Goal: Task Accomplishment & Management: Complete application form

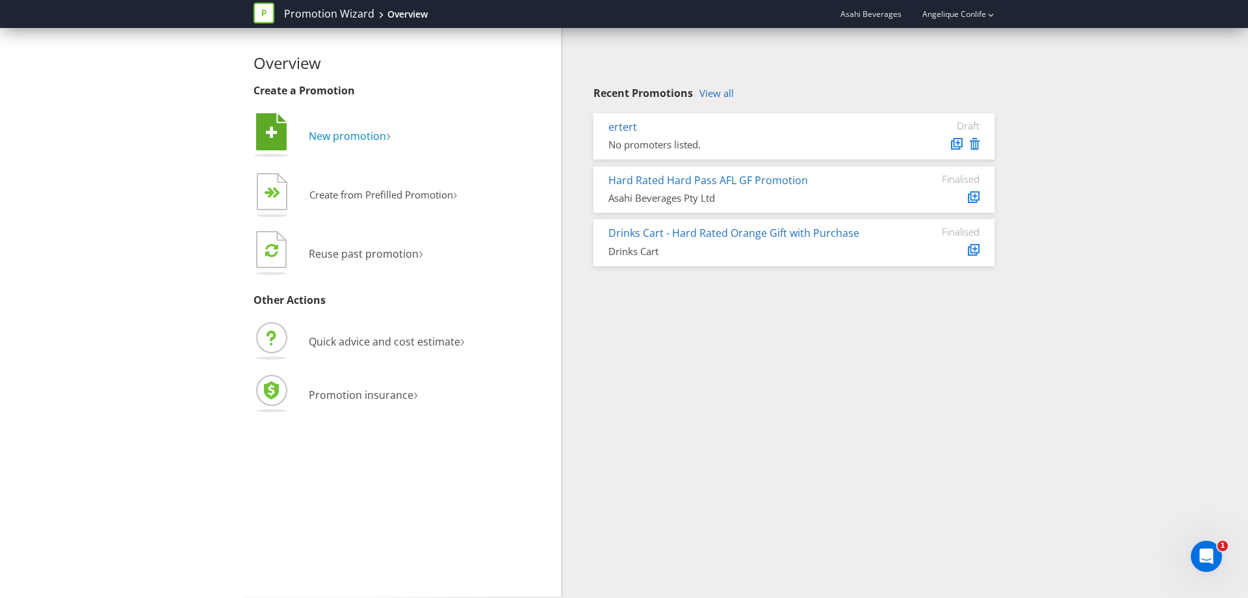
click at [344, 132] on span "New promotion" at bounding box center [347, 136] width 77 height 14
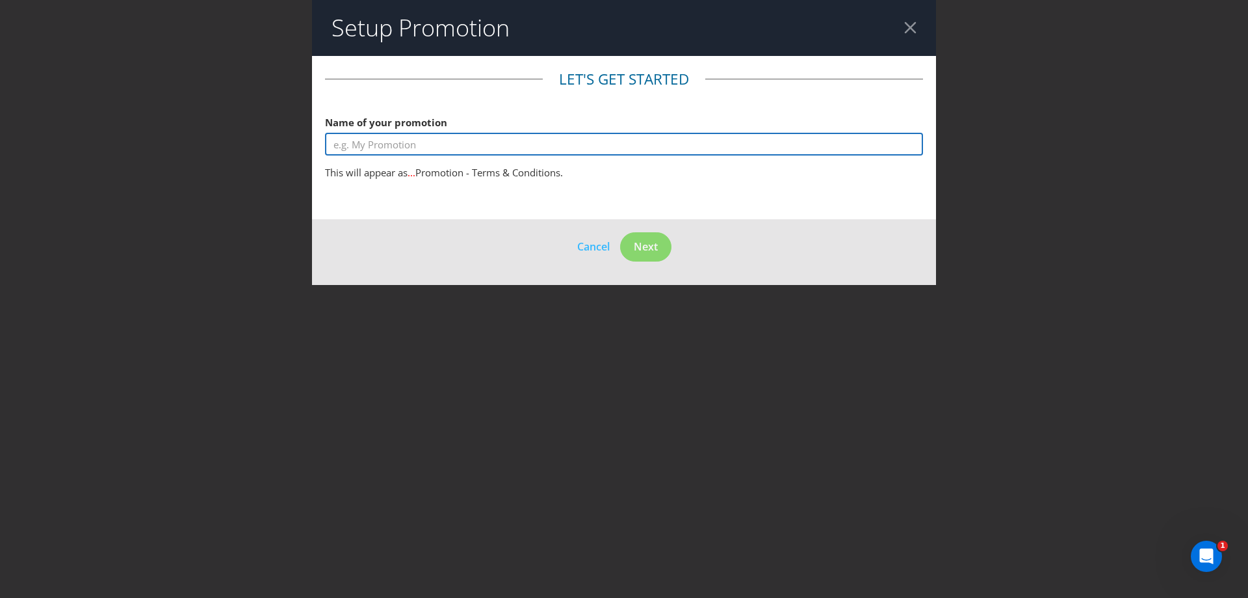
click at [367, 139] on input "text" at bounding box center [624, 144] width 598 height 23
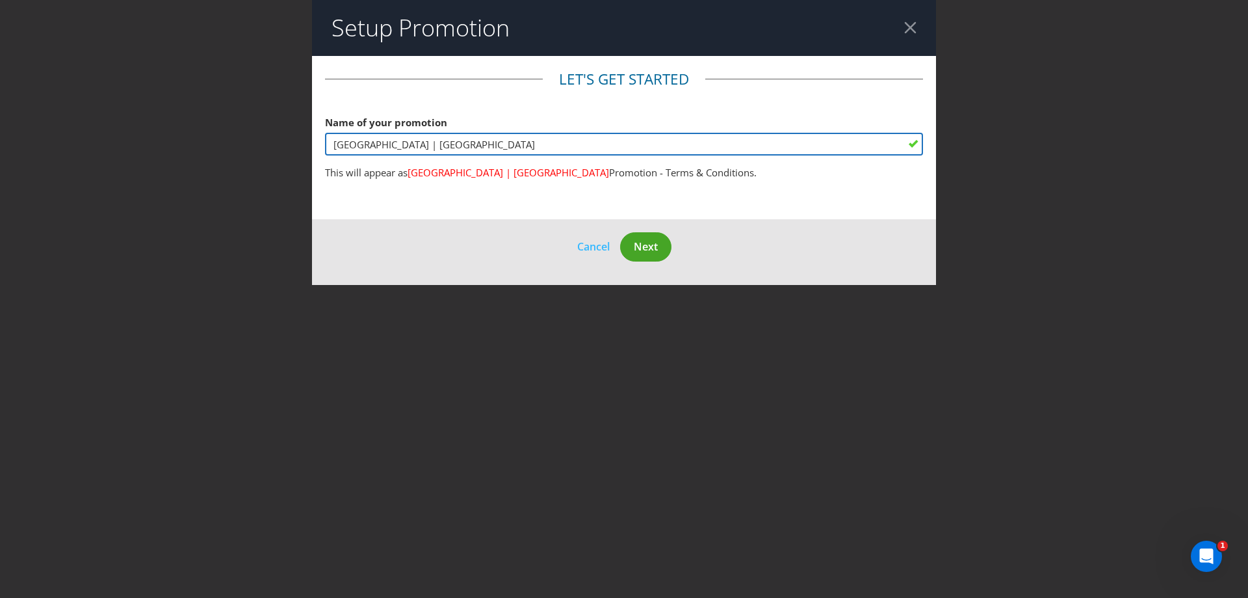
type input "[GEOGRAPHIC_DATA] | [GEOGRAPHIC_DATA]"
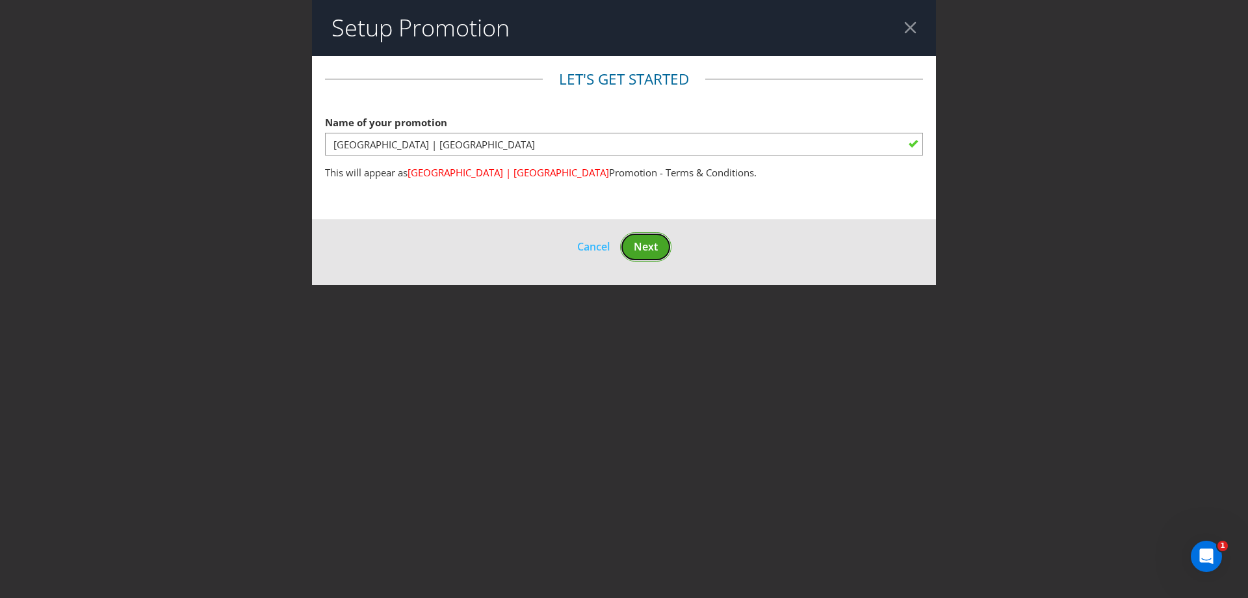
click at [653, 240] on span "Next" at bounding box center [646, 246] width 24 height 14
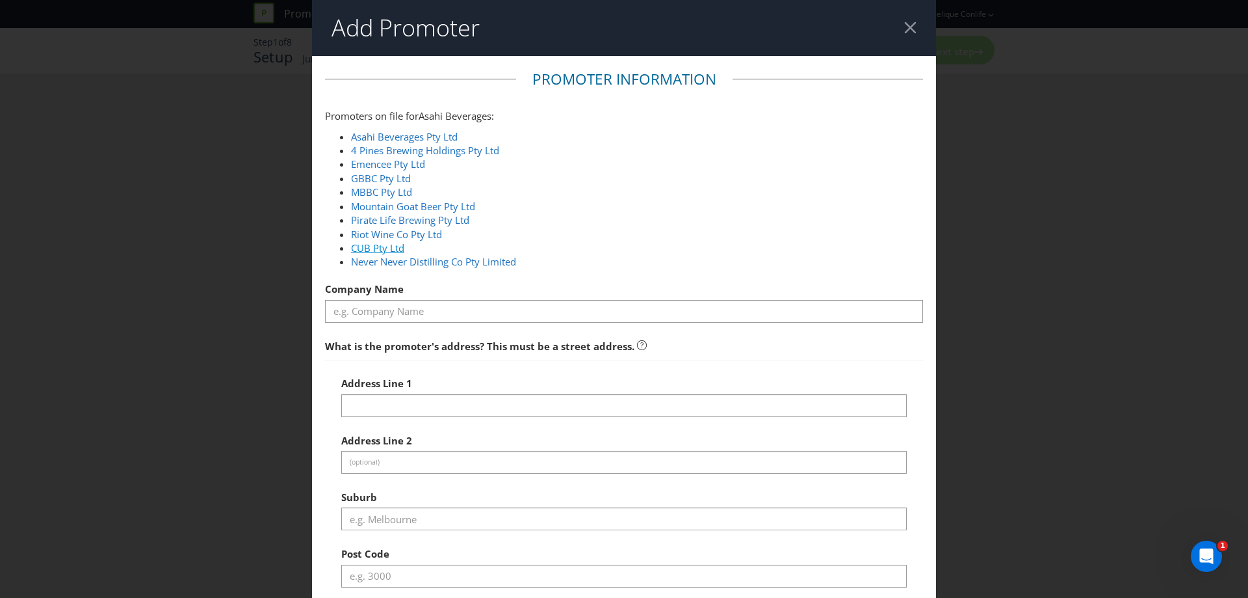
click at [370, 248] on link "CUB Pty Ltd" at bounding box center [377, 247] width 53 height 13
type input "CUB Pty Ltd"
type input "[STREET_ADDRESS]"
type input "Southbank"
type input "3006"
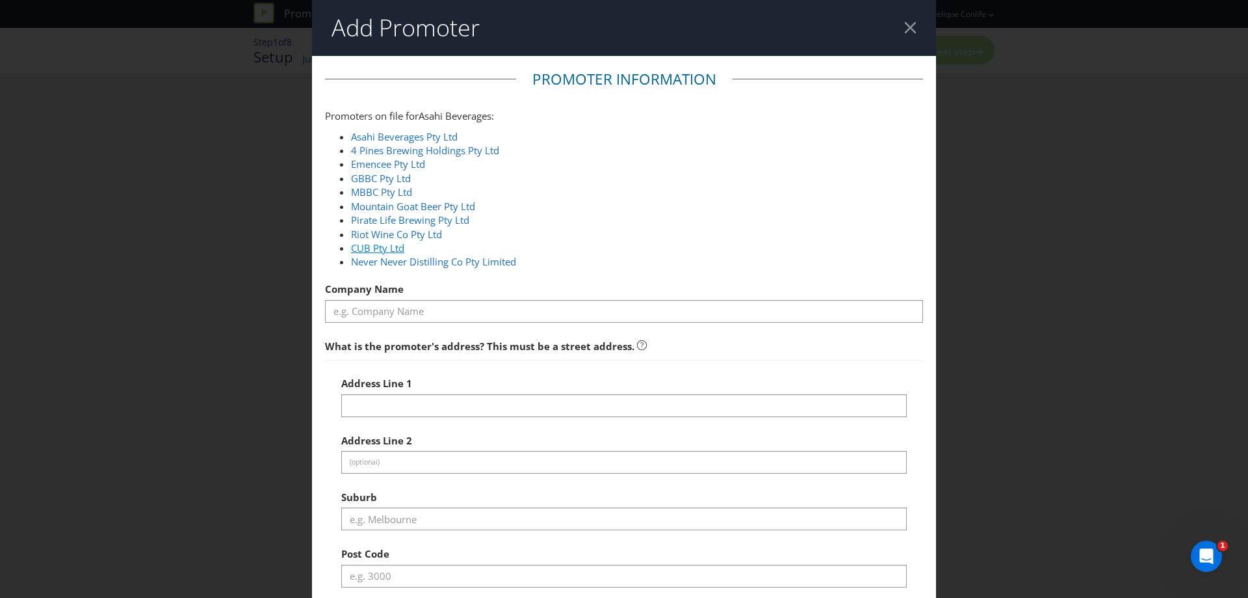
select select "AU"
type input "1800 244 054"
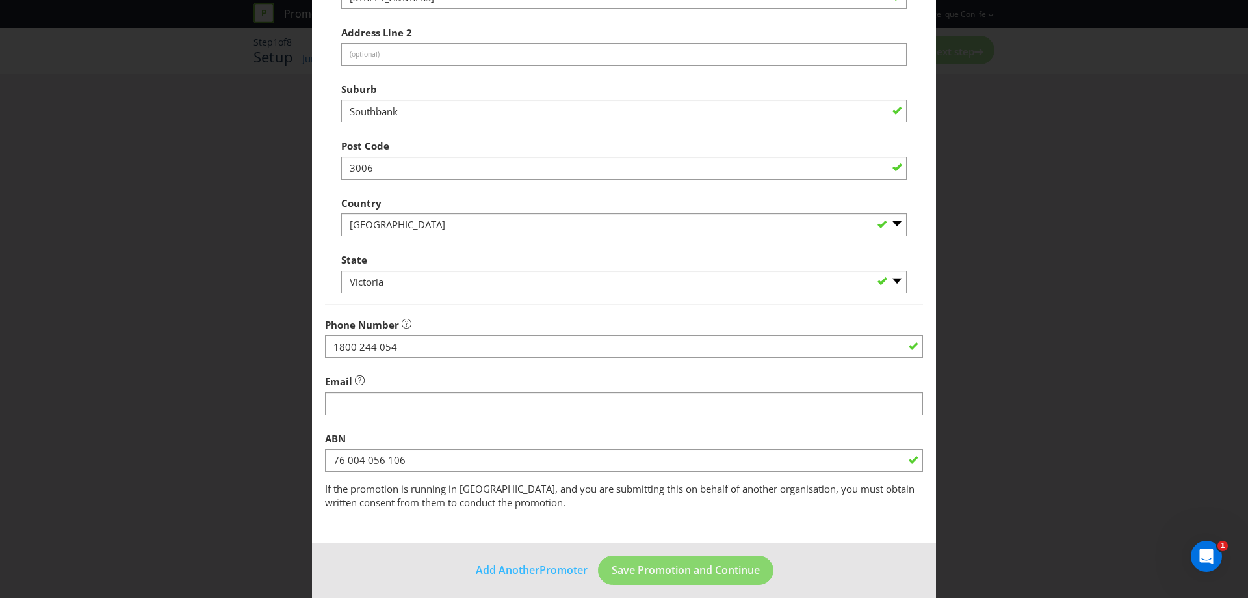
scroll to position [418, 0]
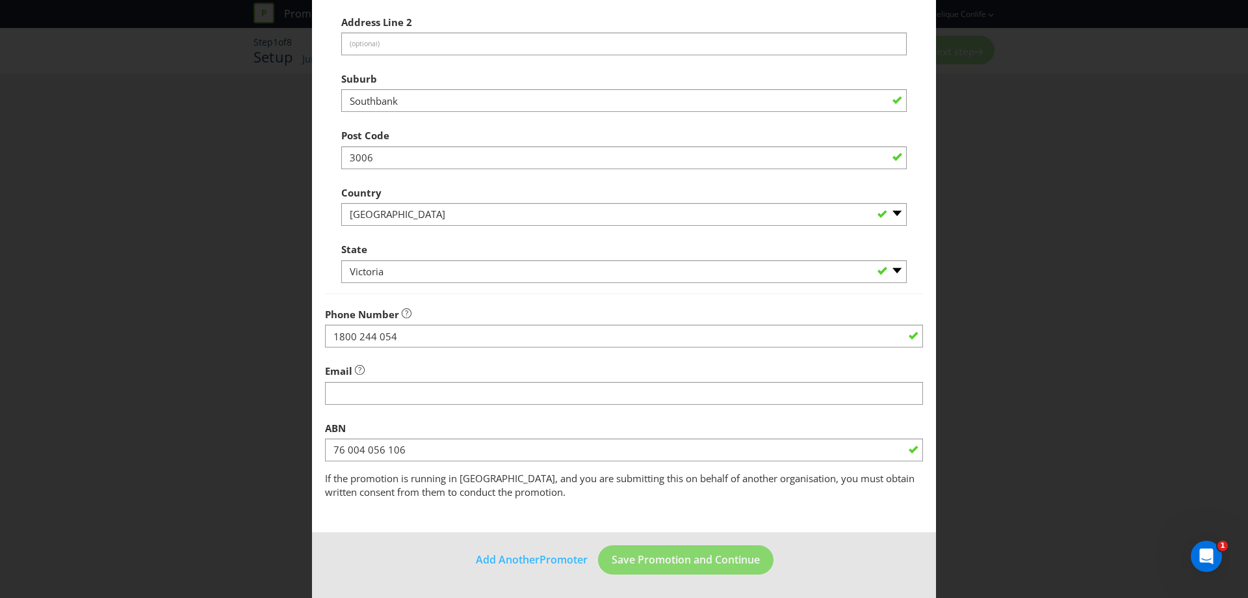
click at [414, 404] on div at bounding box center [624, 404] width 598 height 1
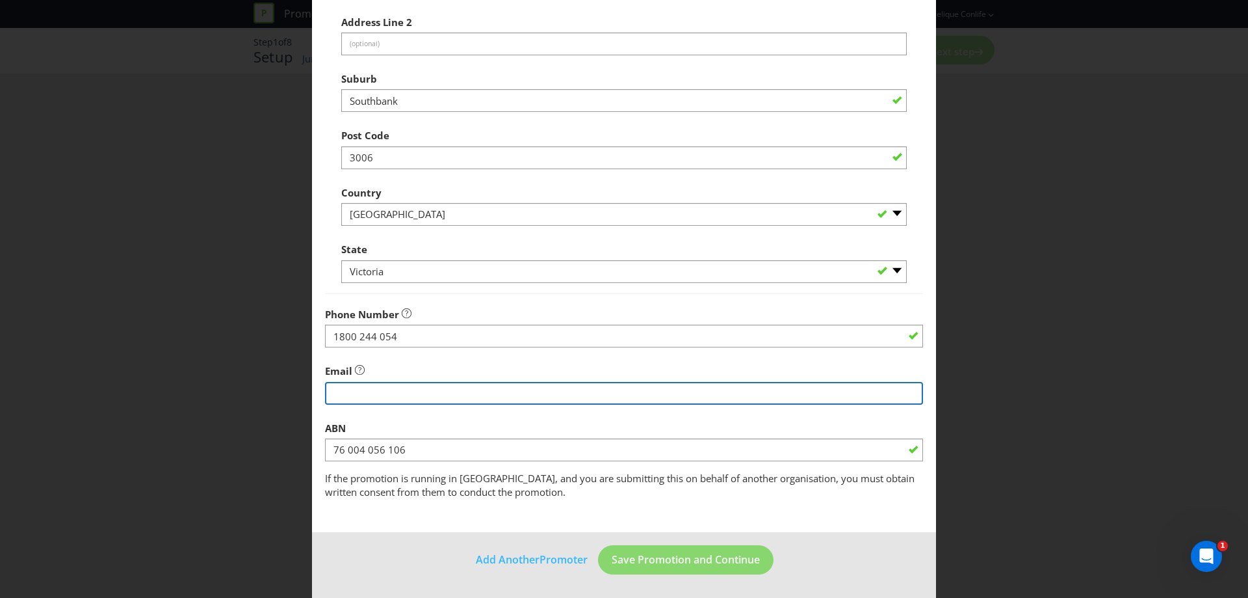
click at [414, 399] on input "string" at bounding box center [624, 393] width 598 height 23
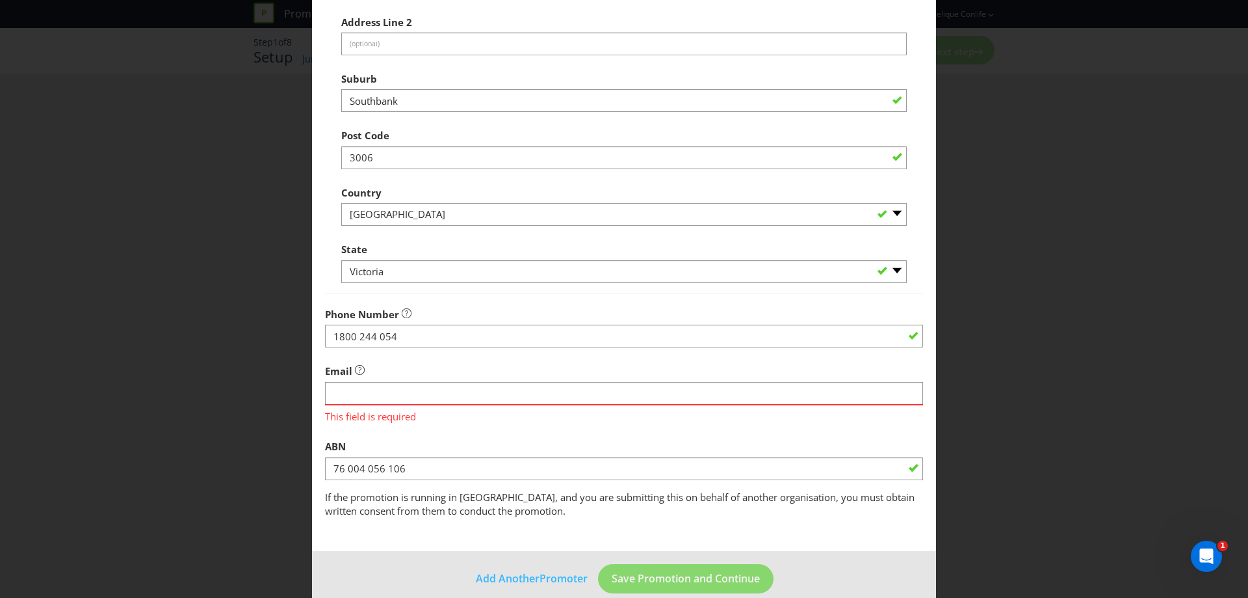
click at [445, 407] on fieldset "Promoter Information Promoters on file for Asahi Beverages : Asahi Beverages Pt…" at bounding box center [624, 84] width 598 height 867
click at [445, 397] on input "string" at bounding box center [624, 393] width 598 height 23
type input "[EMAIL_ADDRESS][DOMAIN_NAME]"
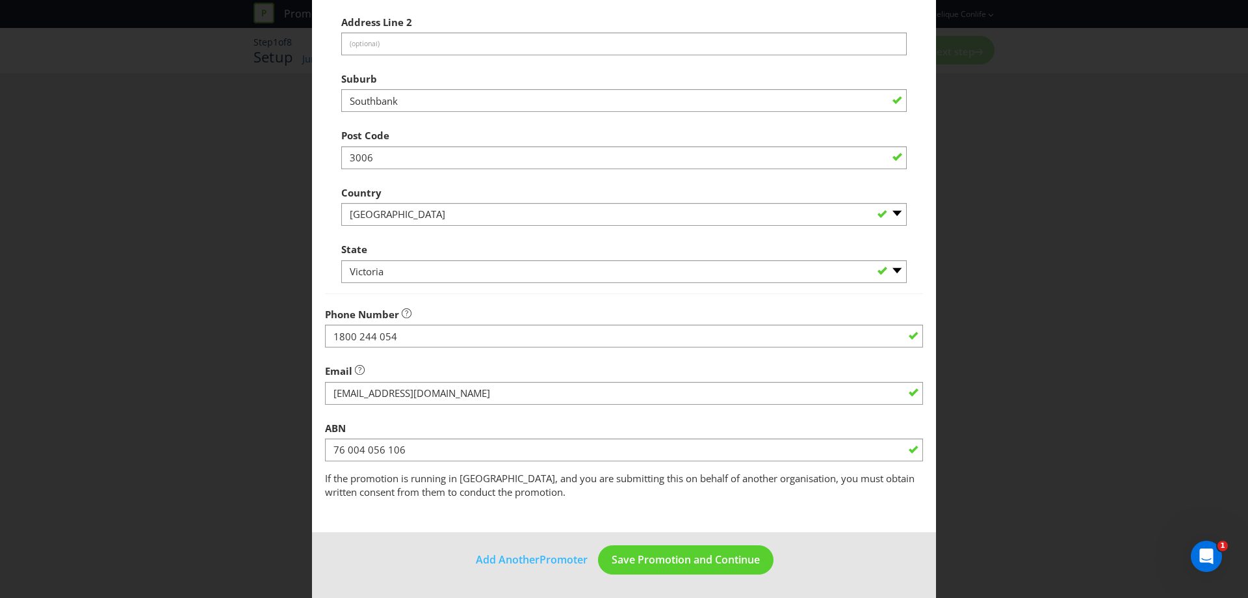
click at [480, 426] on fieldset "Promoter Information Promoters on file for Asahi Beverages : Asahi Beverages Pt…" at bounding box center [624, 75] width 598 height 849
drag, startPoint x: 447, startPoint y: 330, endPoint x: 296, endPoint y: 338, distance: 151.0
click at [296, 338] on div "Add Promoter Promoter Information Promoters on file for Asahi Beverages : Asahi…" at bounding box center [624, 299] width 1248 height 598
type input "0439652604"
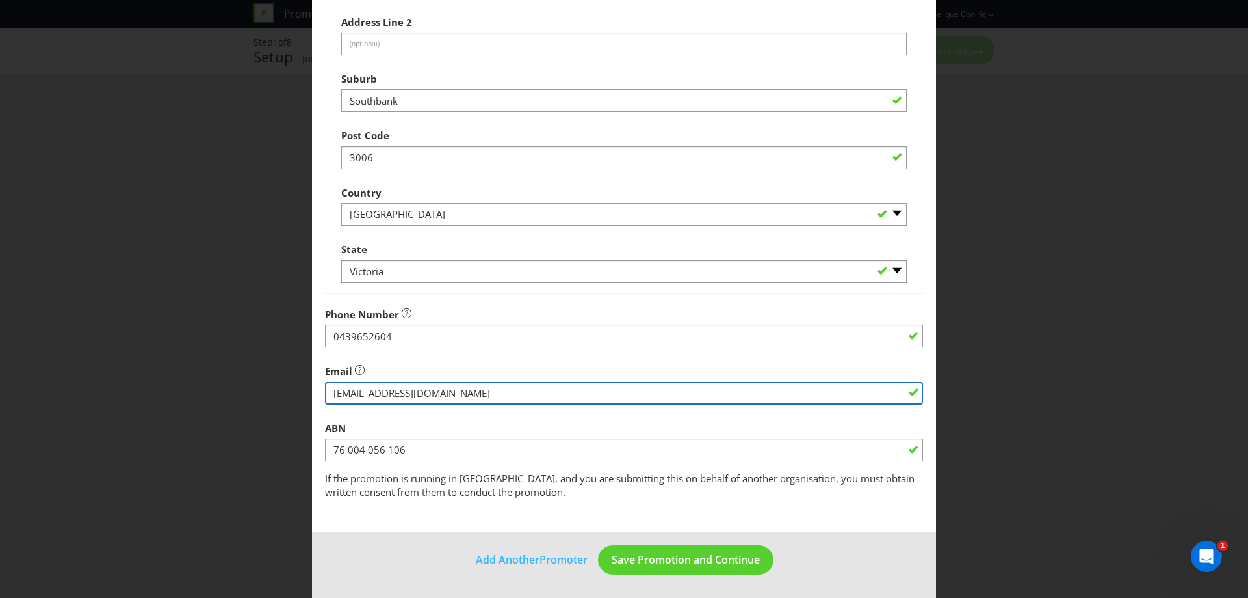
click at [529, 394] on input "string" at bounding box center [624, 393] width 598 height 23
click at [466, 396] on input "string" at bounding box center [624, 393] width 598 height 23
type input "[EMAIL_ADDRESS][DOMAIN_NAME]"
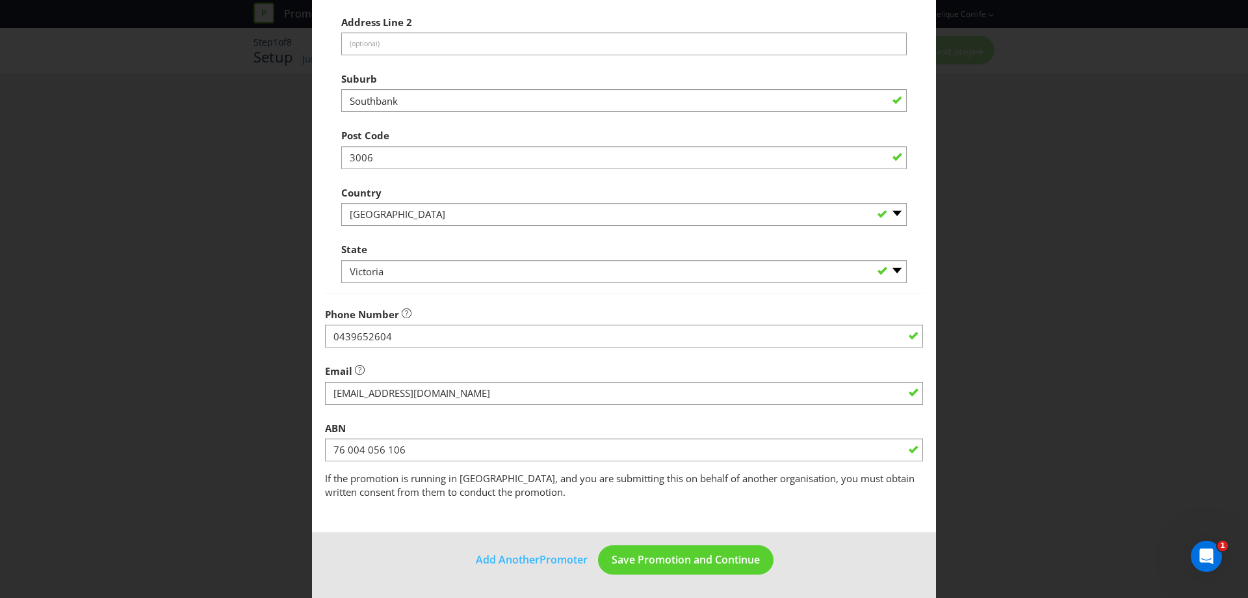
click at [553, 378] on div "Email" at bounding box center [624, 381] width 598 height 47
click at [743, 564] on span "Save Promotion and Continue" at bounding box center [686, 559] width 148 height 14
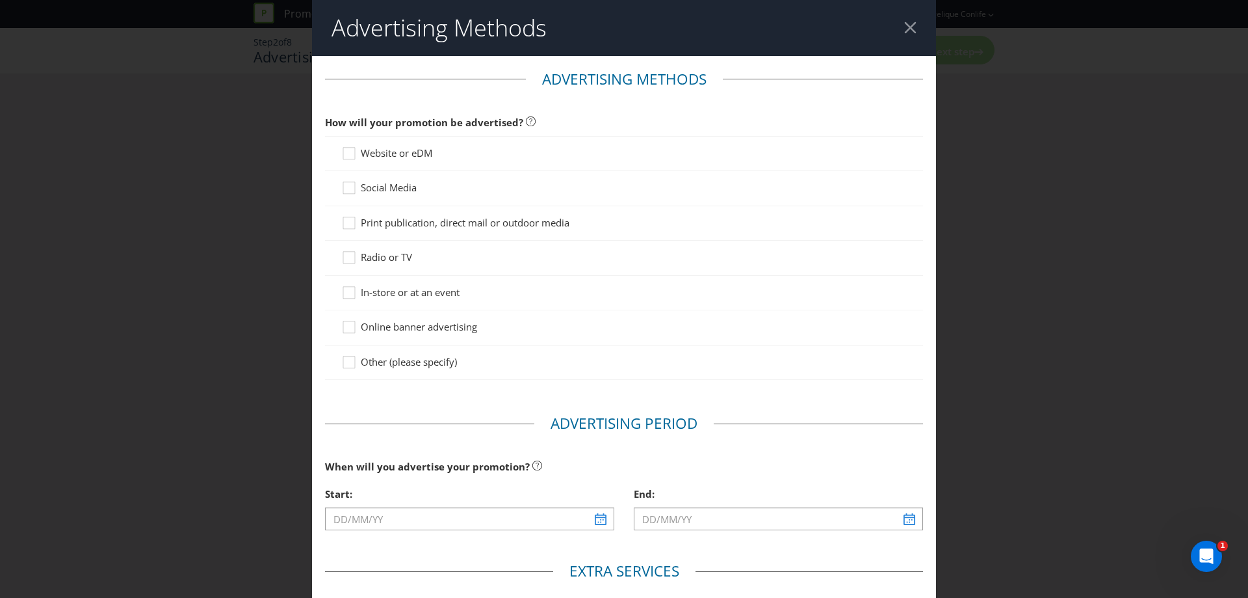
click at [446, 295] on span "In-store or at an event" at bounding box center [410, 291] width 99 height 13
click at [0, 0] on input "In-store or at an event" at bounding box center [0, 0] width 0 height 0
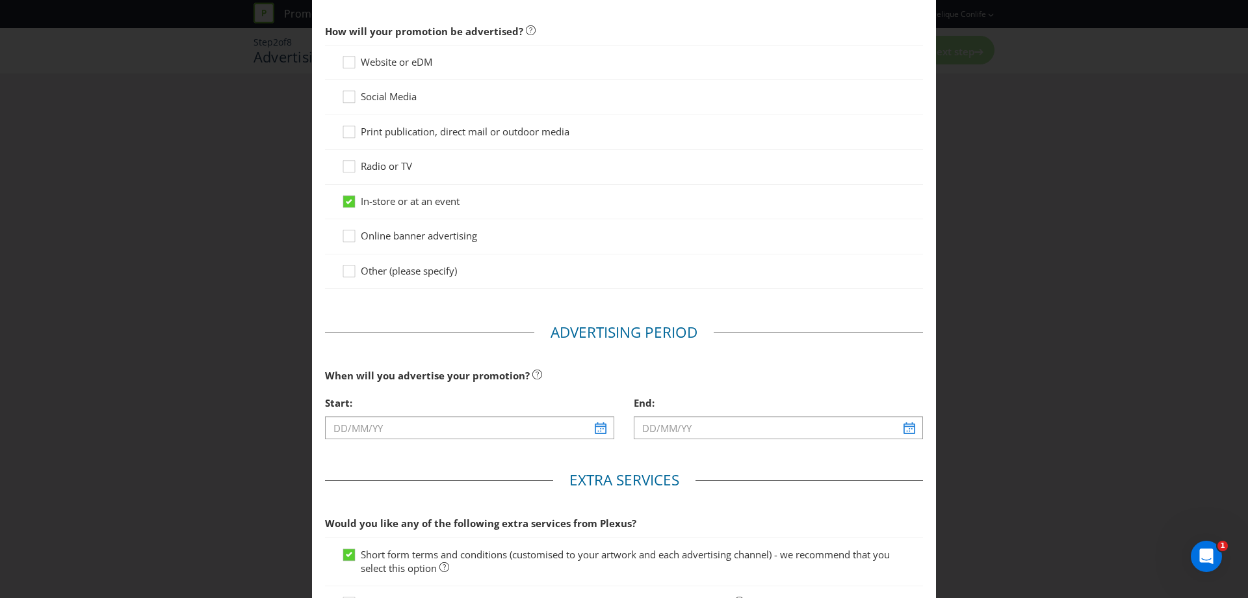
scroll to position [130, 0]
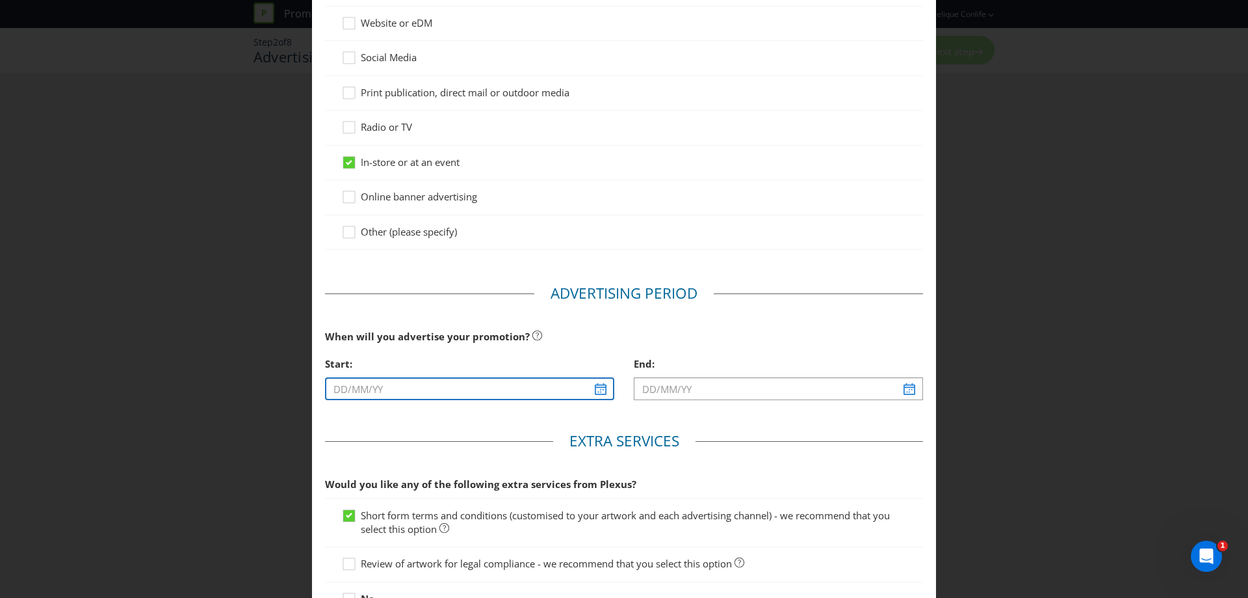
click at [421, 380] on input "text" at bounding box center [469, 388] width 289 height 23
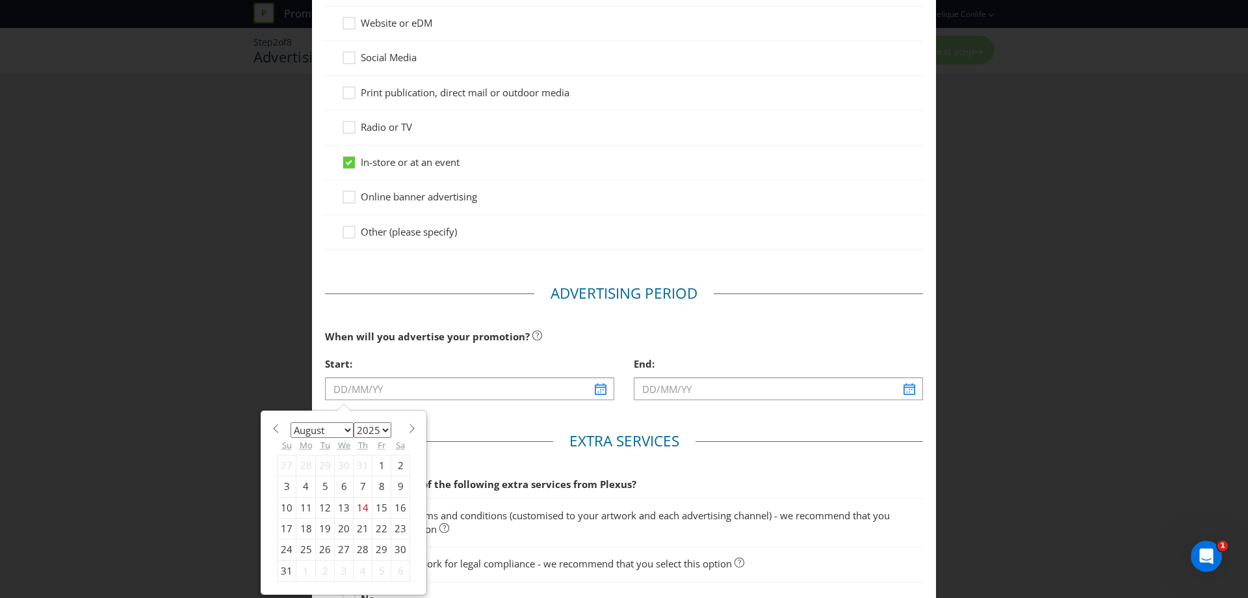
click at [341, 427] on select "January February March April May June July August September October November De…" at bounding box center [322, 430] width 63 height 16
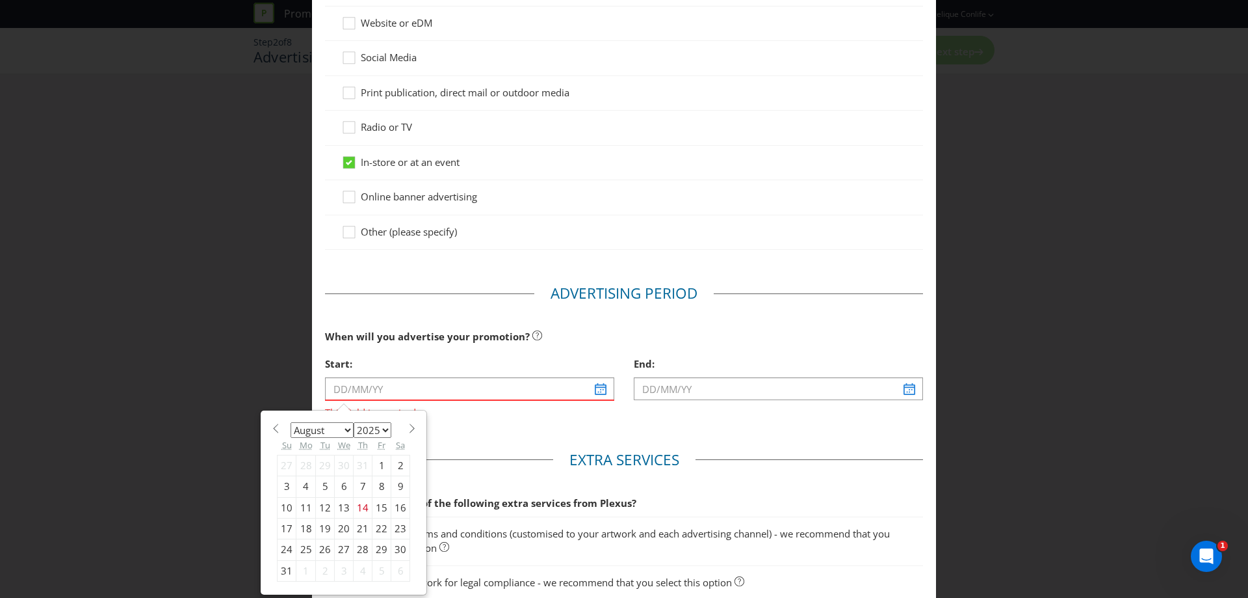
select select "9"
click at [291, 422] on select "January February March April May June July August September October November De…" at bounding box center [322, 430] width 63 height 16
click at [286, 526] on div "19" at bounding box center [287, 528] width 19 height 21
type input "[DATE]"
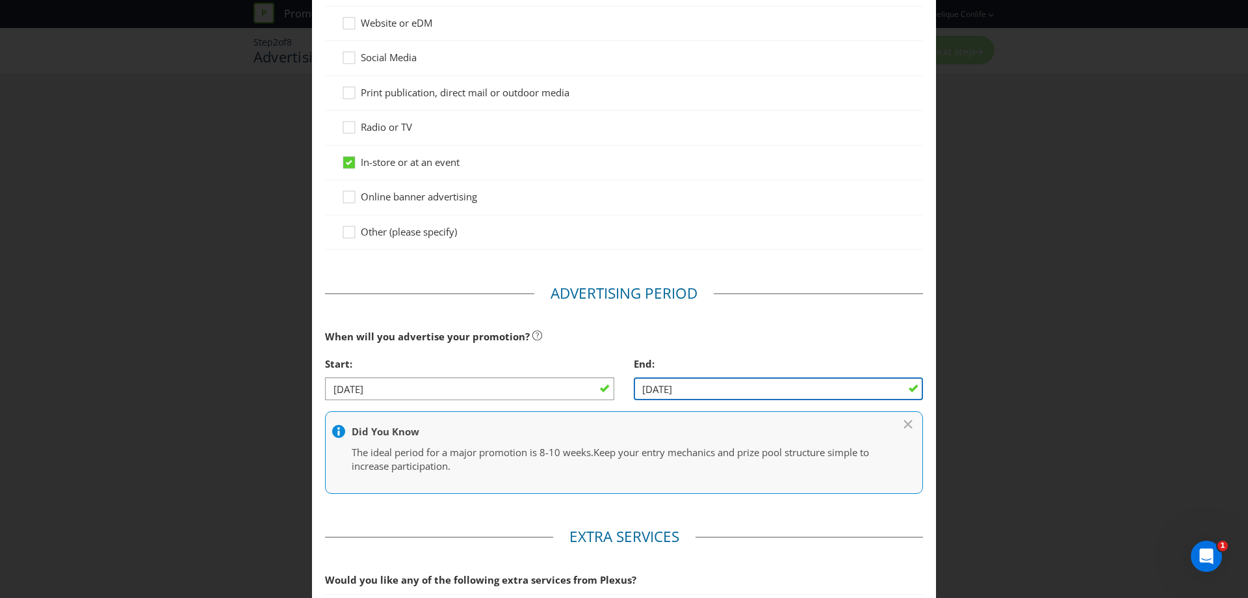
click at [700, 388] on input "[DATE]" at bounding box center [778, 388] width 289 height 23
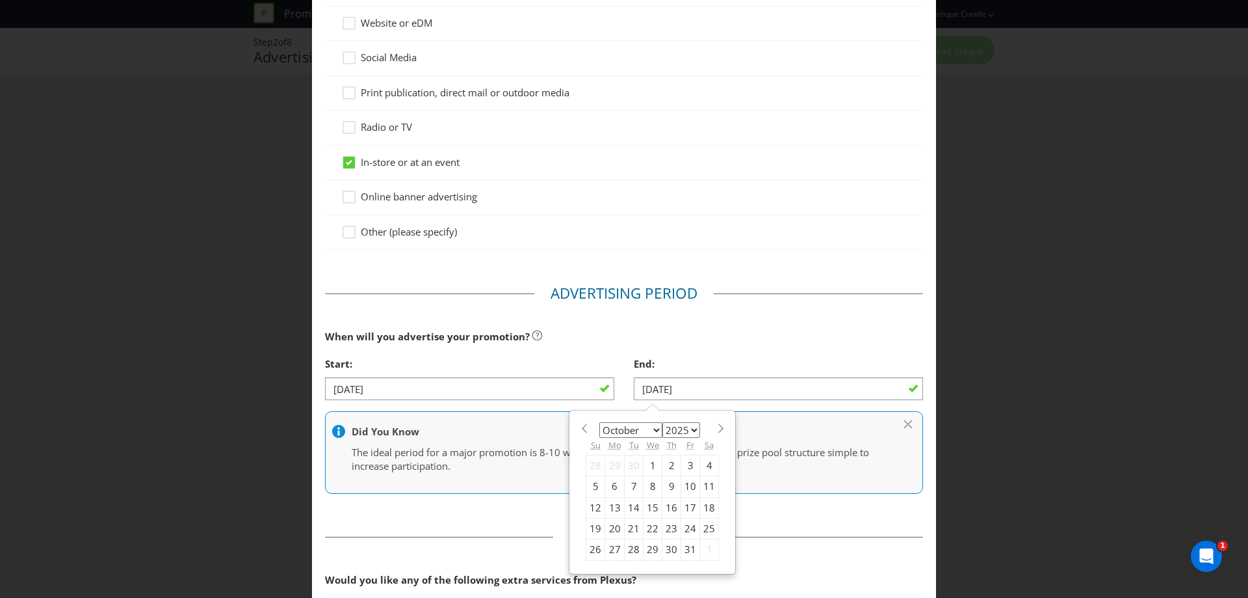
click at [648, 428] on select "January February March April May June July August September October November De…" at bounding box center [630, 430] width 63 height 16
select select "11"
click at [599, 422] on select "January February March April May June July August September October November De…" at bounding box center [630, 430] width 63 height 16
click at [686, 511] on div "19" at bounding box center [690, 507] width 19 height 21
type input "[DATE]"
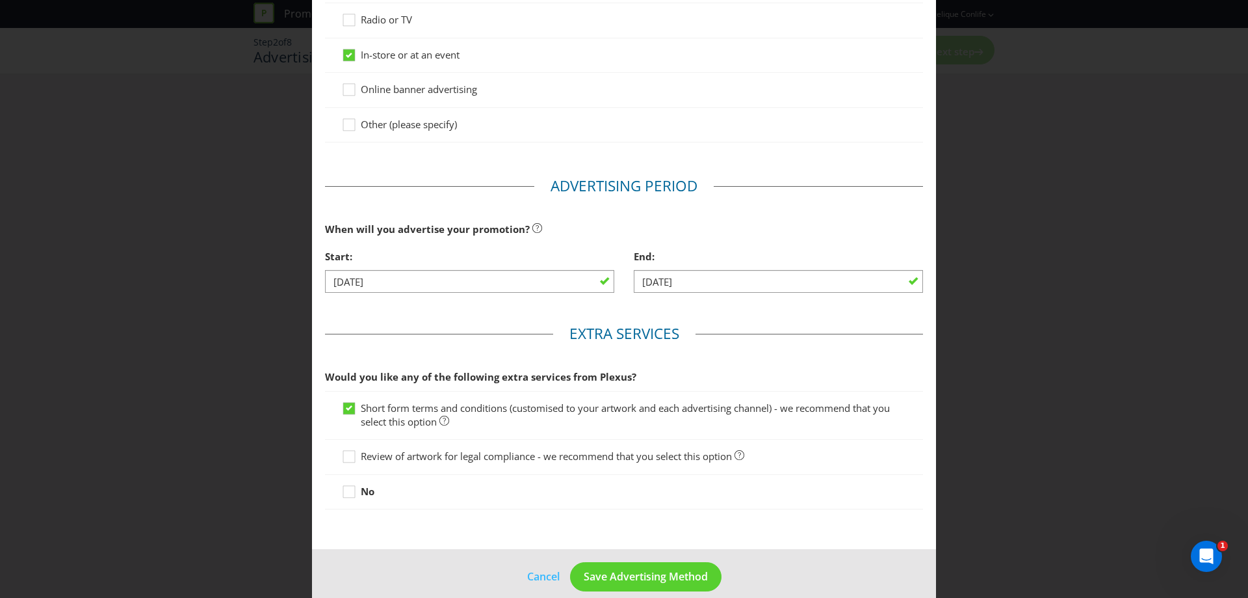
scroll to position [254, 0]
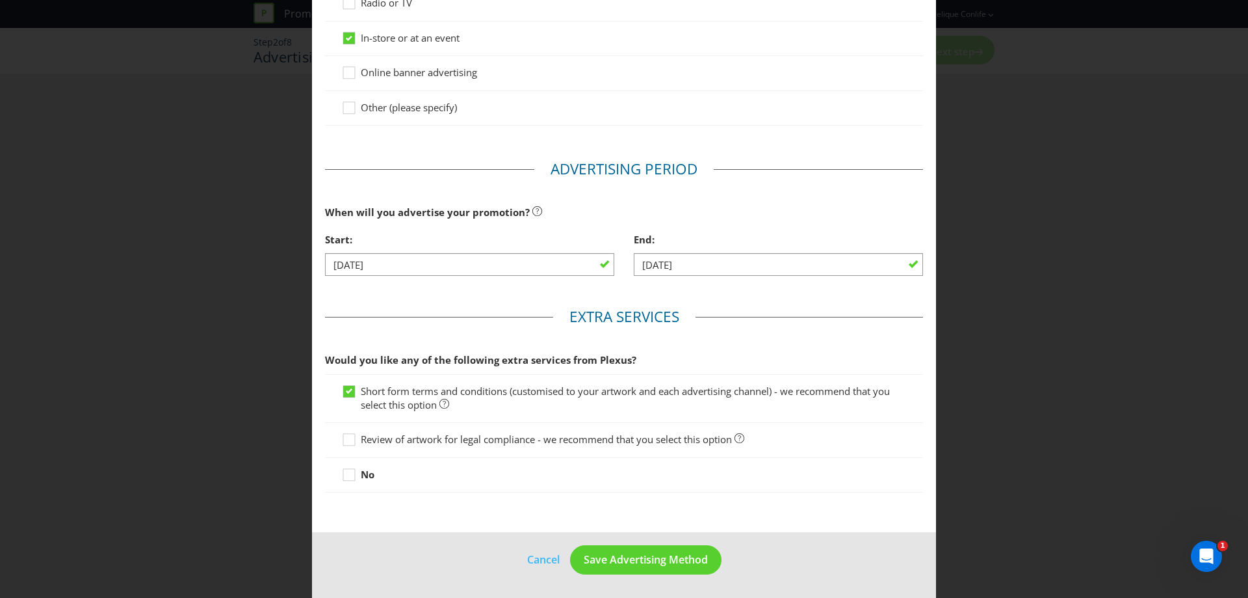
click at [395, 440] on span "Review of artwork for legal compliance - we recommend that you select this opti…" at bounding box center [546, 438] width 371 height 13
click at [0, 0] on input "Review of artwork for legal compliance - we recommend that you select this opti…" at bounding box center [0, 0] width 0 height 0
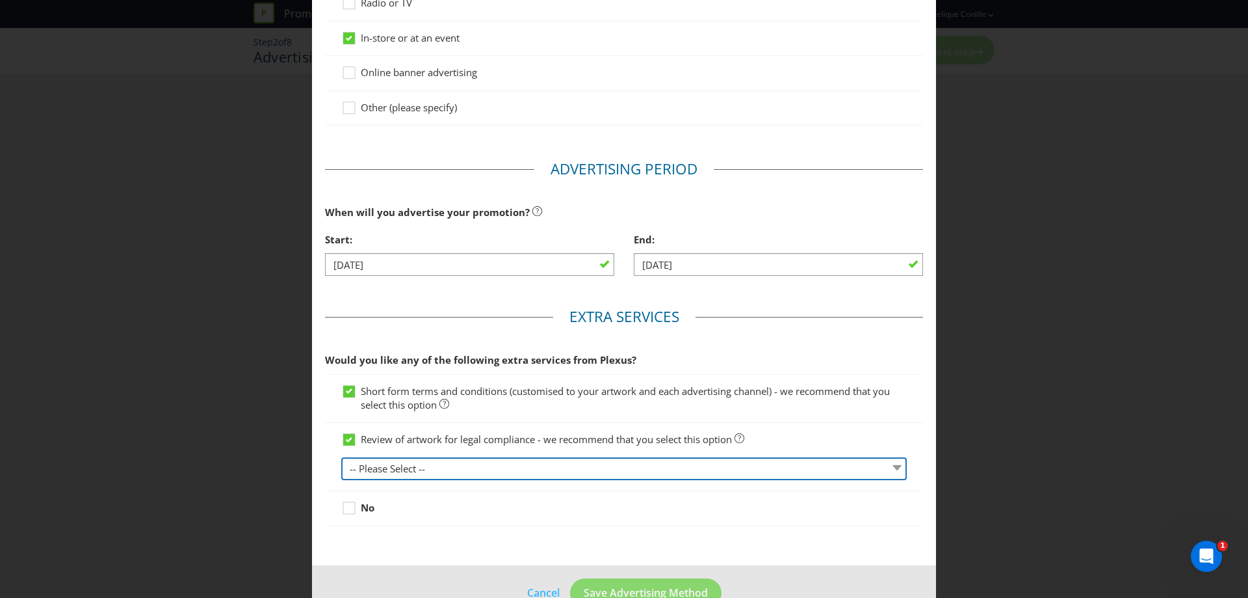
click at [480, 470] on select "-- Please Select -- 1 piece 2-4 pieces (provided at same time) 5-7 pieces (prov…" at bounding box center [624, 468] width 566 height 23
select select "MARKETING_REVIEW_1"
click at [341, 457] on select "-- Please Select -- 1 piece 2-4 pieces (provided at same time) 5-7 pieces (prov…" at bounding box center [624, 468] width 566 height 23
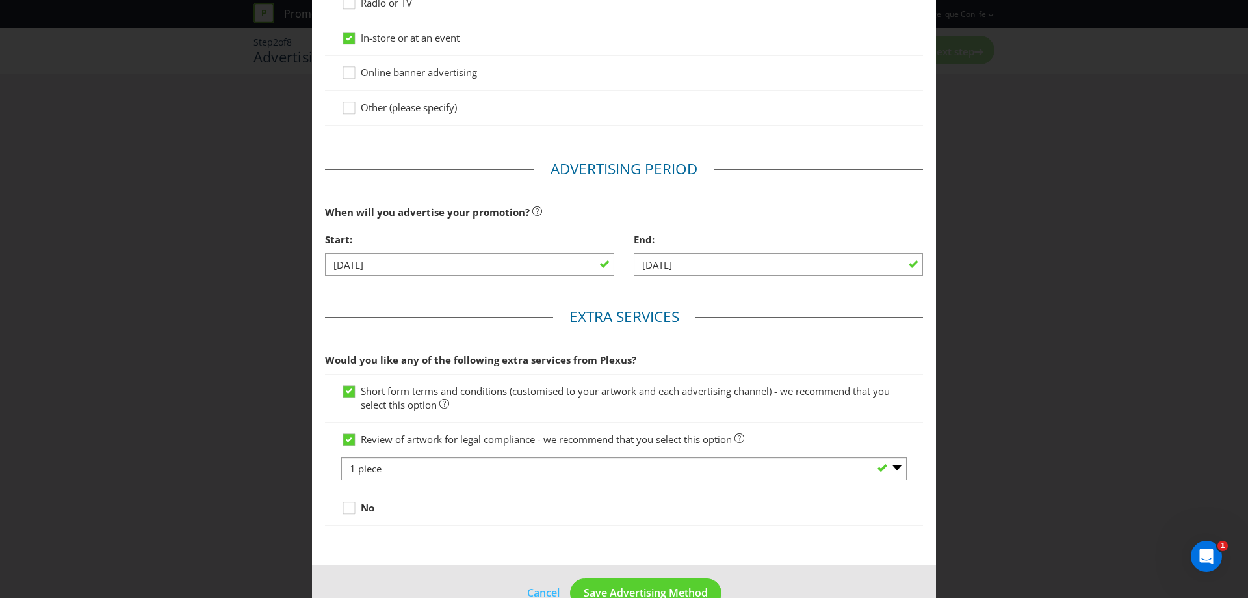
click at [556, 428] on div "Review of artwork for legal compliance - we recommend that you select this opti…" at bounding box center [624, 457] width 598 height 68
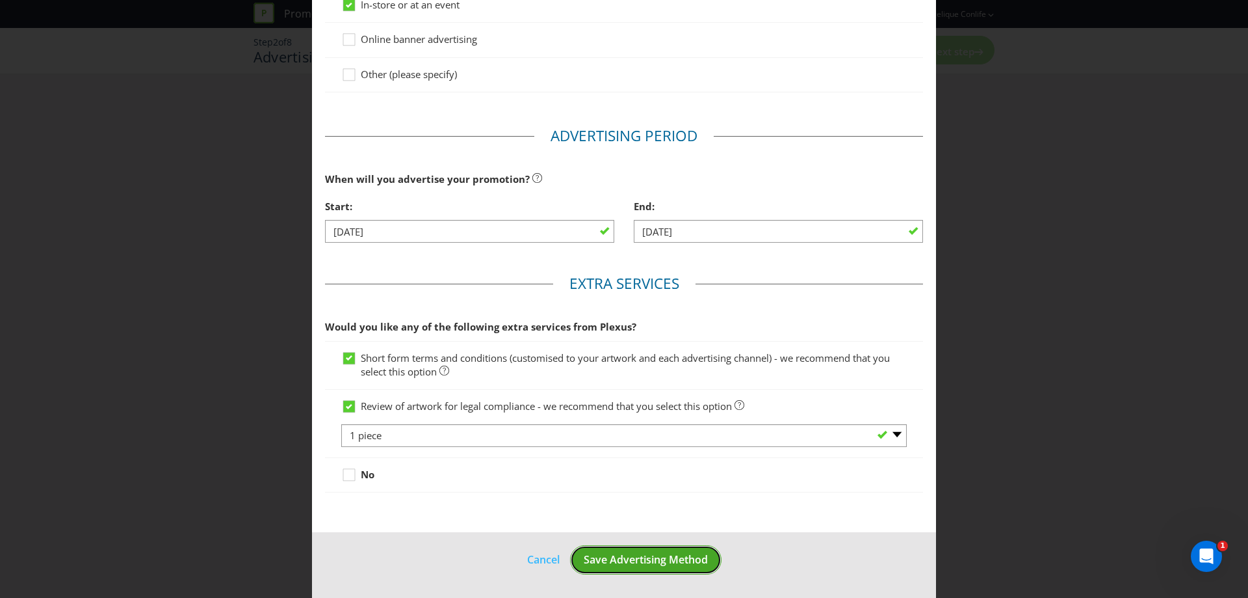
click at [591, 552] on span "Save Advertising Method" at bounding box center [646, 559] width 124 height 14
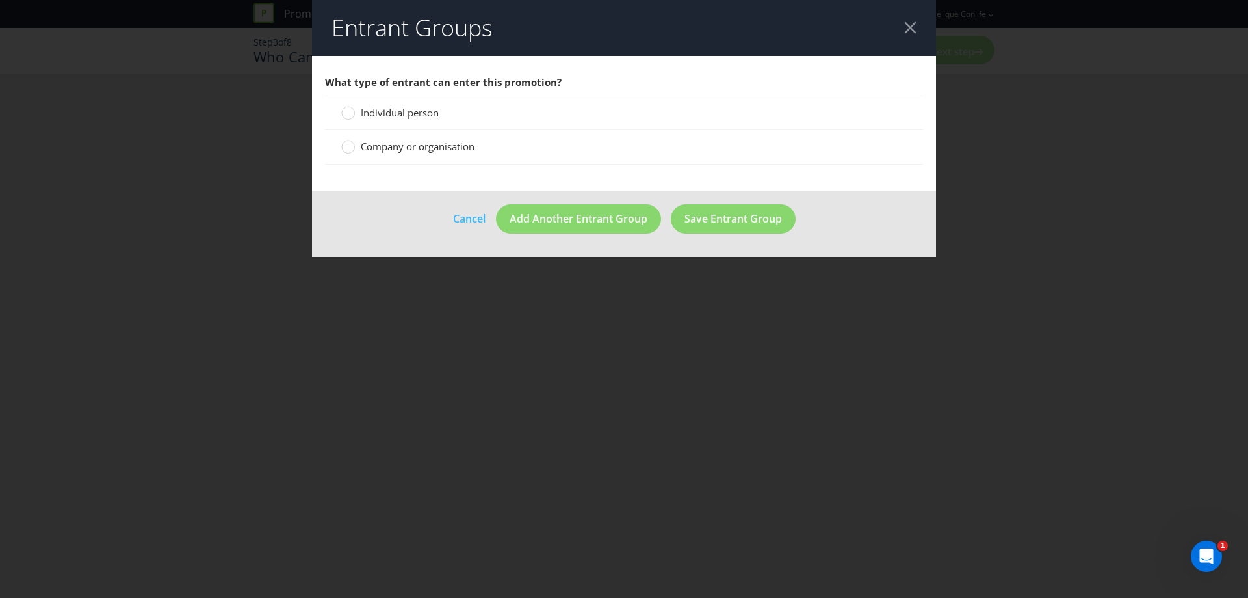
click at [406, 116] on span "Individual person" at bounding box center [400, 112] width 78 height 13
click at [0, 0] on input "Individual person" at bounding box center [0, 0] width 0 height 0
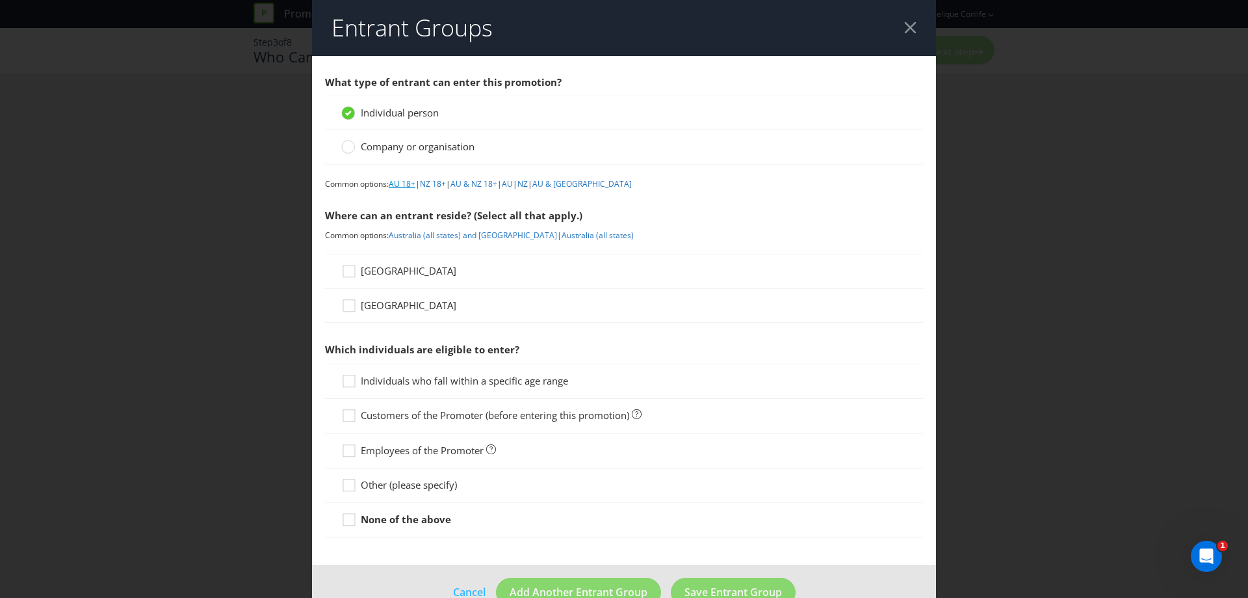
click at [407, 181] on link "AU 18+" at bounding box center [402, 183] width 27 height 11
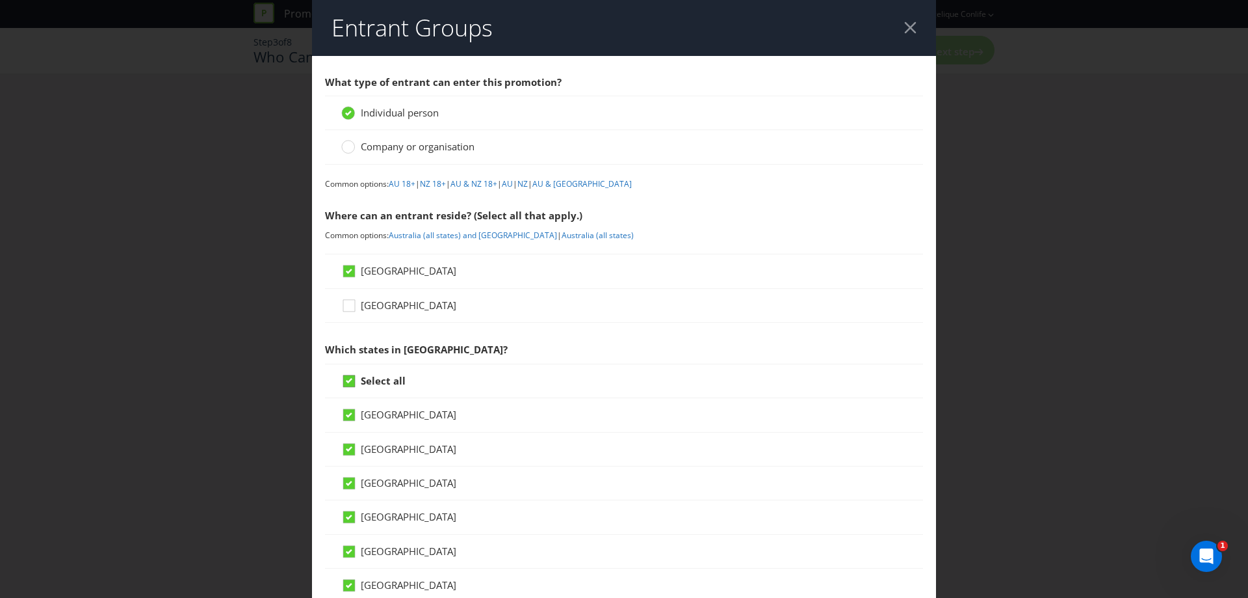
click at [349, 381] on icon at bounding box center [349, 380] width 7 height 5
click at [0, 0] on input "Select all" at bounding box center [0, 0] width 0 height 0
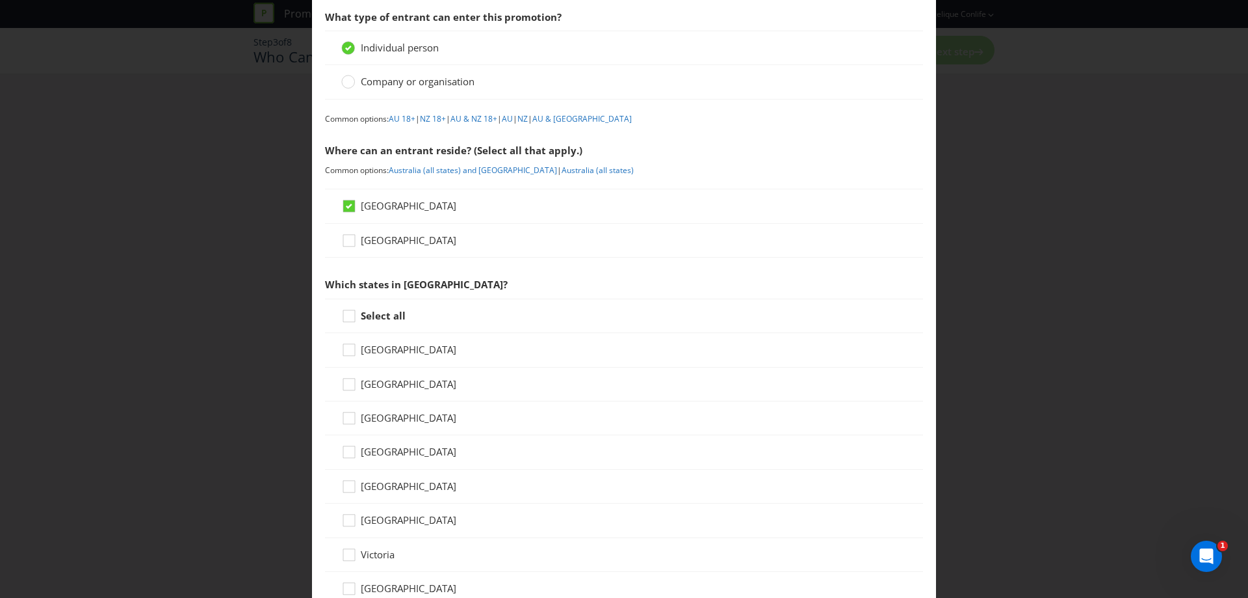
scroll to position [130, 0]
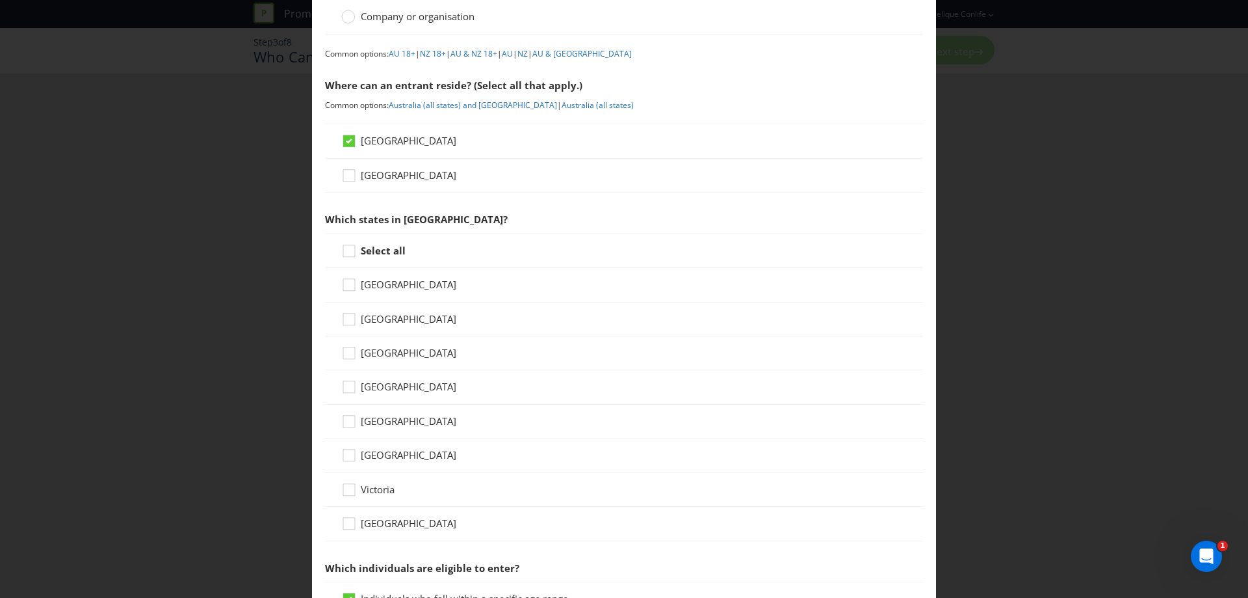
click at [389, 325] on label "[GEOGRAPHIC_DATA]" at bounding box center [400, 319] width 118 height 14
click at [0, 0] on input "[GEOGRAPHIC_DATA]" at bounding box center [0, 0] width 0 height 0
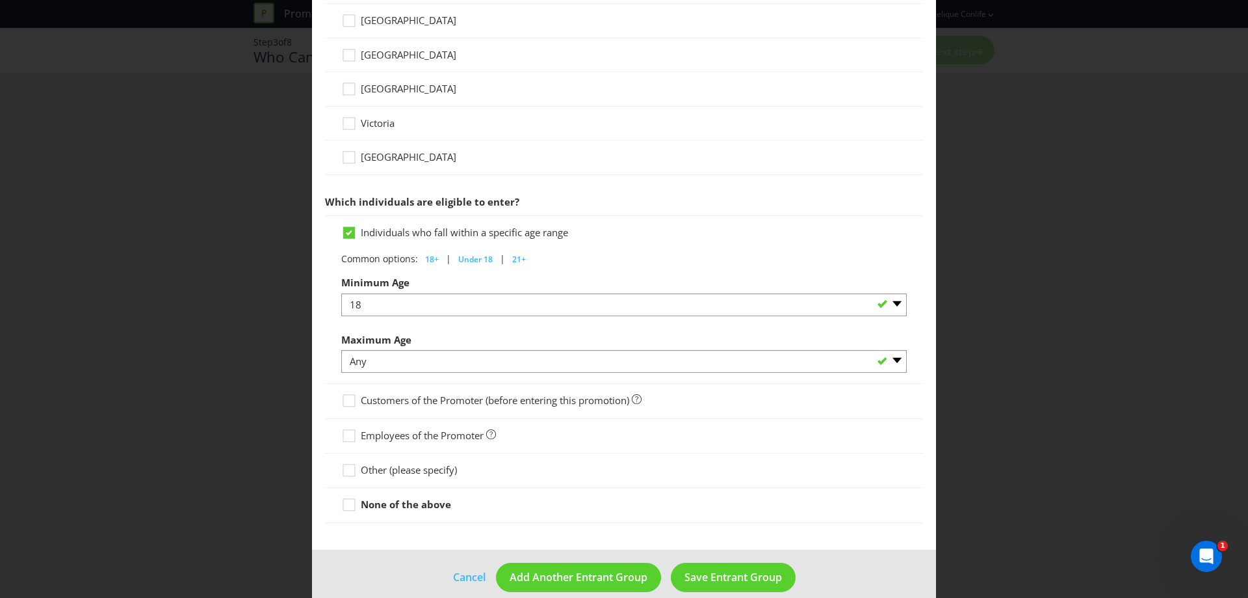
scroll to position [514, 0]
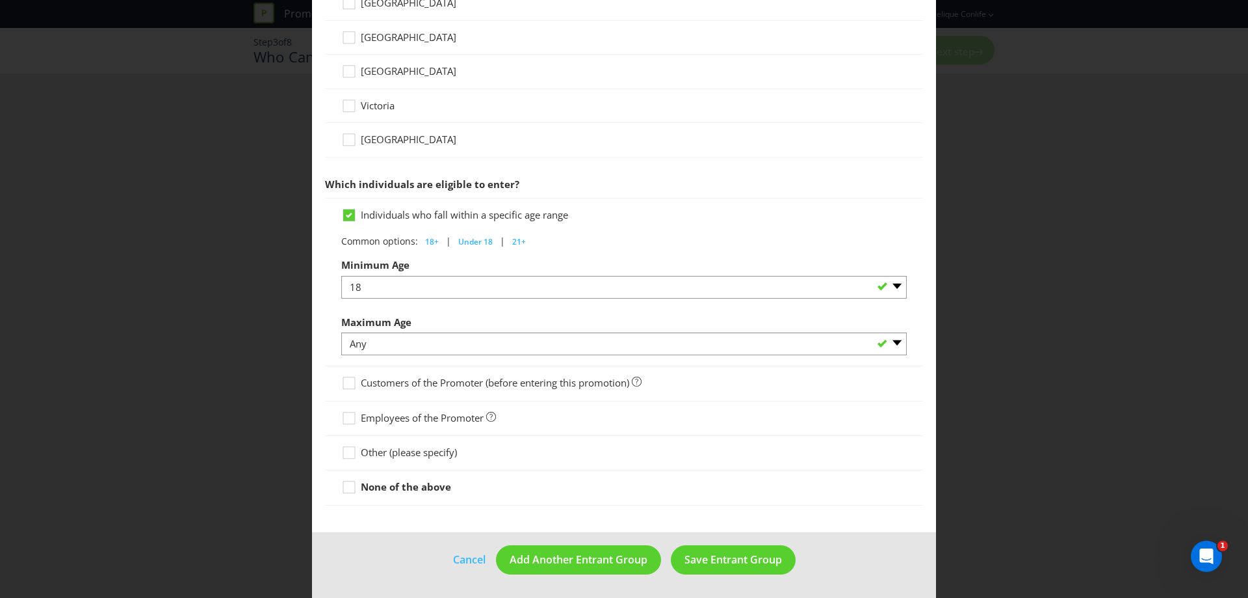
click at [380, 484] on strong "None of the above" at bounding box center [406, 486] width 90 height 13
click at [0, 0] on input "None of the above" at bounding box center [0, 0] width 0 height 0
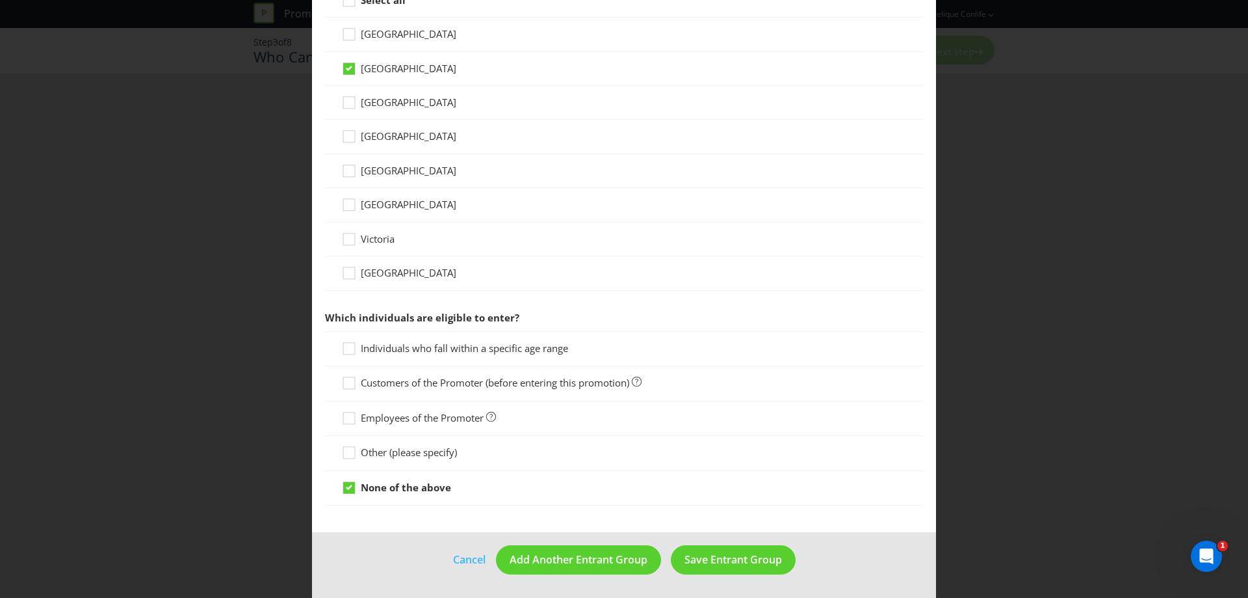
click at [469, 349] on span "Individuals who fall within a specific age range" at bounding box center [464, 347] width 207 height 13
click at [0, 0] on input "Individuals who fall within a specific age range" at bounding box center [0, 0] width 0 height 0
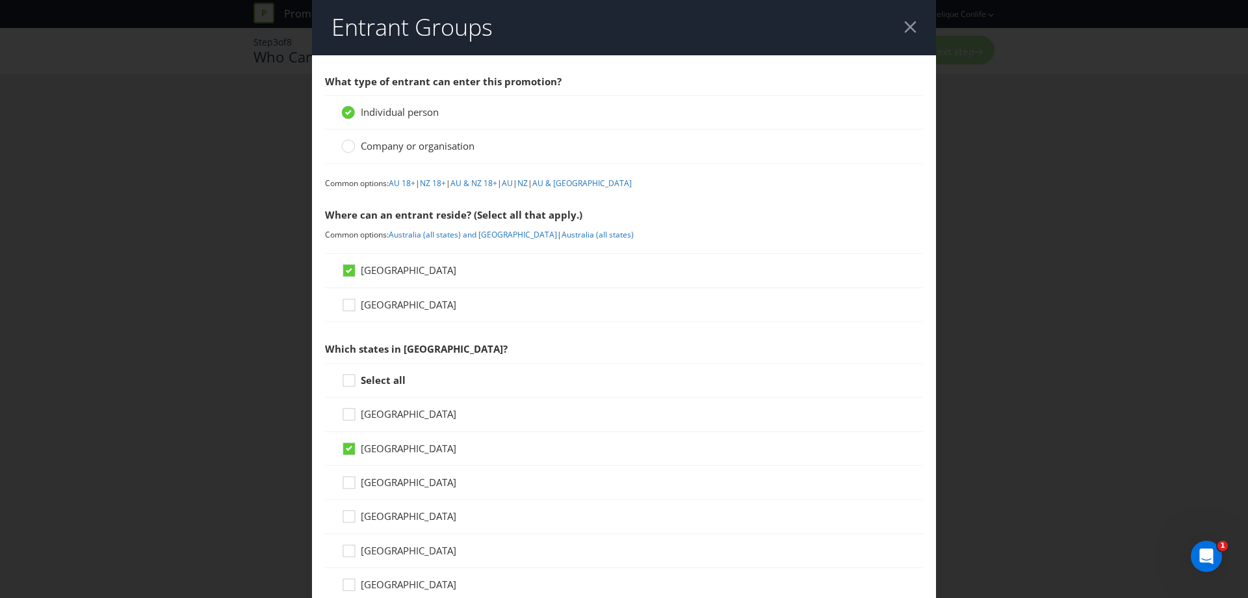
scroll to position [0, 0]
click at [404, 181] on link "AU 18+" at bounding box center [402, 183] width 27 height 11
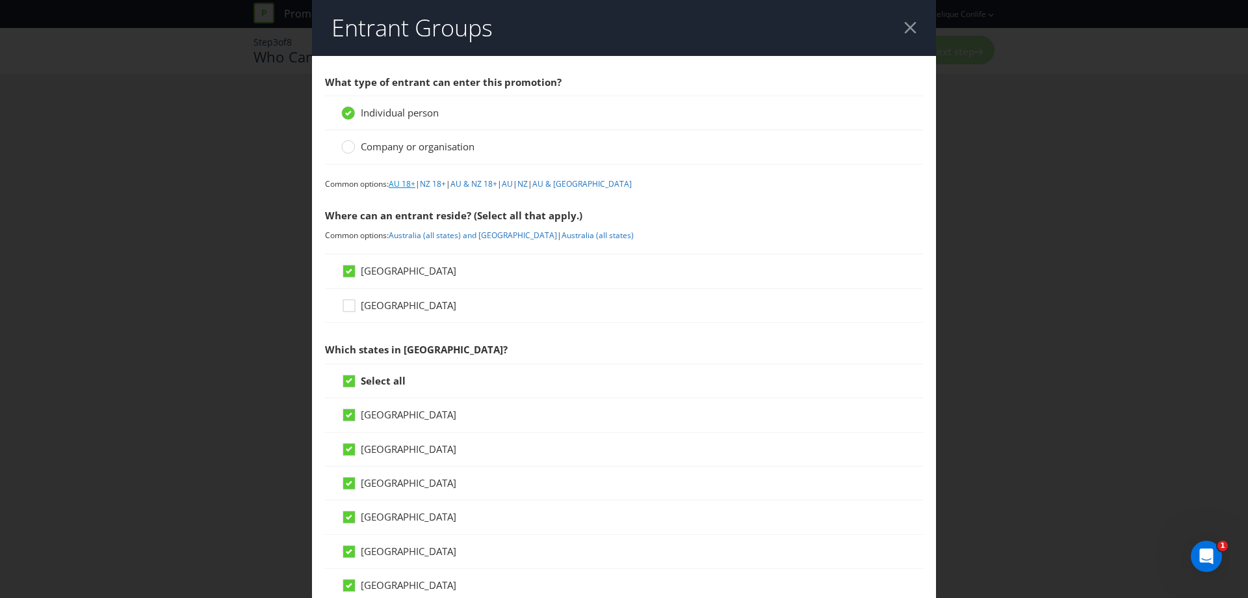
scroll to position [514, 0]
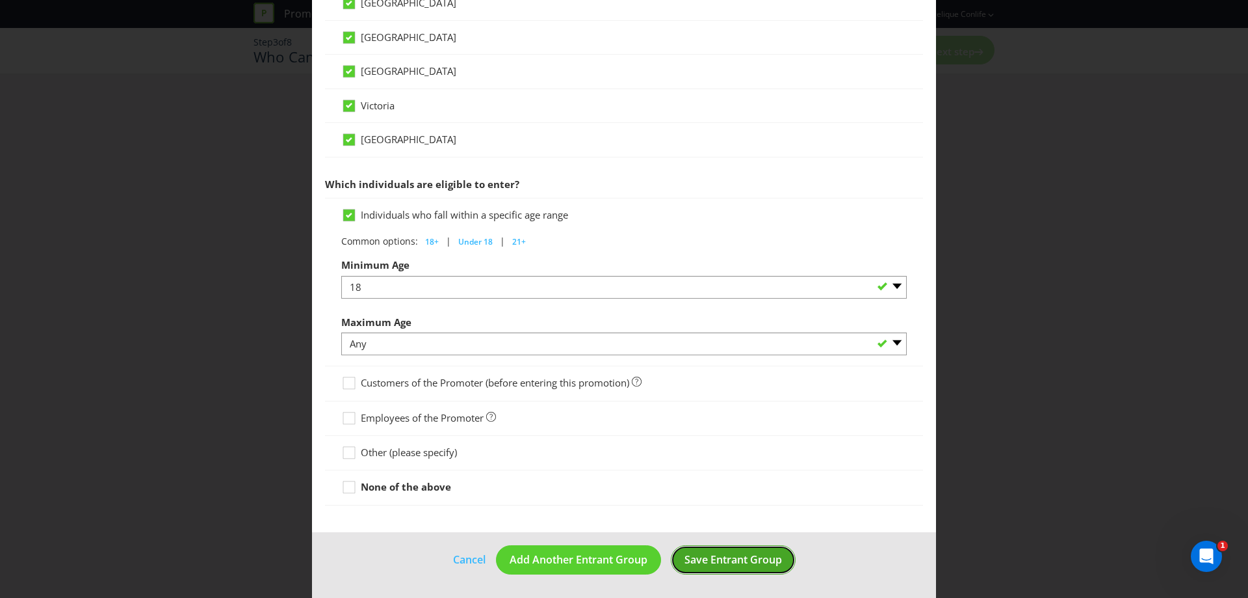
click at [743, 558] on span "Save Entrant Group" at bounding box center [734, 559] width 98 height 14
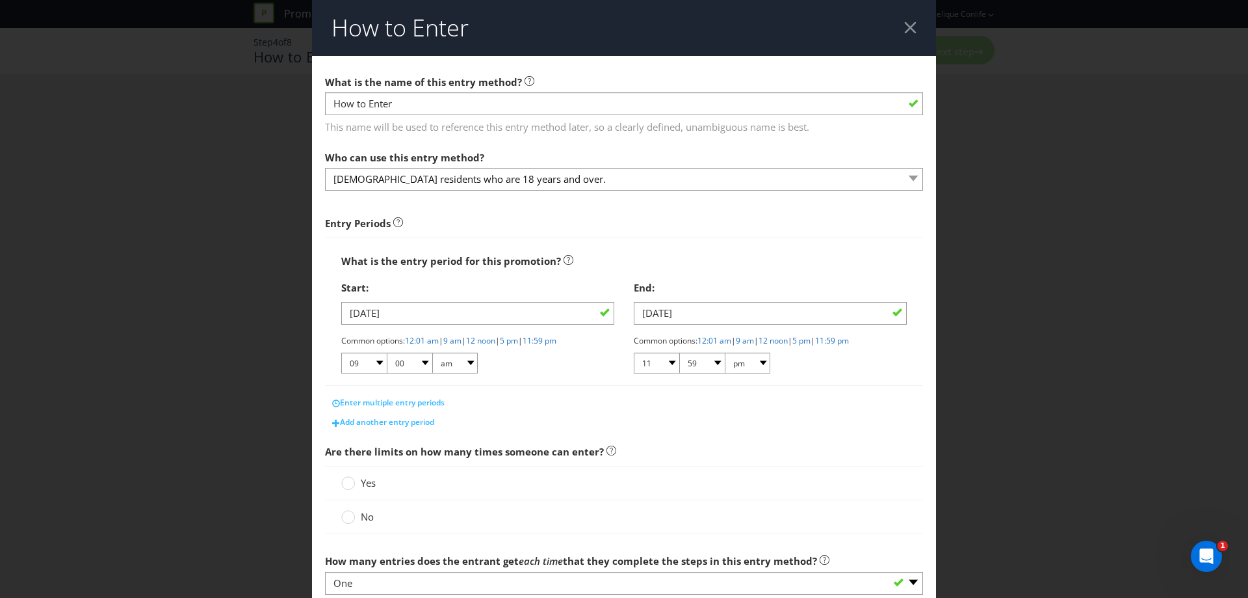
scroll to position [65, 0]
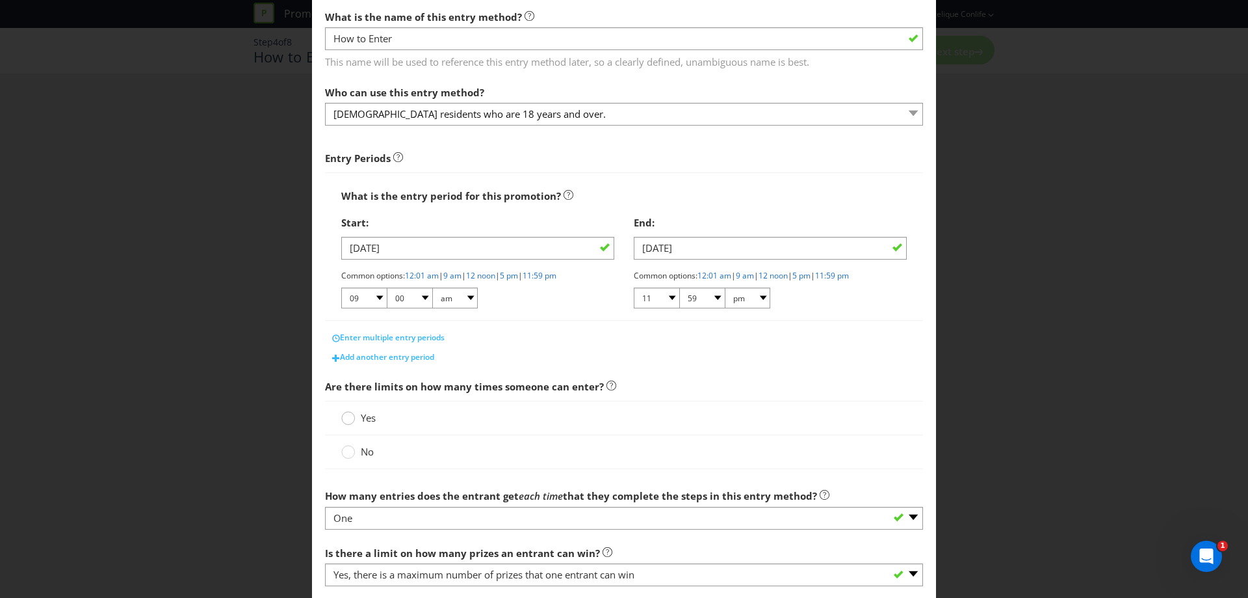
click at [347, 415] on div at bounding box center [348, 413] width 7 height 7
click at [0, 0] on input "Yes" at bounding box center [0, 0] width 0 height 0
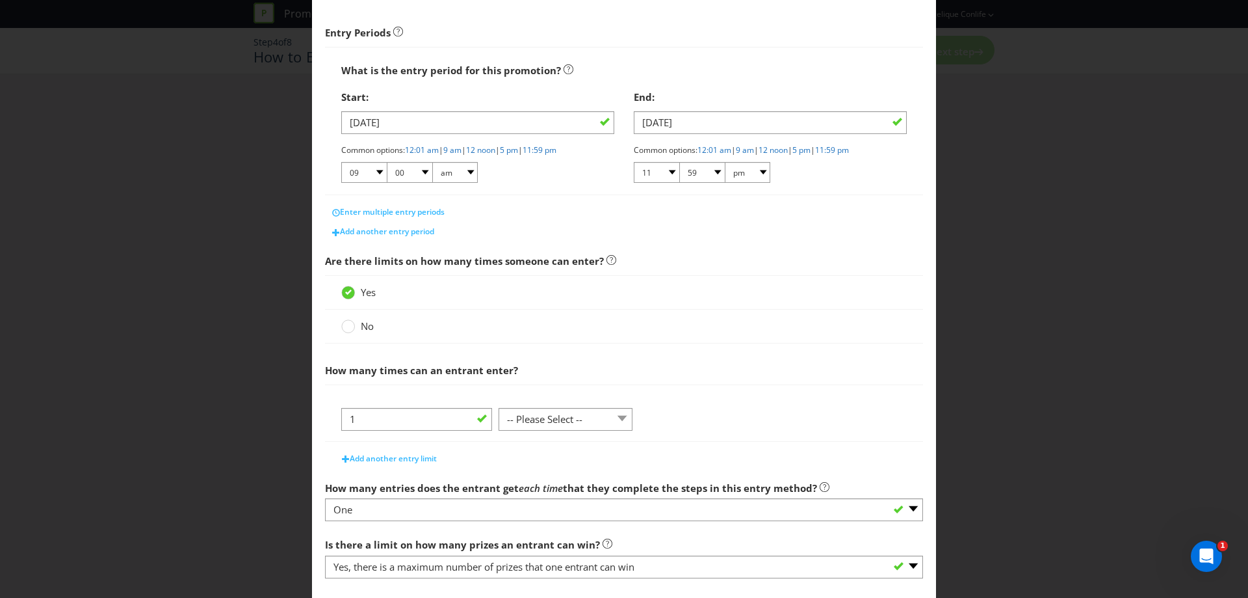
scroll to position [195, 0]
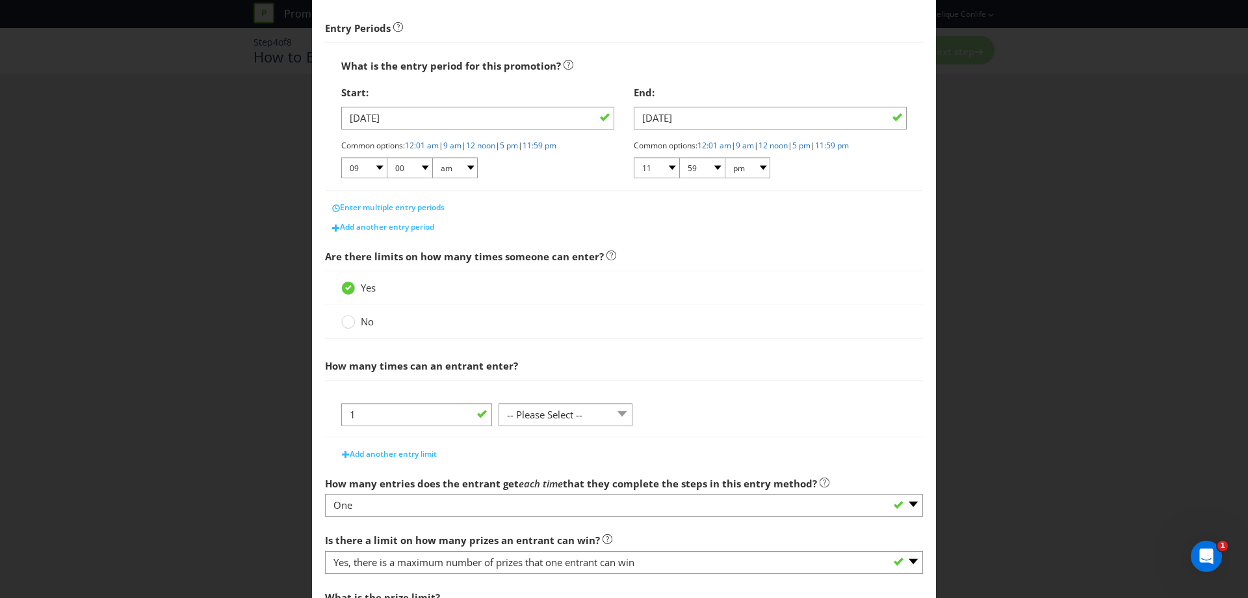
click at [596, 425] on div at bounding box center [566, 425] width 134 height 1
click at [595, 419] on select "-- Please Select -- per person per day per purchase per transaction Other (plea…" at bounding box center [566, 414] width 134 height 23
select select "PER_PERSON"
click at [499, 403] on select "-- Please Select -- per person per day per purchase per transaction Other (plea…" at bounding box center [566, 414] width 134 height 23
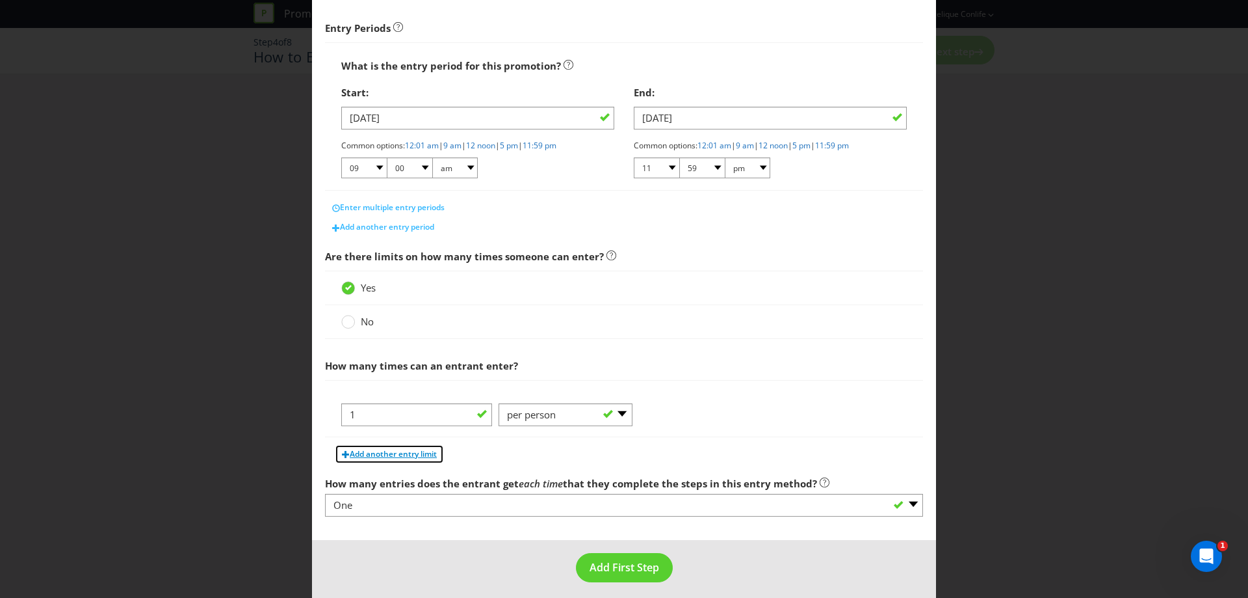
click at [394, 451] on span "Add another entry limit" at bounding box center [393, 453] width 87 height 11
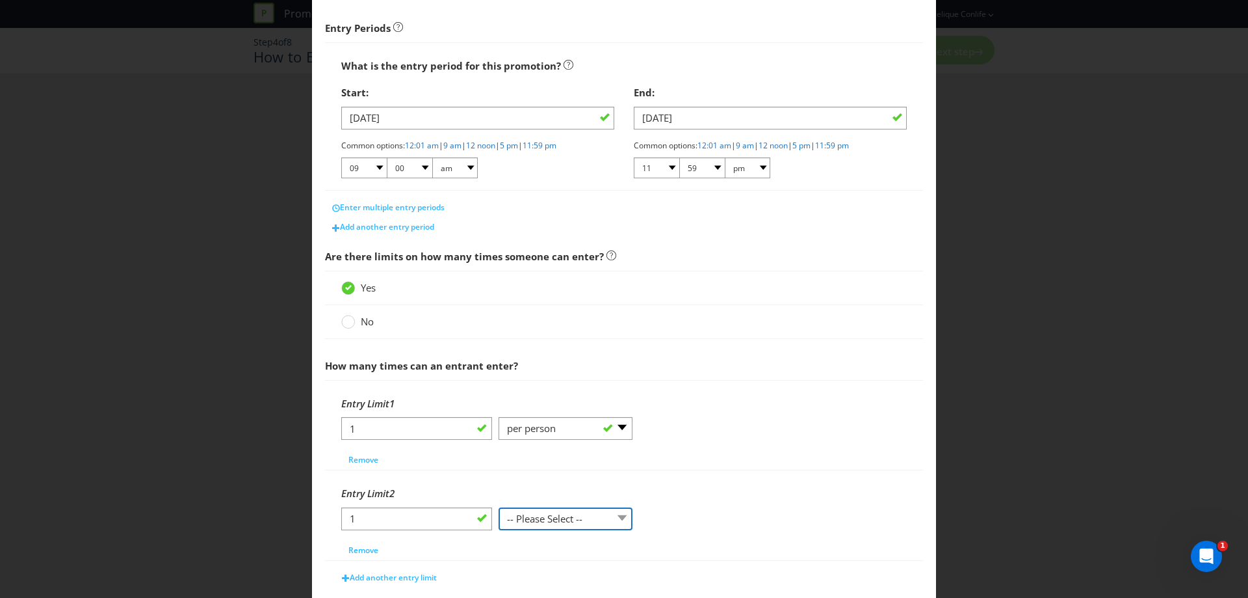
click at [577, 512] on select "-- Please Select -- per person per day per purchase per transaction Other (plea…" at bounding box center [566, 518] width 134 height 23
select select "PER_DAY"
click at [499, 507] on select "-- Please Select -- per person per day per purchase per transaction Other (plea…" at bounding box center [566, 518] width 134 height 23
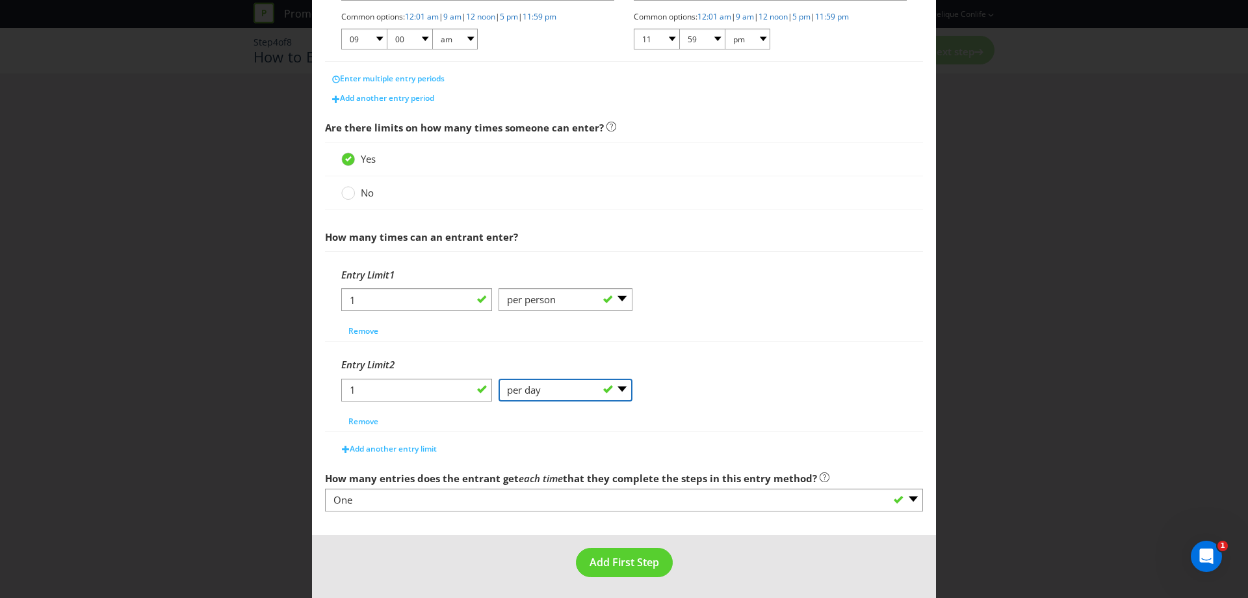
scroll to position [326, 0]
click at [606, 553] on span "Add First Step" at bounding box center [625, 559] width 70 height 14
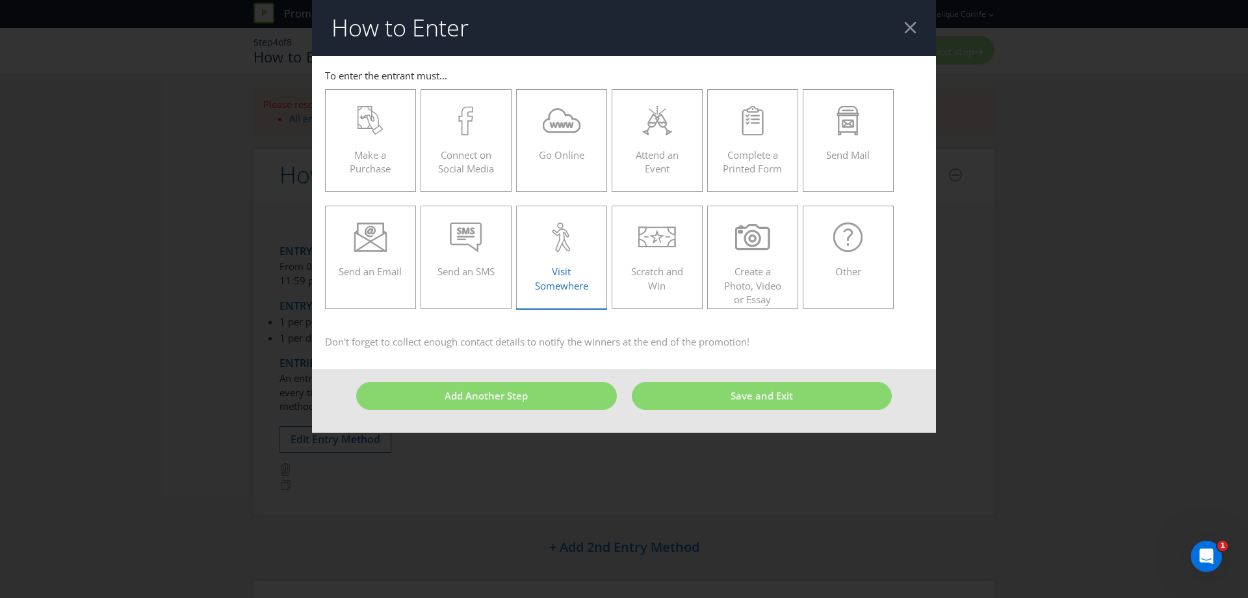
click at [559, 247] on icon at bounding box center [561, 236] width 23 height 29
click at [0, 0] on input "Visit Somewhere" at bounding box center [0, 0] width 0 height 0
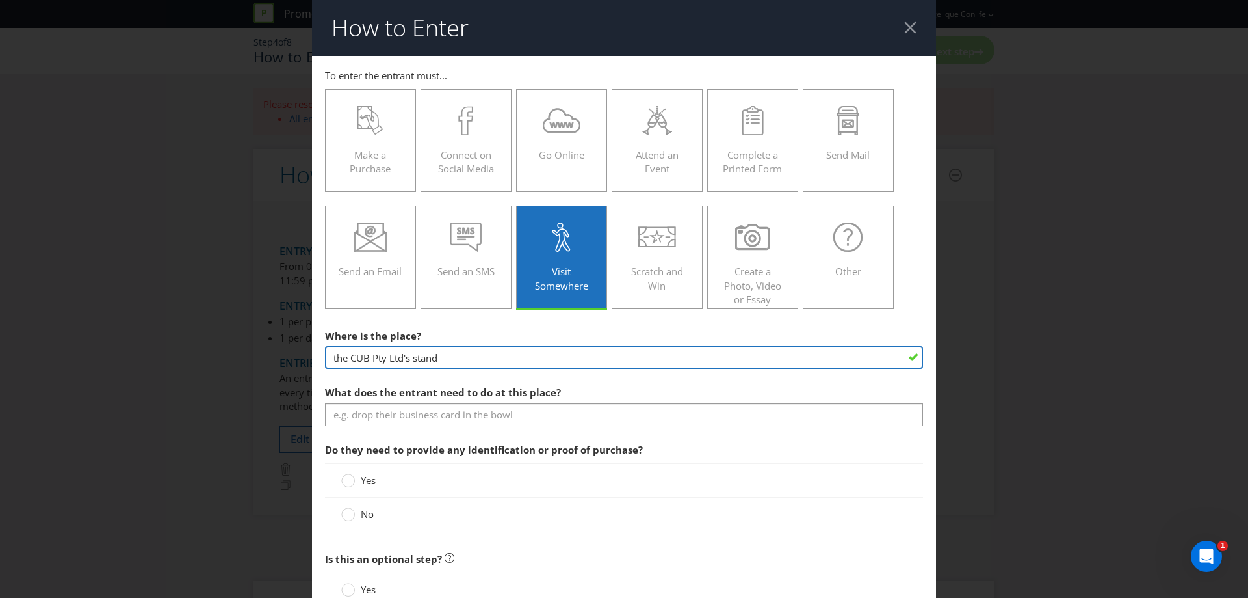
drag, startPoint x: 486, startPoint y: 364, endPoint x: 308, endPoint y: 361, distance: 178.2
click at [308, 361] on div "How to Enter To enter the entrant must... Make a Purchase Connect on Social Med…" at bounding box center [624, 299] width 1248 height 598
type input "Any participating venue displaying the advertising material relating to the pro…"
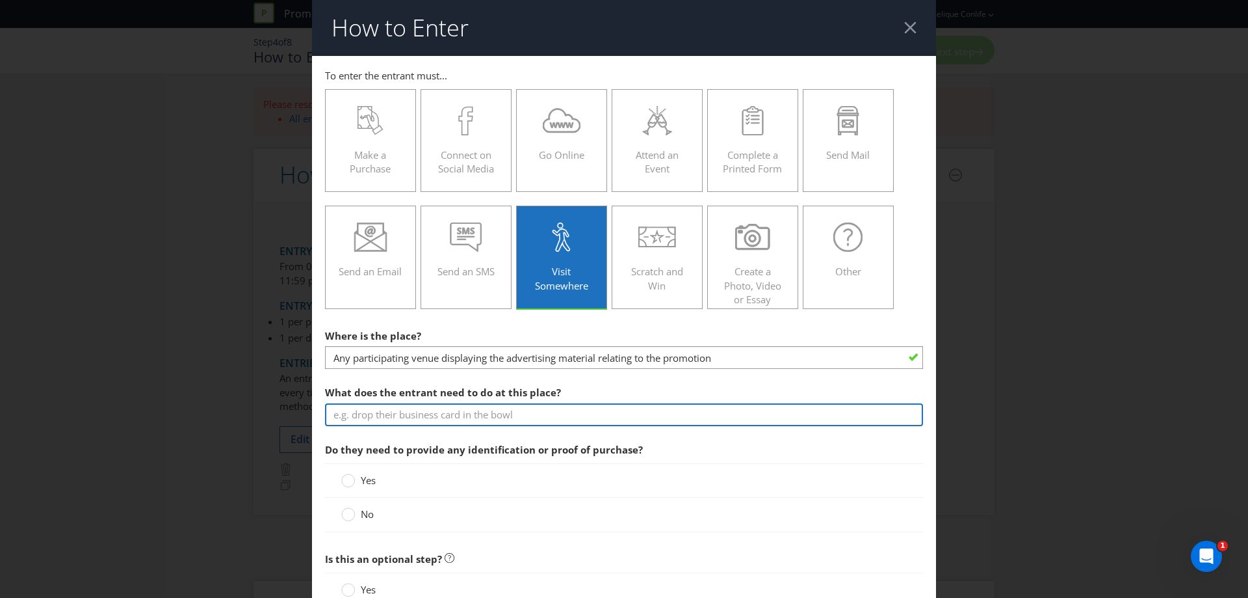
click at [386, 408] on input "text" at bounding box center [624, 414] width 598 height 23
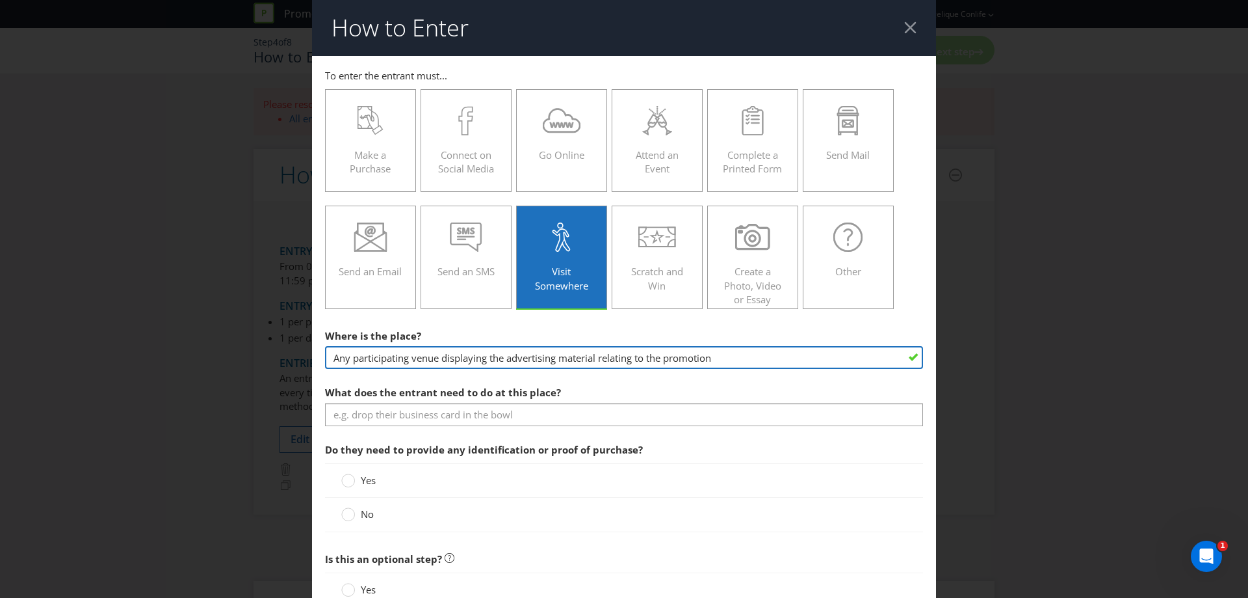
click at [718, 360] on input "Any participating venue displaying the advertising material relating to the pro…" at bounding box center [624, 357] width 598 height 23
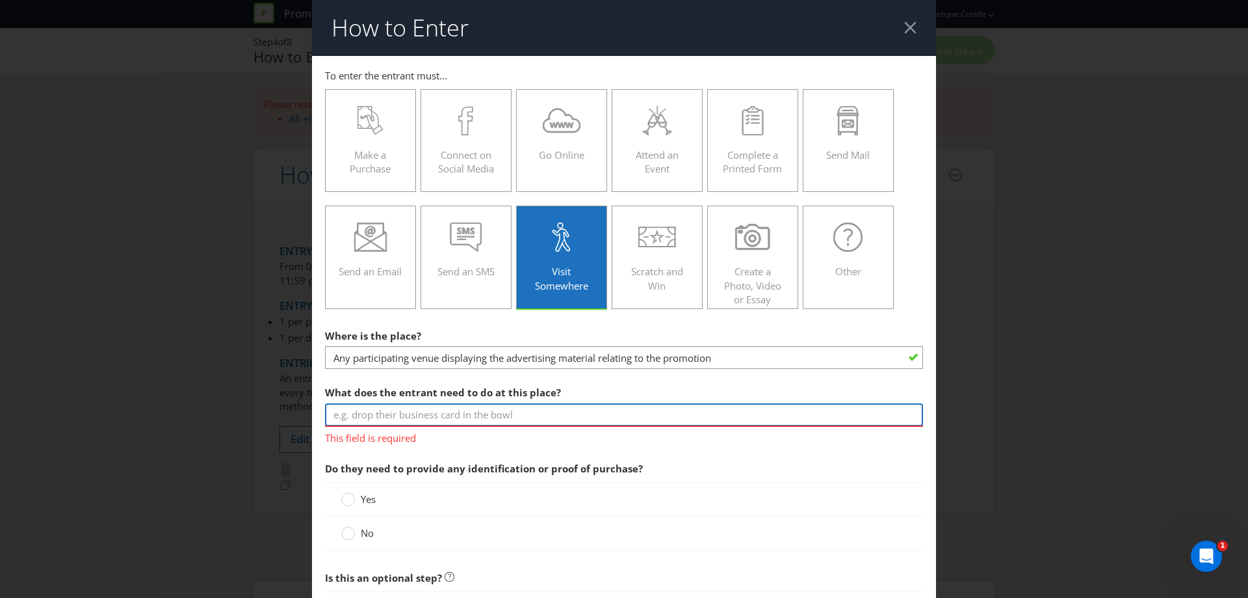
drag, startPoint x: 447, startPoint y: 415, endPoint x: 622, endPoint y: 417, distance: 174.3
click at [447, 415] on input "text" at bounding box center [624, 414] width 598 height 23
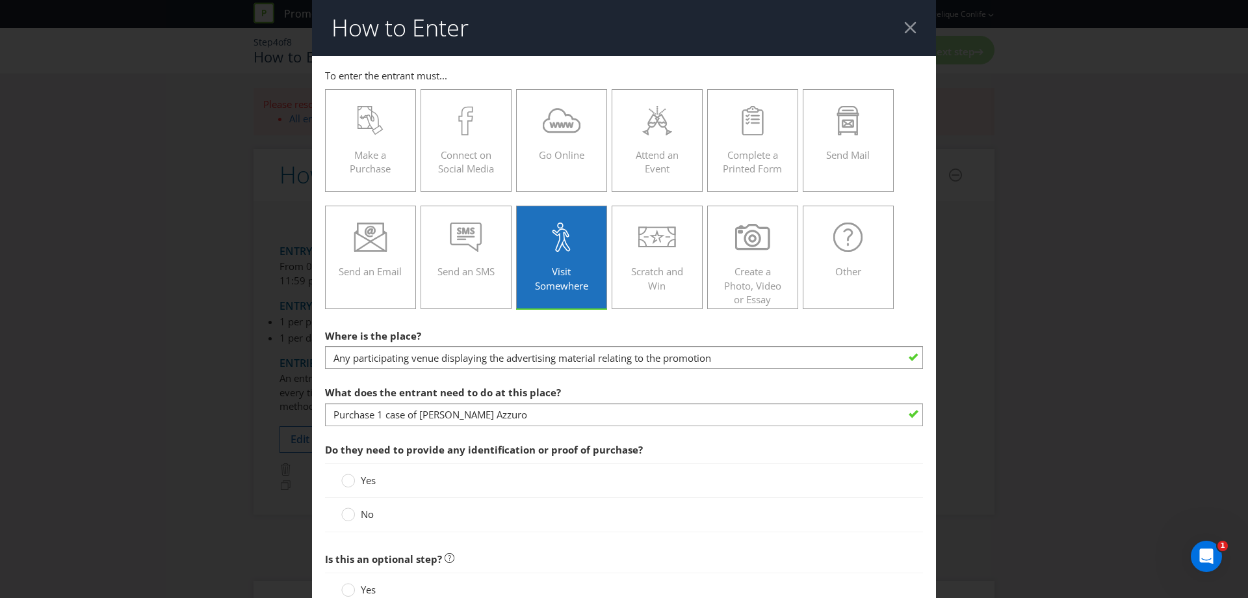
click at [611, 447] on span "Do they need to provide any identification or proof of purchase?" at bounding box center [484, 449] width 318 height 13
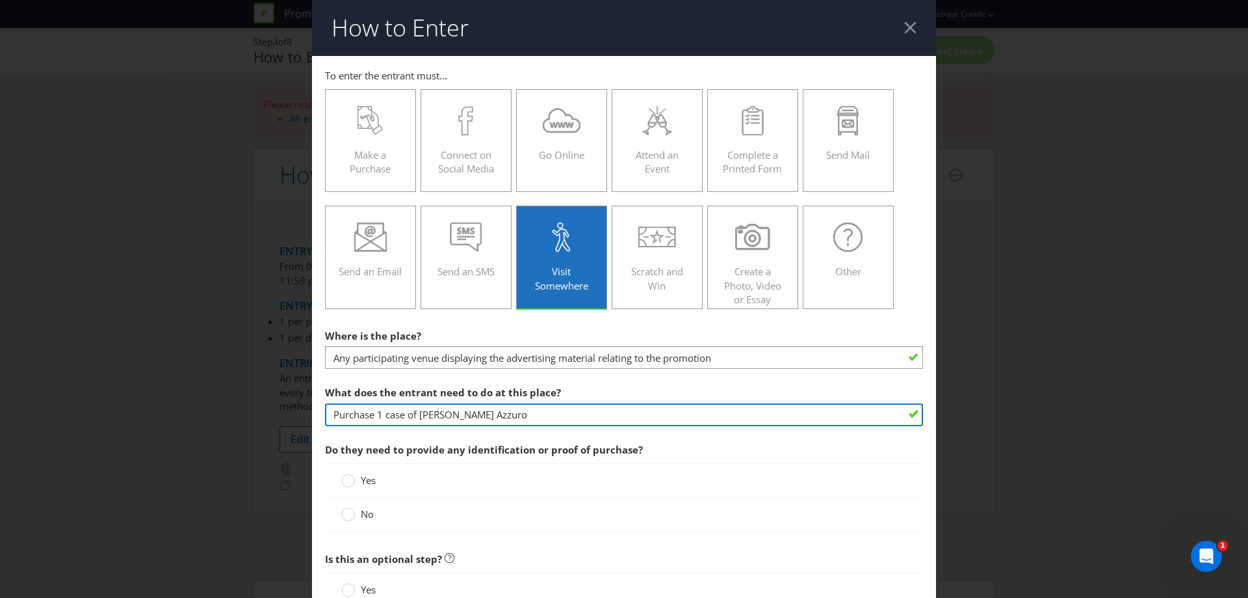
click at [584, 417] on input "Purchase 1 case of [PERSON_NAME] Azzuro" at bounding box center [624, 414] width 598 height 23
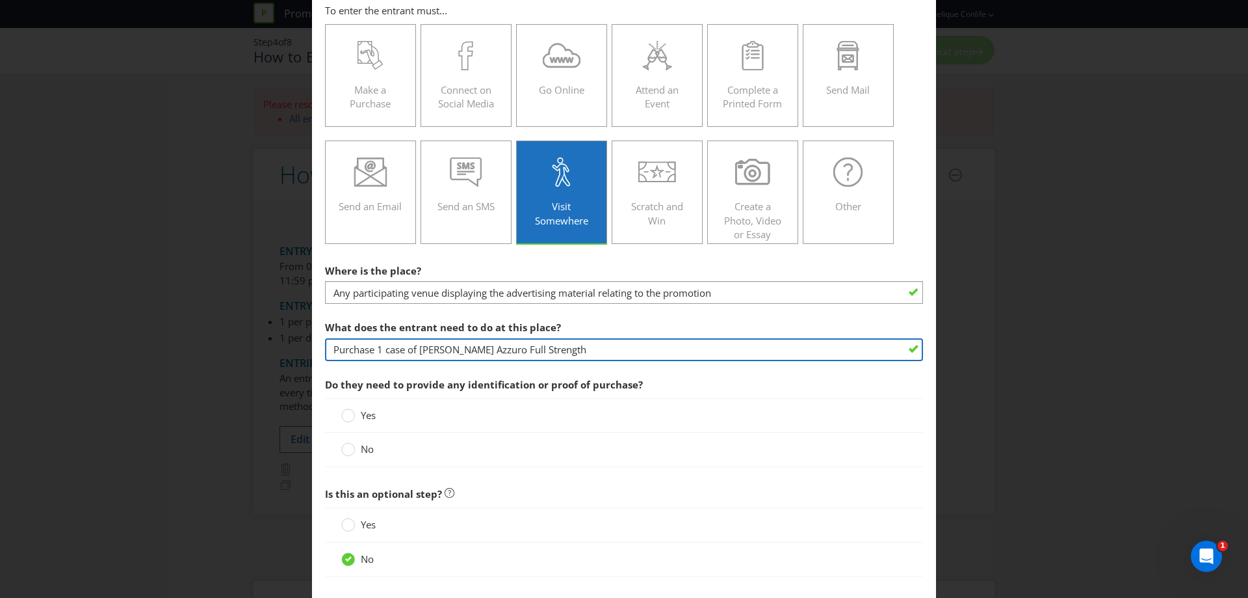
type input "Purchase 1 case of [PERSON_NAME] Azzuro Full Strength"
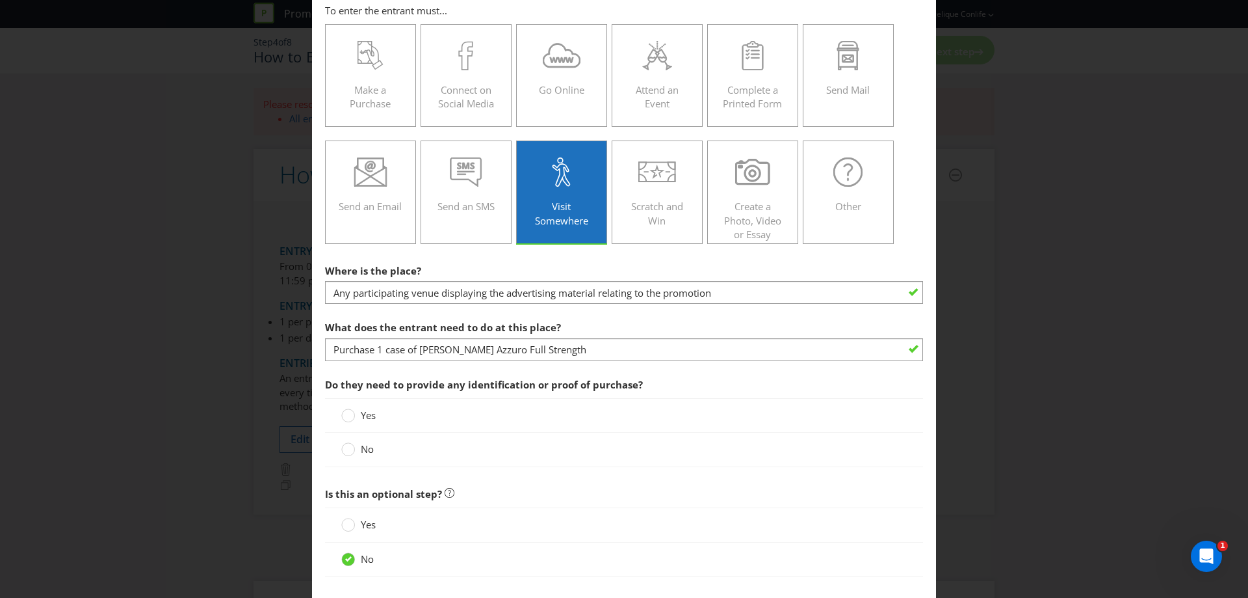
click at [362, 414] on span "Yes" at bounding box center [368, 414] width 15 height 13
click at [0, 0] on input "Yes" at bounding box center [0, 0] width 0 height 0
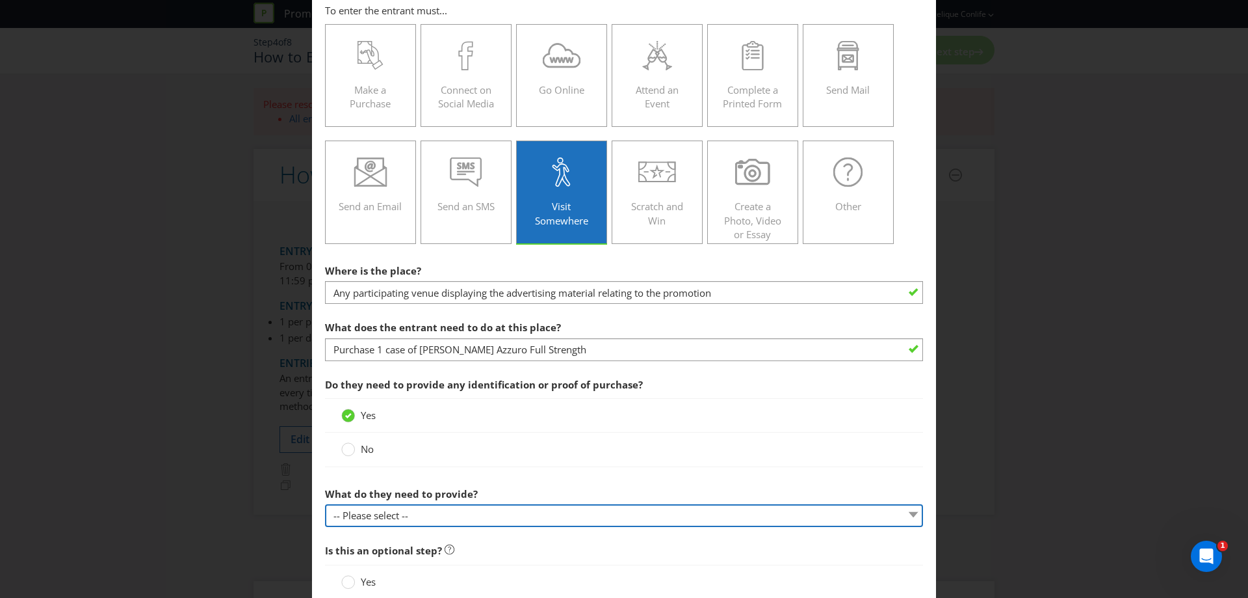
click at [624, 513] on select "-- Please select -- Show a membership card (please specify) Show proof of purch…" at bounding box center [624, 515] width 598 height 23
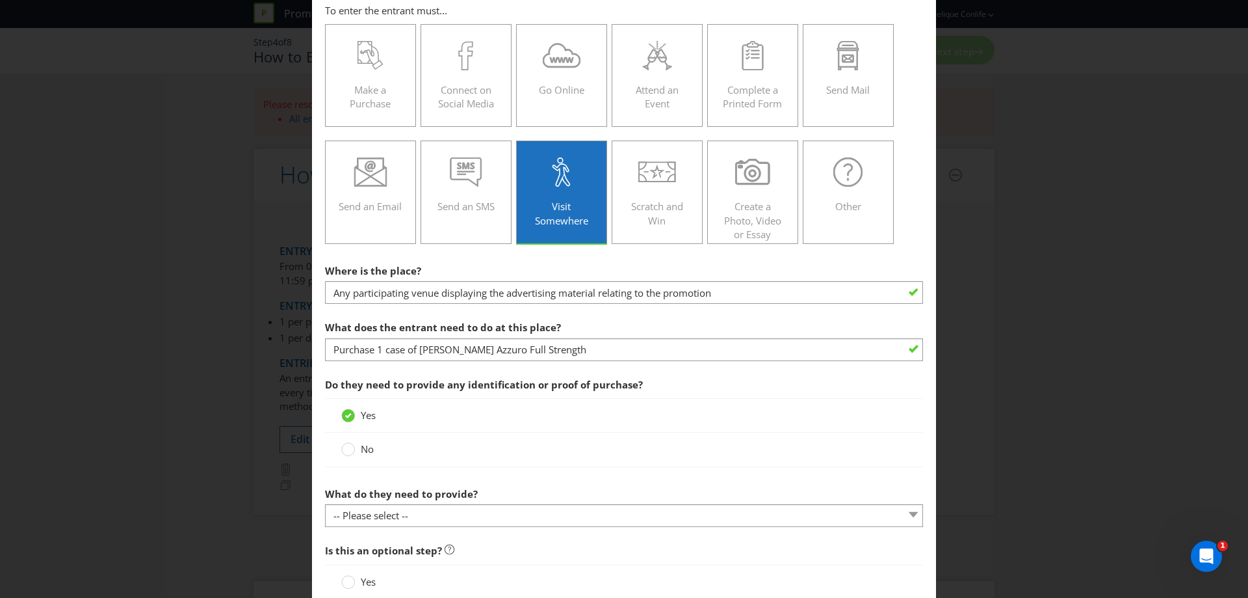
click at [532, 384] on span "Do they need to provide any identification or proof of purchase?" at bounding box center [484, 384] width 318 height 13
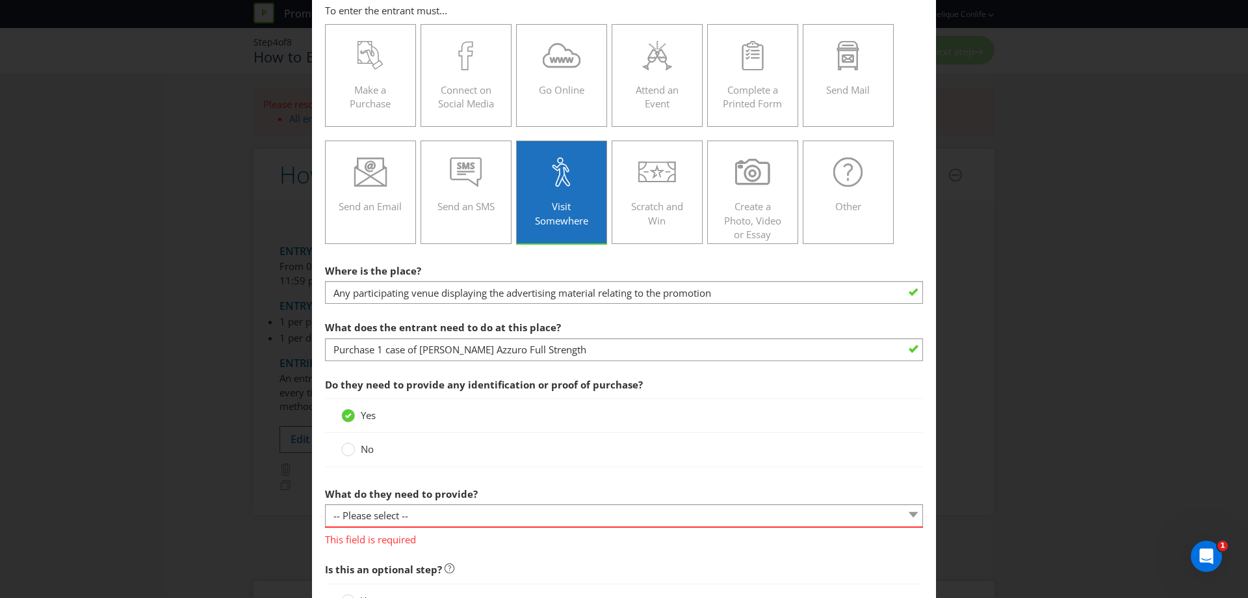
click at [399, 501] on label "What do they need to provide?" at bounding box center [402, 490] width 155 height 20
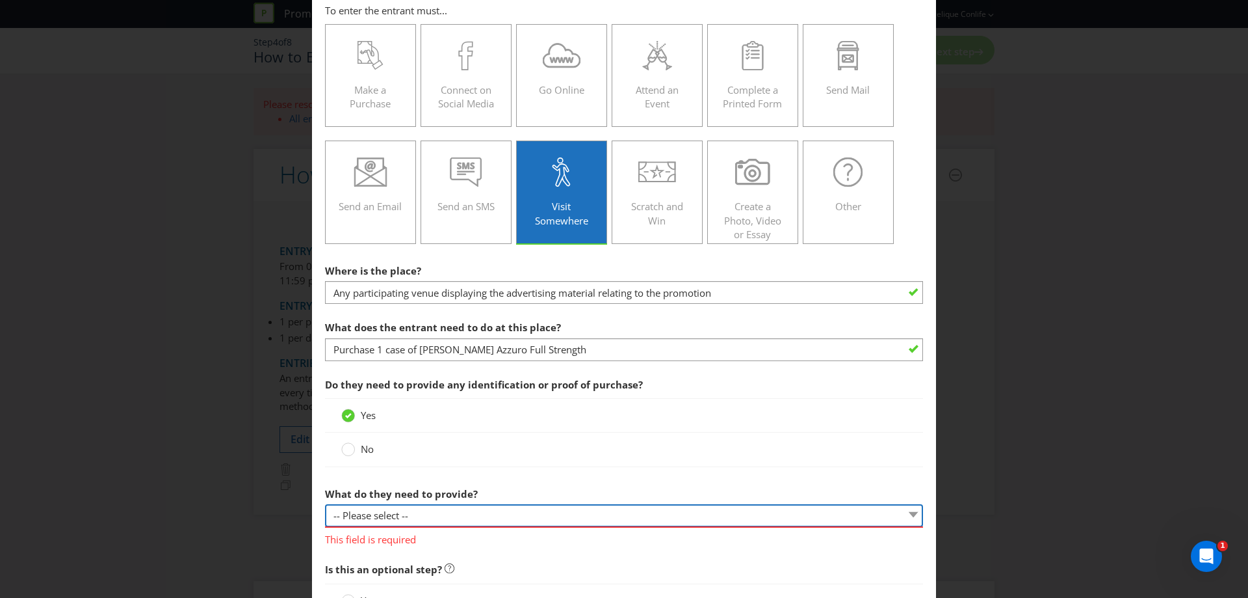
click at [400, 512] on select "-- Please select -- Show a membership card (please specify) Show proof of purch…" at bounding box center [624, 515] width 598 height 23
select select "PROOF_OF_PUCHASE"
click at [325, 504] on select "-- Please select -- Show a membership card (please specify) Show proof of purch…" at bounding box center [624, 515] width 598 height 23
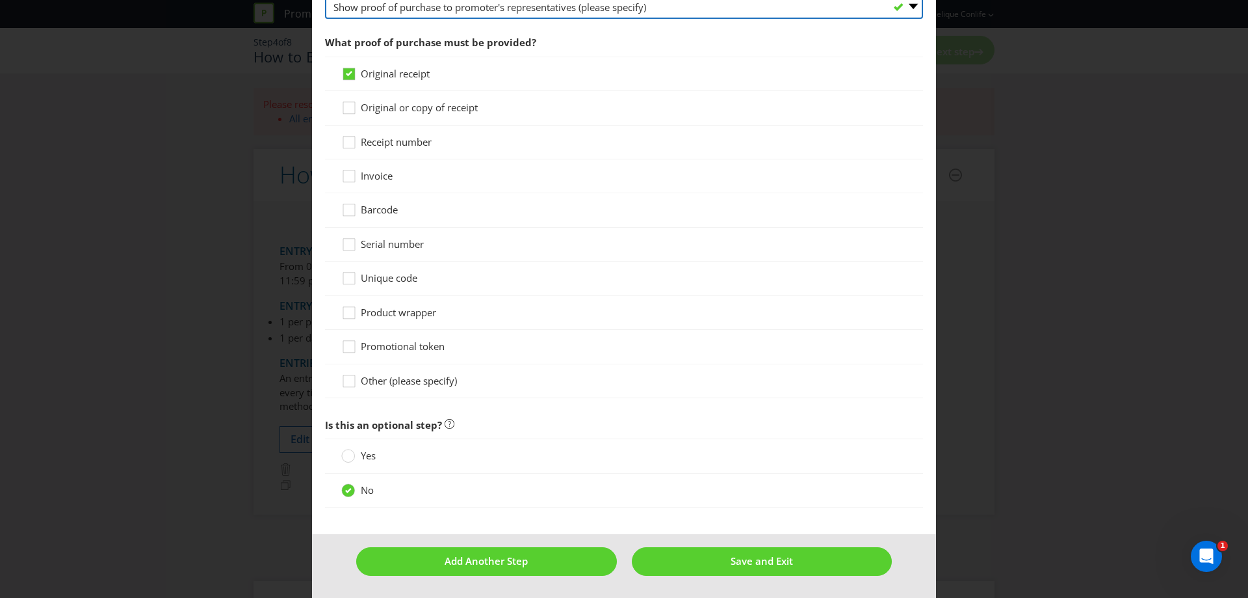
scroll to position [573, 0]
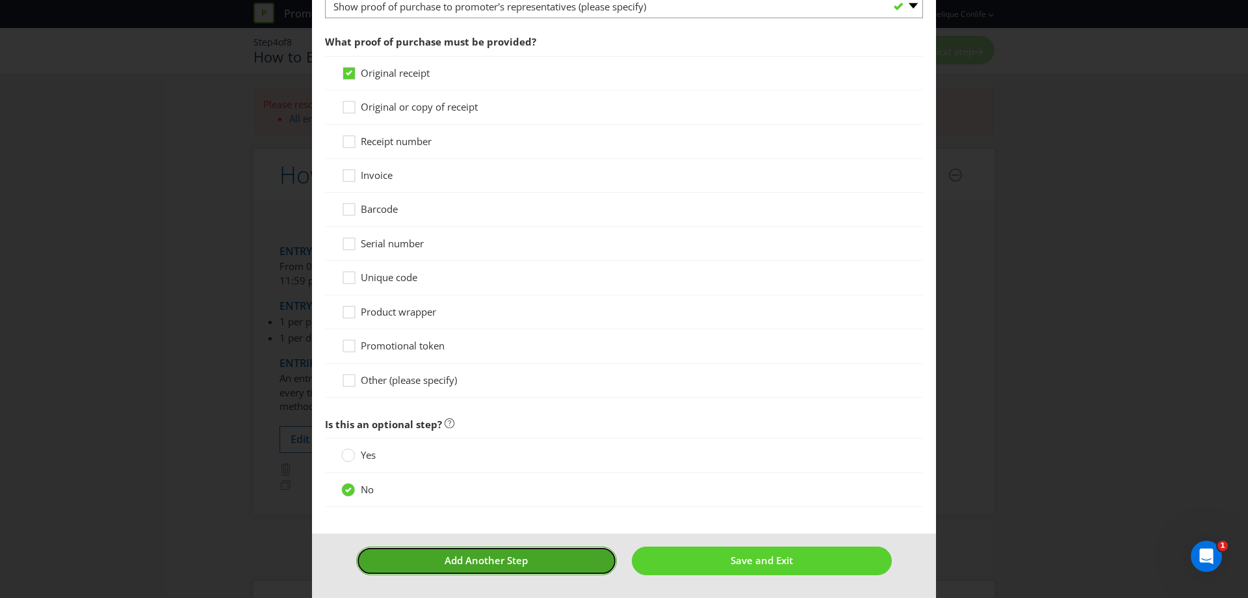
click at [585, 552] on button "Add Another Step" at bounding box center [486, 560] width 261 height 28
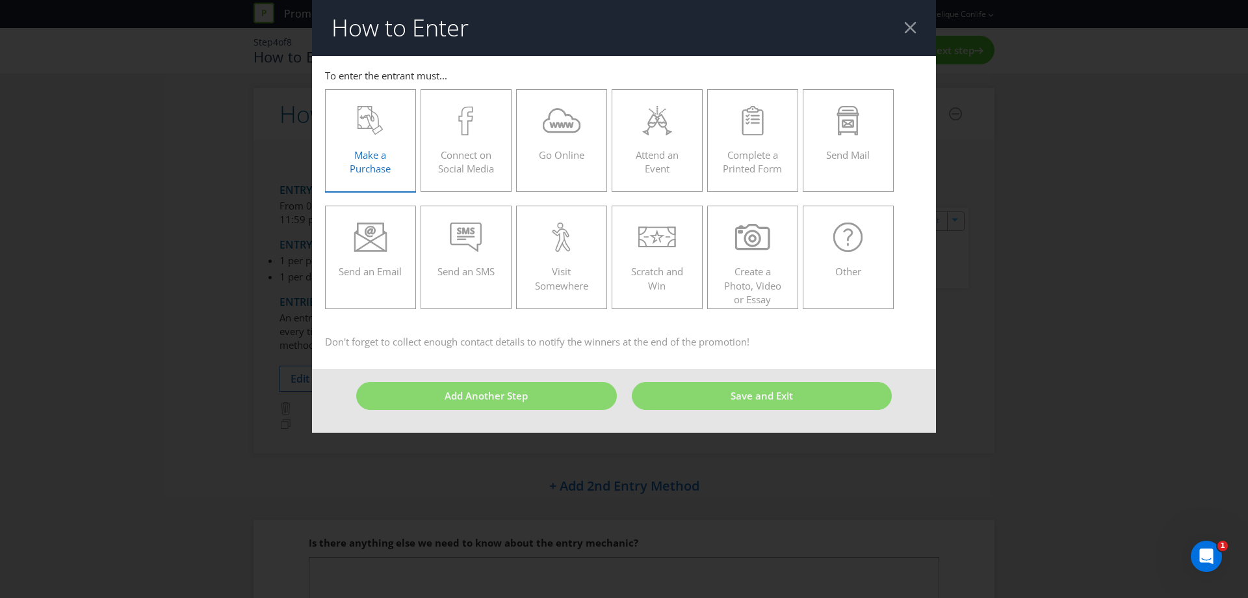
click at [370, 144] on div "Make a Purchase" at bounding box center [371, 135] width 64 height 59
click at [0, 0] on input "Make a Purchase" at bounding box center [0, 0] width 0 height 0
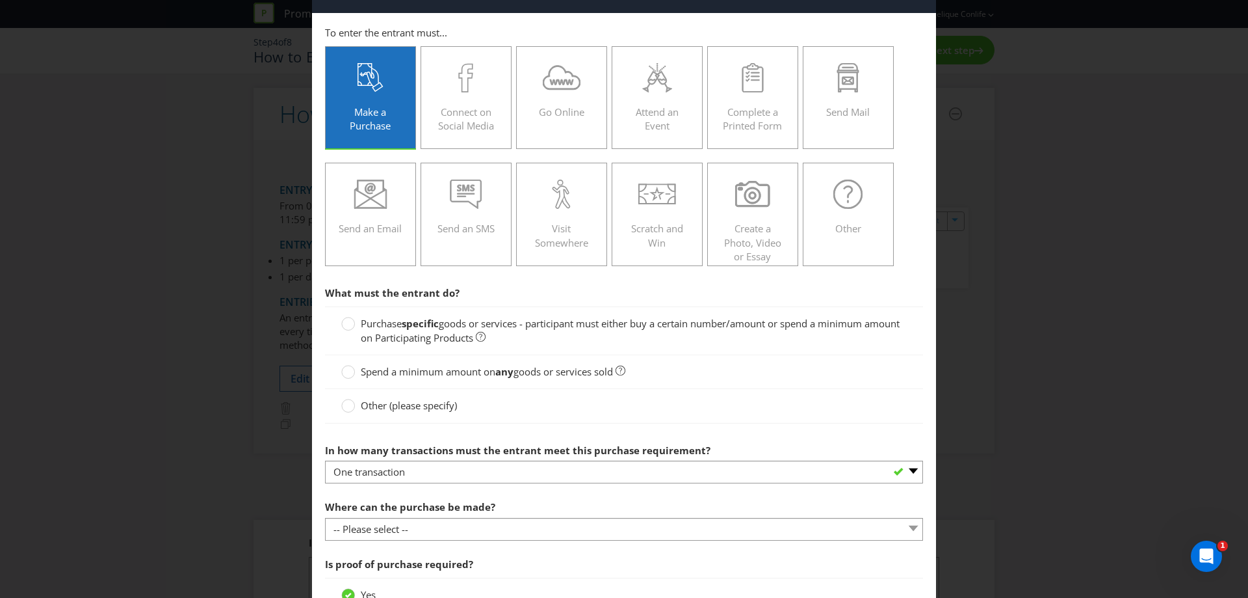
scroll to position [65, 0]
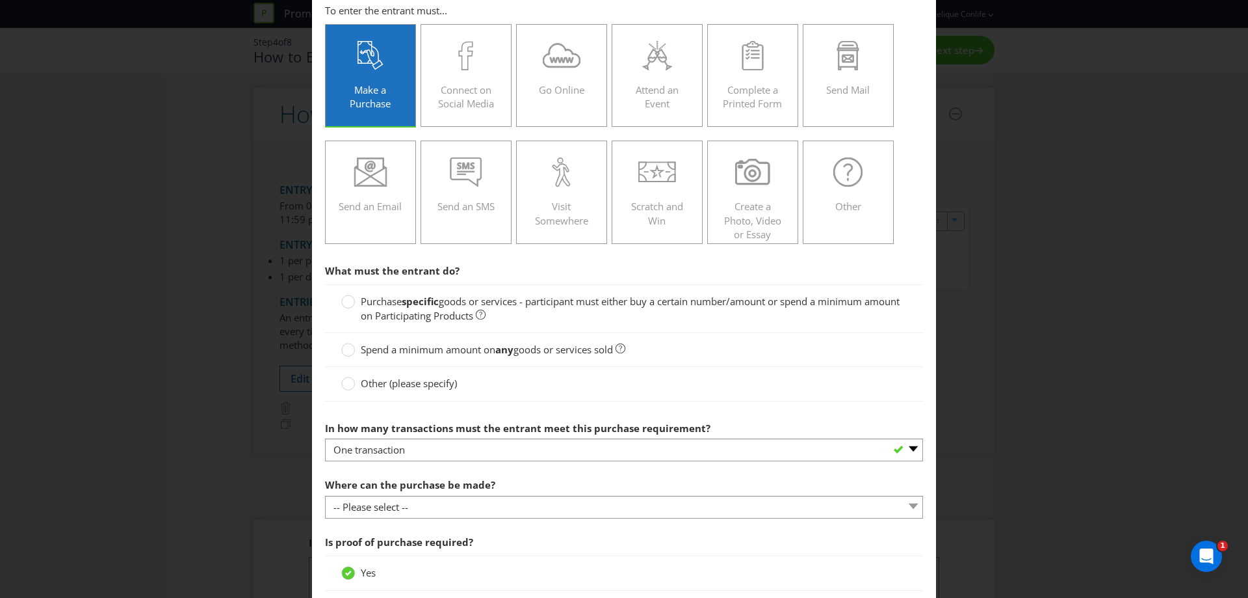
click at [438, 301] on strong "specific" at bounding box center [420, 301] width 37 height 13
click at [0, 0] on input "Purchase specific goods or services - participant must either buy a certain num…" at bounding box center [0, 0] width 0 height 0
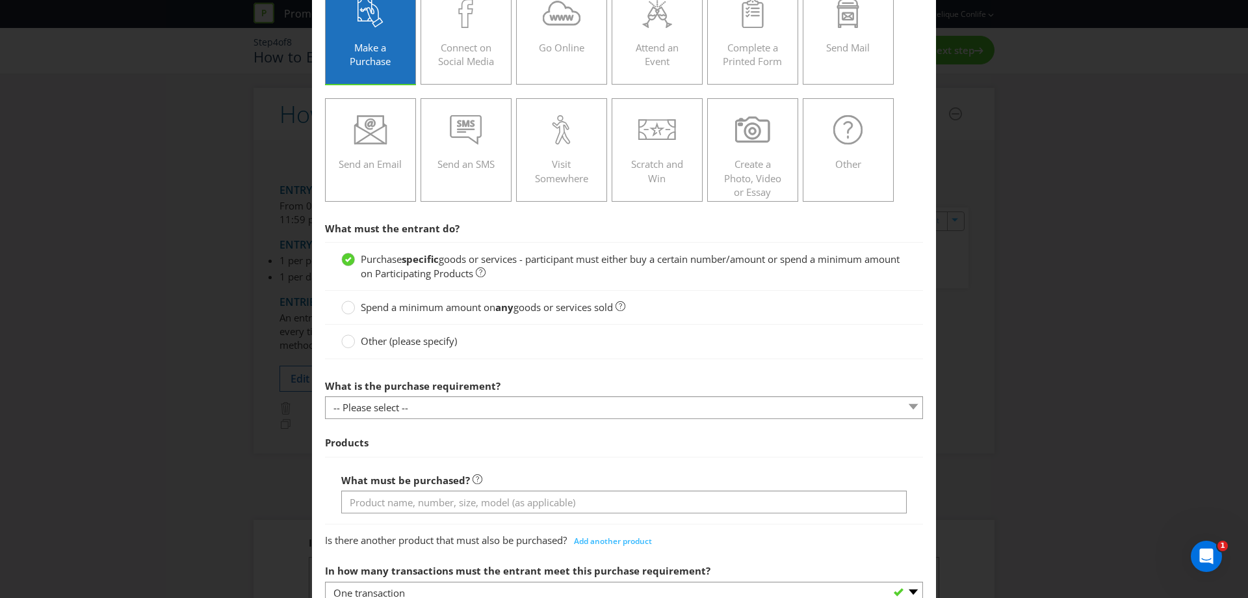
scroll to position [130, 0]
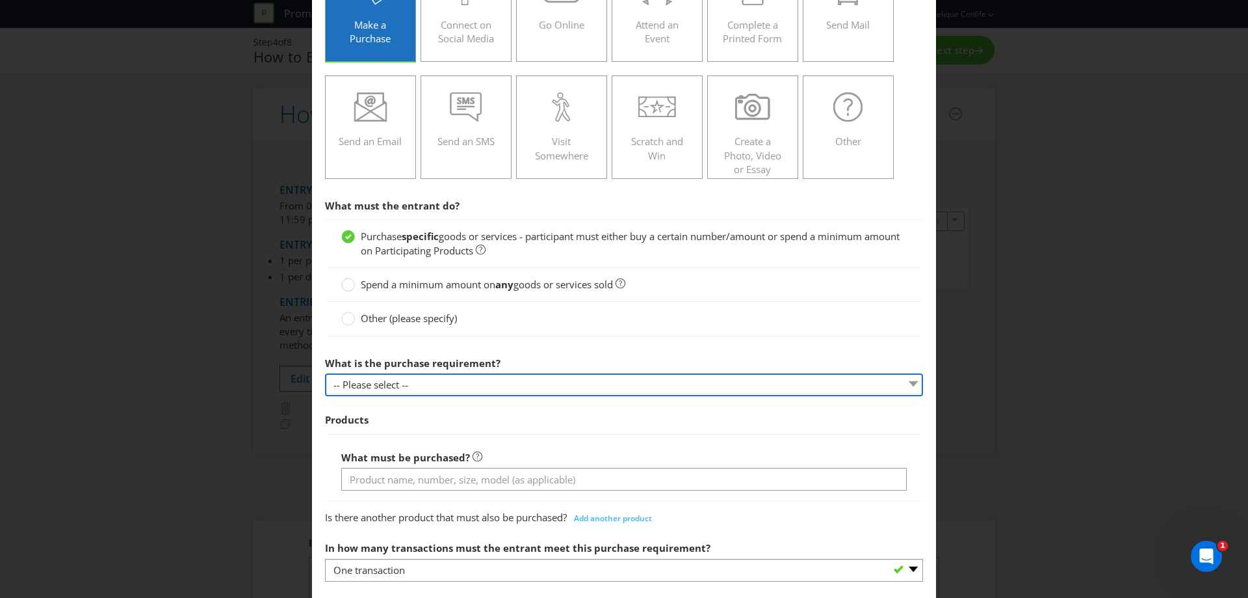
click at [485, 388] on select "-- Please select -- Buy a certain number of these products or services Spend a …" at bounding box center [624, 384] width 598 height 23
select select "MINIMUM_QUANTITY"
click at [325, 373] on select "-- Please select -- Buy a certain number of these products or services Spend a …" at bounding box center [624, 384] width 598 height 23
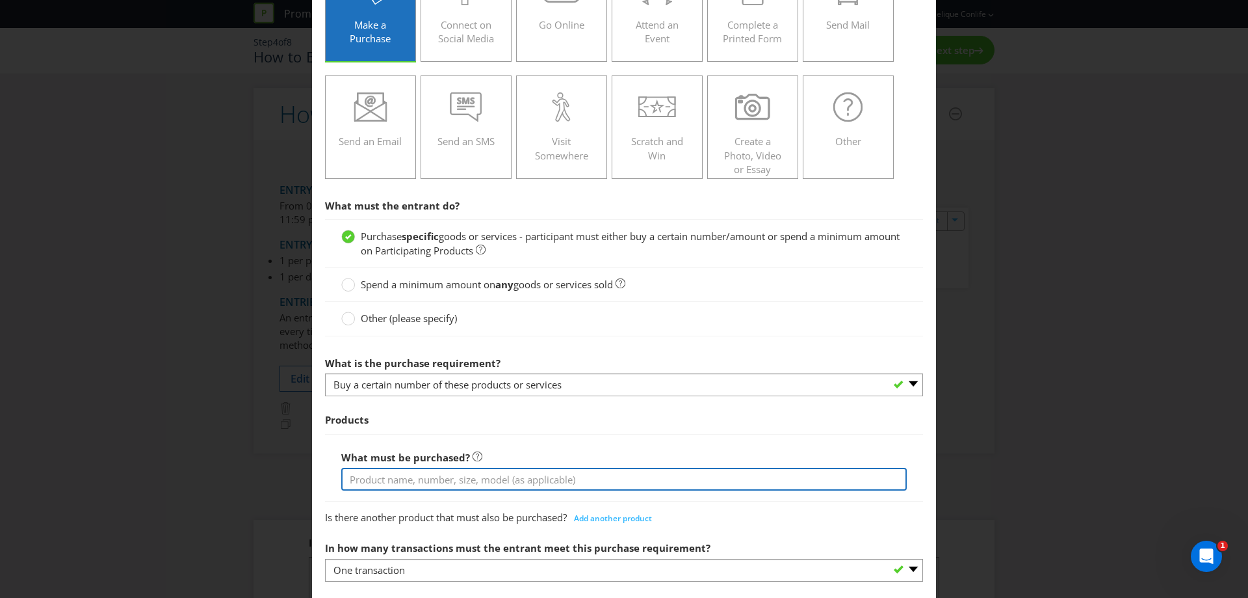
drag, startPoint x: 486, startPoint y: 486, endPoint x: 681, endPoint y: 475, distance: 195.3
click at [486, 486] on input "text" at bounding box center [624, 478] width 566 height 23
click at [417, 480] on input "1 case of Pernoi Nastro Azzuro Full Strength" at bounding box center [624, 478] width 566 height 23
type input "1 case of [PERSON_NAME] Azzuro Full Strength"
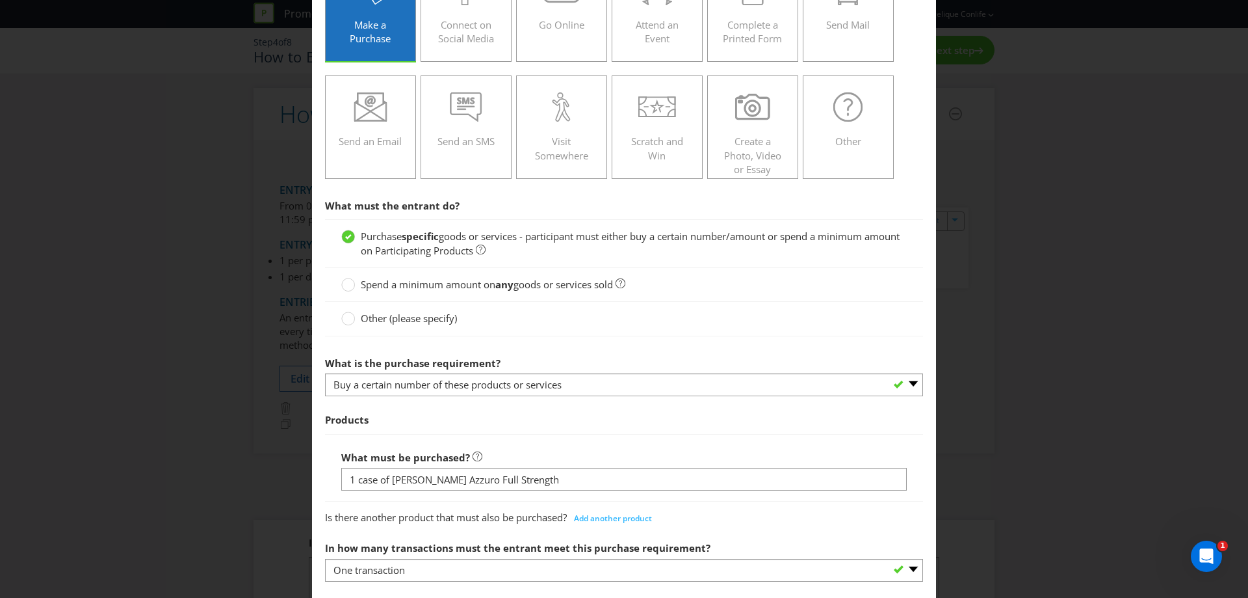
click at [617, 417] on span "Products" at bounding box center [624, 419] width 598 height 27
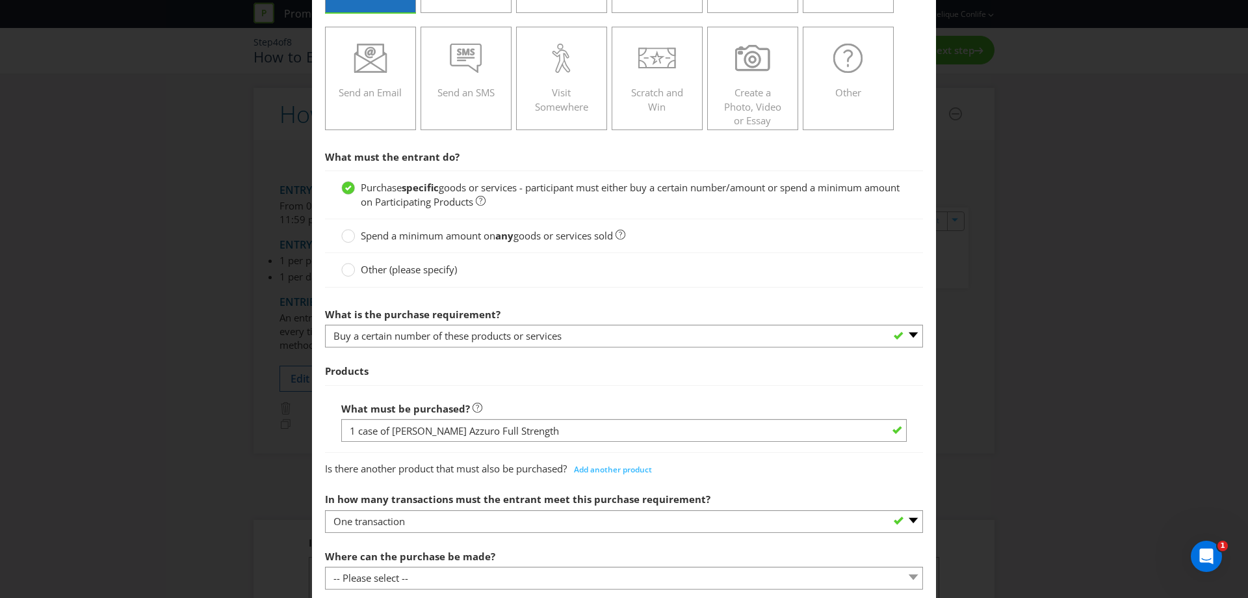
scroll to position [260, 0]
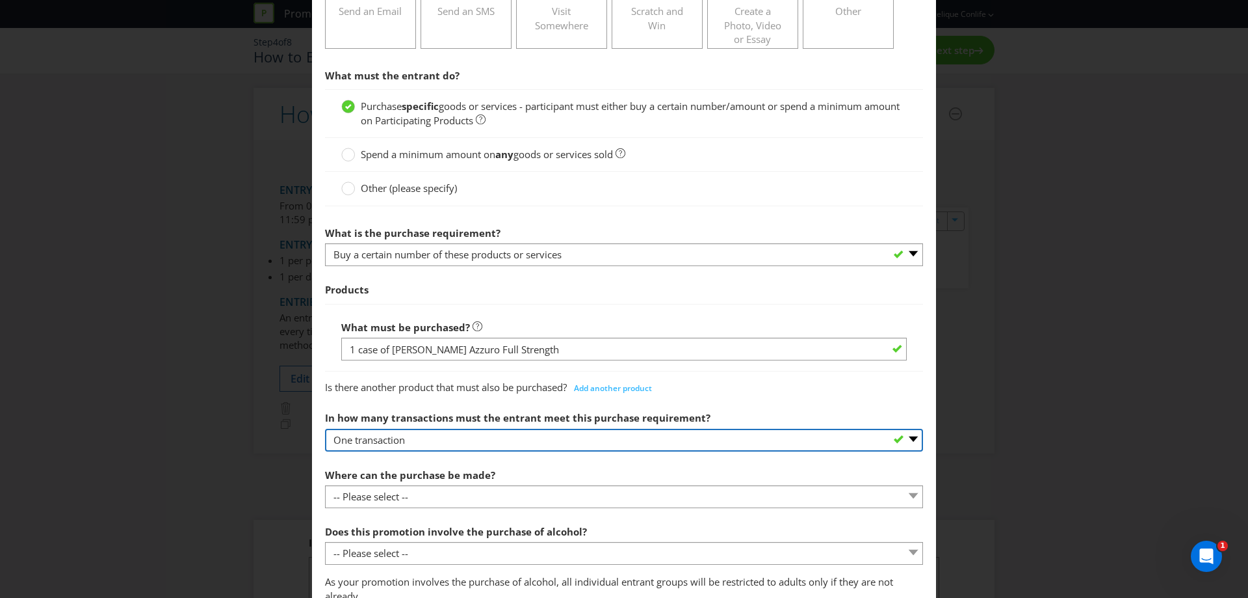
click at [473, 442] on select "-- Please select -- One transaction A specific number of transactions Any numbe…" at bounding box center [624, 439] width 598 height 23
click at [325, 428] on select "-- Please select -- One transaction A specific number of transactions Any numbe…" at bounding box center [624, 439] width 598 height 23
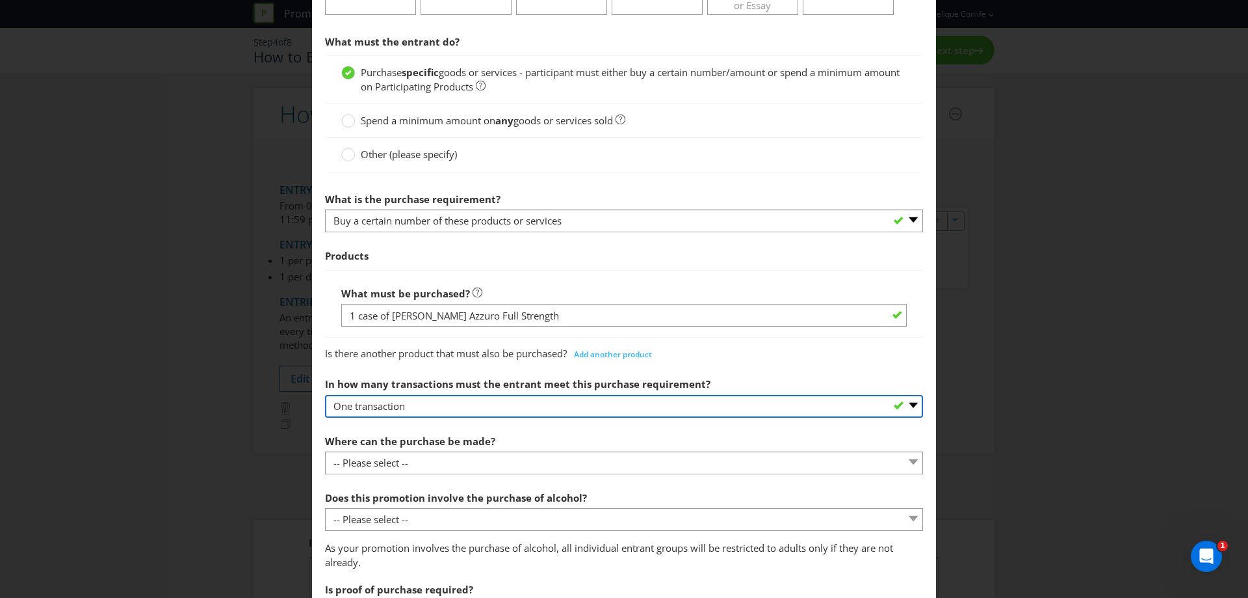
scroll to position [325, 0]
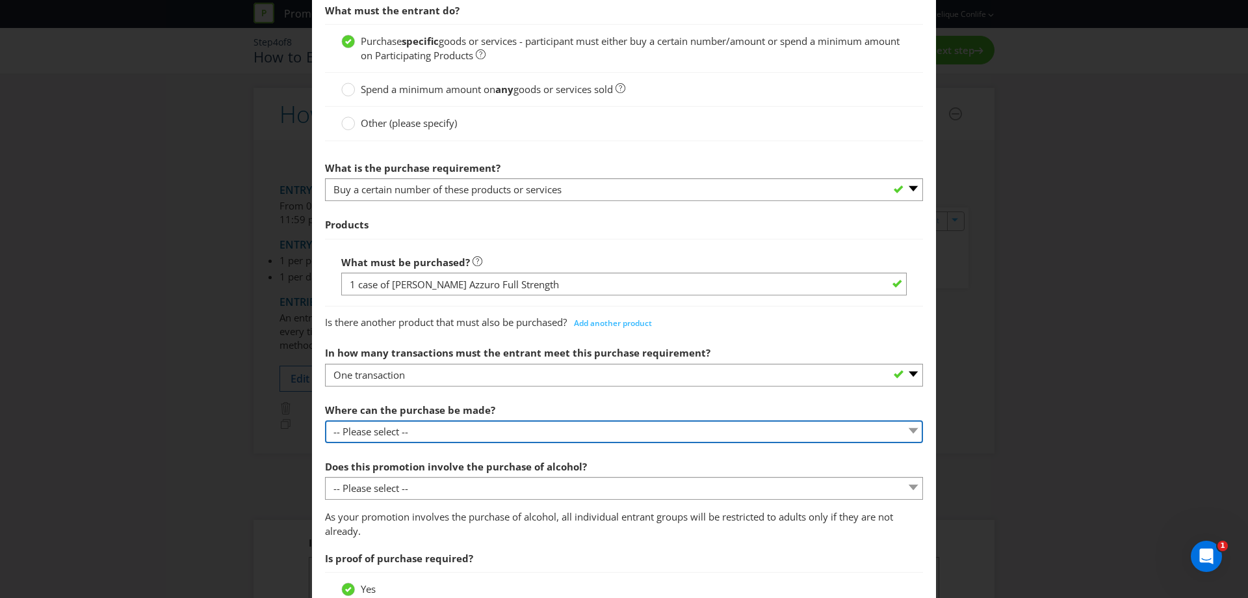
click at [395, 434] on select "-- Please select -- Any stores displaying promotional material (including onlin…" at bounding box center [624, 431] width 598 height 23
select select "ANY_DISPLAYING_NOT_ONLINE"
click at [325, 420] on select "-- Please select -- Any stores displaying promotional material (including onlin…" at bounding box center [624, 431] width 598 height 23
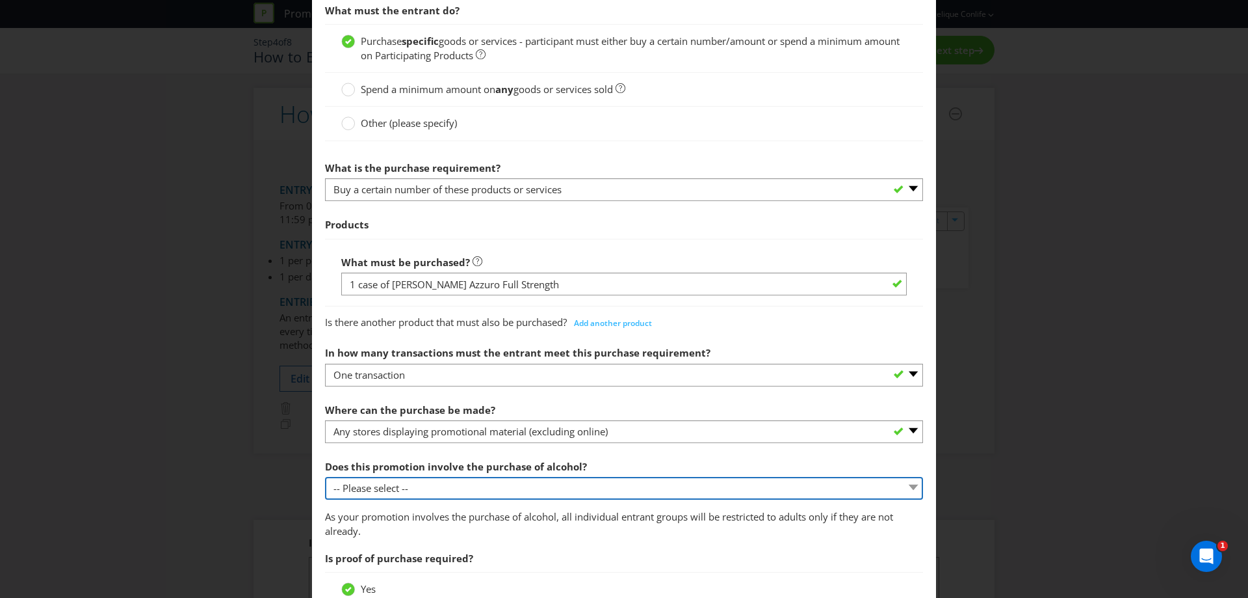
click at [436, 493] on select "-- Please select -- Yes, for on-premises consumption Yes, for off-premises cons…" at bounding box center [624, 488] width 598 height 23
select select "YES_OFF_PREMISES"
click at [325, 477] on select "-- Please select -- Yes, for on-premises consumption Yes, for off-premises cons…" at bounding box center [624, 488] width 598 height 23
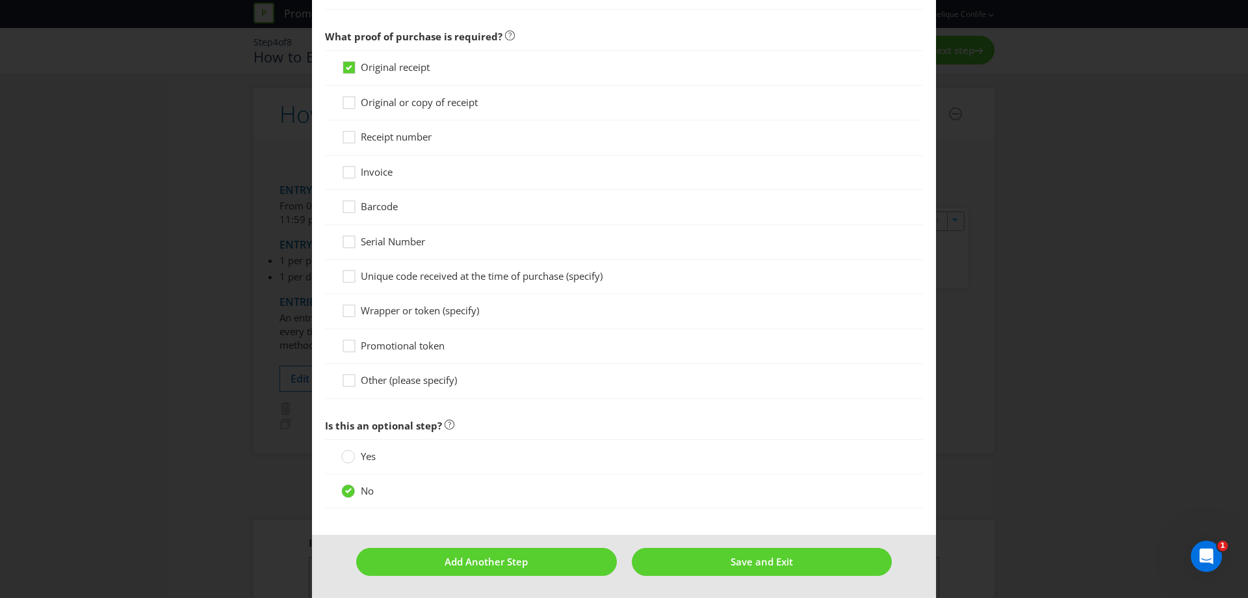
scroll to position [956, 0]
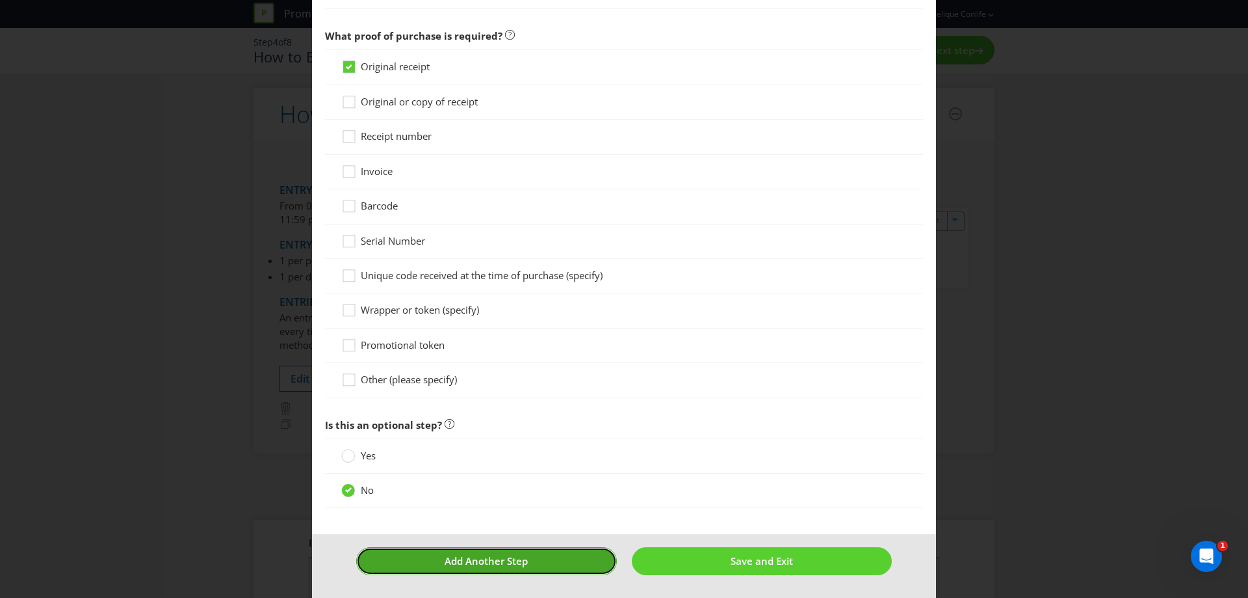
click at [510, 557] on span "Add Another Step" at bounding box center [486, 560] width 83 height 13
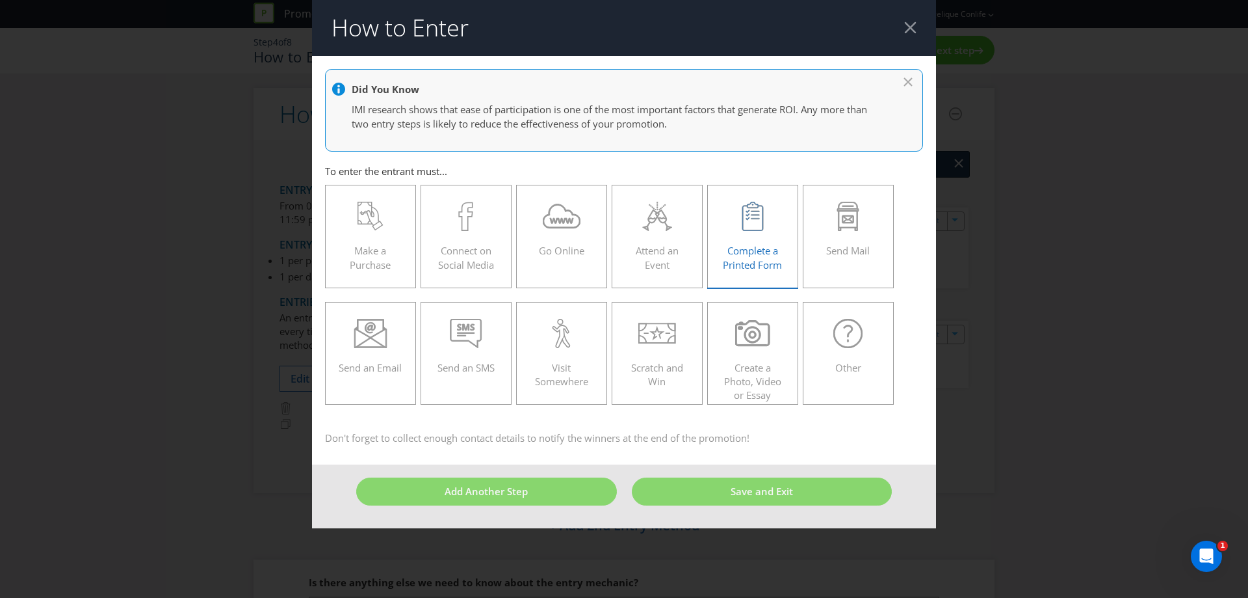
click at [771, 261] on span "Complete a Printed Form" at bounding box center [752, 257] width 59 height 27
click at [0, 0] on input "Complete a Printed Form" at bounding box center [0, 0] width 0 height 0
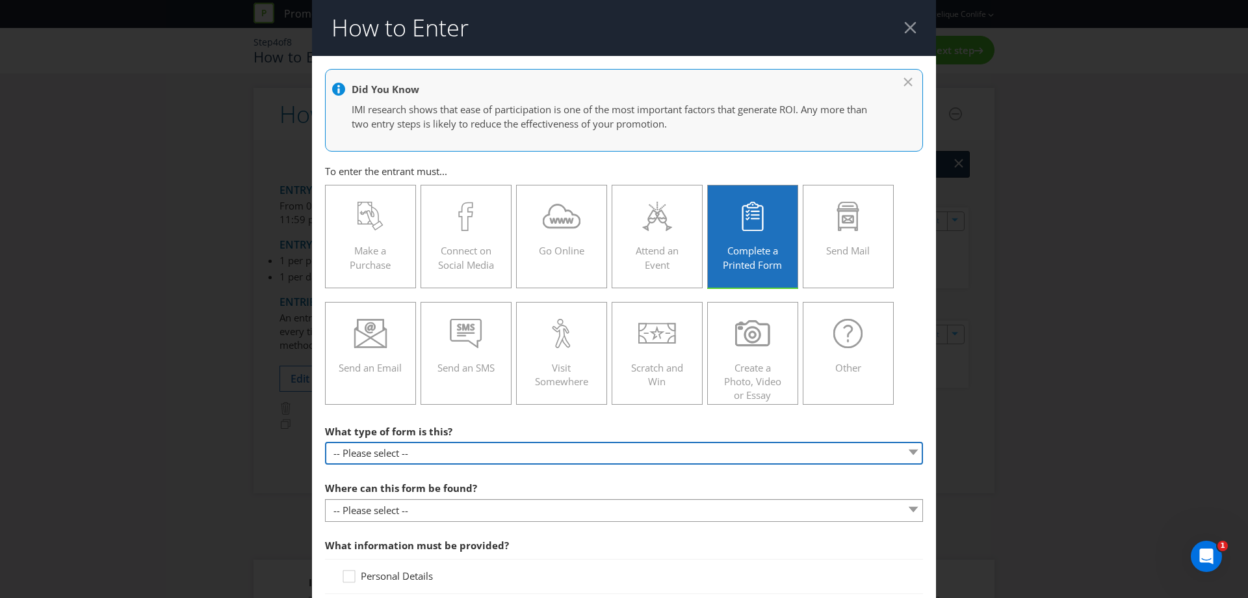
click at [512, 451] on select "-- Please select -- Entry form for a competition Claim form for a gift with pur…" at bounding box center [624, 452] width 598 height 23
select select "FORM_FOR_COMPETITION"
click at [325, 441] on select "-- Please select -- Entry form for a competition Claim form for a gift with pur…" at bounding box center [624, 452] width 598 height 23
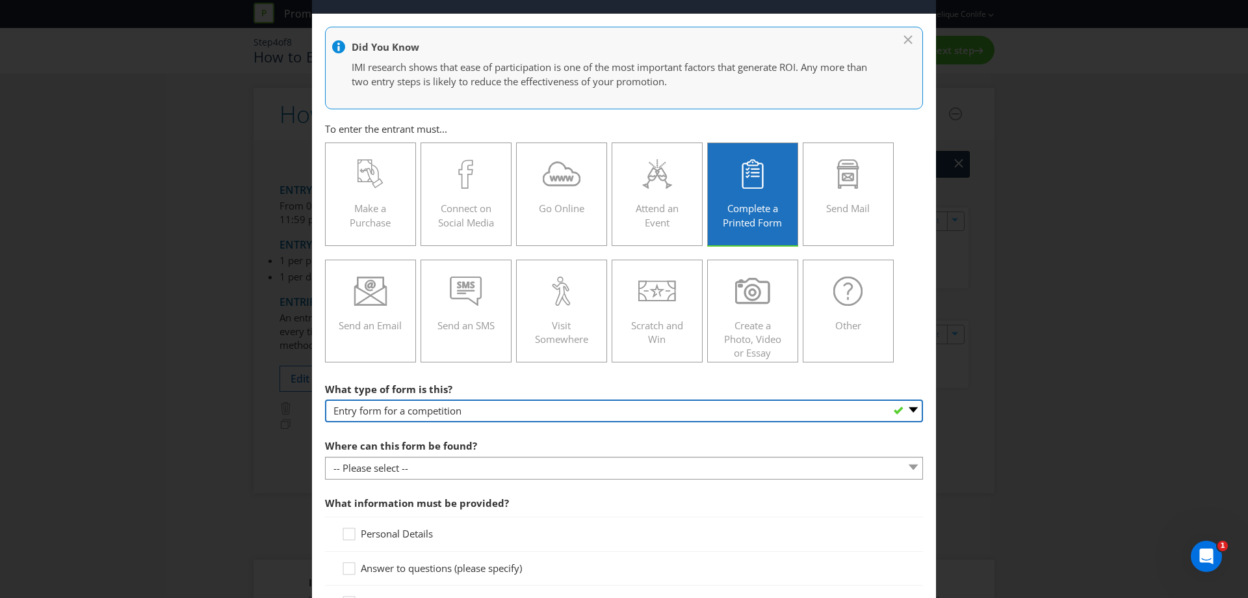
scroll to position [65, 0]
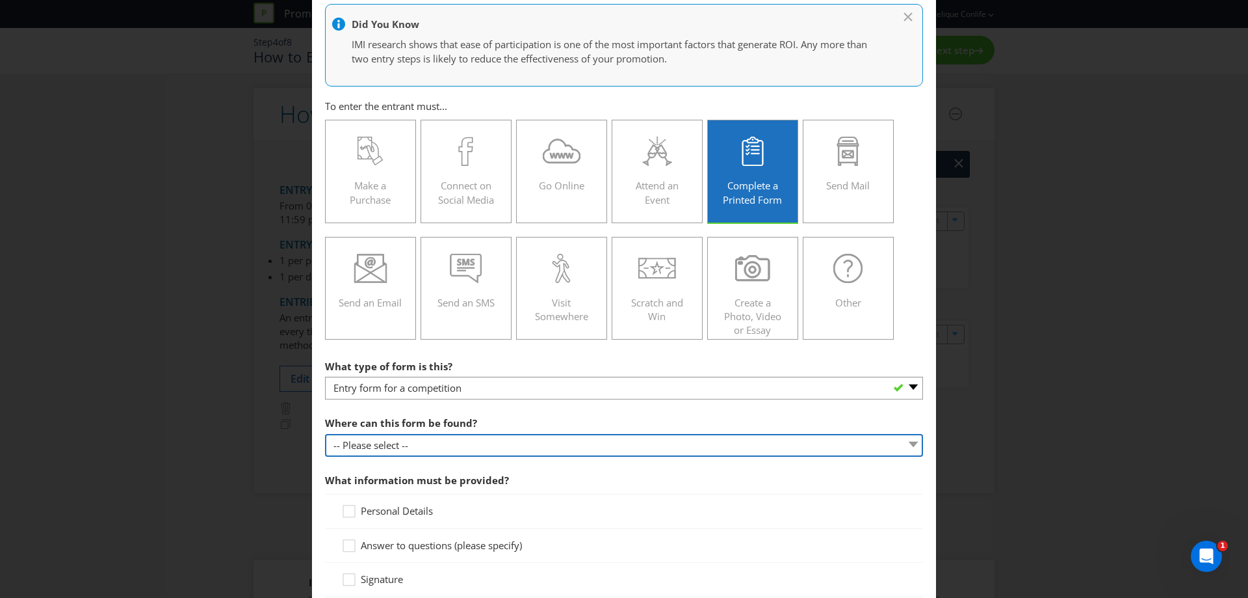
click at [410, 450] on select "-- Please select -- In-store Online (download and print) On back of game card O…" at bounding box center [624, 445] width 598 height 23
select select "IN_STORE"
click at [325, 434] on select "-- Please select -- In-store Online (download and print) On back of game card O…" at bounding box center [624, 445] width 598 height 23
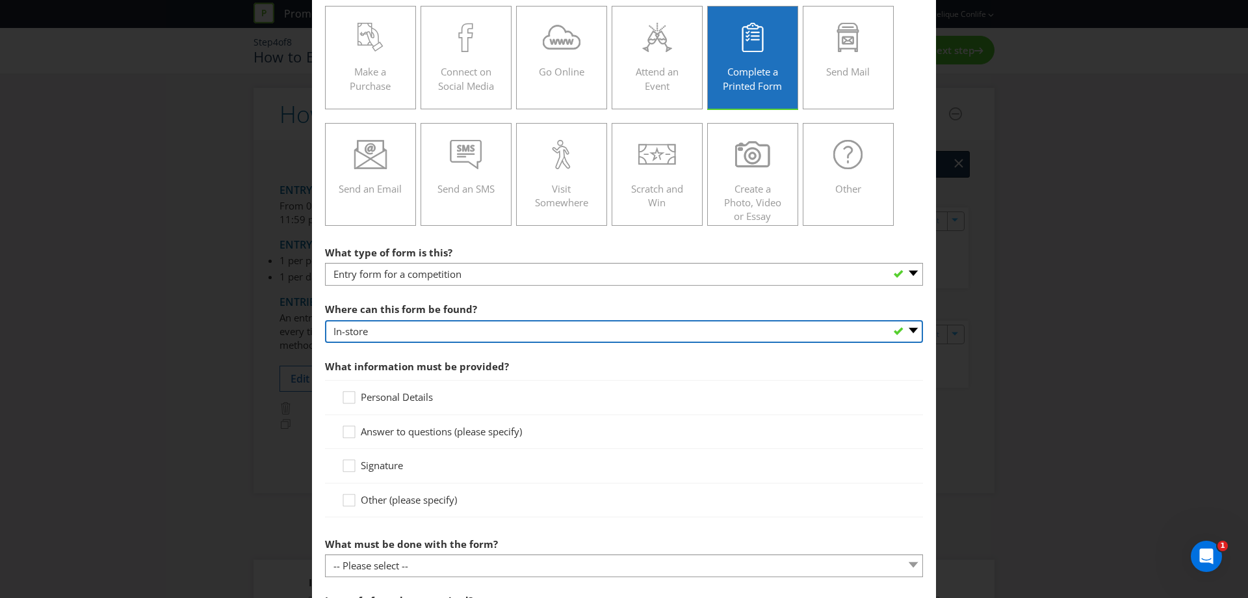
scroll to position [195, 0]
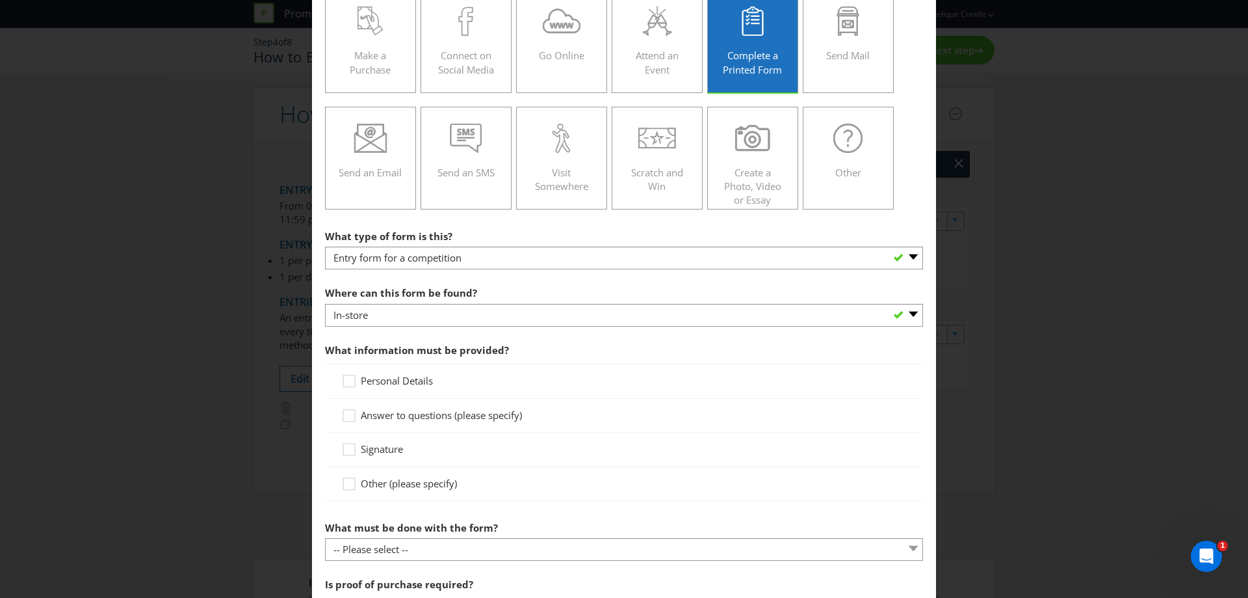
click at [421, 376] on span "Personal Details" at bounding box center [397, 380] width 72 height 13
click at [0, 0] on input "Personal Details" at bounding box center [0, 0] width 0 height 0
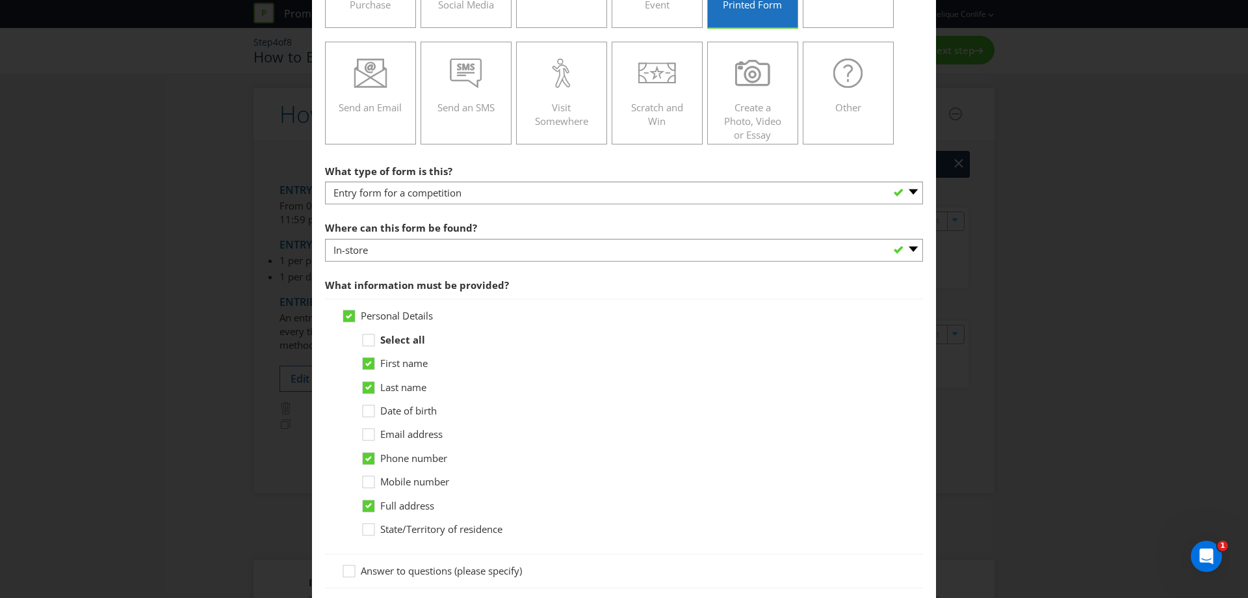
scroll to position [325, 0]
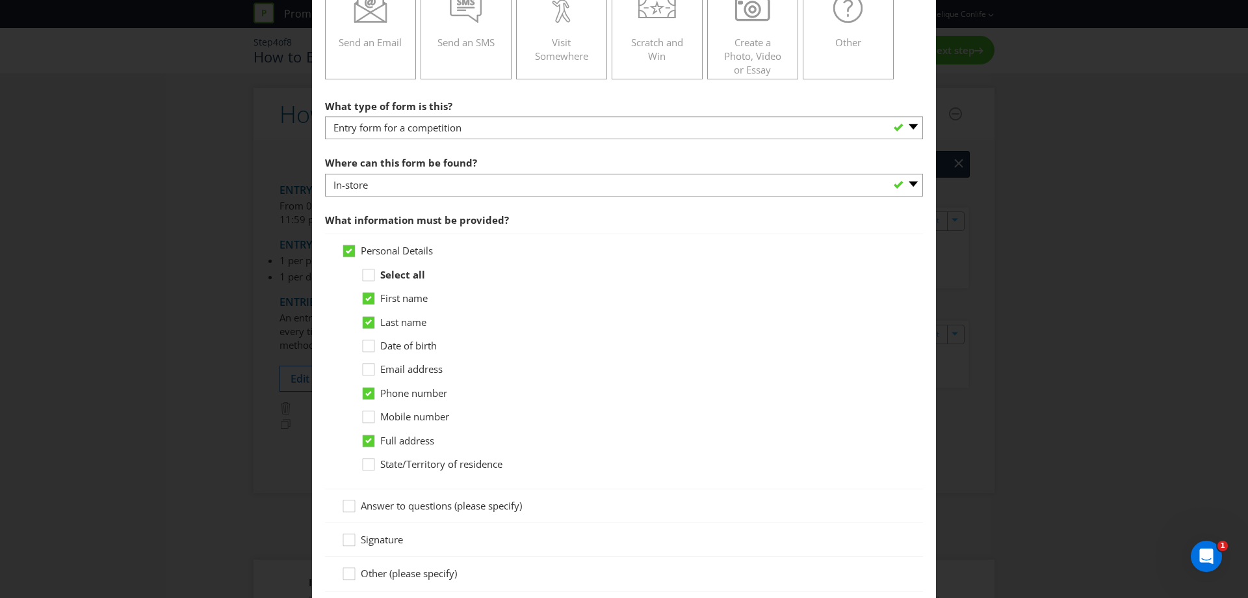
click at [401, 441] on span "Full address" at bounding box center [407, 440] width 54 height 13
click at [0, 0] on input "Full address" at bounding box center [0, 0] width 0 height 0
click at [412, 368] on span "Email address" at bounding box center [411, 368] width 62 height 13
click at [0, 0] on input "Email address" at bounding box center [0, 0] width 0 height 0
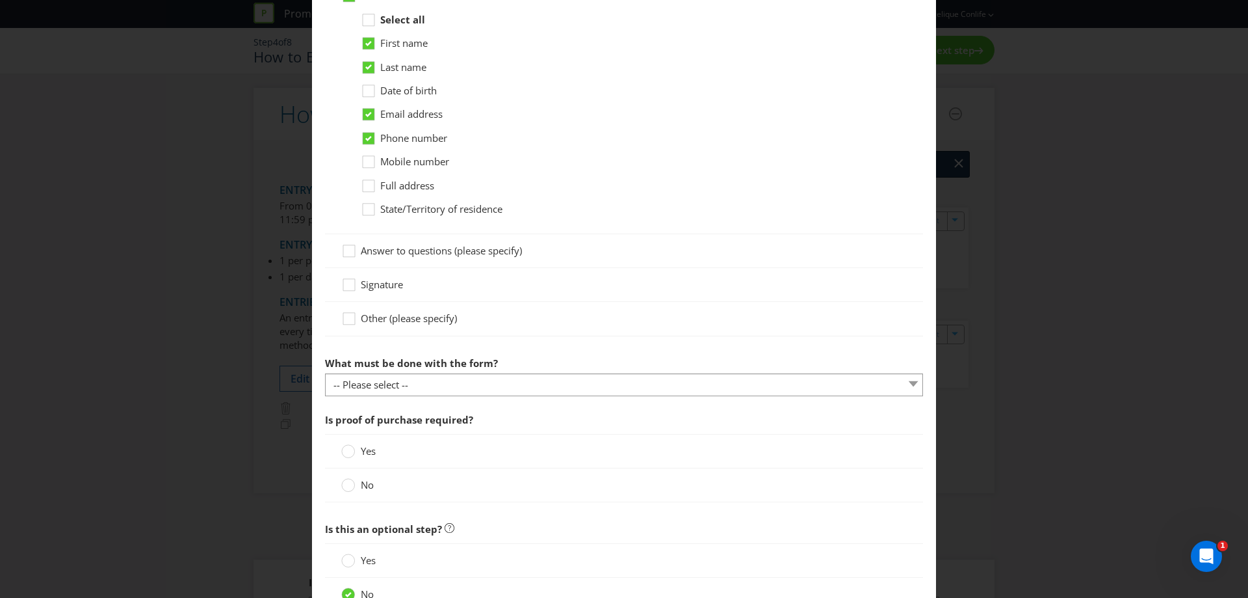
scroll to position [585, 0]
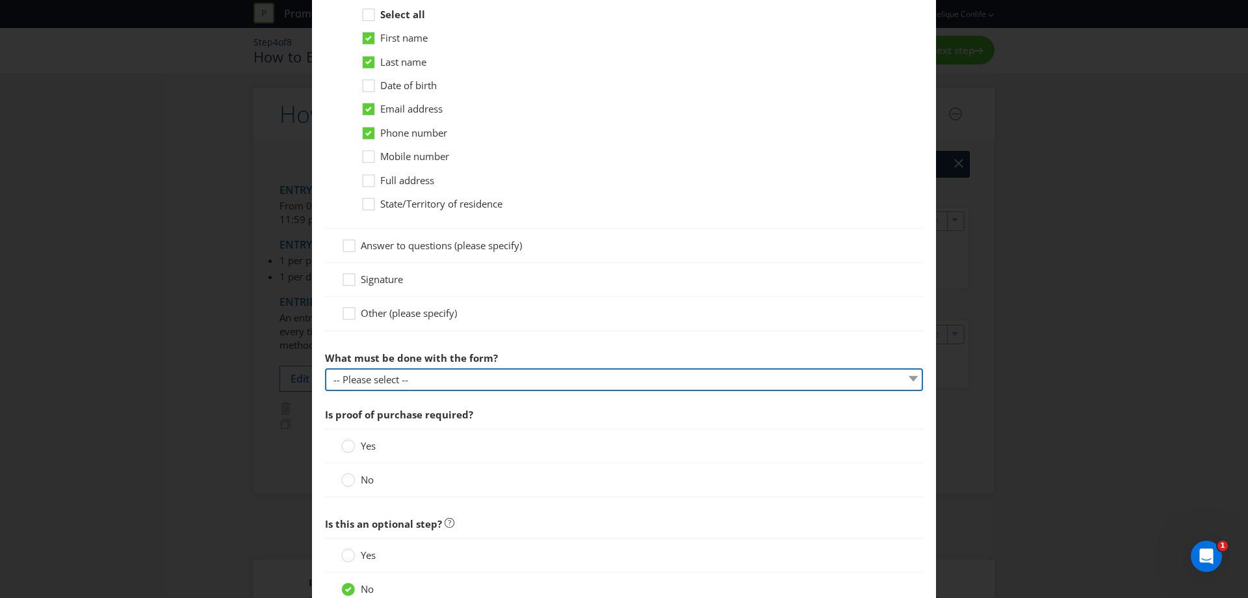
click at [419, 382] on select "-- Please select -- Send it by mail Submit it in person Scan it and send by ema…" at bounding box center [624, 379] width 598 height 23
select select "IN_PERSON"
click at [325, 368] on select "-- Please select -- Send it by mail Submit it in person Scan it and send by ema…" at bounding box center [624, 379] width 598 height 23
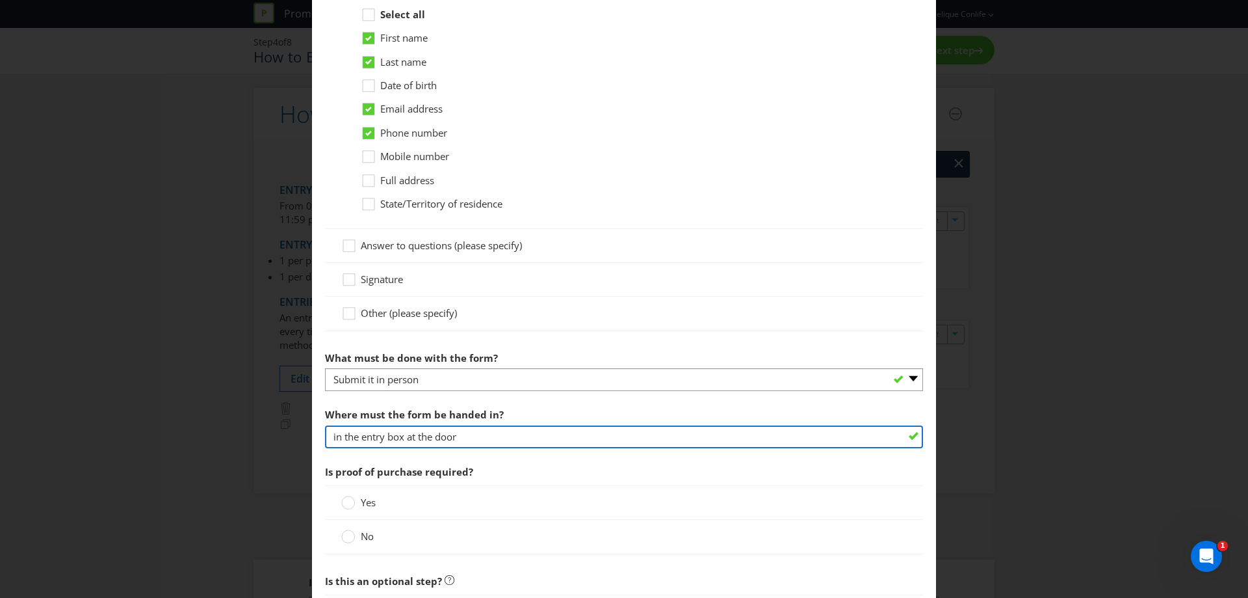
click at [486, 437] on input "in the entry box at the door" at bounding box center [624, 436] width 598 height 23
drag, startPoint x: 461, startPoint y: 438, endPoint x: 433, endPoint y: 437, distance: 28.0
click at [433, 437] on input "in the entry box at the door" at bounding box center [624, 436] width 598 height 23
type input "in the entry box at the point of sale"
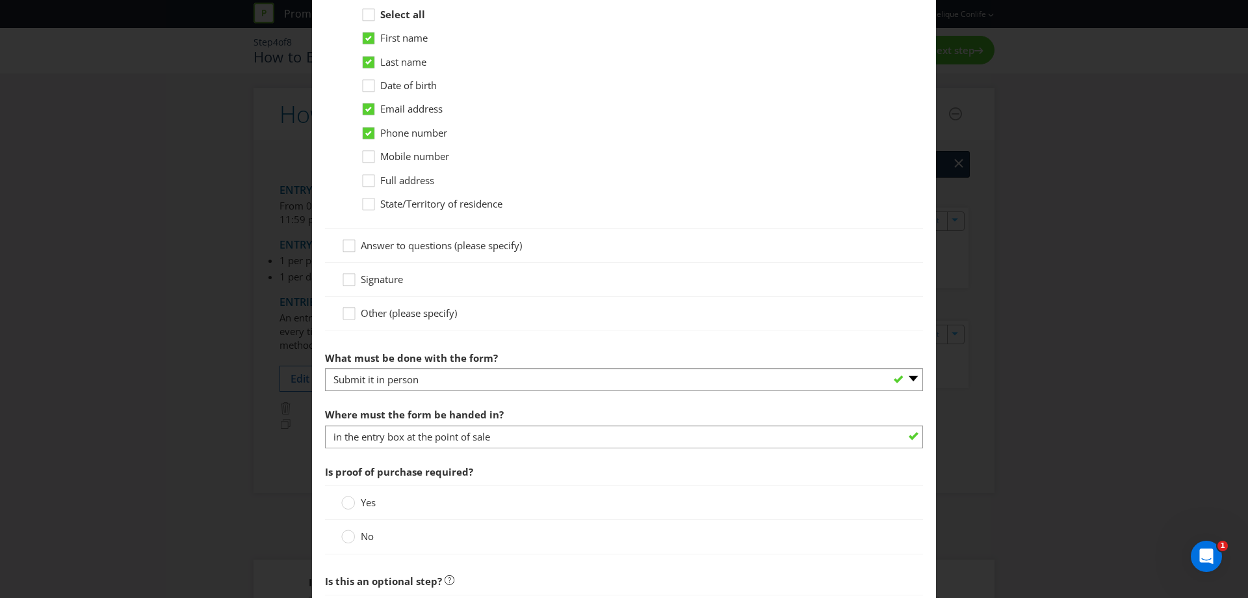
click at [374, 534] on span at bounding box center [375, 535] width 3 height 13
click at [0, 0] on input "No" at bounding box center [0, 0] width 0 height 0
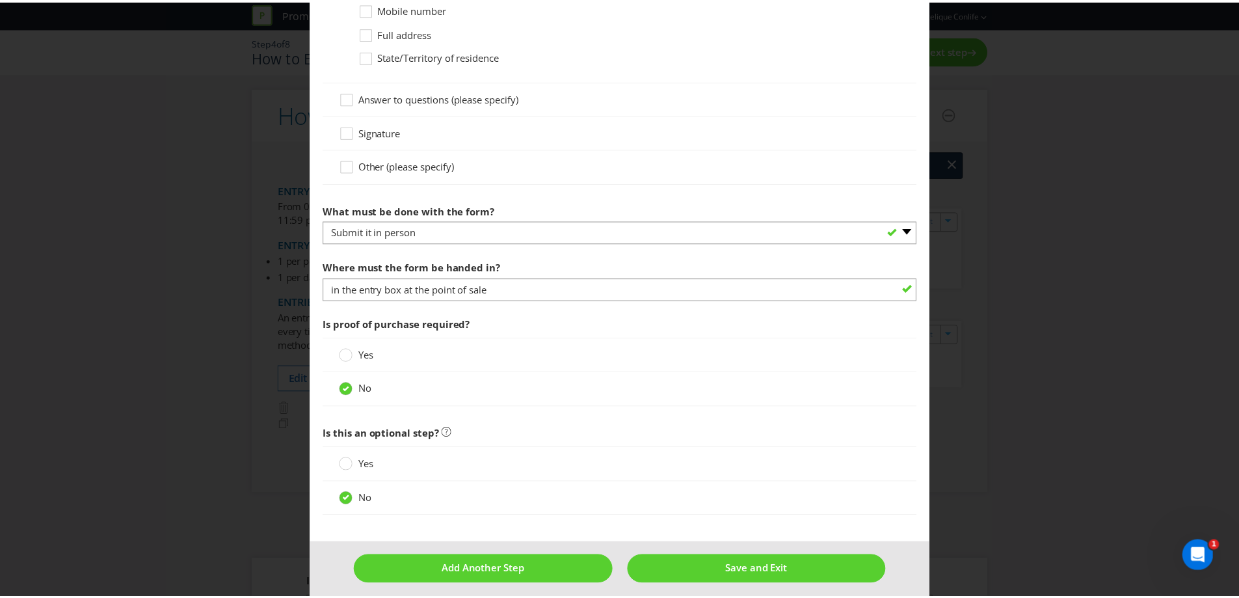
scroll to position [742, 0]
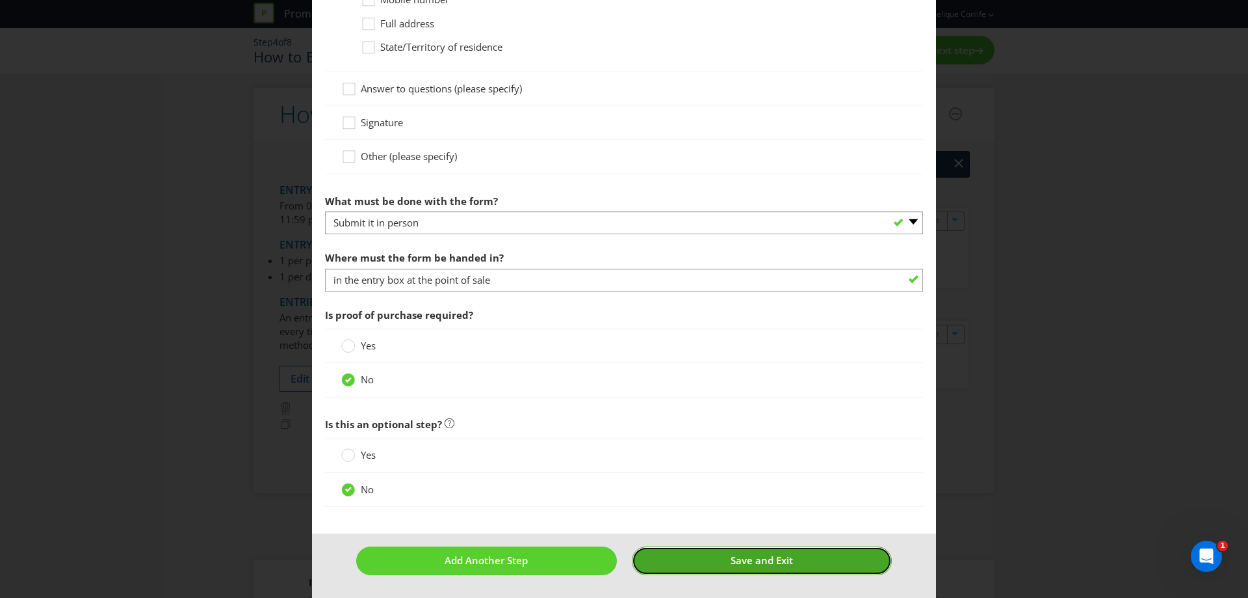
click at [777, 563] on span "Save and Exit" at bounding box center [762, 559] width 62 height 13
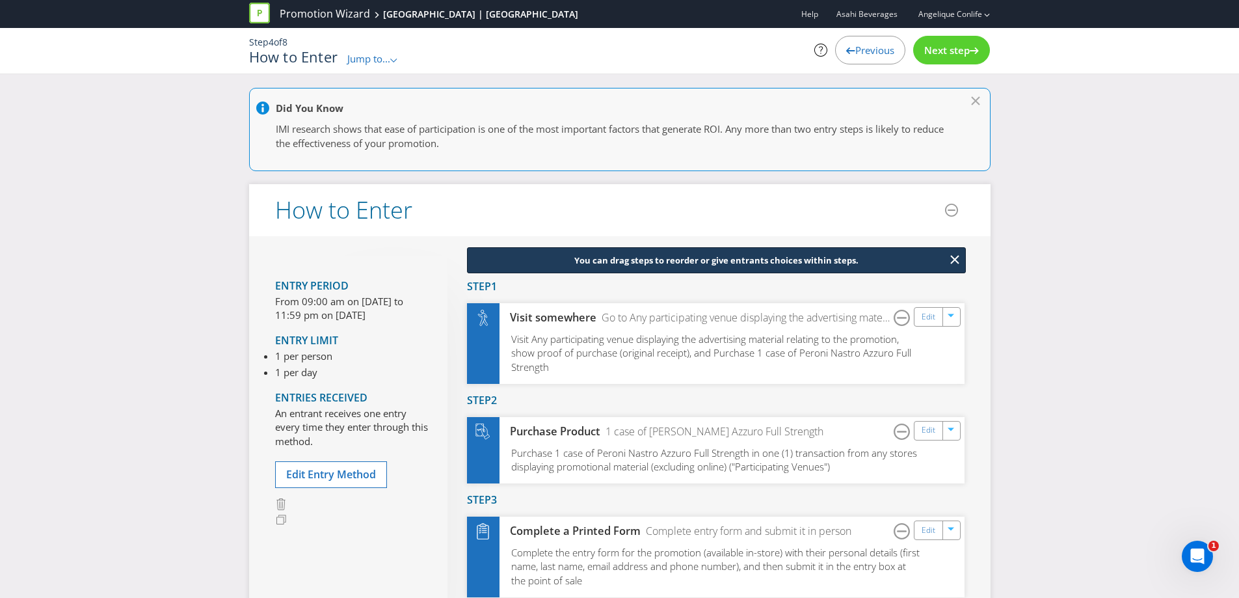
click at [948, 55] on span "Next step" at bounding box center [947, 50] width 46 height 13
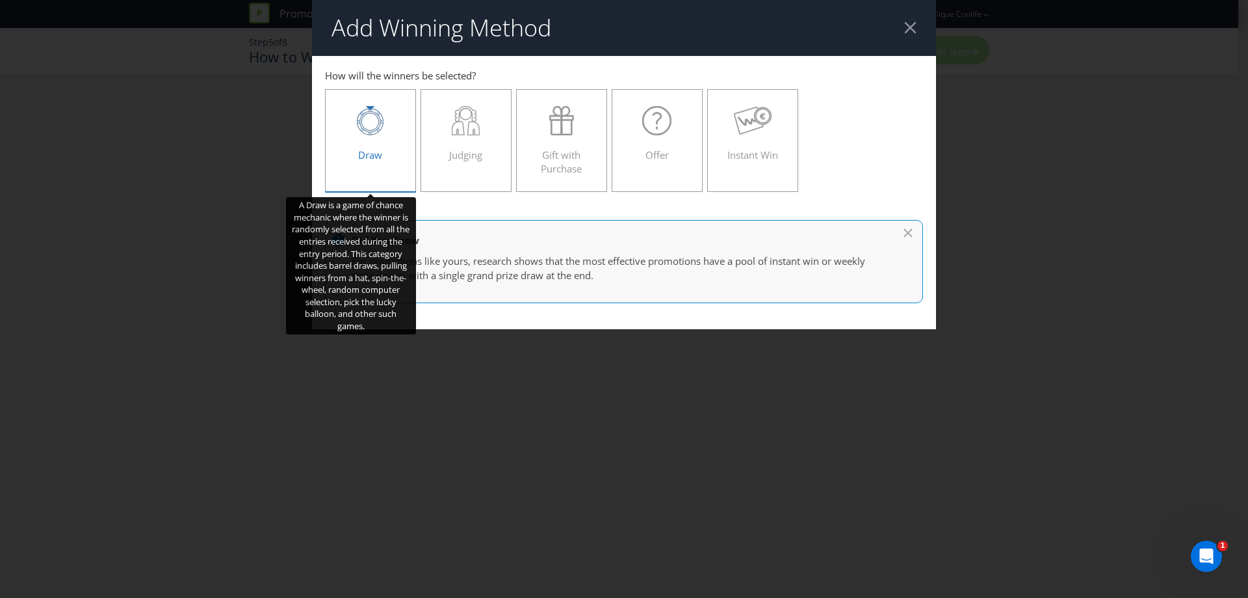
click at [373, 131] on icon at bounding box center [370, 120] width 27 height 29
click at [0, 0] on input "Draw" at bounding box center [0, 0] width 0 height 0
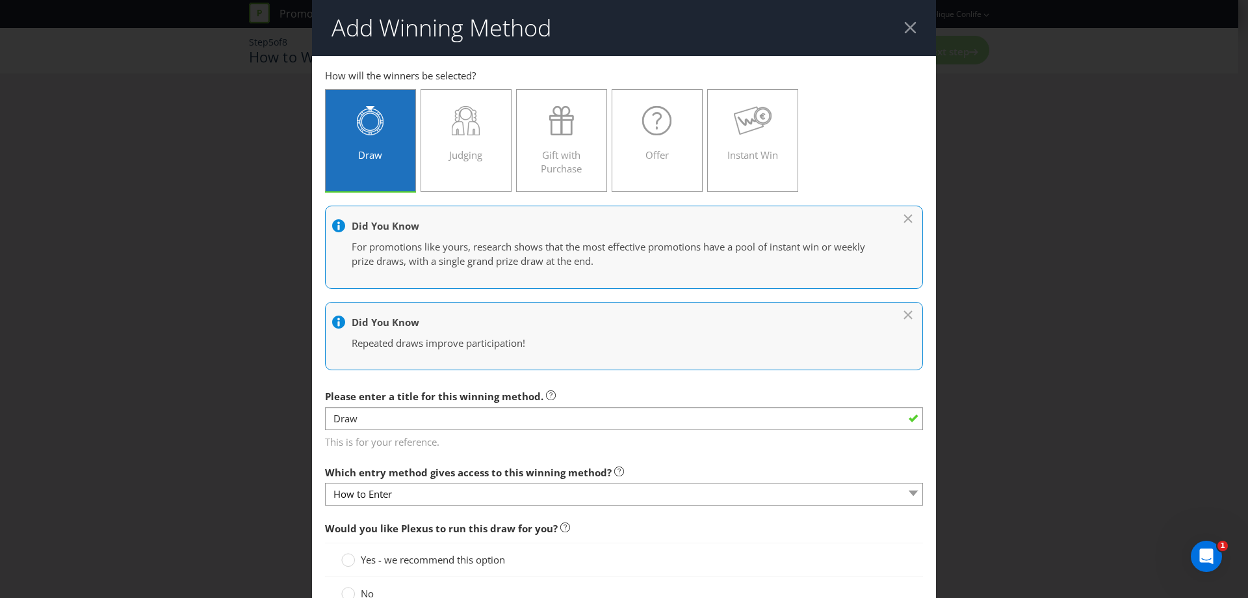
scroll to position [65, 0]
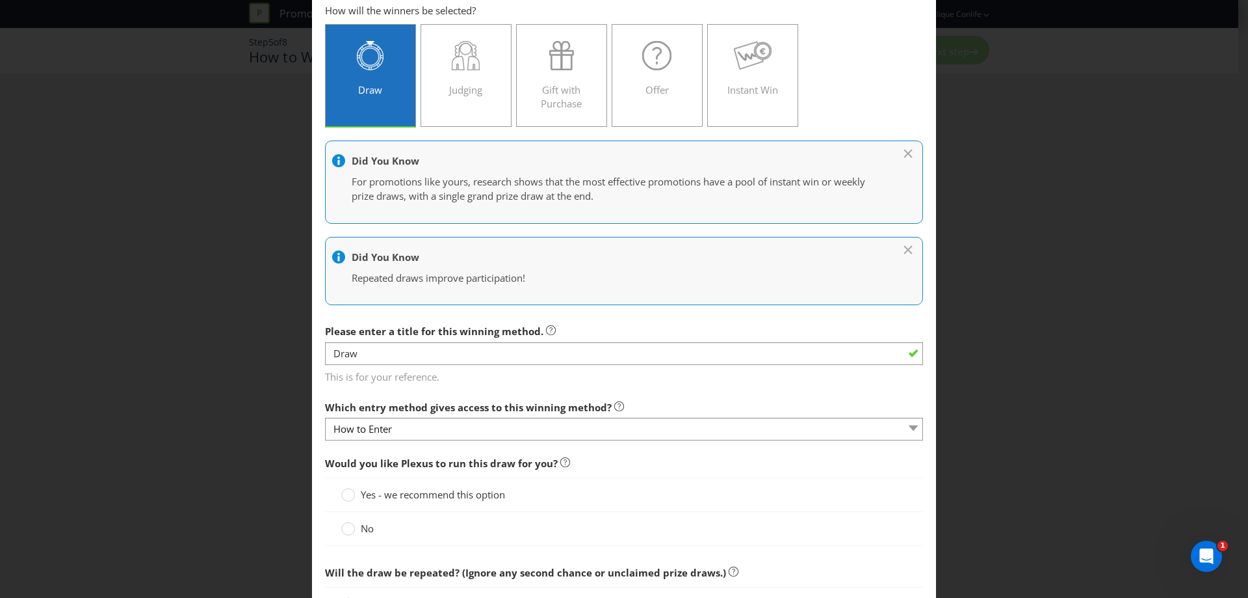
click at [363, 532] on span "No" at bounding box center [367, 527] width 13 height 13
click at [0, 0] on input "No" at bounding box center [0, 0] width 0 height 0
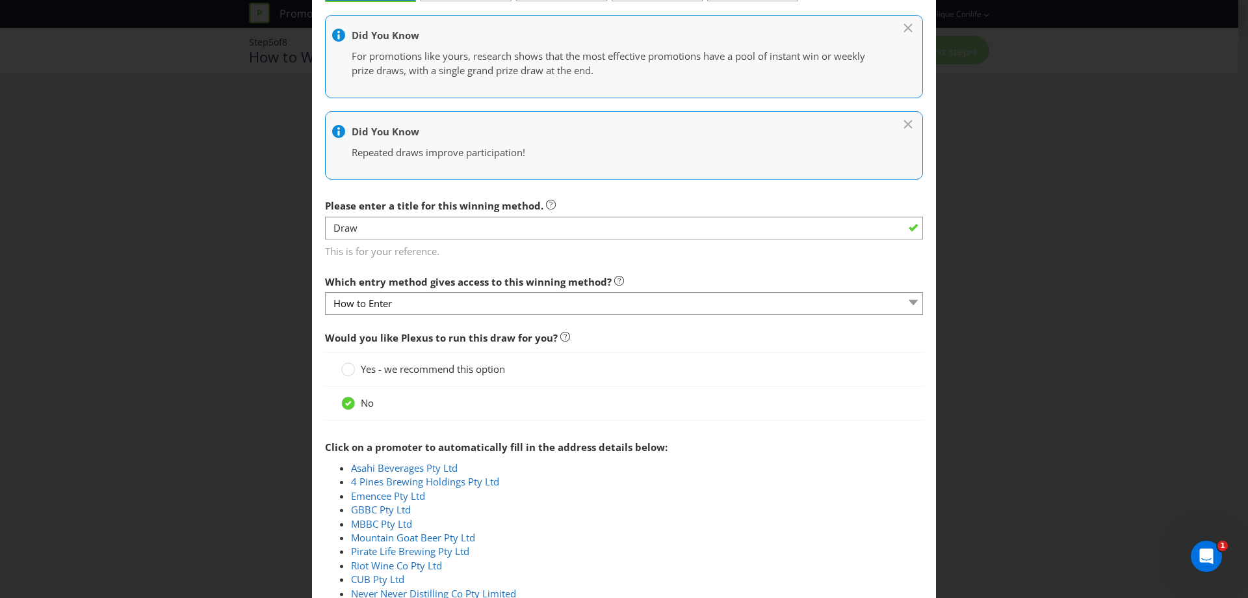
scroll to position [195, 0]
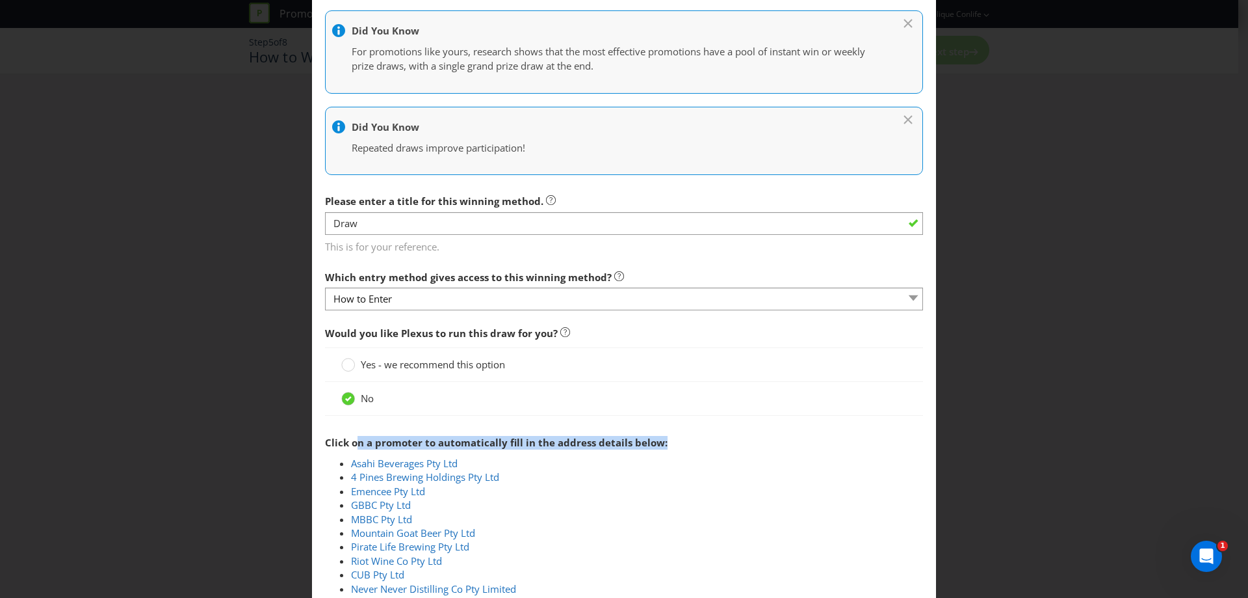
drag, startPoint x: 356, startPoint y: 442, endPoint x: 715, endPoint y: 449, distance: 359.0
click at [715, 449] on div "Click on a promoter to automatically fill in the address details below:" at bounding box center [624, 442] width 598 height 27
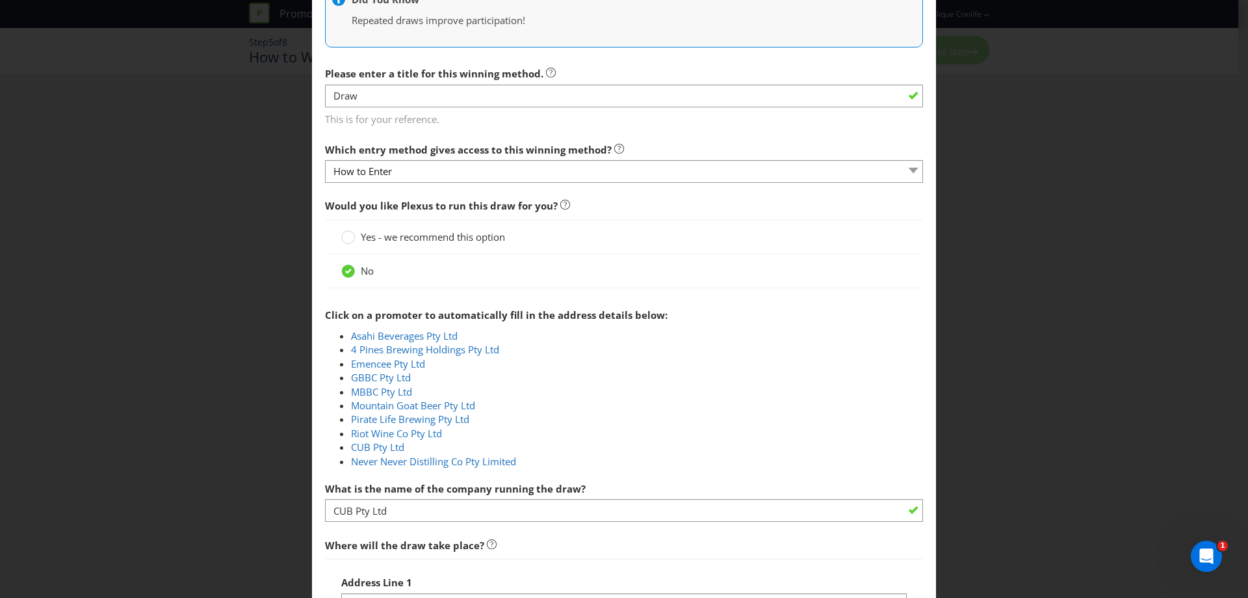
scroll to position [325, 0]
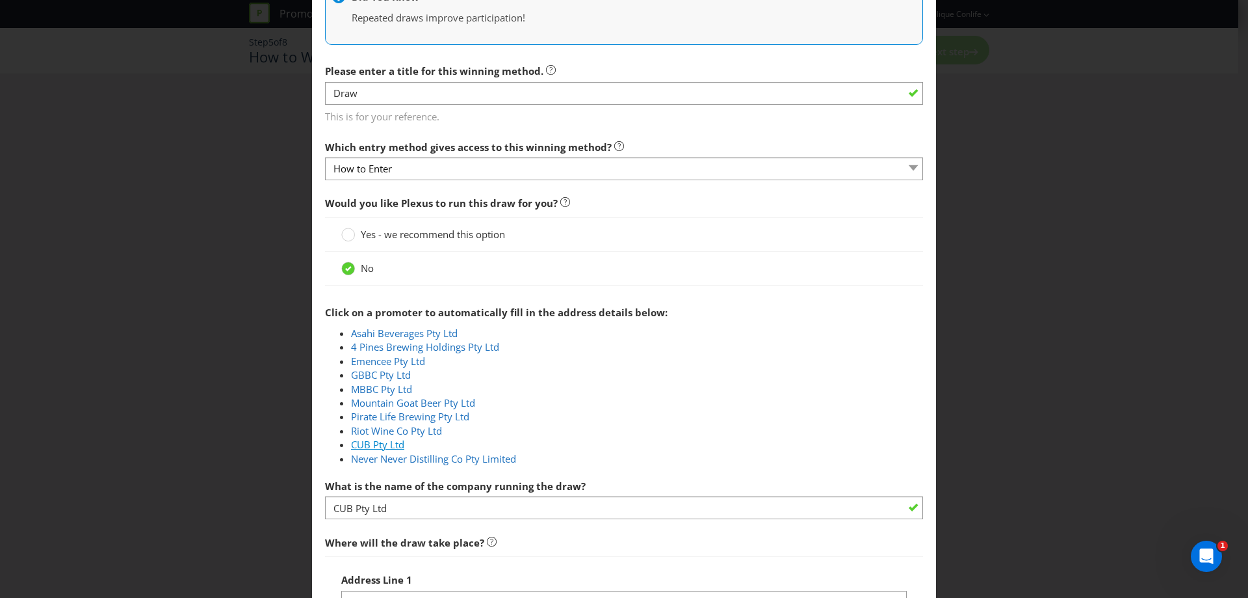
click at [373, 443] on link "CUB Pty Ltd" at bounding box center [377, 444] width 53 height 13
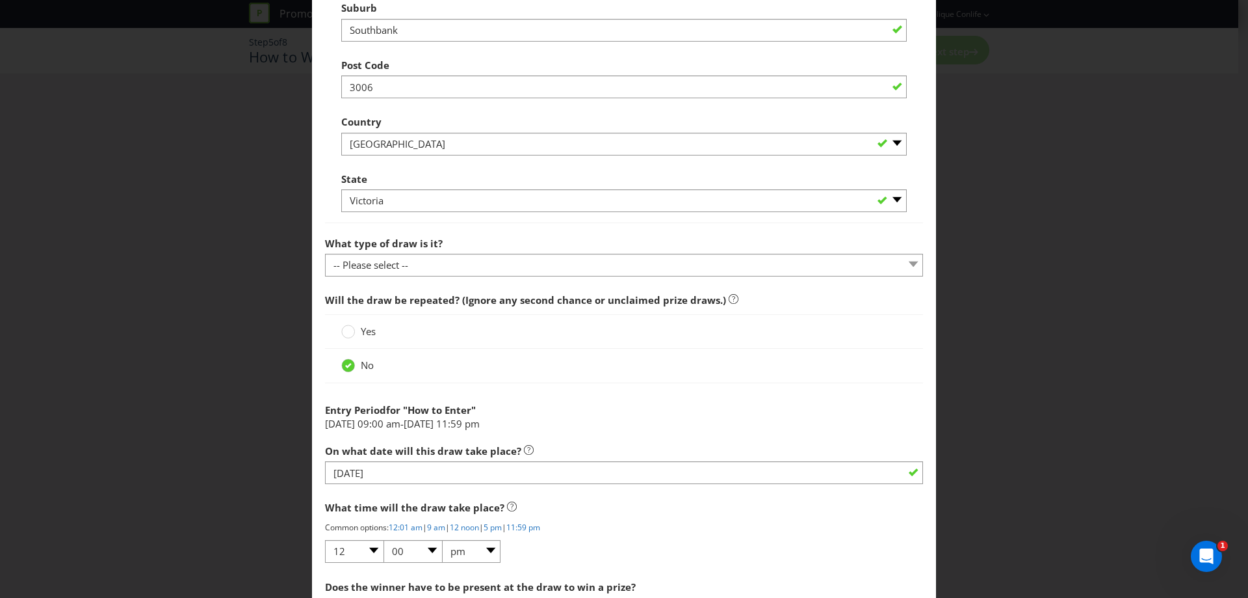
scroll to position [1040, 0]
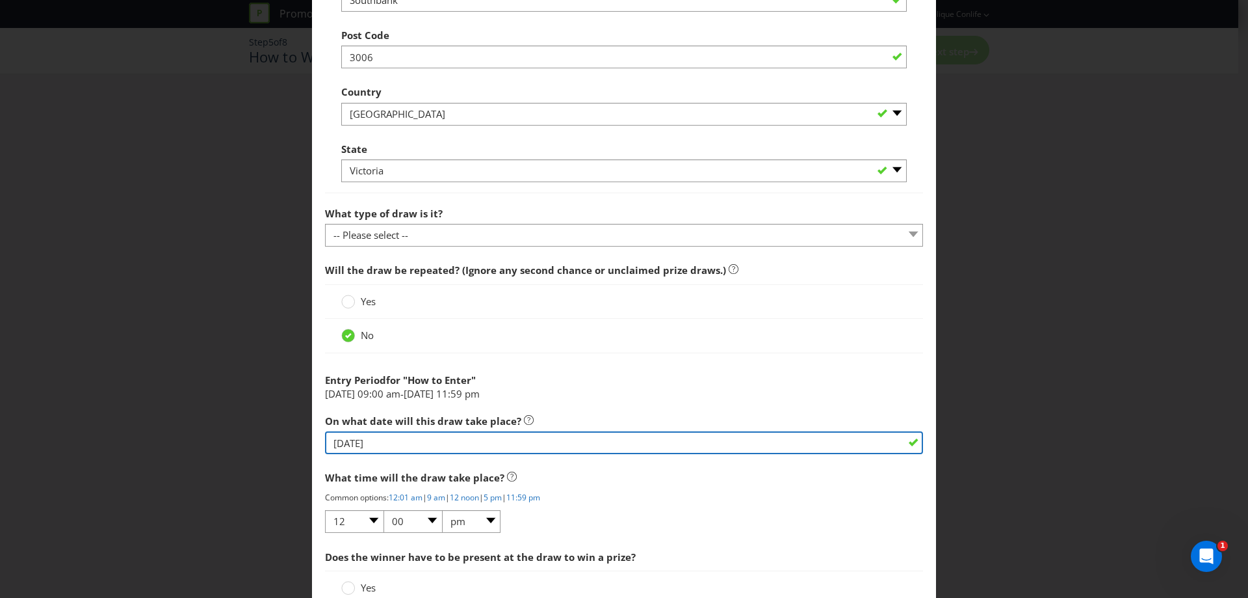
drag, startPoint x: 499, startPoint y: 446, endPoint x: 467, endPoint y: 447, distance: 31.9
click at [499, 446] on input "[DATE]" at bounding box center [624, 442] width 598 height 23
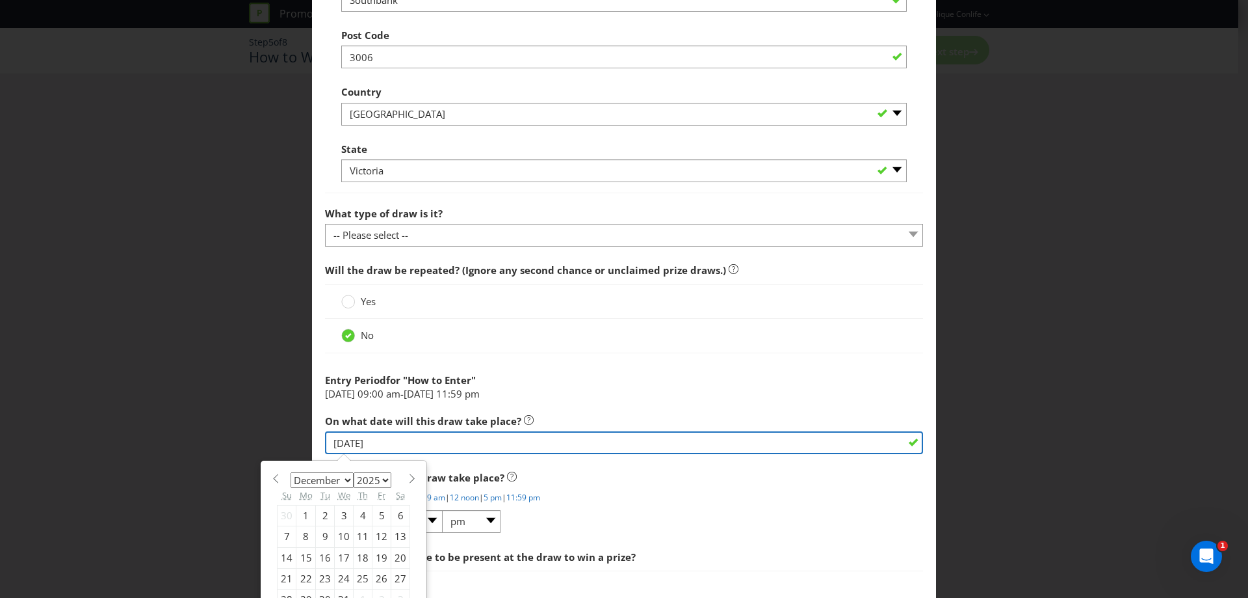
click at [338, 445] on input "[DATE]" at bounding box center [624, 442] width 598 height 23
type input "[DATE]"
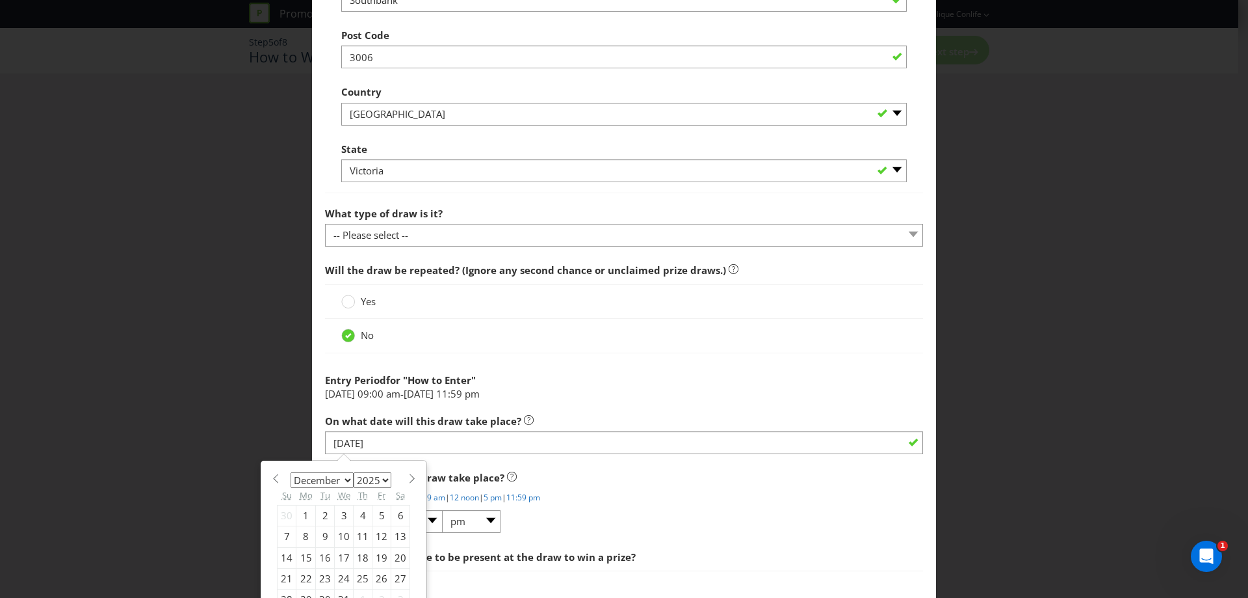
click at [601, 399] on li "[DATE] 09:00 am - [DATE] 11:59 pm" at bounding box center [624, 394] width 598 height 14
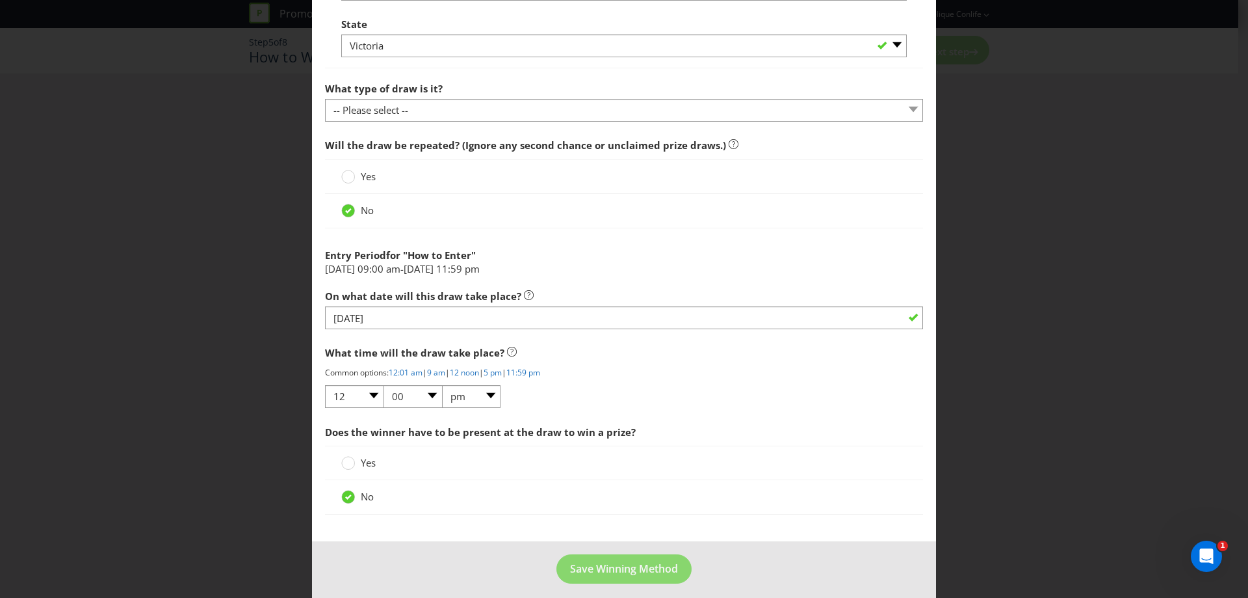
scroll to position [1170, 0]
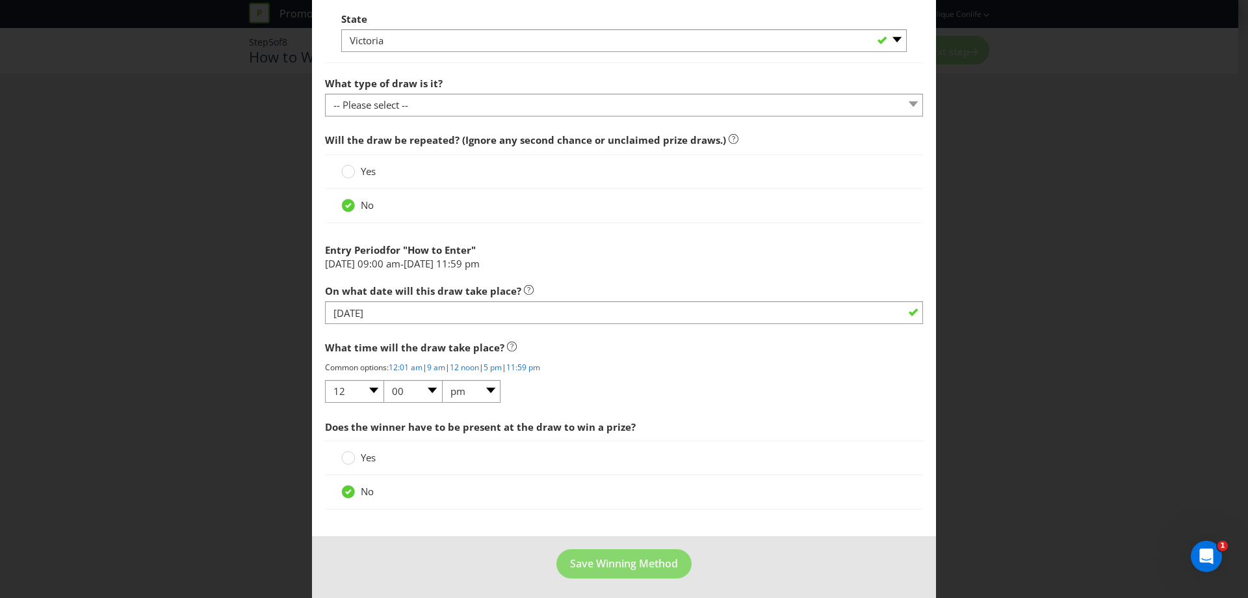
click at [819, 482] on div "No" at bounding box center [624, 492] width 598 height 34
click at [821, 417] on span "Does the winner have to be present at the draw to win a prize?" at bounding box center [624, 427] width 598 height 27
click at [477, 365] on link "12 noon" at bounding box center [464, 367] width 29 height 11
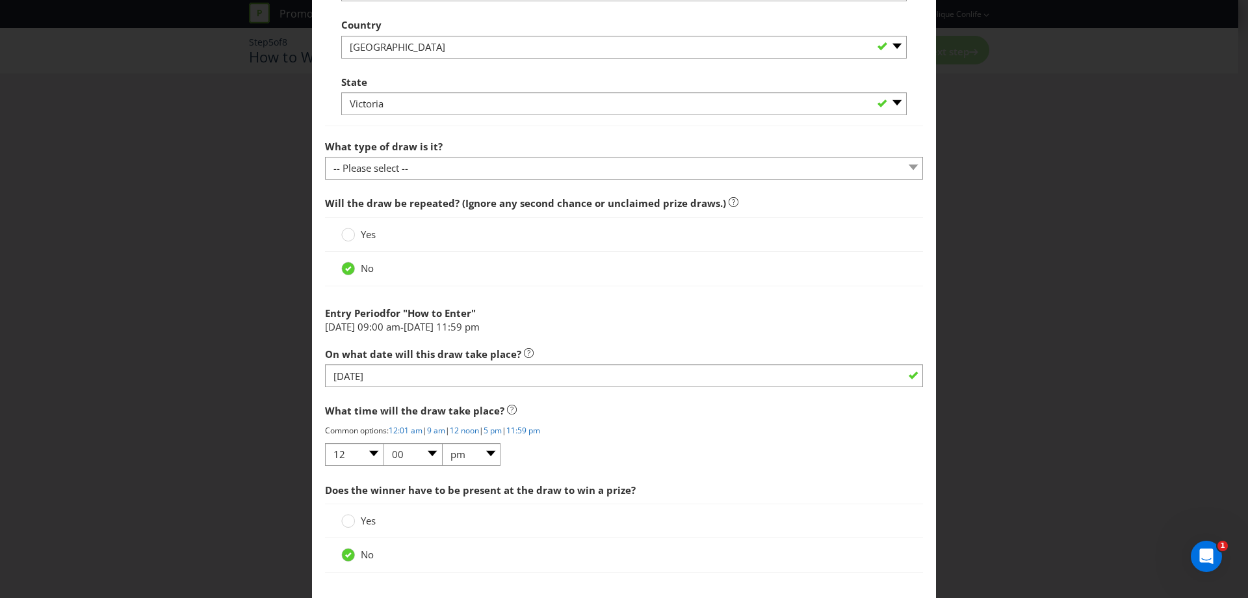
scroll to position [1044, 0]
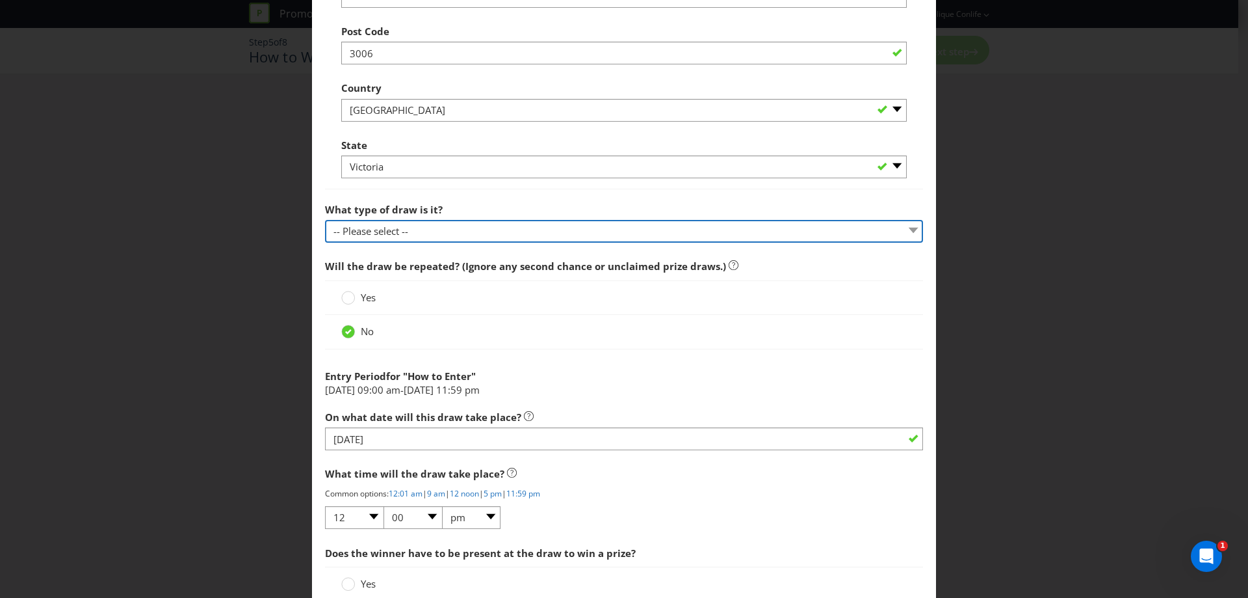
click at [436, 231] on select "-- Please select -- Computerised random selection Barrel draw Don't specify Oth…" at bounding box center [624, 231] width 598 height 23
select select "BARREL_DRAW"
click at [325, 220] on select "-- Please select -- Computerised random selection Barrel draw Don't specify Oth…" at bounding box center [624, 231] width 598 height 23
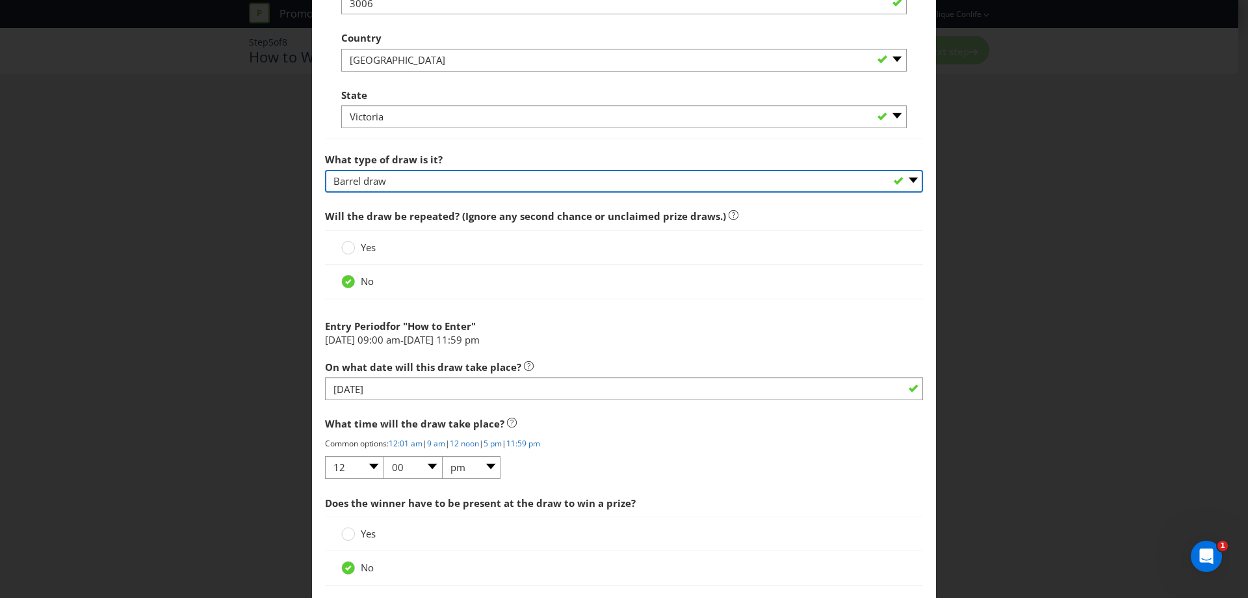
scroll to position [1174, 0]
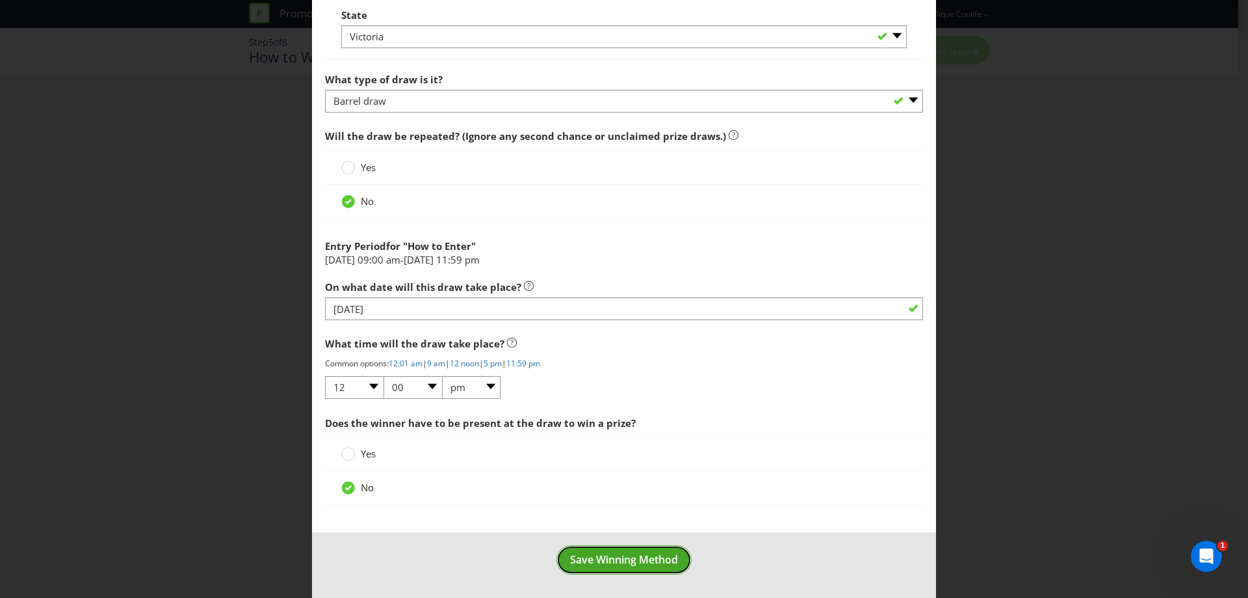
click at [623, 561] on span "Save Winning Method" at bounding box center [624, 559] width 108 height 14
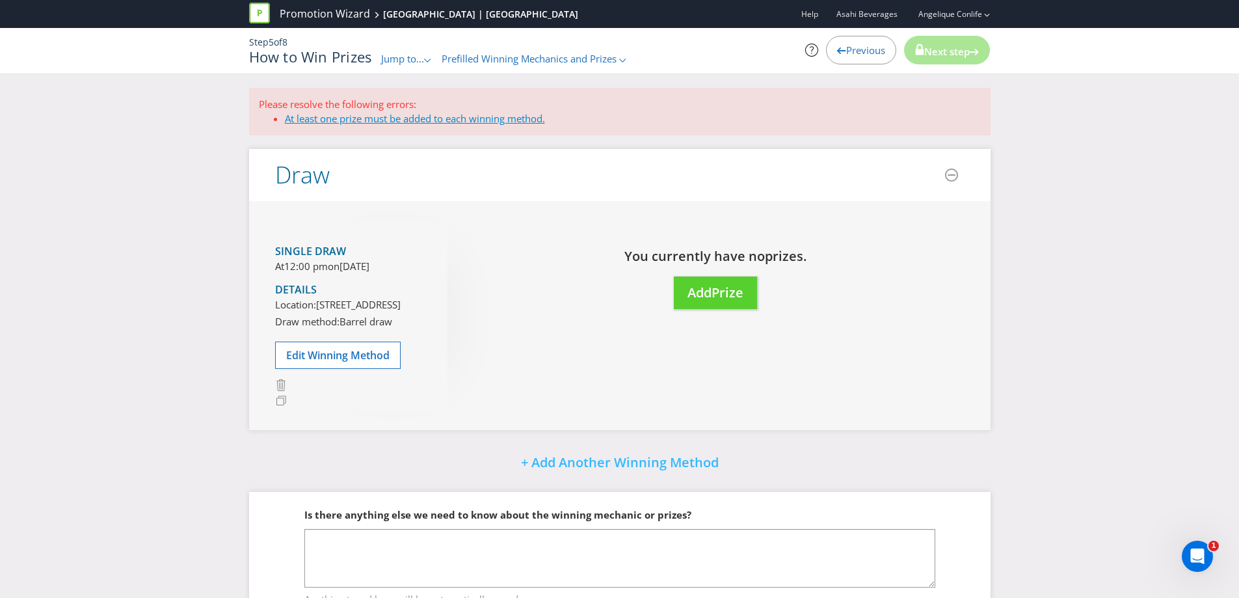
click at [390, 115] on link "At least one prize must be added to each winning method." at bounding box center [415, 118] width 260 height 13
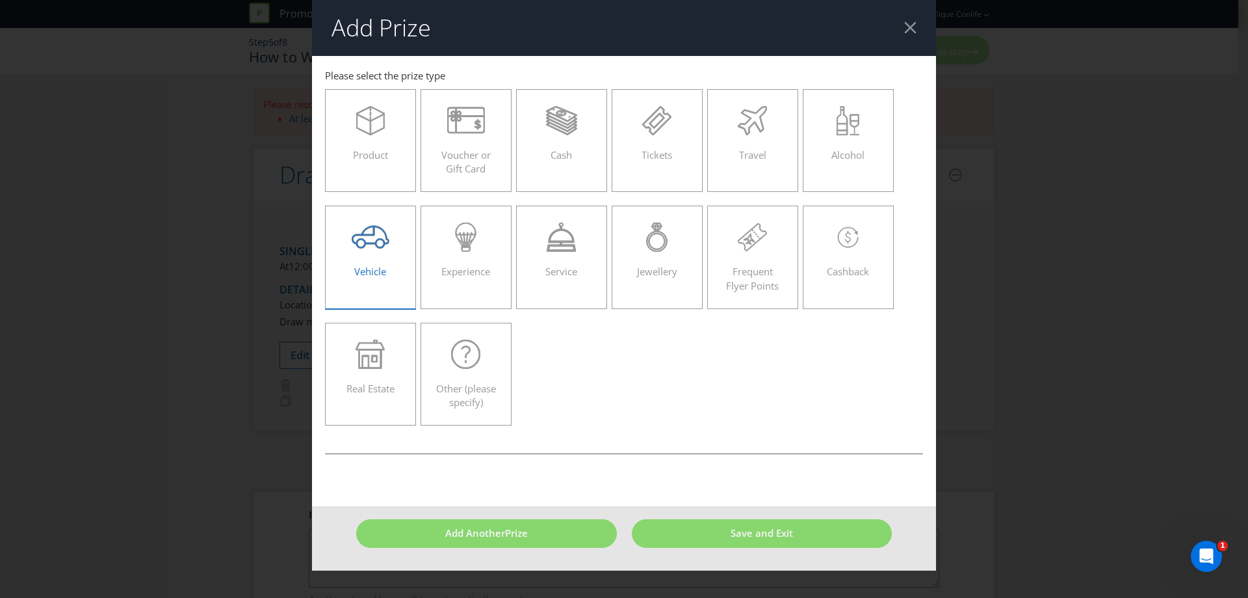
click at [397, 234] on div at bounding box center [371, 236] width 64 height 29
click at [0, 0] on input "Vehicle" at bounding box center [0, 0] width 0 height 0
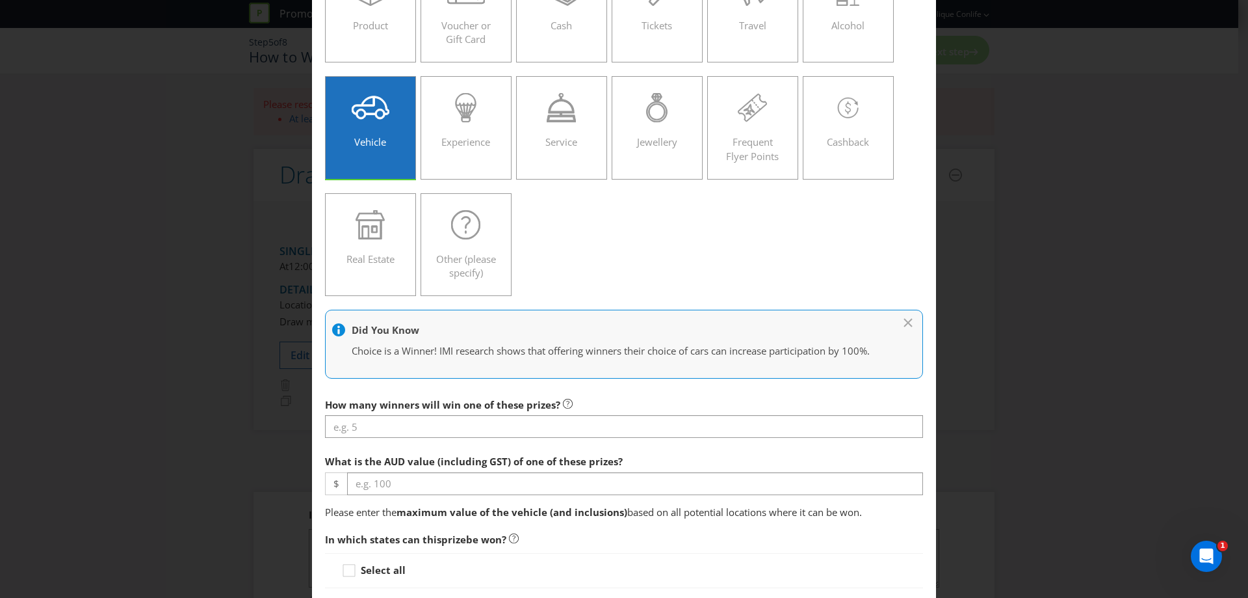
scroll to position [130, 0]
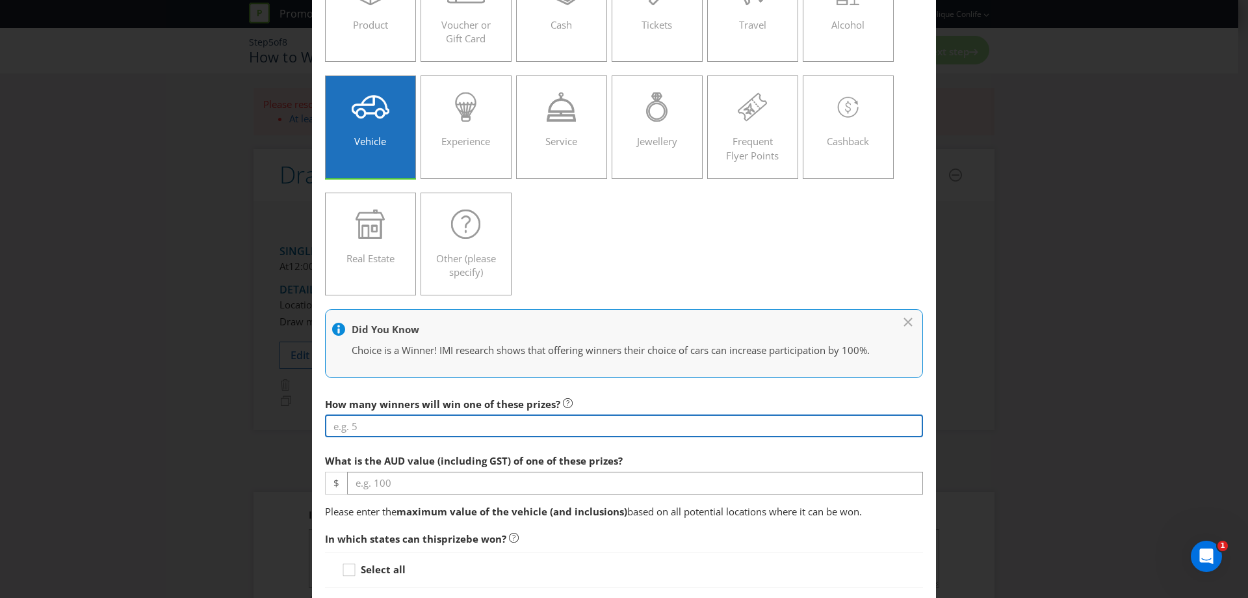
click at [389, 428] on input "number" at bounding box center [624, 425] width 598 height 23
type input "1"
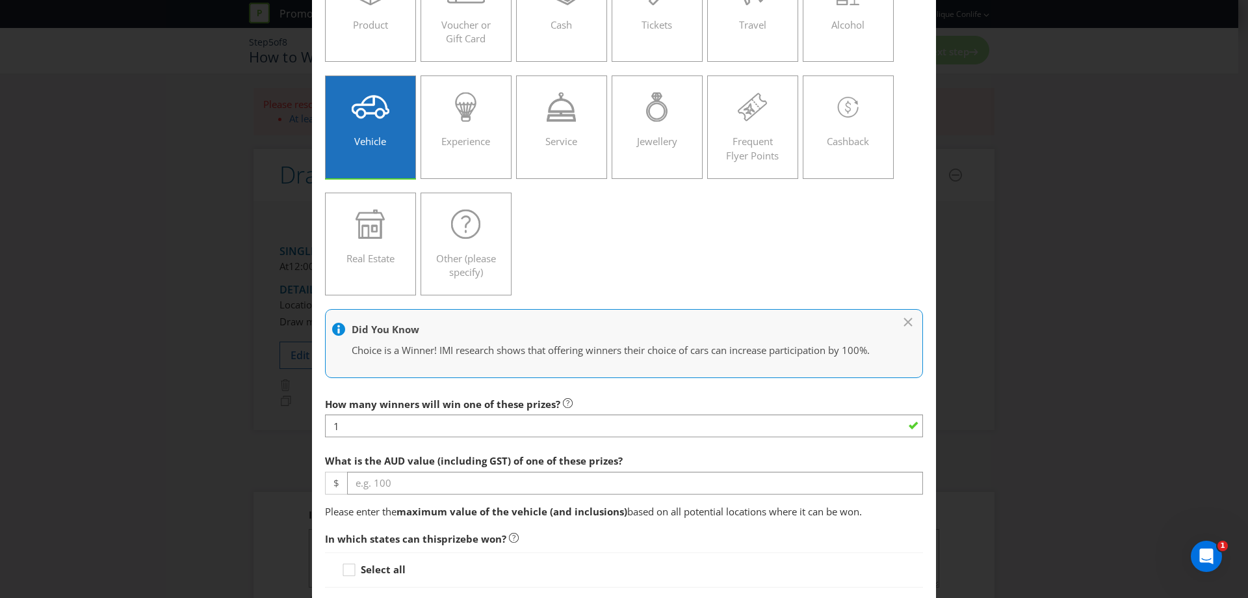
click at [425, 493] on div at bounding box center [624, 493] width 598 height 1
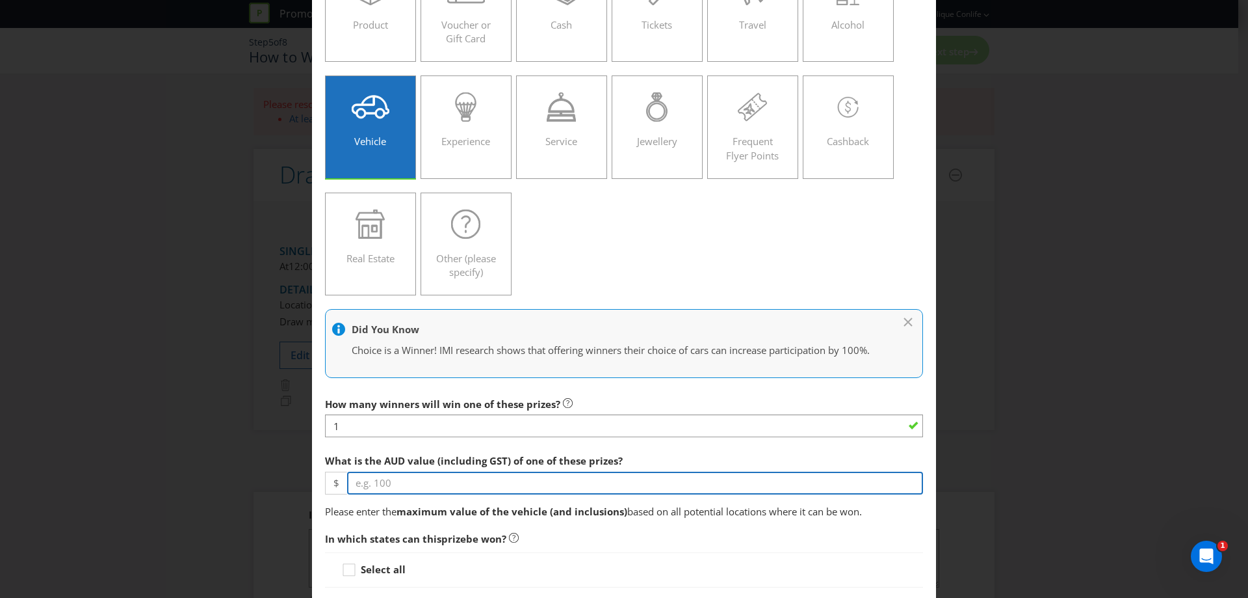
click at [427, 482] on input "number" at bounding box center [635, 482] width 576 height 23
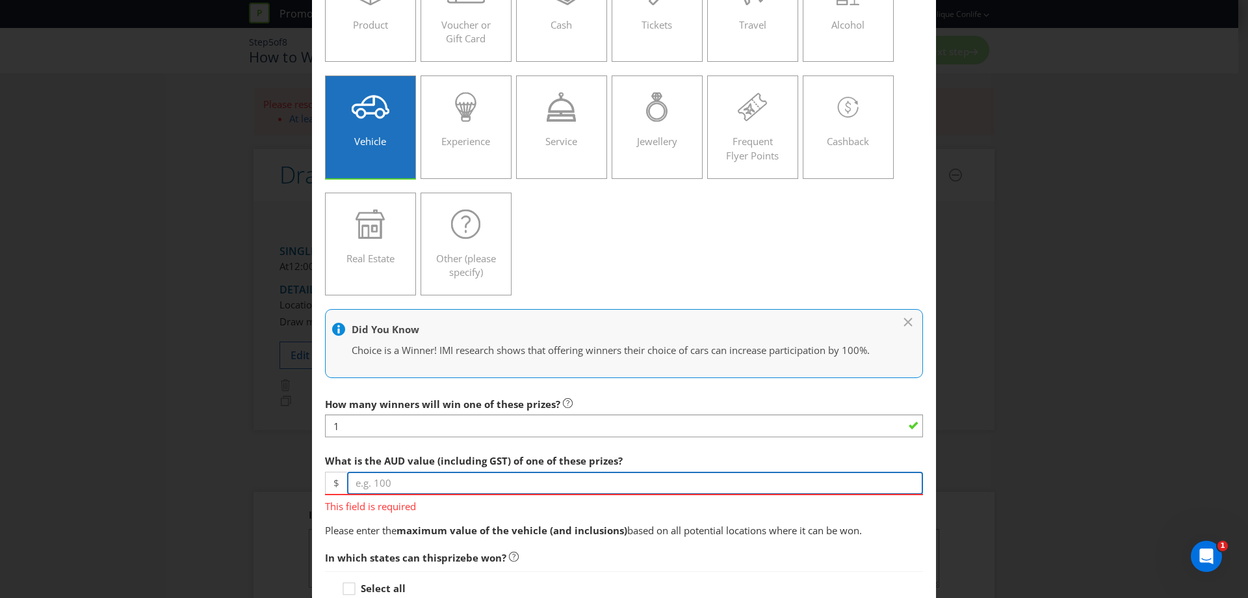
click at [473, 482] on input "number" at bounding box center [635, 482] width 576 height 23
type input "7"
type input "8019"
click at [486, 460] on span "What is the AUD value (including GST) of one of these prizes?" at bounding box center [474, 460] width 298 height 13
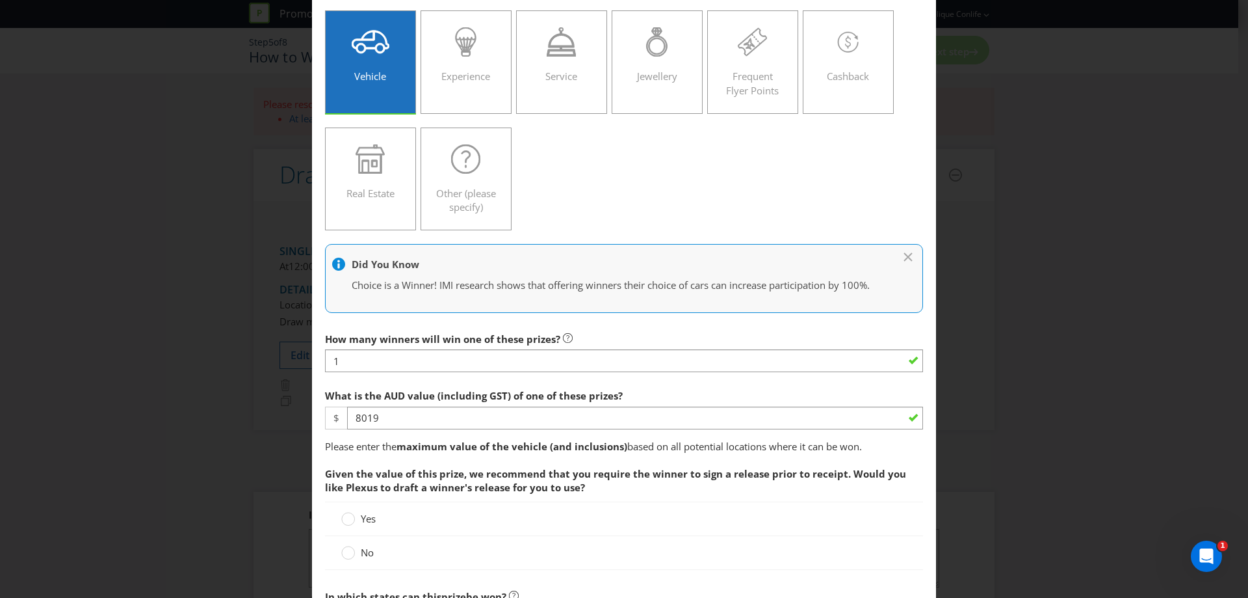
scroll to position [260, 0]
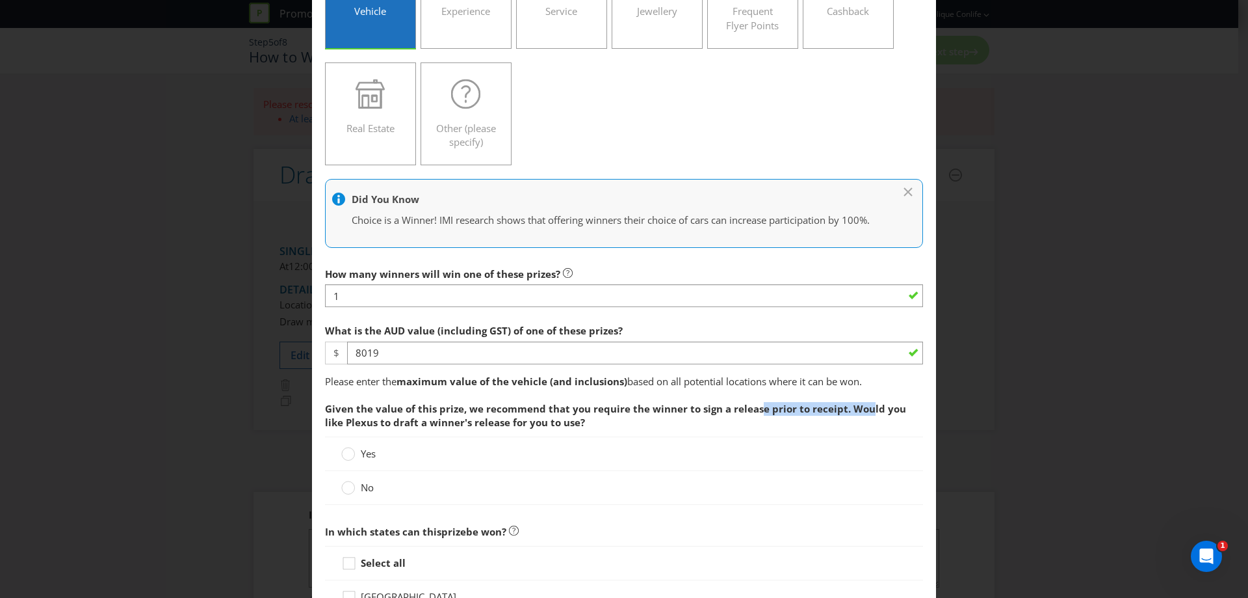
drag, startPoint x: 752, startPoint y: 408, endPoint x: 860, endPoint y: 413, distance: 108.0
click at [860, 413] on span "Given the value of this prize, we recommend that you require the winner to sign…" at bounding box center [615, 415] width 581 height 27
drag, startPoint x: 382, startPoint y: 421, endPoint x: 498, endPoint y: 419, distance: 116.4
click at [498, 419] on span "Given the value of this prize, we recommend that you require the winner to sign…" at bounding box center [615, 415] width 581 height 27
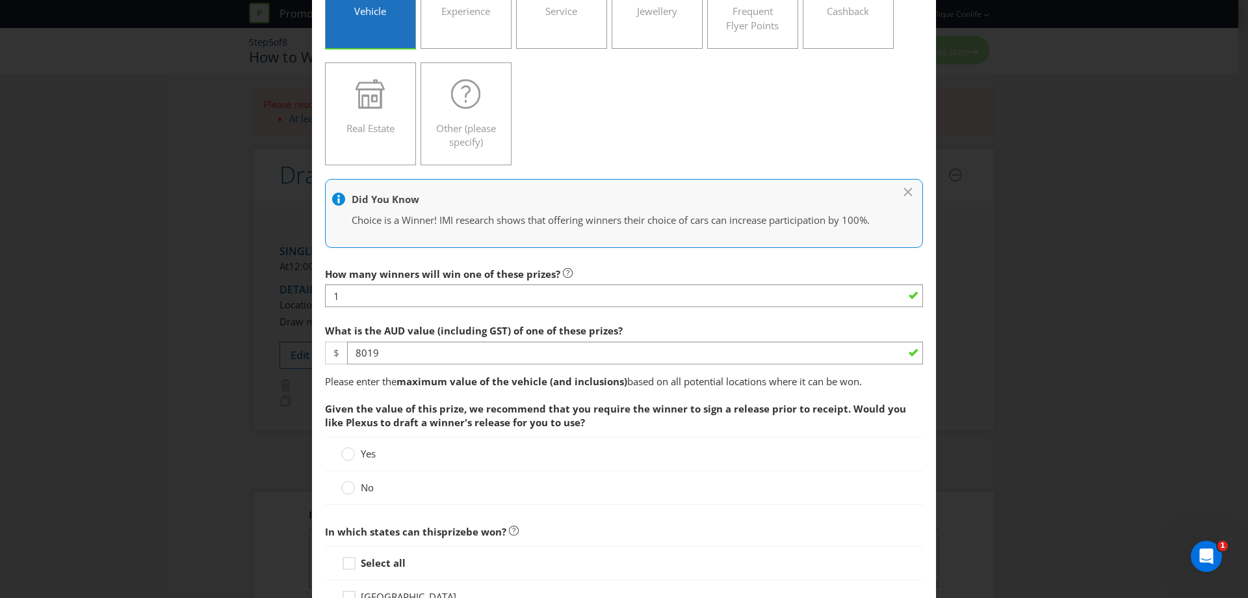
click at [562, 423] on span "Given the value of this prize, we recommend that you require the winner to sign…" at bounding box center [624, 415] width 598 height 41
click at [351, 485] on circle at bounding box center [348, 487] width 13 height 13
click at [0, 0] on input "No" at bounding box center [0, 0] width 0 height 0
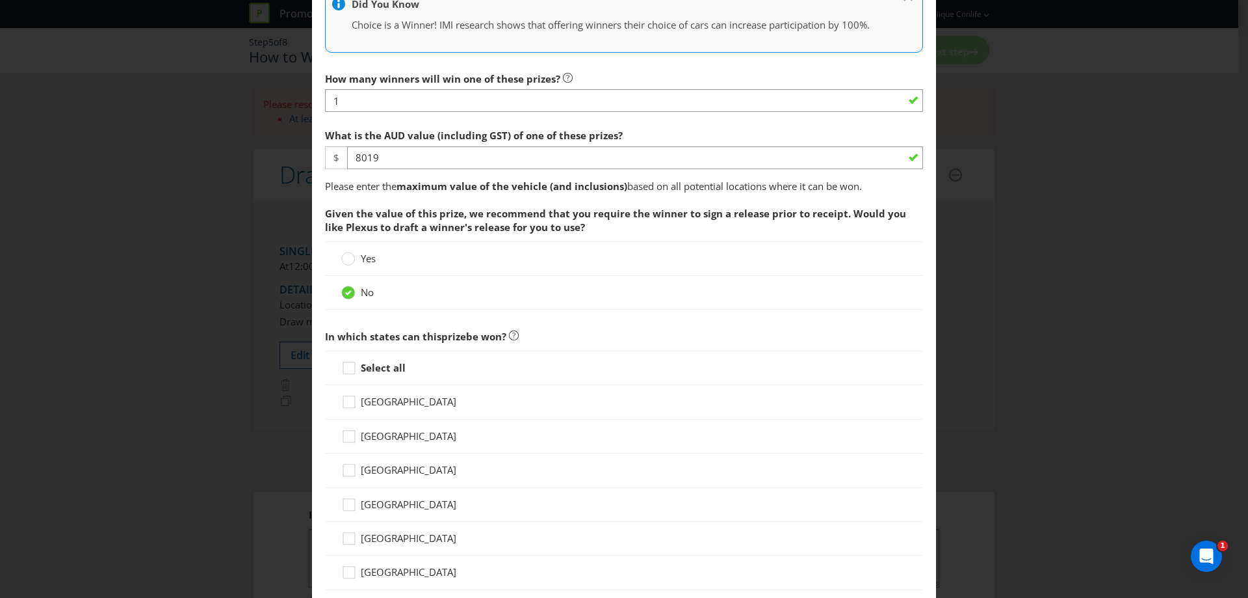
scroll to position [520, 0]
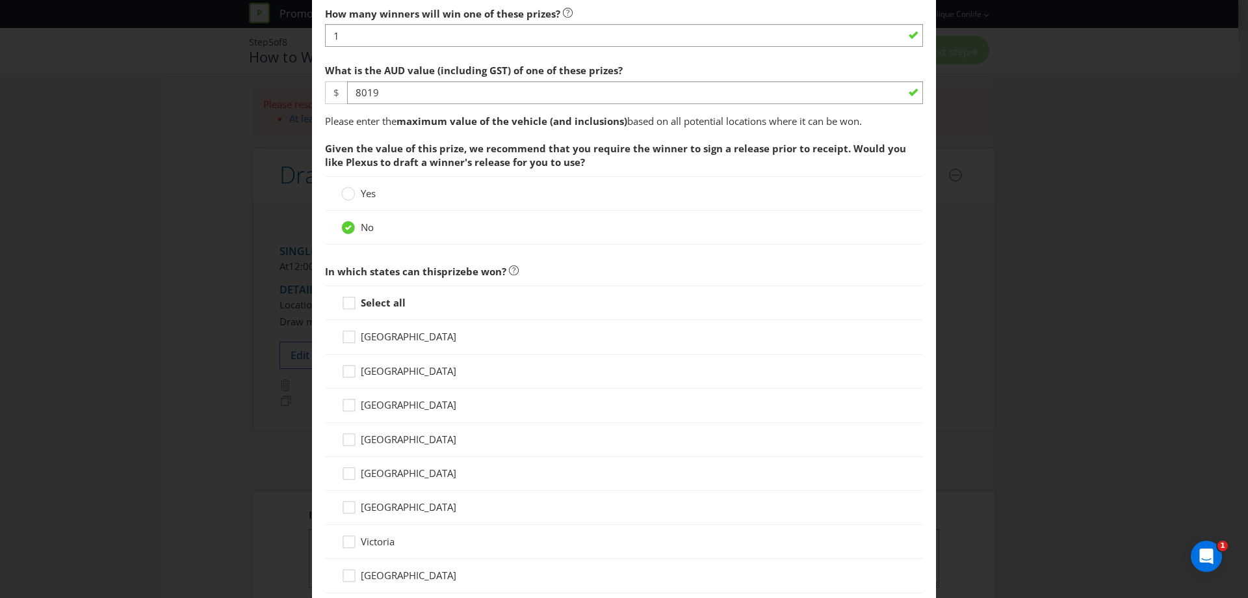
click at [392, 373] on span "[GEOGRAPHIC_DATA]" at bounding box center [409, 370] width 96 height 13
click at [0, 0] on input "[GEOGRAPHIC_DATA]" at bounding box center [0, 0] width 0 height 0
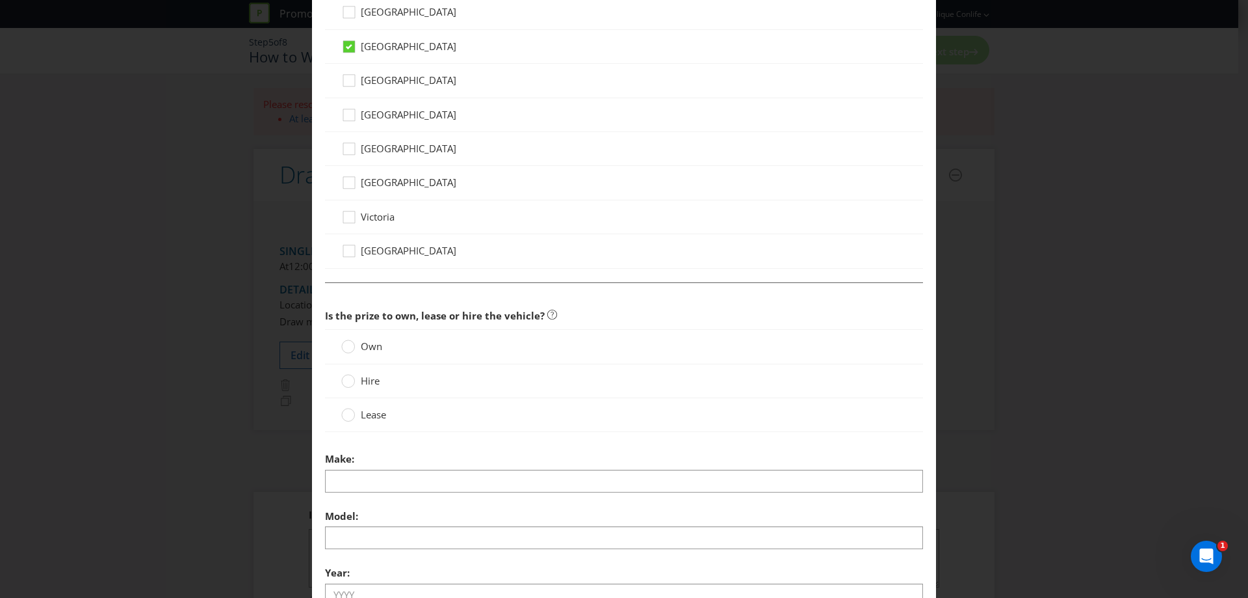
scroll to position [845, 0]
click at [361, 347] on span "Own" at bounding box center [371, 345] width 21 height 13
click at [0, 0] on input "Own" at bounding box center [0, 0] width 0 height 0
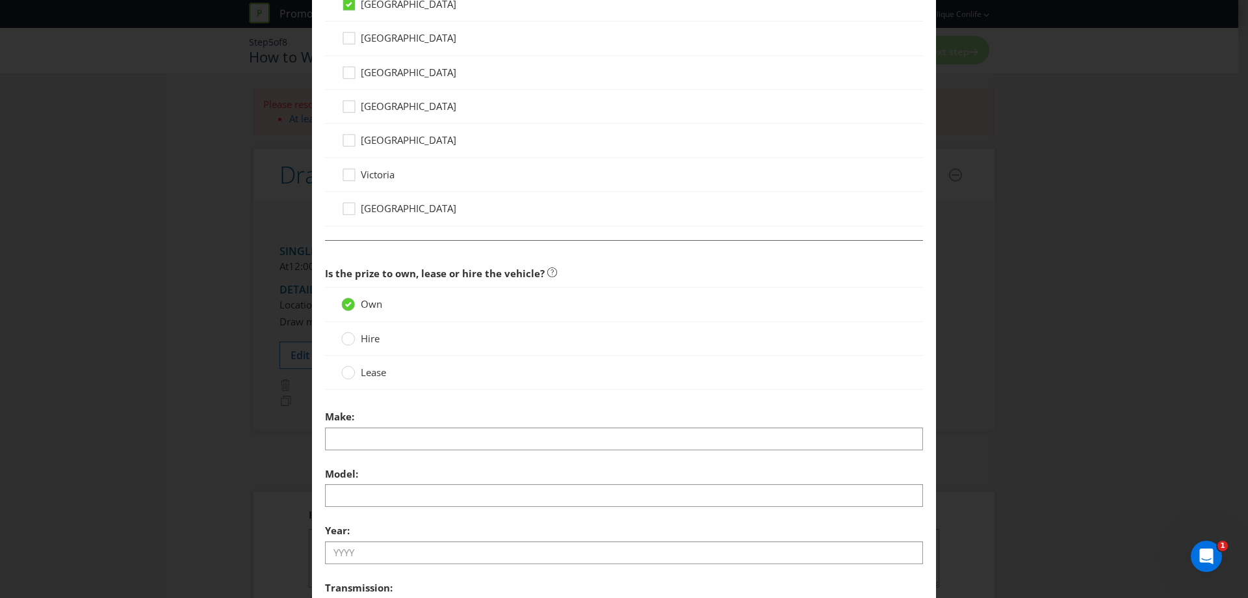
scroll to position [975, 0]
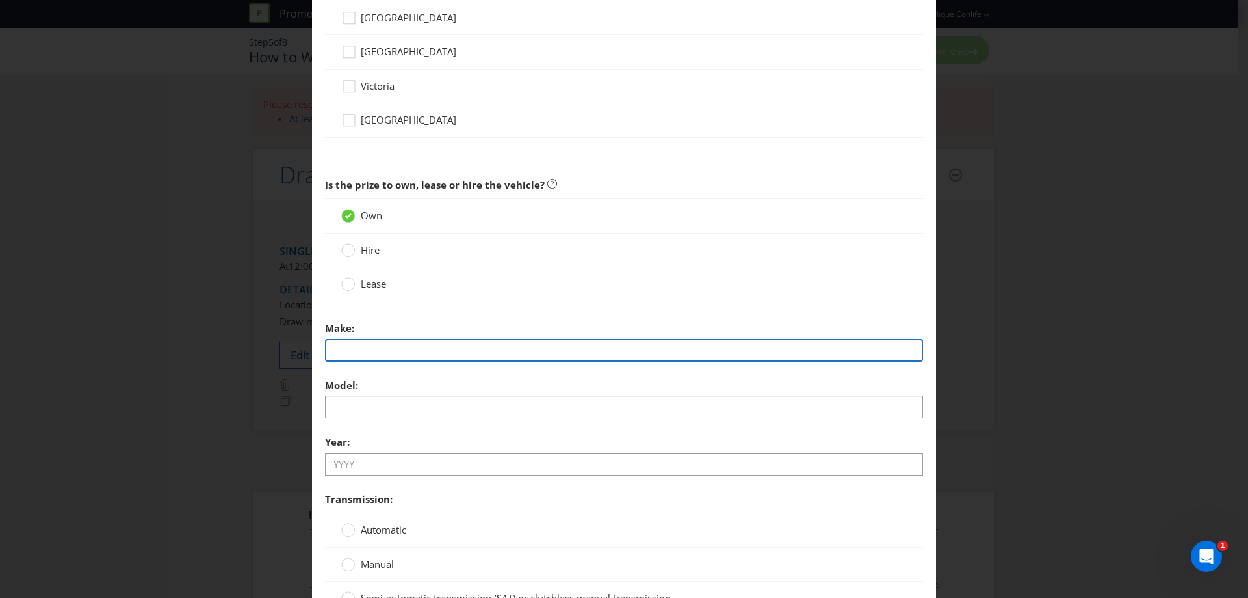
click at [443, 349] on input "text" at bounding box center [624, 350] width 598 height 23
click at [344, 354] on input "text" at bounding box center [624, 350] width 598 height 23
type input "Vespa"
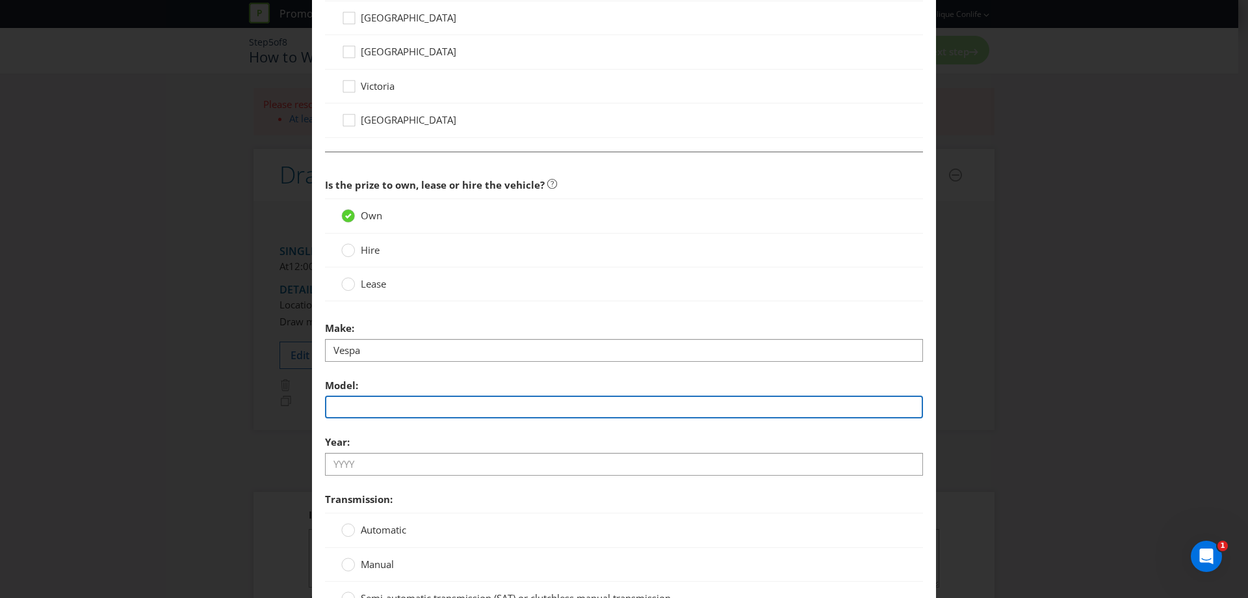
click at [396, 399] on input "text" at bounding box center [624, 406] width 598 height 23
type input "TBC"
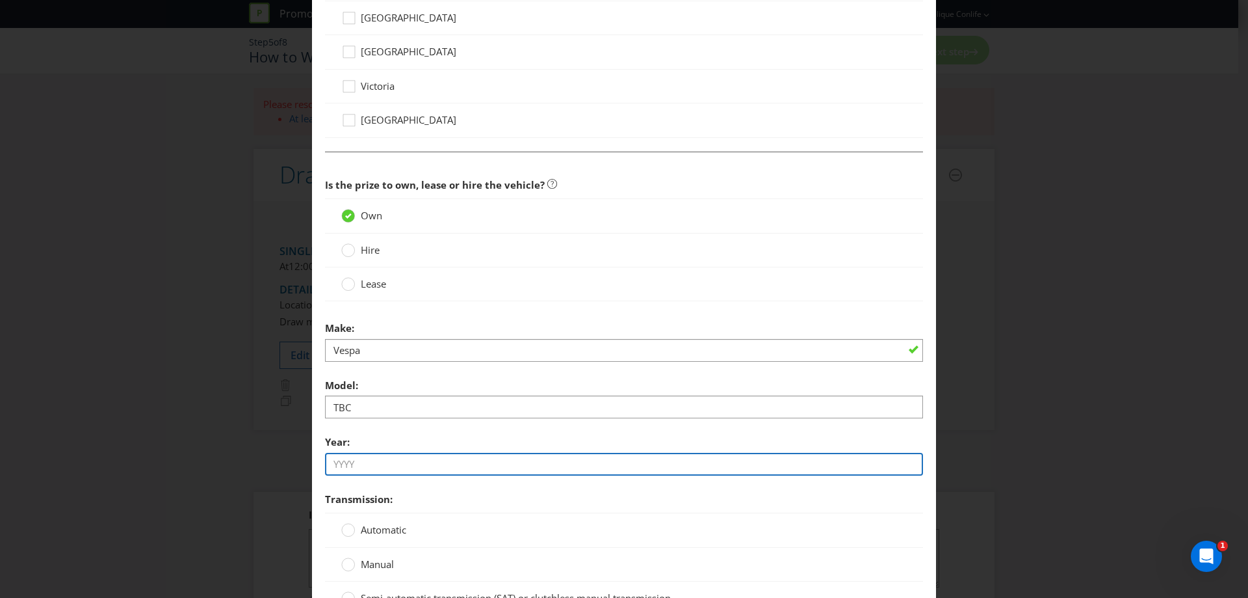
drag, startPoint x: 403, startPoint y: 462, endPoint x: 418, endPoint y: 453, distance: 17.9
click at [403, 462] on input "text" at bounding box center [624, 464] width 598 height 23
type input "2025"
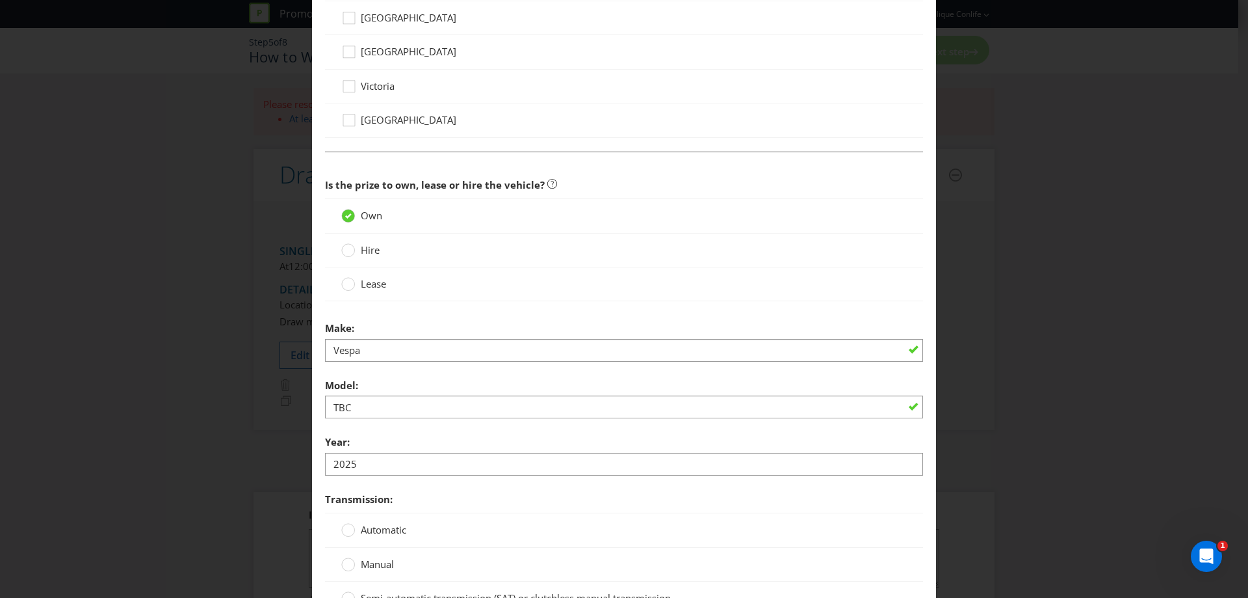
click at [445, 495] on span "Transmission:" at bounding box center [624, 499] width 598 height 27
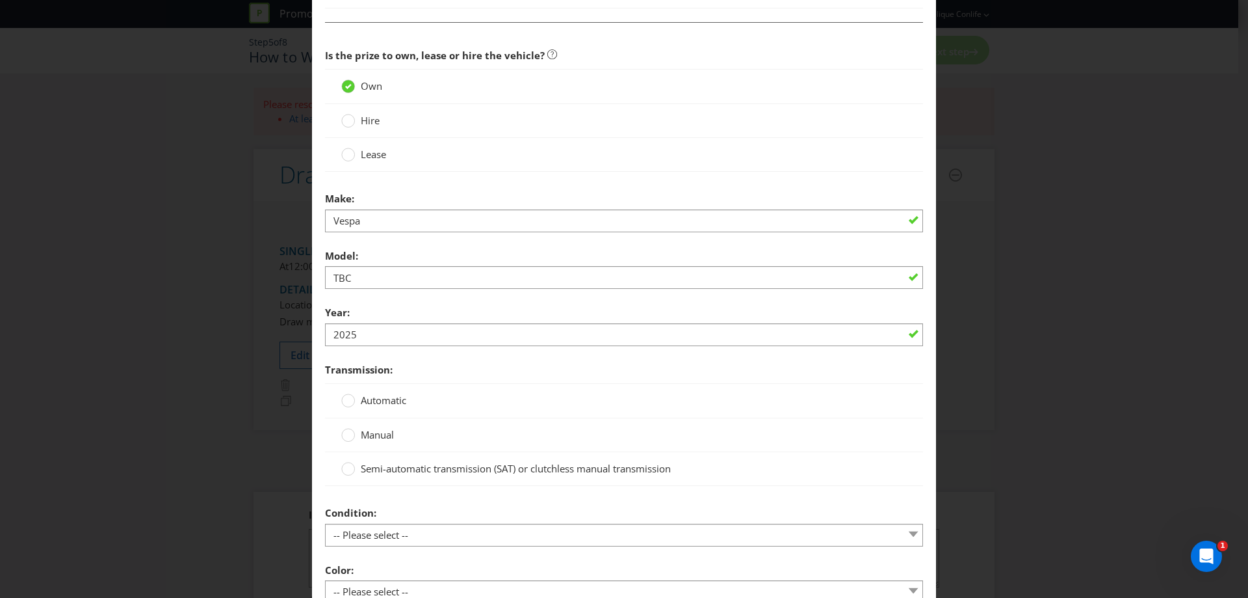
scroll to position [1105, 0]
click at [387, 397] on span "Automatic" at bounding box center [384, 399] width 46 height 13
click at [0, 0] on input "Automatic" at bounding box center [0, 0] width 0 height 0
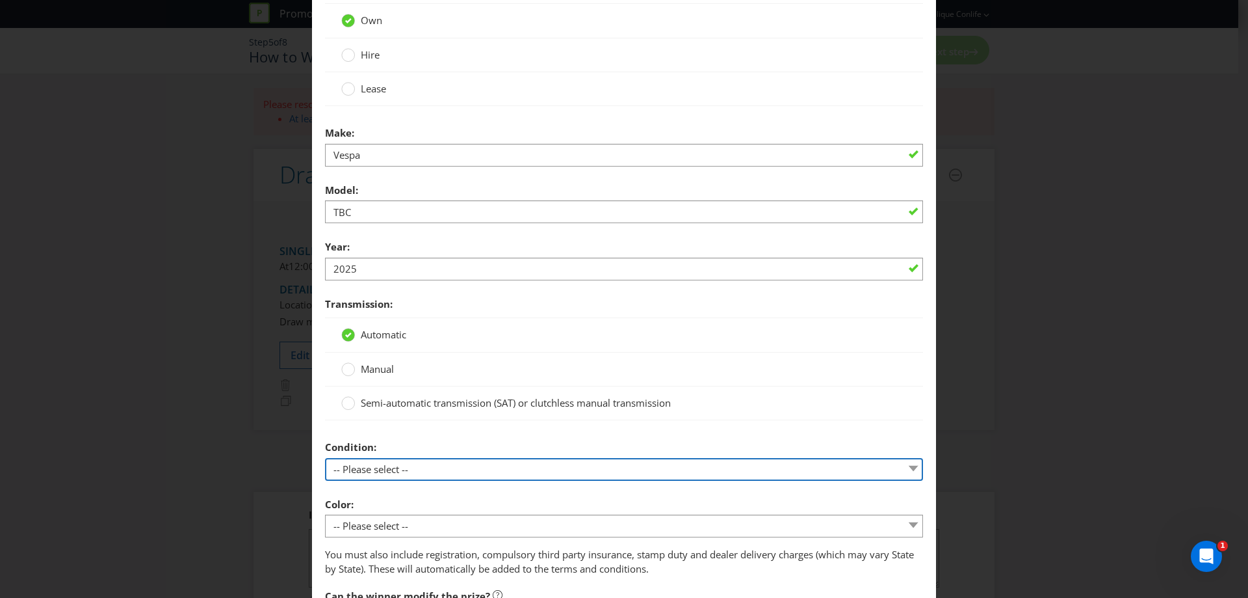
click at [528, 465] on select "-- Please select -- New Demonstrated Second-hand" at bounding box center [624, 469] width 598 height 23
select select "NEW"
click at [325, 458] on select "-- Please select -- New Demonstrated Second-hand" at bounding box center [624, 469] width 598 height 23
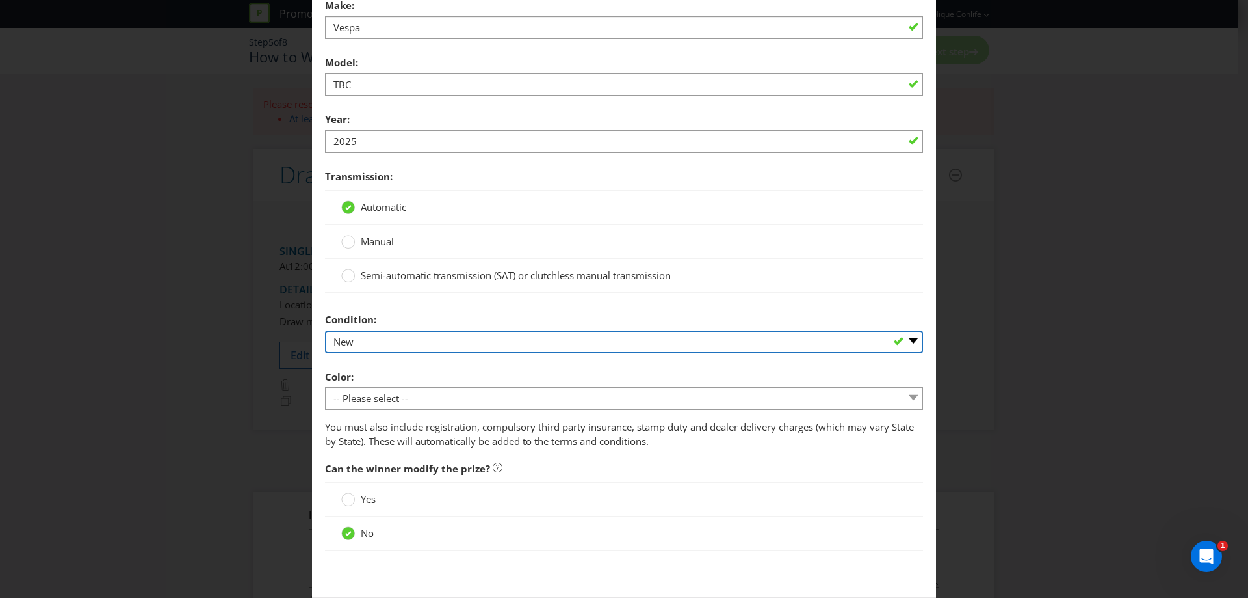
scroll to position [1300, 0]
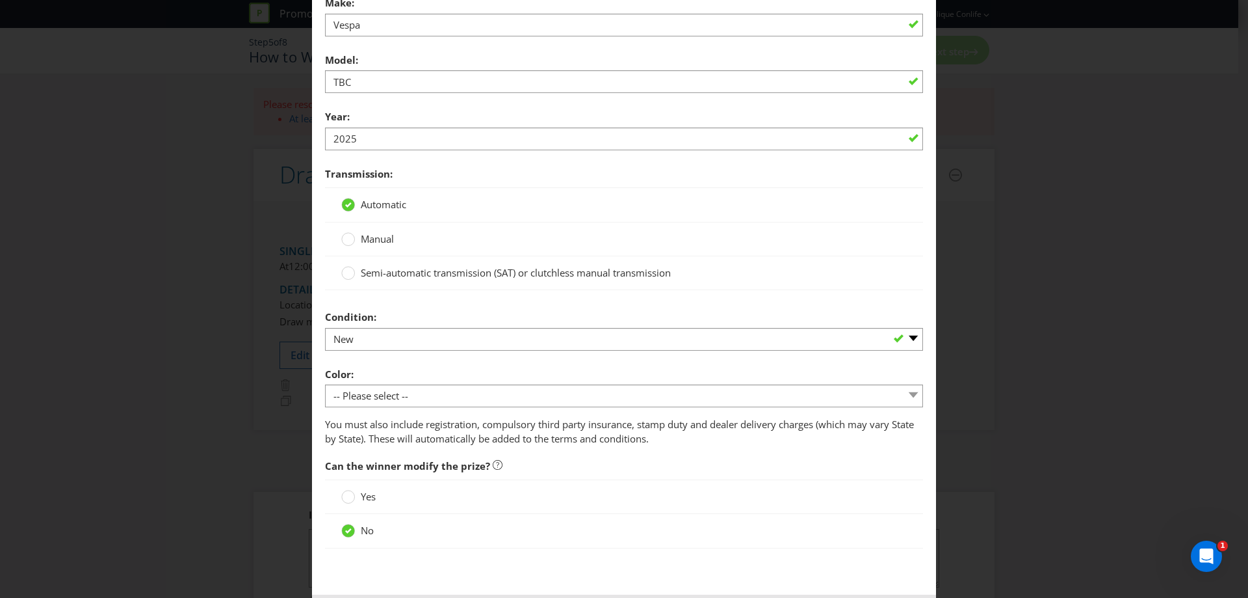
click at [395, 382] on div "Color: -- Please select -- Winner's choice of colour subject to availability an…" at bounding box center [624, 384] width 598 height 47
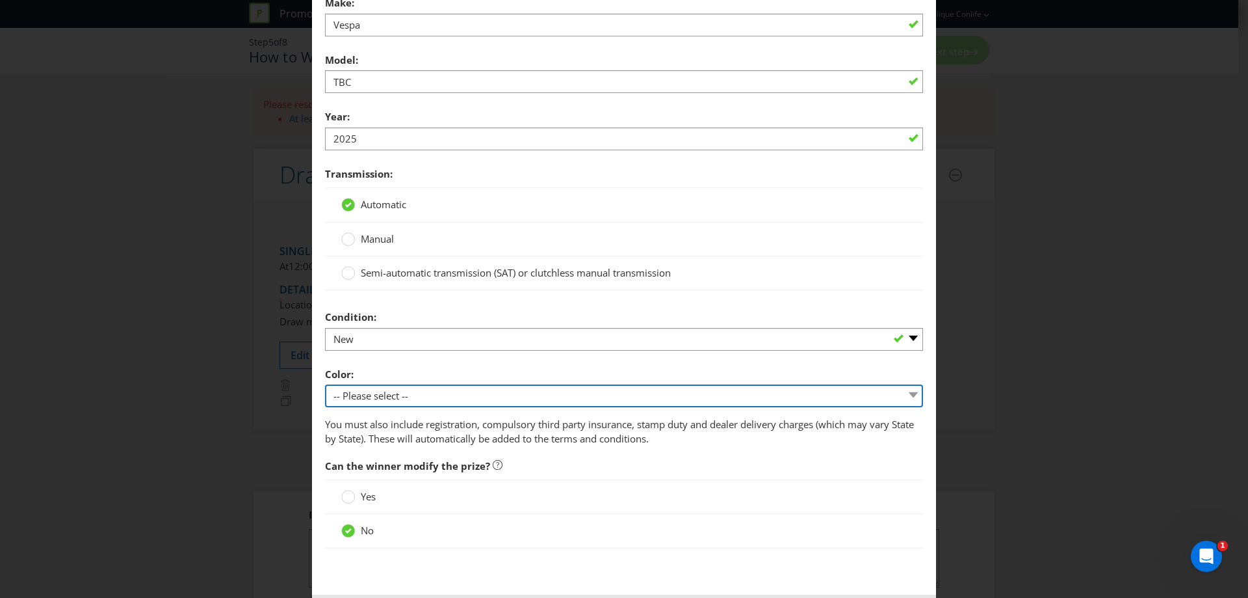
click at [395, 391] on select "-- Please select -- Winner's choice of colour subject to availability and exclu…" at bounding box center [624, 395] width 598 height 23
select select "PREDETERMINED"
click at [325, 384] on select "-- Please select -- Winner's choice of colour subject to availability and exclu…" at bounding box center [624, 395] width 598 height 23
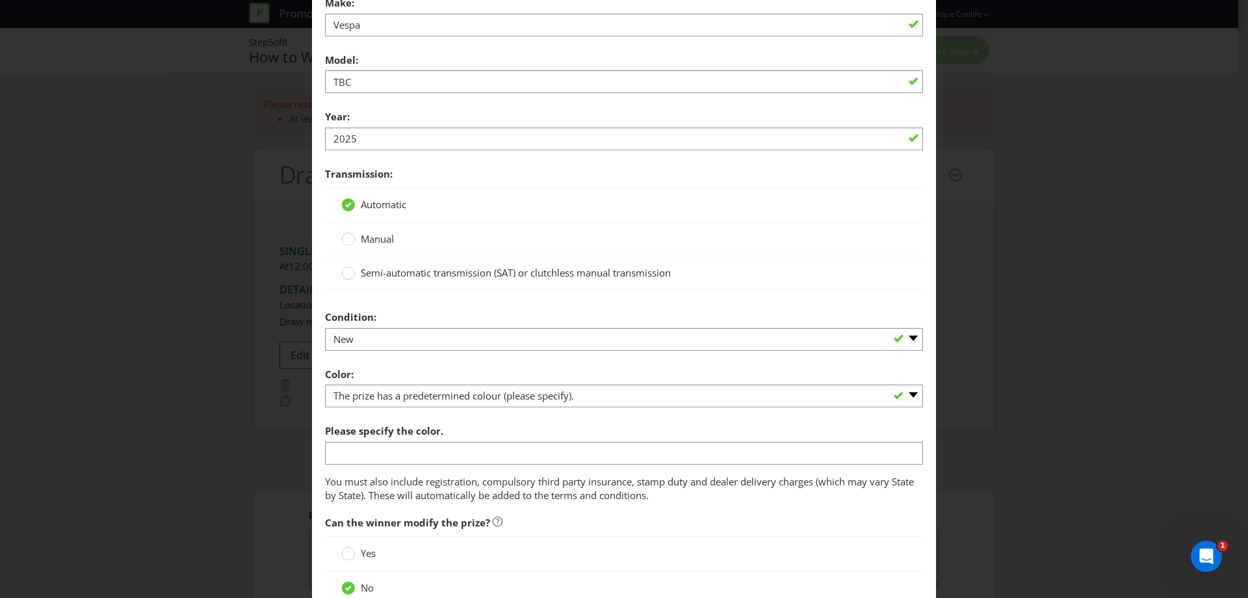
click at [434, 438] on label "Please specify the color." at bounding box center [385, 427] width 121 height 20
click at [440, 450] on input "text" at bounding box center [624, 452] width 598 height 23
type input "c"
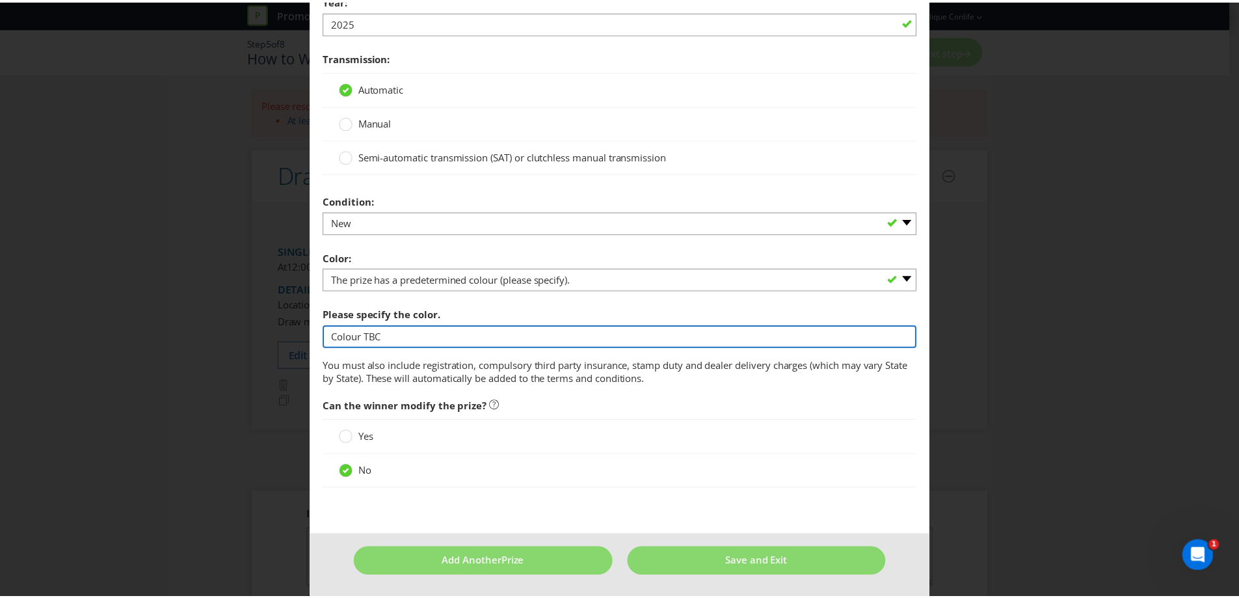
scroll to position [1418, 0]
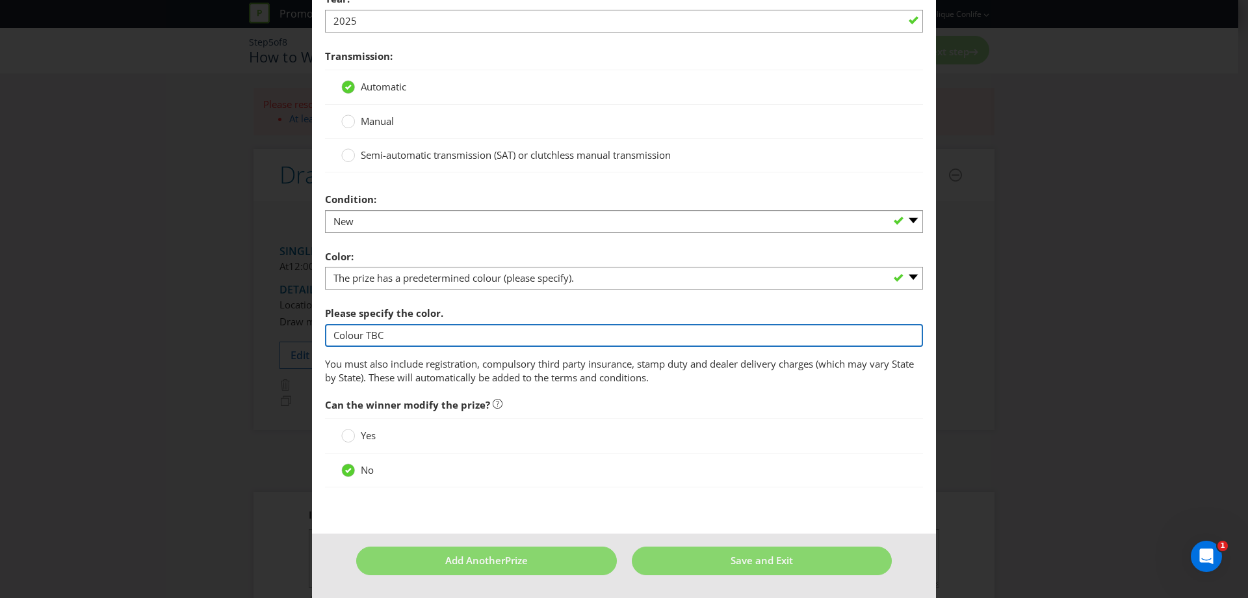
type input "Colour TBC"
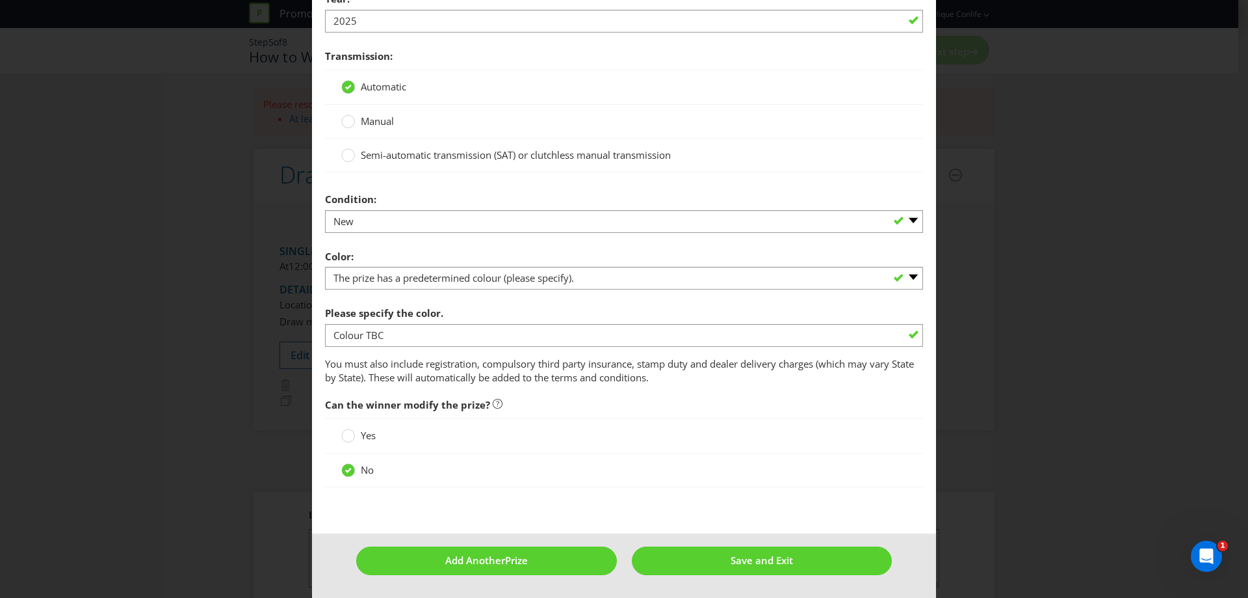
click at [597, 386] on fieldset "Is the prize to own, lease or hire the vehicle? Own Hire Lease Make: Vespa Mode…" at bounding box center [624, 105] width 598 height 793
click at [797, 562] on button "Save and Exit" at bounding box center [762, 560] width 261 height 28
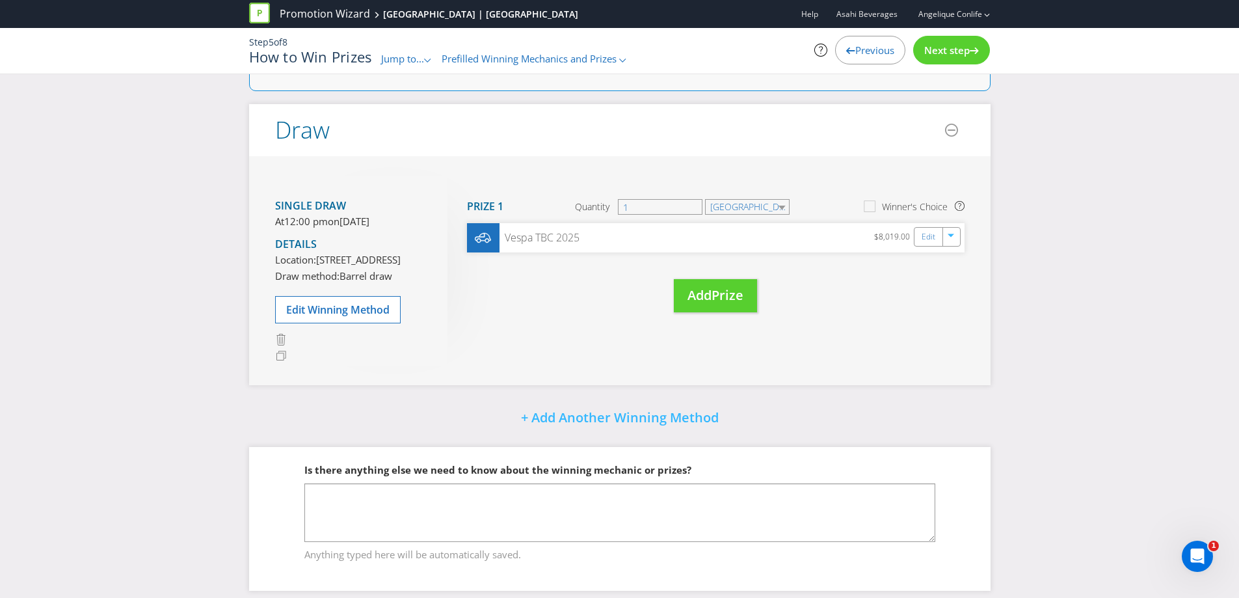
scroll to position [34, 0]
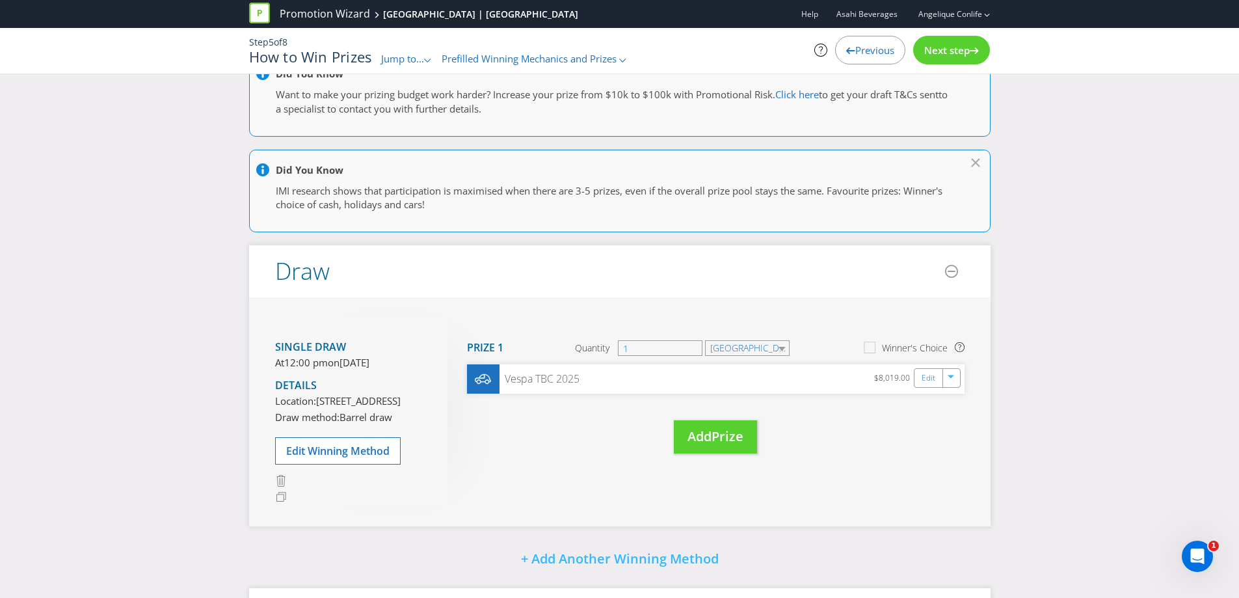
click at [979, 57] on div "Next step" at bounding box center [951, 50] width 77 height 29
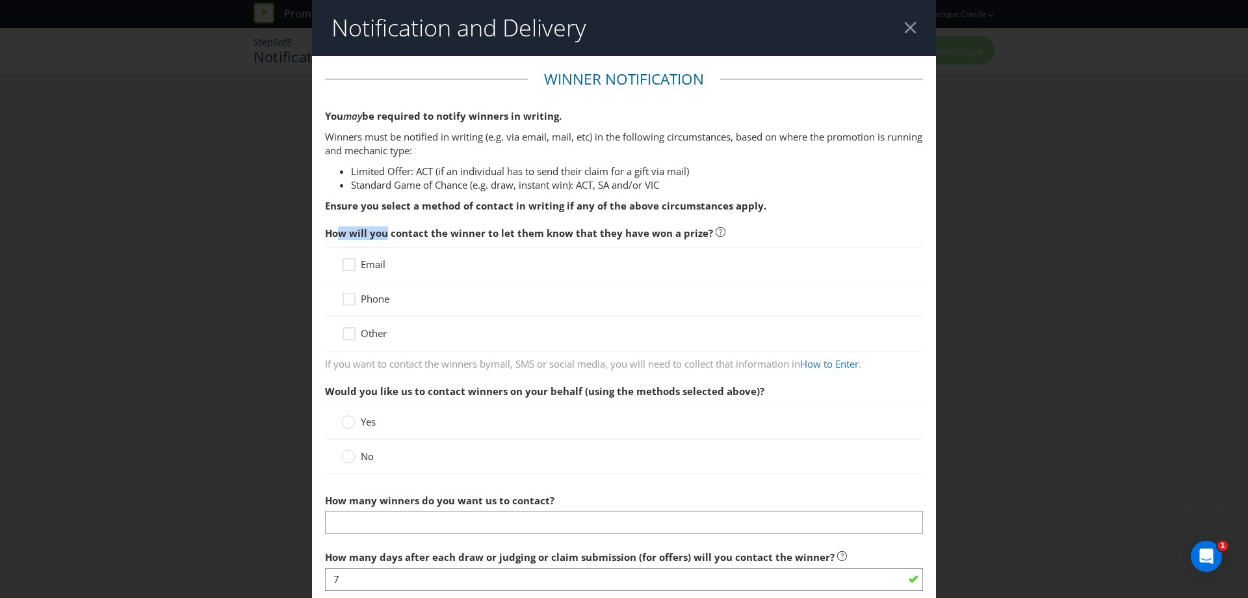
drag, startPoint x: 335, startPoint y: 231, endPoint x: 384, endPoint y: 234, distance: 48.8
click at [384, 234] on span "How will you contact the winner to let them know that they have won a prize?" at bounding box center [519, 232] width 388 height 13
click at [380, 234] on span "How will you contact the winner to let them know that they have won a prize?" at bounding box center [519, 232] width 388 height 13
drag, startPoint x: 334, startPoint y: 220, endPoint x: 605, endPoint y: 228, distance: 270.6
click at [605, 228] on span "How will you contact the winner to let them know that they have won a prize?" at bounding box center [624, 233] width 598 height 27
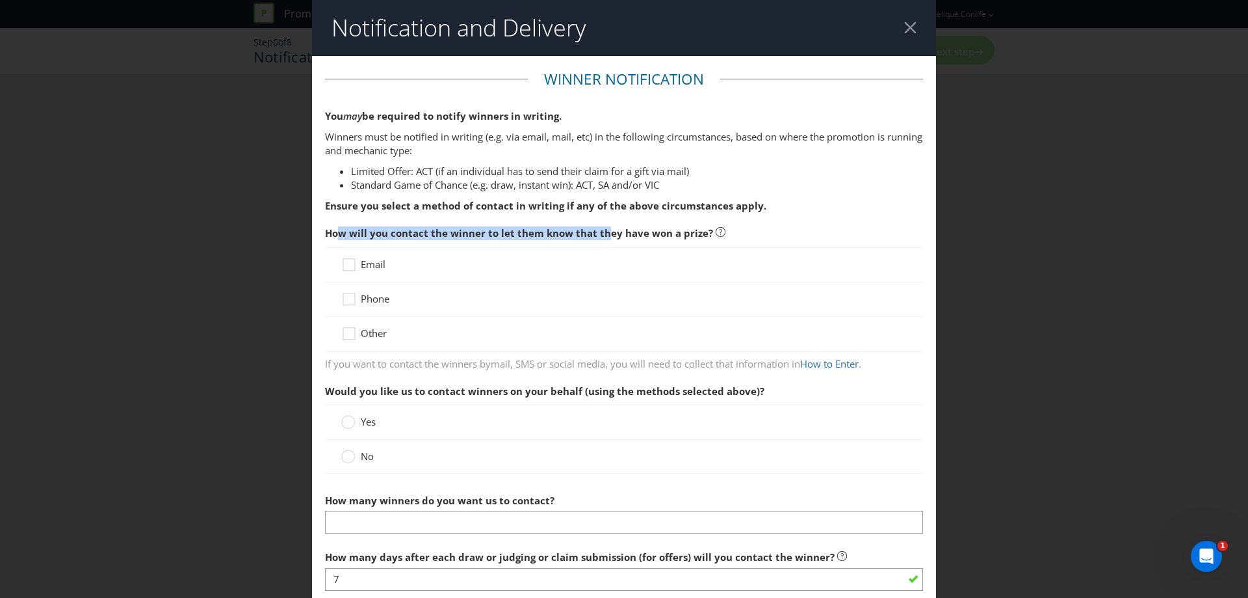
click at [605, 228] on span "How will you contact the winner to let them know that they have won a prize?" at bounding box center [519, 232] width 388 height 13
drag, startPoint x: 410, startPoint y: 242, endPoint x: 522, endPoint y: 234, distance: 112.1
click at [522, 234] on span "How will you contact the winner to let them know that they have won a prize?" at bounding box center [624, 233] width 598 height 27
click at [522, 234] on span "How will you contact the winner to let them know that they have won a prize?" at bounding box center [519, 232] width 388 height 13
drag, startPoint x: 454, startPoint y: 243, endPoint x: 546, endPoint y: 245, distance: 91.7
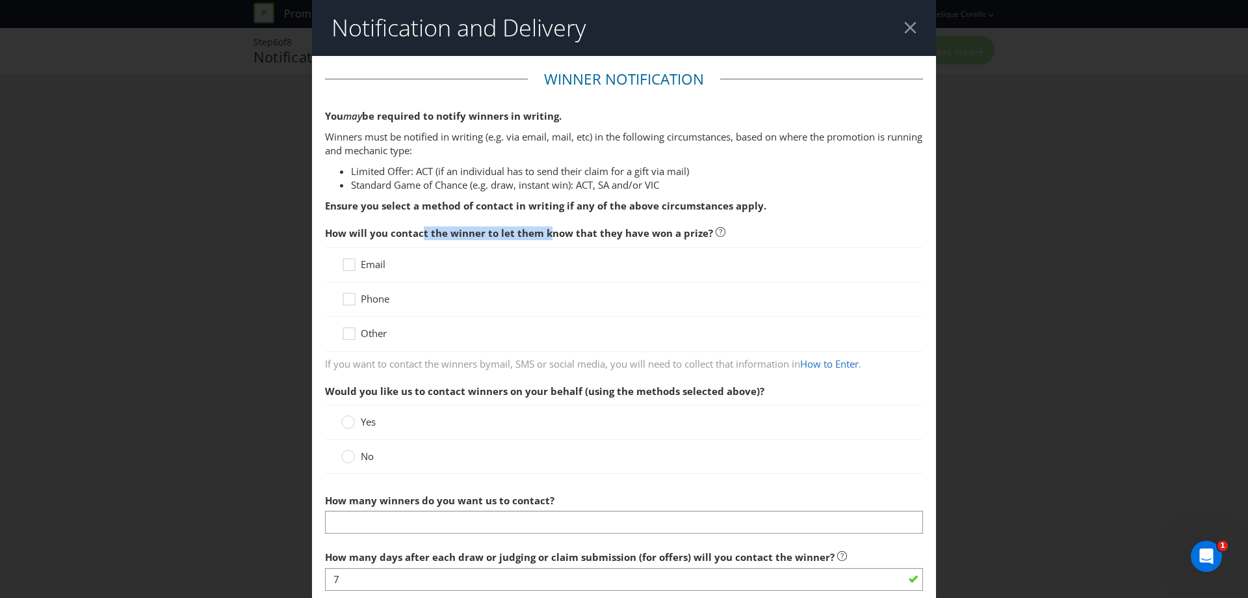
click at [546, 245] on span "How will you contact the winner to let them know that they have won a prize?" at bounding box center [624, 233] width 598 height 27
click at [348, 299] on icon at bounding box center [351, 302] width 20 height 20
click at [0, 0] on input "Phone" at bounding box center [0, 0] width 0 height 0
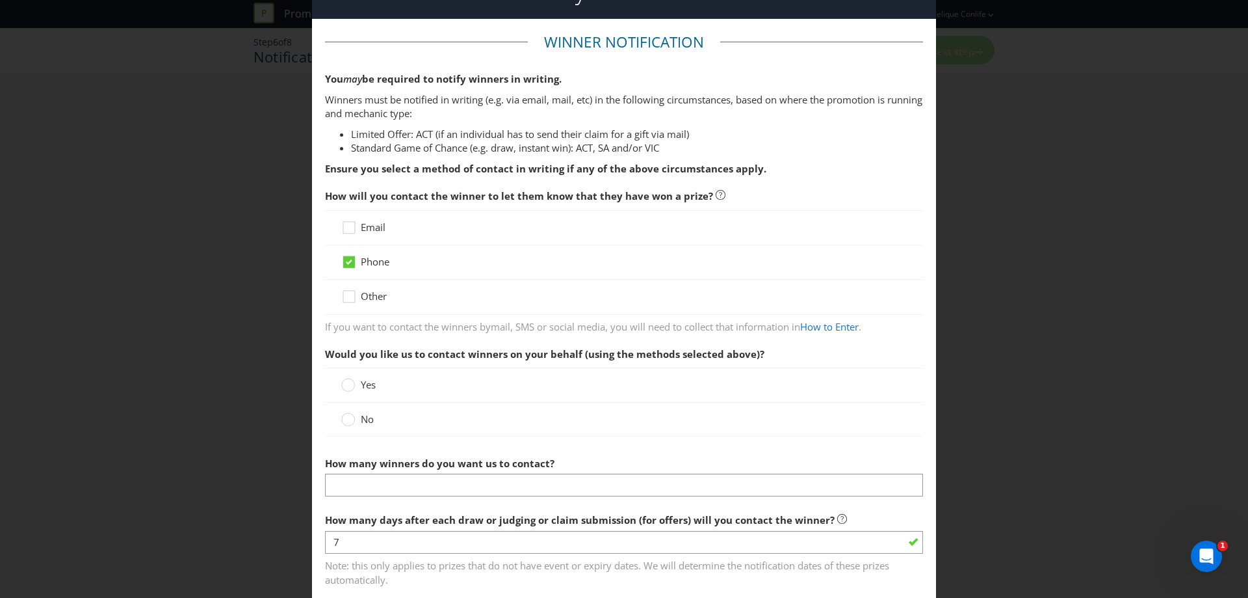
scroll to position [130, 0]
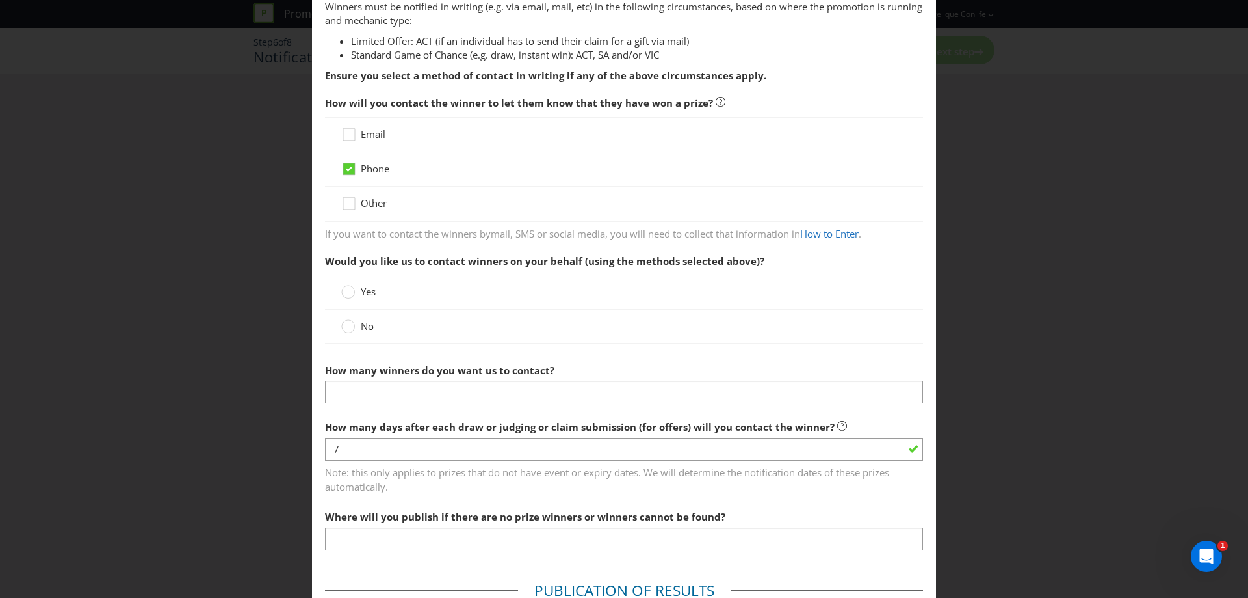
click at [358, 322] on label "No" at bounding box center [358, 326] width 35 height 14
click at [0, 0] on input "No" at bounding box center [0, 0] width 0 height 0
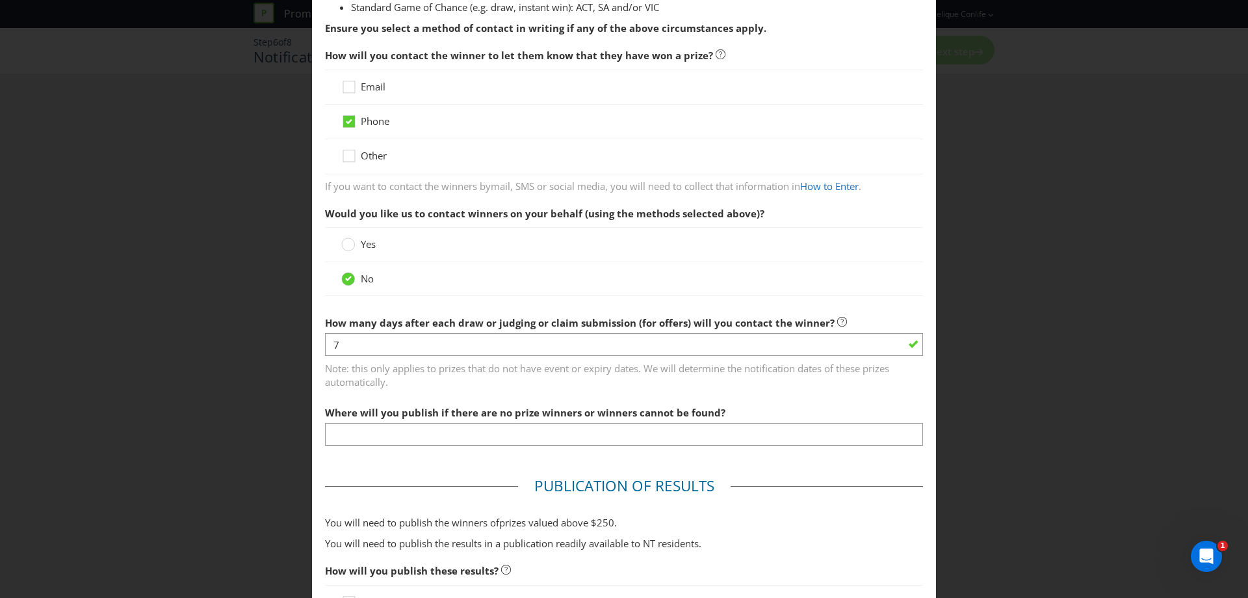
scroll to position [260, 0]
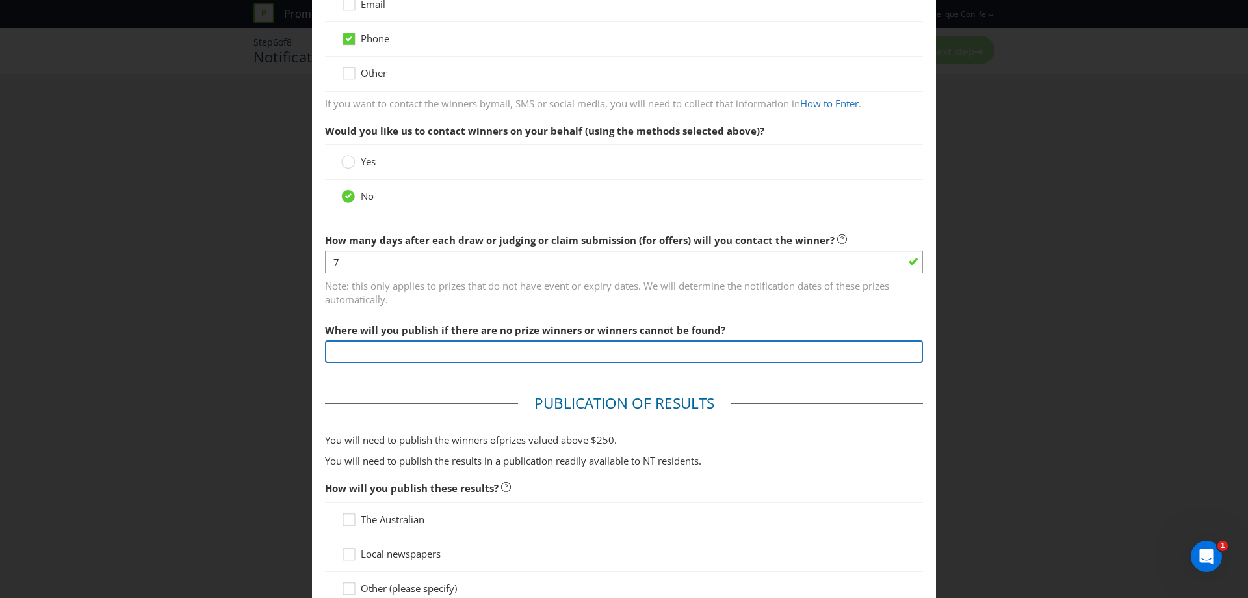
drag, startPoint x: 485, startPoint y: 349, endPoint x: 726, endPoint y: 333, distance: 241.7
click at [485, 349] on input "text" at bounding box center [624, 351] width 598 height 23
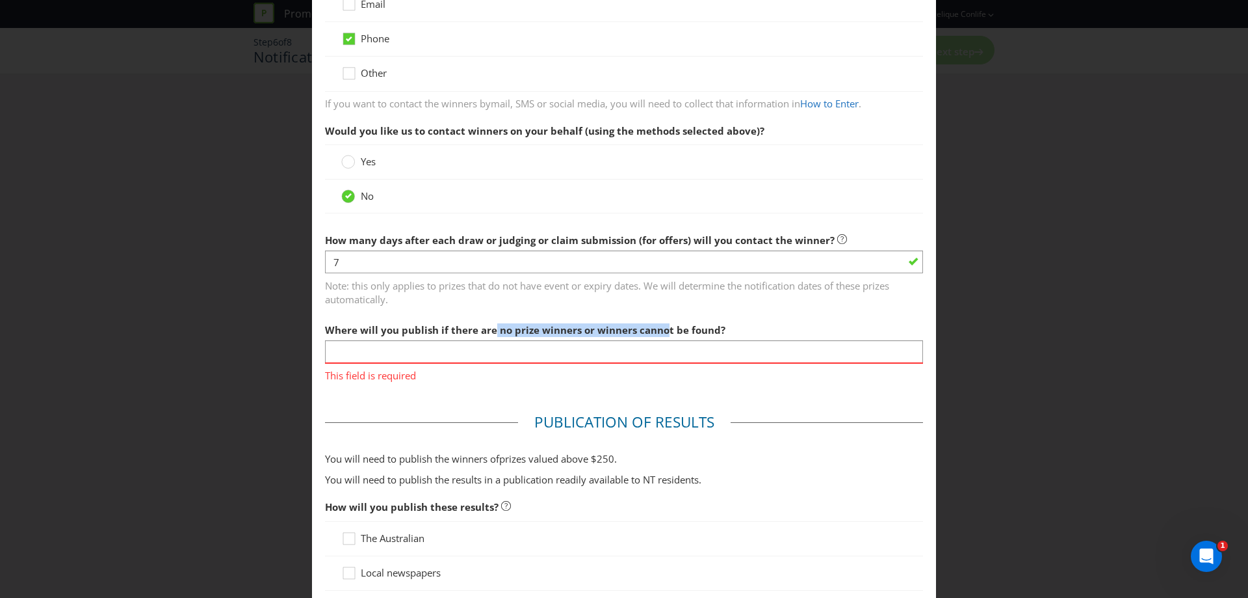
drag, startPoint x: 488, startPoint y: 330, endPoint x: 661, endPoint y: 334, distance: 173.0
click at [661, 334] on span "Where will you publish if there are no prize winners or winners cannot be found?" at bounding box center [525, 329] width 401 height 13
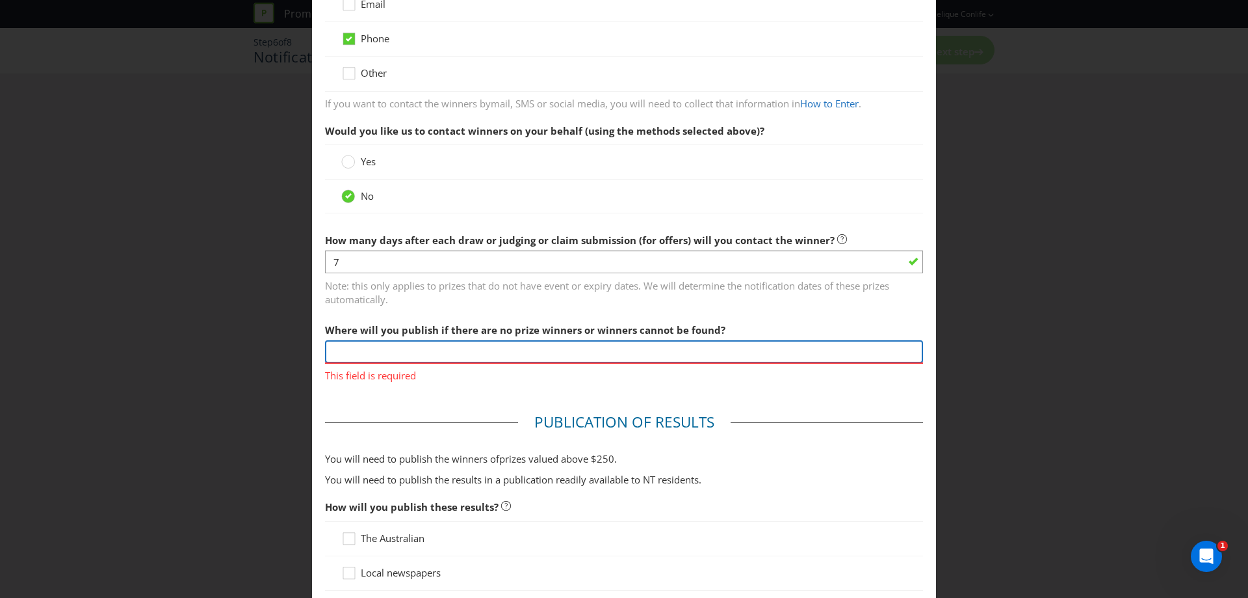
click at [659, 353] on input "text" at bounding box center [624, 351] width 598 height 23
type input "In Venue"
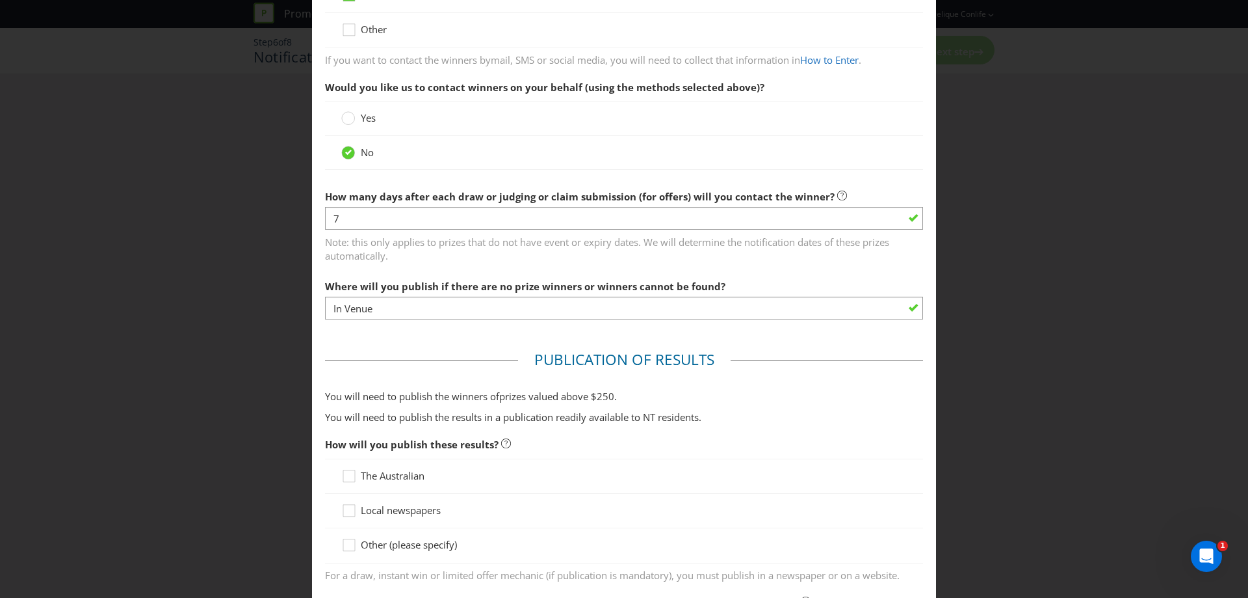
scroll to position [325, 0]
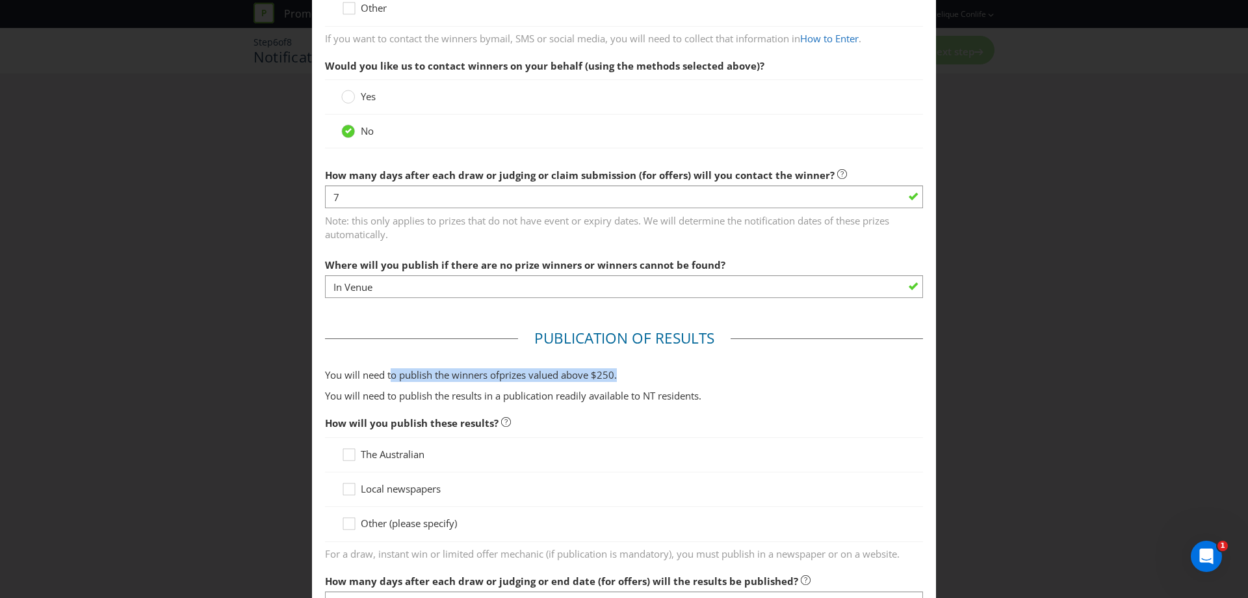
drag, startPoint x: 388, startPoint y: 378, endPoint x: 634, endPoint y: 378, distance: 246.4
click at [634, 378] on p "You will need to publish the winners of prize s valued above $ 250 ." at bounding box center [624, 375] width 598 height 14
drag, startPoint x: 359, startPoint y: 400, endPoint x: 585, endPoint y: 389, distance: 225.9
click at [585, 389] on p "You will need to publish the results in a publication readily available to NT r…" at bounding box center [624, 396] width 598 height 14
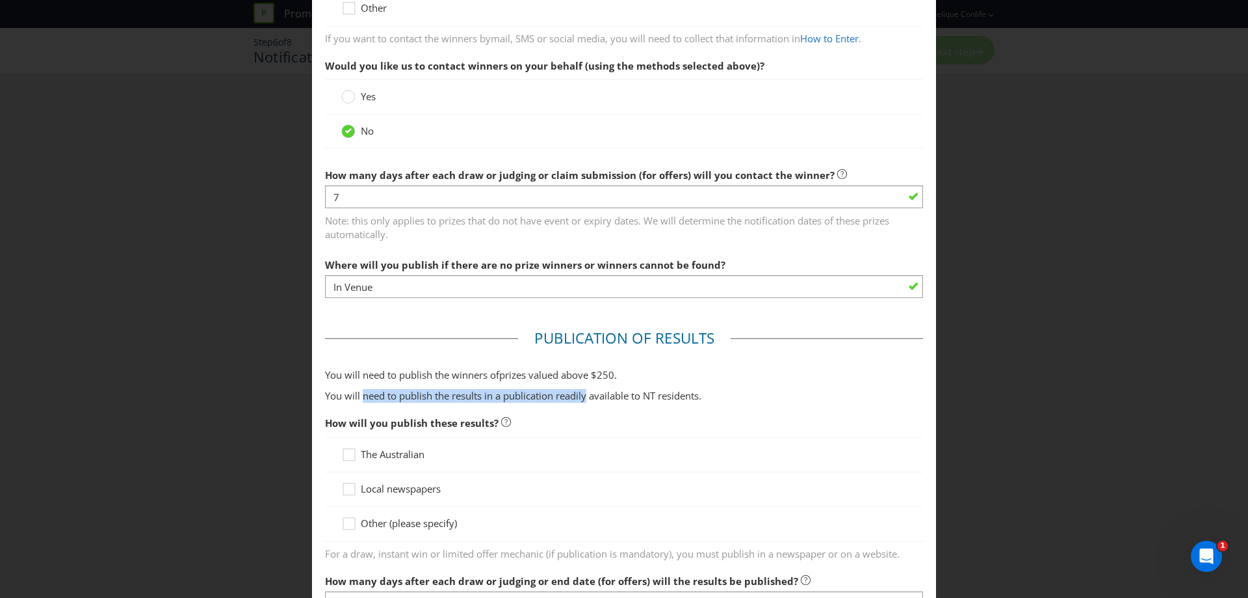
click at [585, 389] on p "You will need to publish the results in a publication readily available to NT r…" at bounding box center [624, 396] width 598 height 14
drag, startPoint x: 489, startPoint y: 393, endPoint x: 706, endPoint y: 399, distance: 217.3
click at [706, 399] on p "You will need to publish the results in a publication readily available to NT r…" at bounding box center [624, 396] width 598 height 14
drag, startPoint x: 584, startPoint y: 399, endPoint x: 741, endPoint y: 397, distance: 157.4
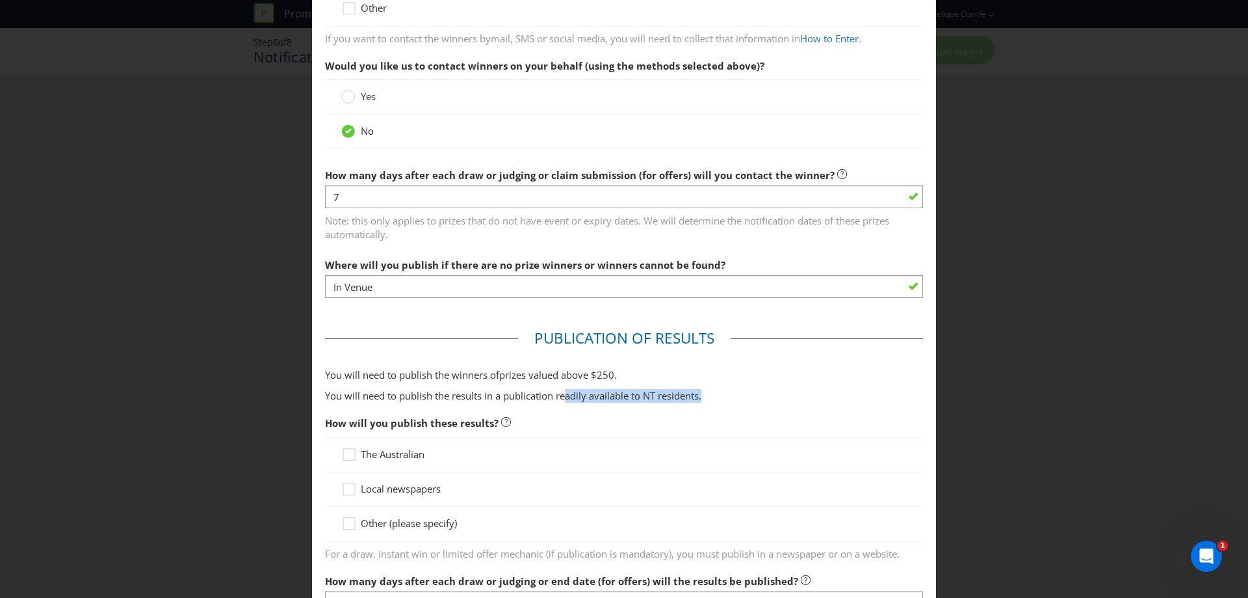
click at [741, 397] on p "You will need to publish the results in a publication readily available to NT r…" at bounding box center [624, 396] width 598 height 14
click at [748, 389] on p "You will need to publish the results in a publication readily available to NT r…" at bounding box center [624, 396] width 598 height 14
drag, startPoint x: 599, startPoint y: 396, endPoint x: 747, endPoint y: 396, distance: 147.6
click at [747, 396] on p "You will need to publish the results in a publication readily available to NT r…" at bounding box center [624, 396] width 598 height 14
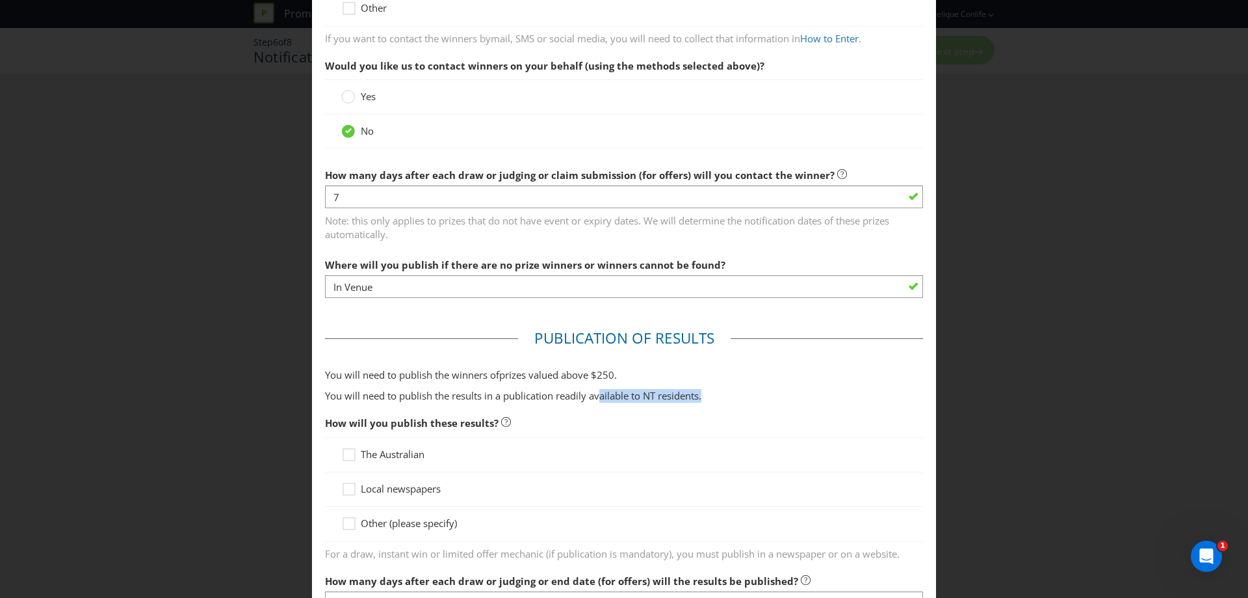
click at [747, 395] on p "You will need to publish the results in a publication readily available to NT r…" at bounding box center [624, 396] width 598 height 14
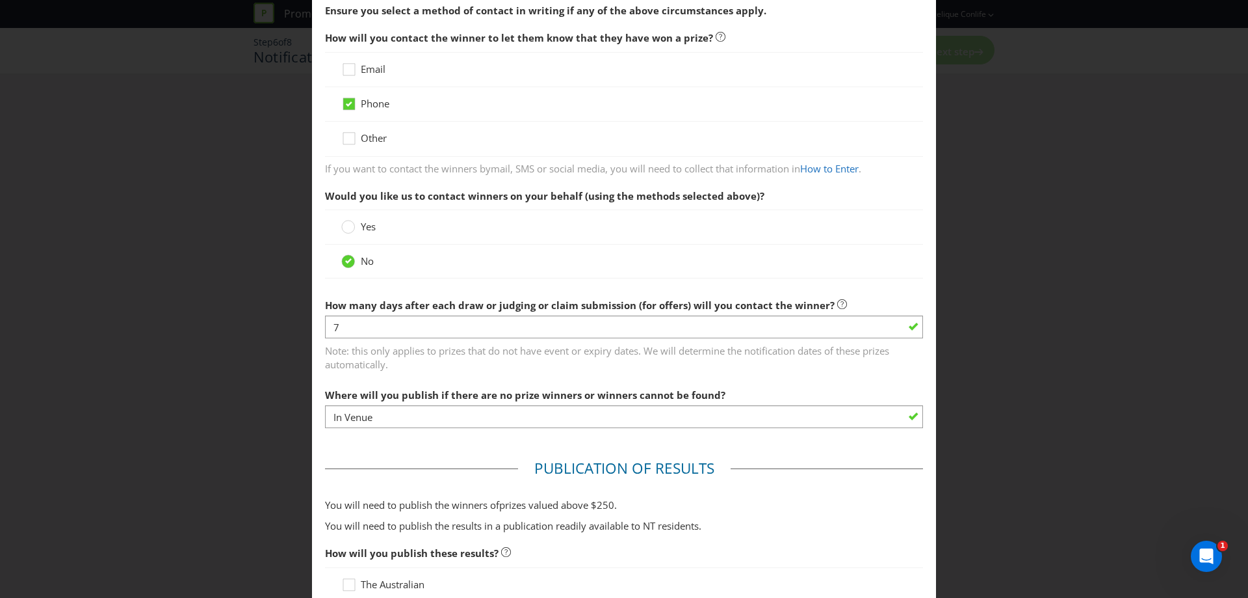
scroll to position [0, 0]
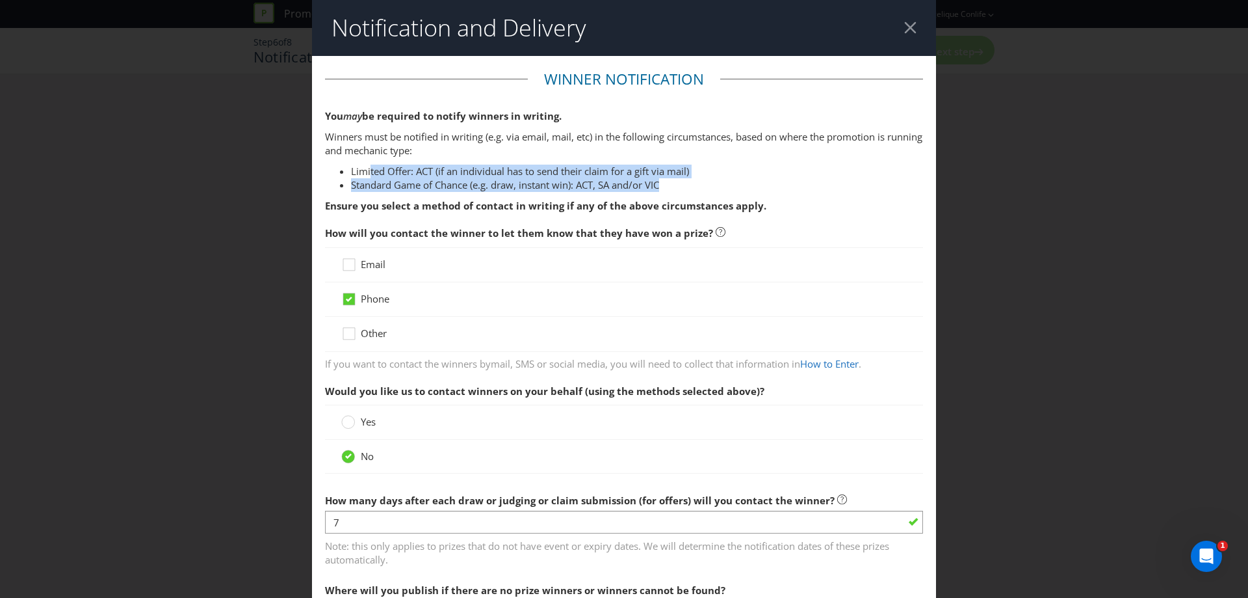
drag, startPoint x: 368, startPoint y: 170, endPoint x: 664, endPoint y: 185, distance: 296.2
click at [664, 185] on ul "Limited Offer: ACT (if an individual has to send their claim for a gift via mai…" at bounding box center [624, 178] width 598 height 28
click at [664, 185] on li "Standard Game of Chance (e.g. draw, instant win): ACT, SA and/or VIC" at bounding box center [637, 185] width 572 height 14
drag, startPoint x: 456, startPoint y: 185, endPoint x: 640, endPoint y: 189, distance: 184.0
click at [640, 189] on li "Standard Game of Chance (e.g. draw, instant win): ACT, SA and/or VIC" at bounding box center [637, 185] width 572 height 14
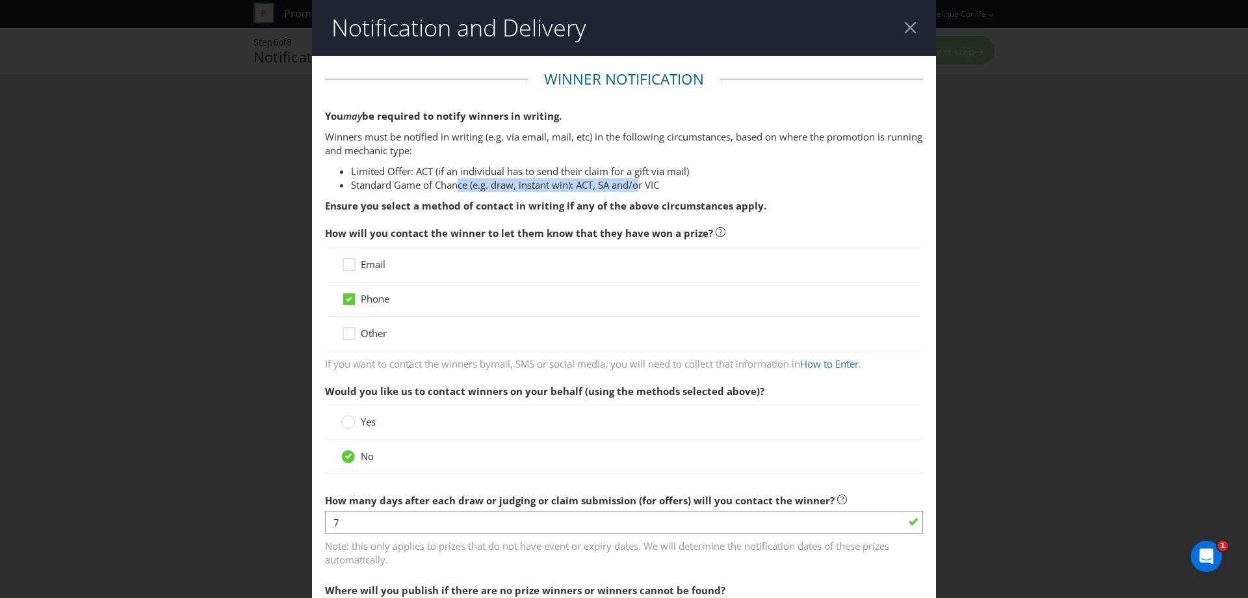
click at [640, 189] on li "Standard Game of Chance (e.g. draw, instant win): ACT, SA and/or VIC" at bounding box center [637, 185] width 572 height 14
drag, startPoint x: 347, startPoint y: 185, endPoint x: 555, endPoint y: 176, distance: 207.6
click at [555, 176] on ul "Limited Offer: ACT (if an individual has to send their claim for a gift via mai…" at bounding box center [624, 178] width 598 height 28
click at [555, 176] on li "Limited Offer: ACT (if an individual has to send their claim for a gift via mai…" at bounding box center [637, 171] width 572 height 14
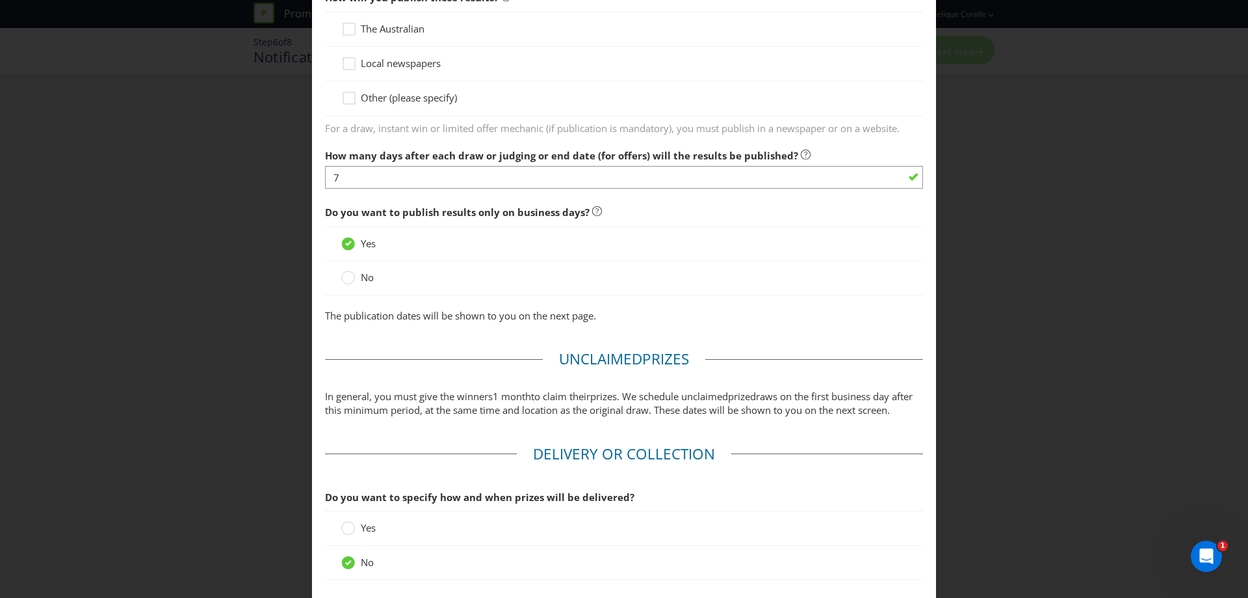
scroll to position [598, 0]
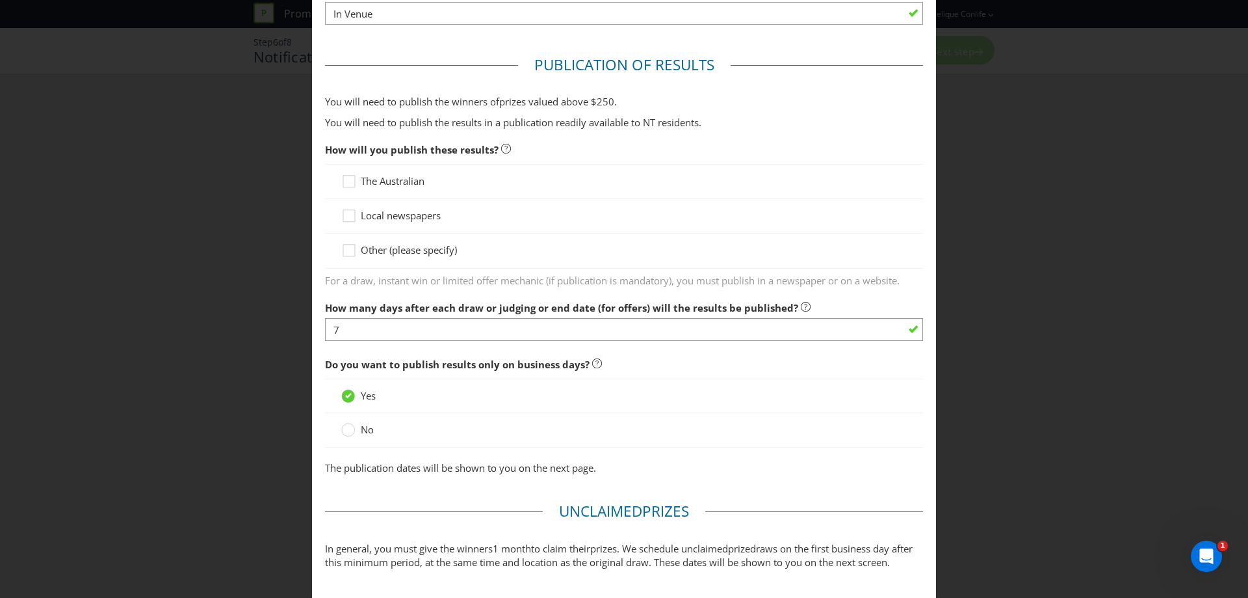
click at [411, 247] on span "Other (please specify)" at bounding box center [409, 249] width 96 height 13
click at [0, 0] on input "Other (please specify)" at bounding box center [0, 0] width 0 height 0
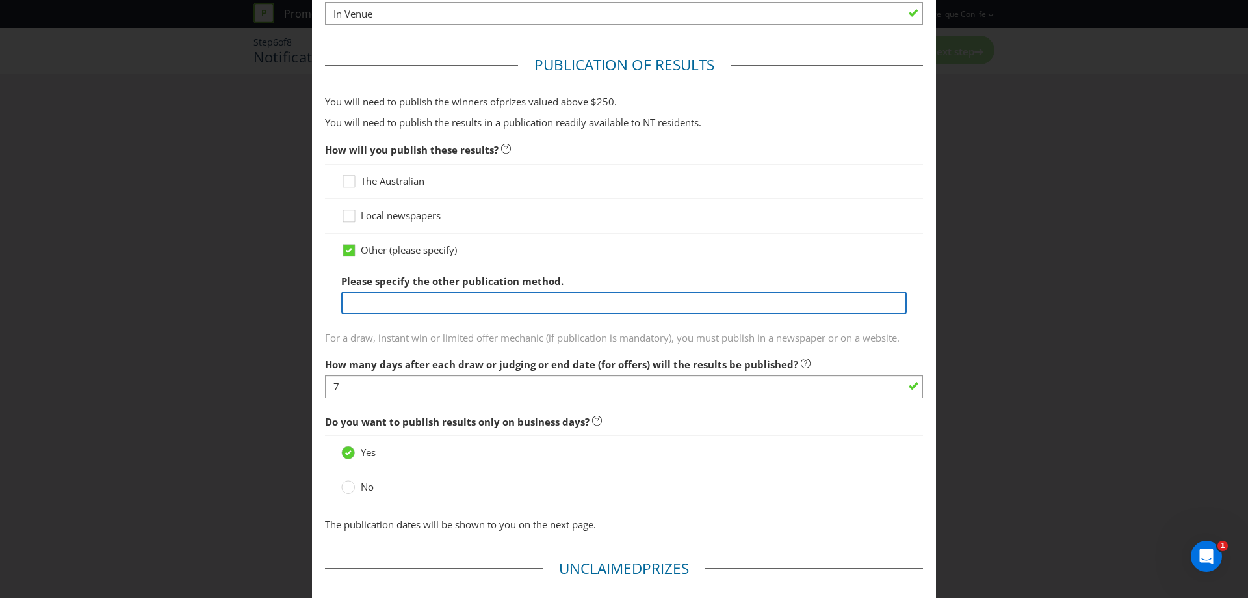
click at [486, 292] on input "text" at bounding box center [624, 302] width 566 height 23
type input "Within Venue"
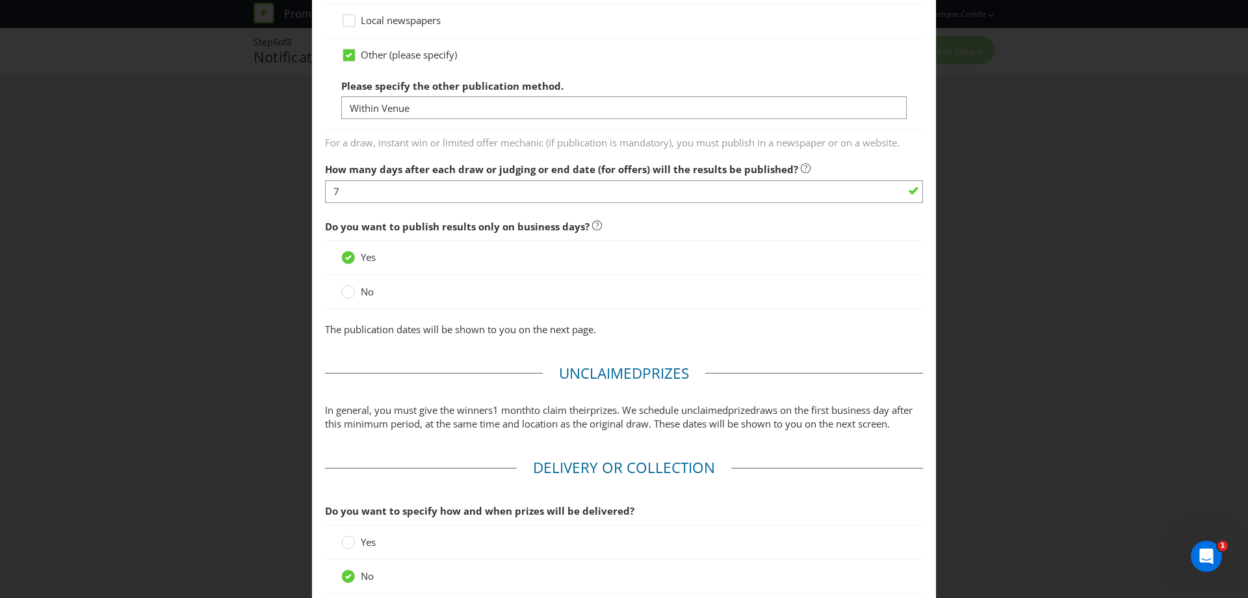
click at [799, 431] on p "In general, you must give the winners 1 month to claim their prize s. We schedu…" at bounding box center [624, 417] width 598 height 28
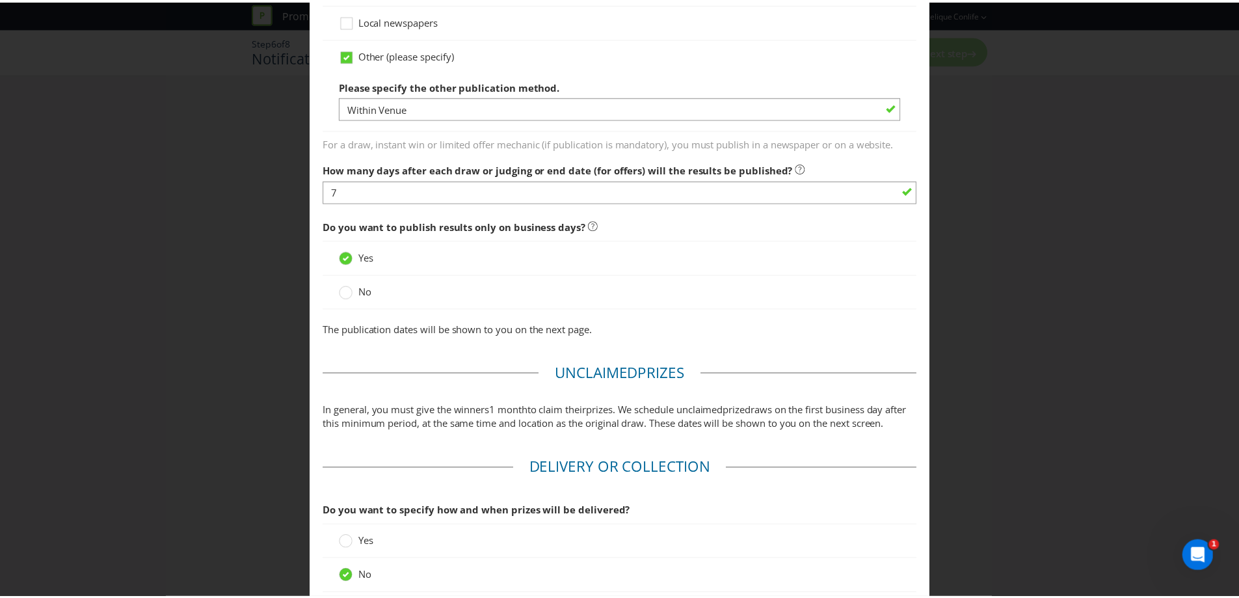
scroll to position [915, 0]
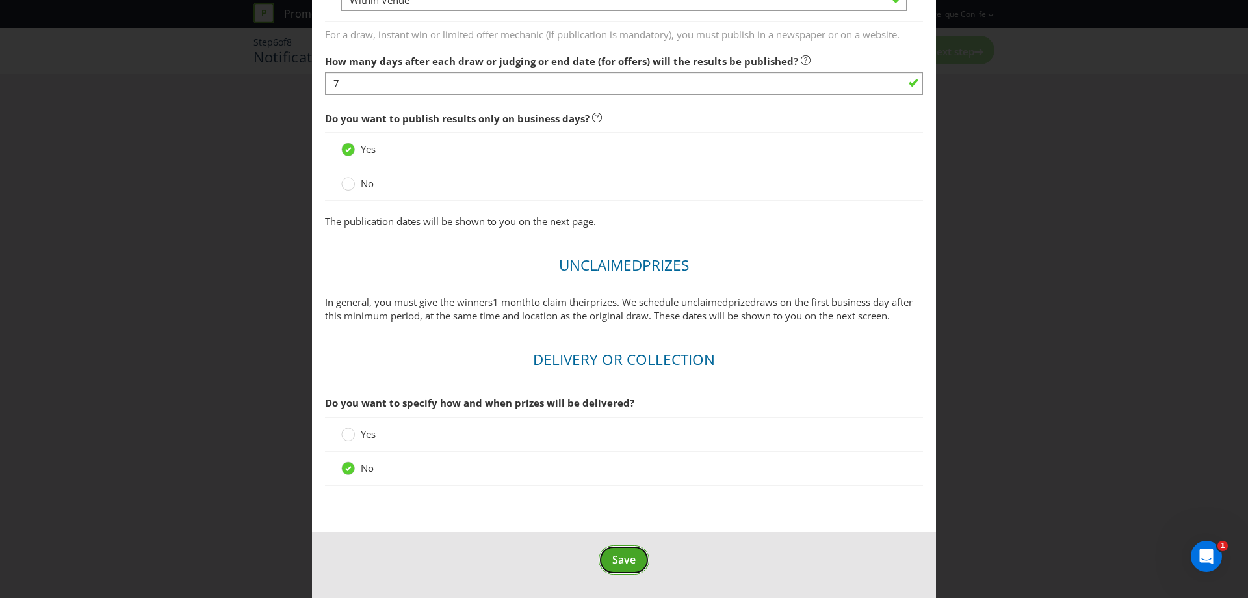
click at [622, 557] on span "Save" at bounding box center [623, 559] width 23 height 14
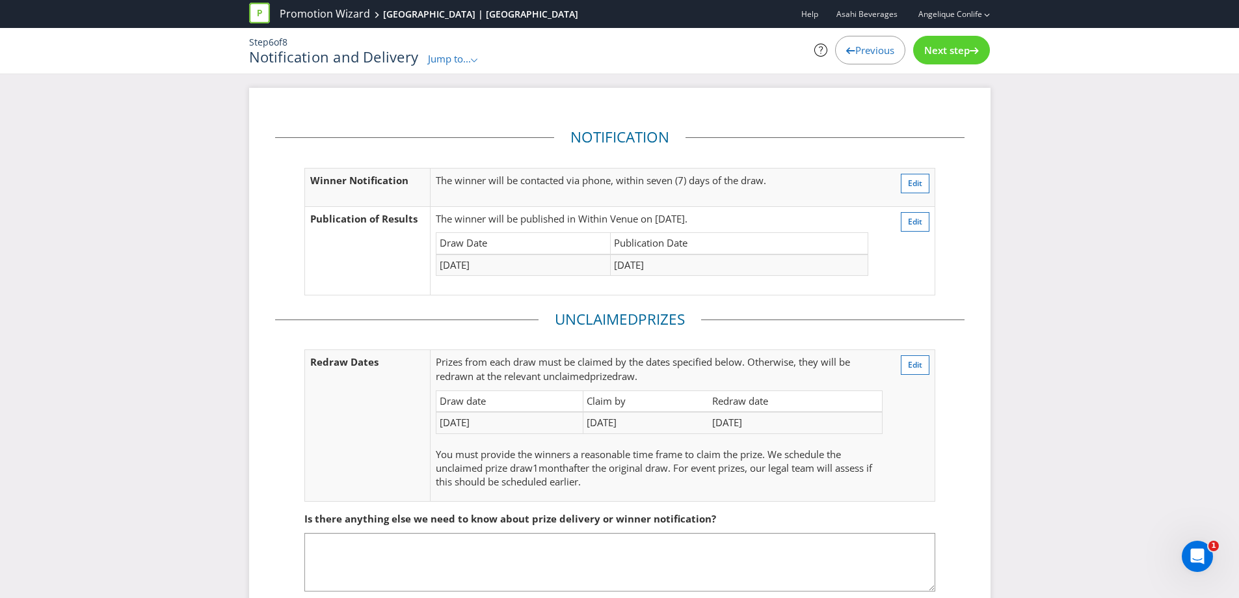
click at [954, 46] on span "Next step" at bounding box center [947, 50] width 46 height 13
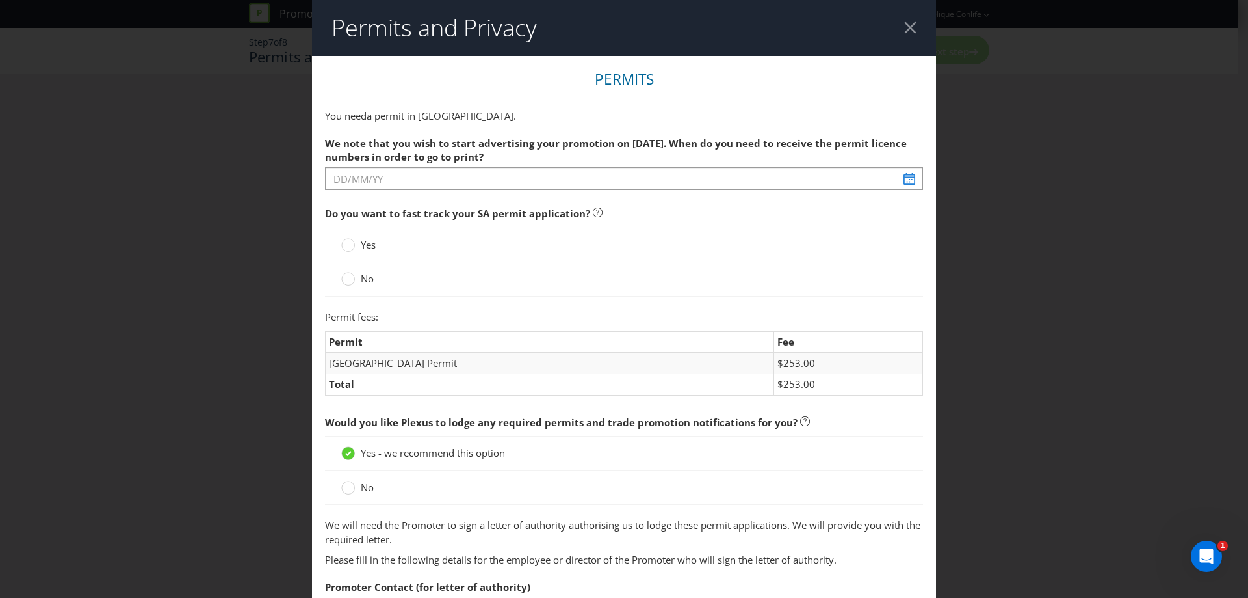
click at [904, 29] on div at bounding box center [910, 27] width 12 height 12
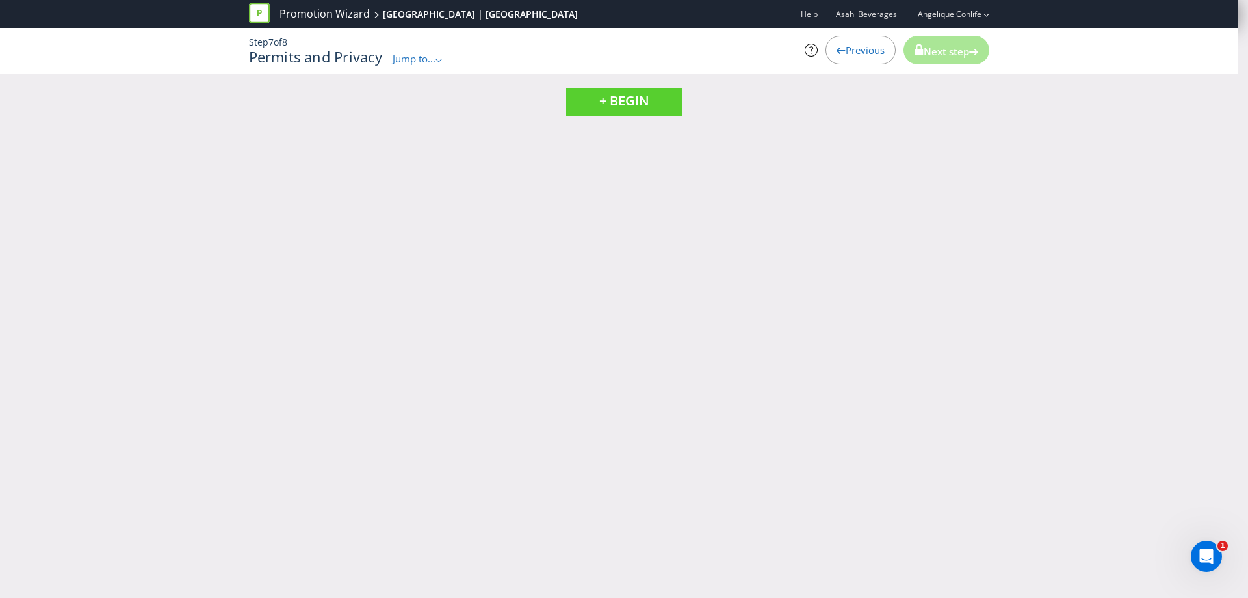
click at [846, 51] on span "Previous" at bounding box center [865, 50] width 39 height 13
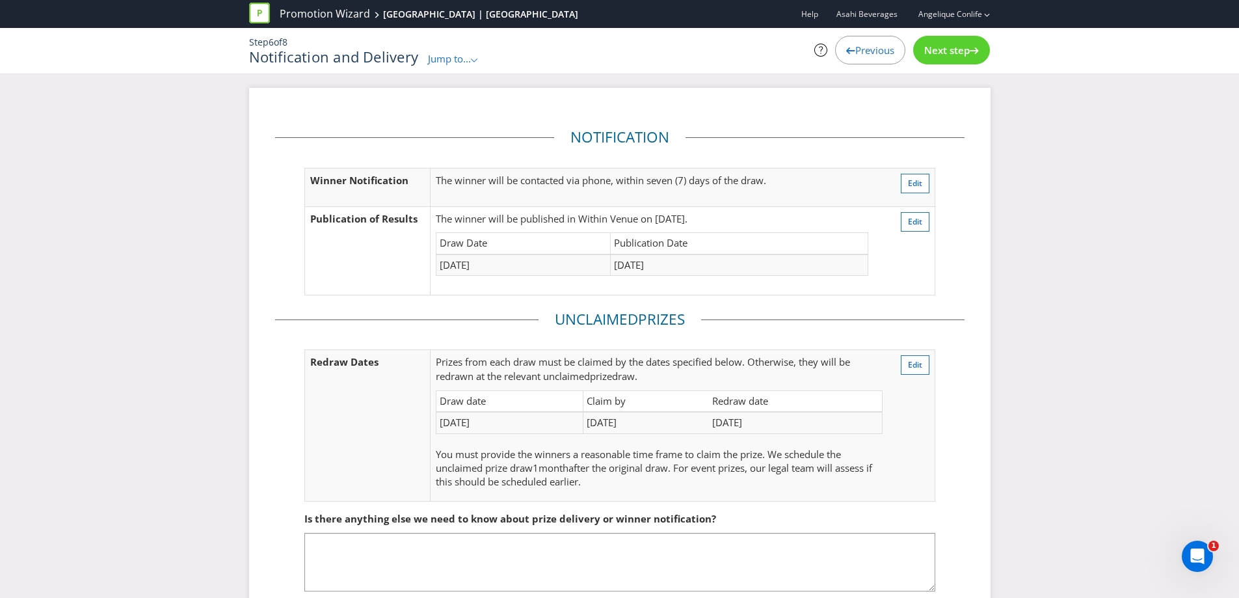
click at [857, 62] on div "Previous" at bounding box center [870, 50] width 70 height 29
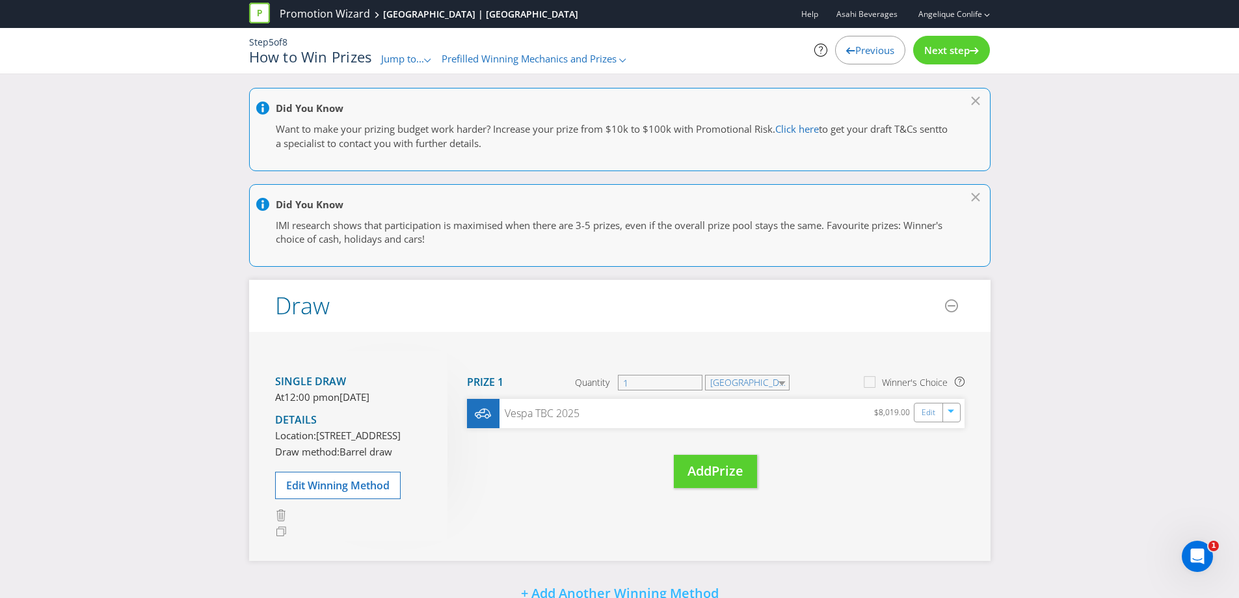
click at [884, 36] on div "Previous" at bounding box center [870, 50] width 70 height 29
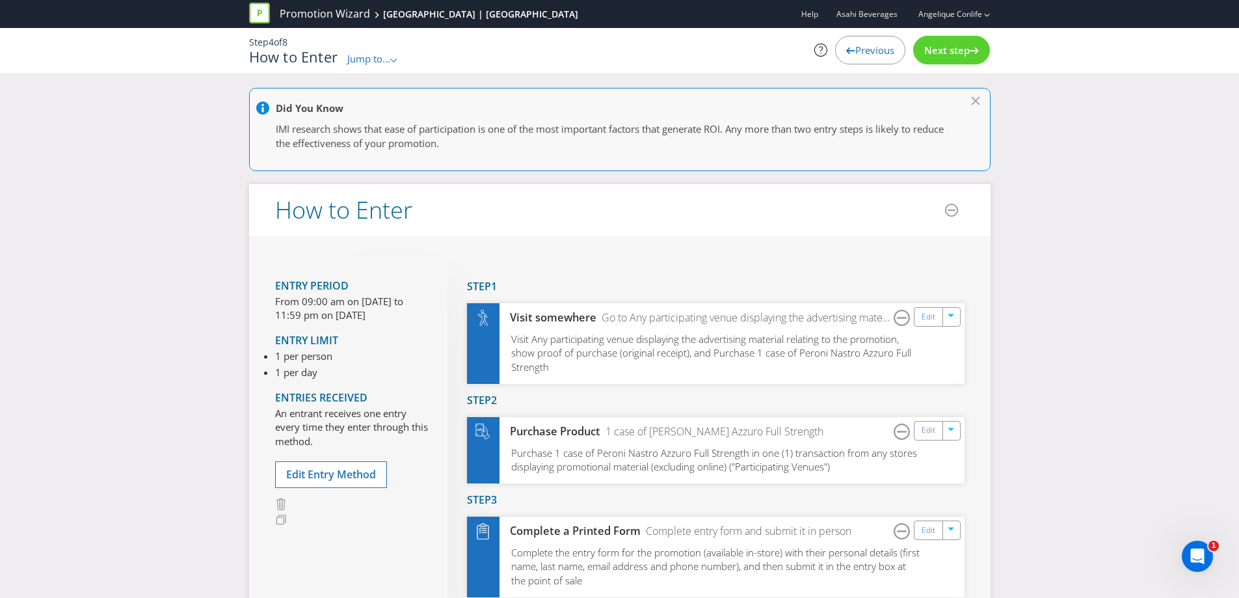
click at [860, 51] on span "Previous" at bounding box center [874, 50] width 39 height 13
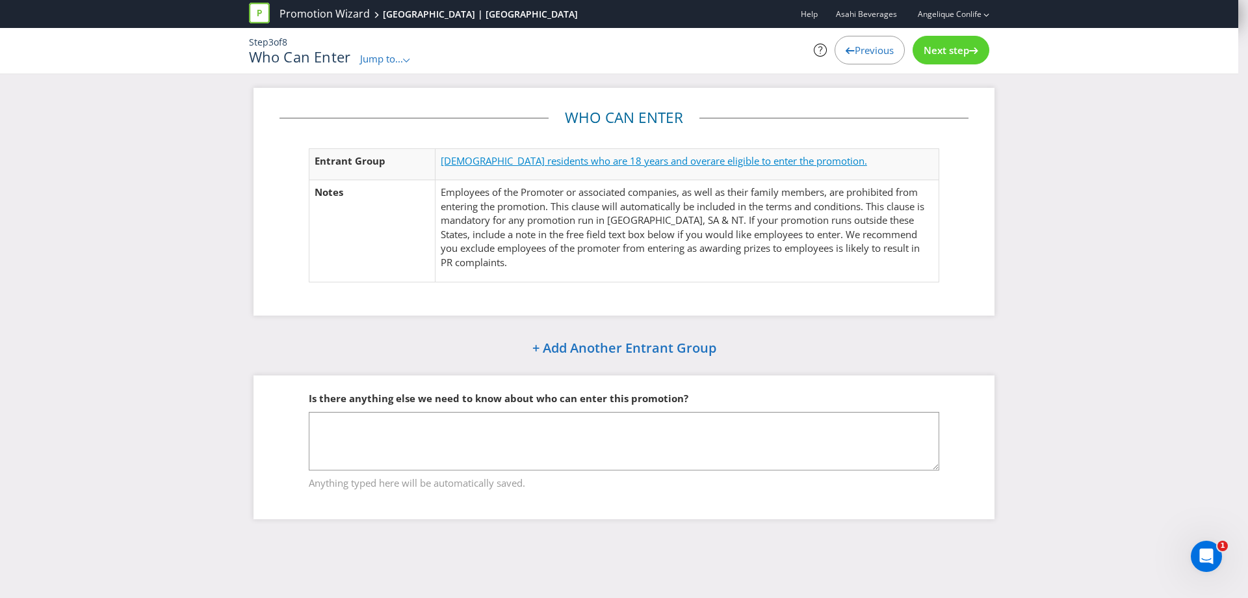
click at [779, 162] on span "are eligible to enter the promotion." at bounding box center [789, 160] width 157 height 13
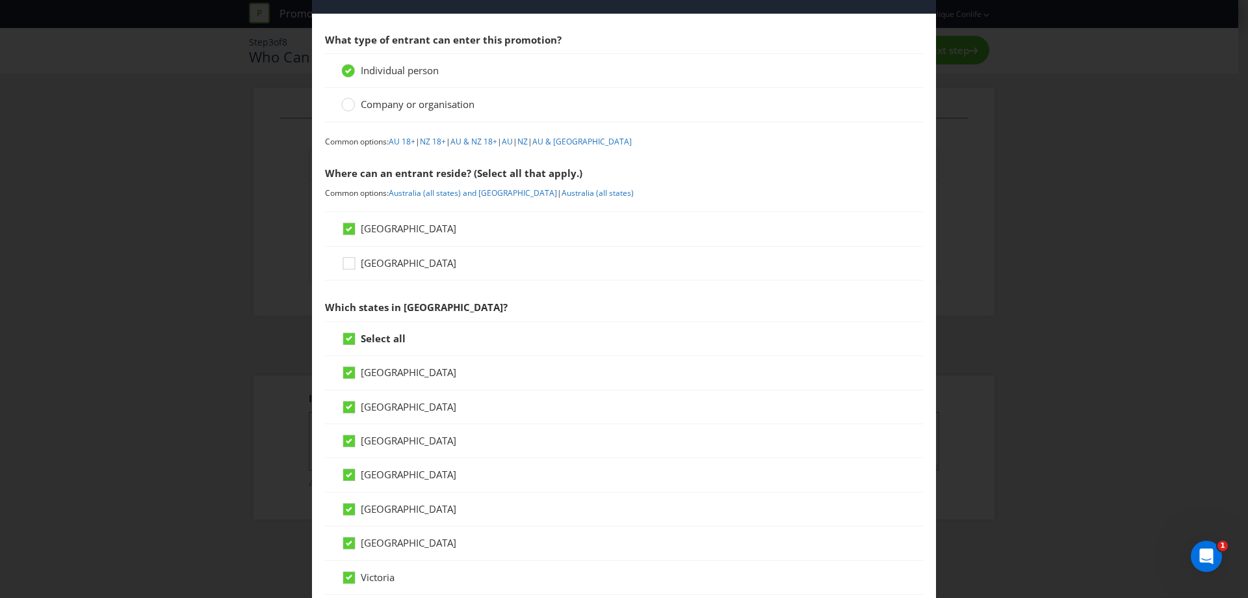
scroll to position [65, 0]
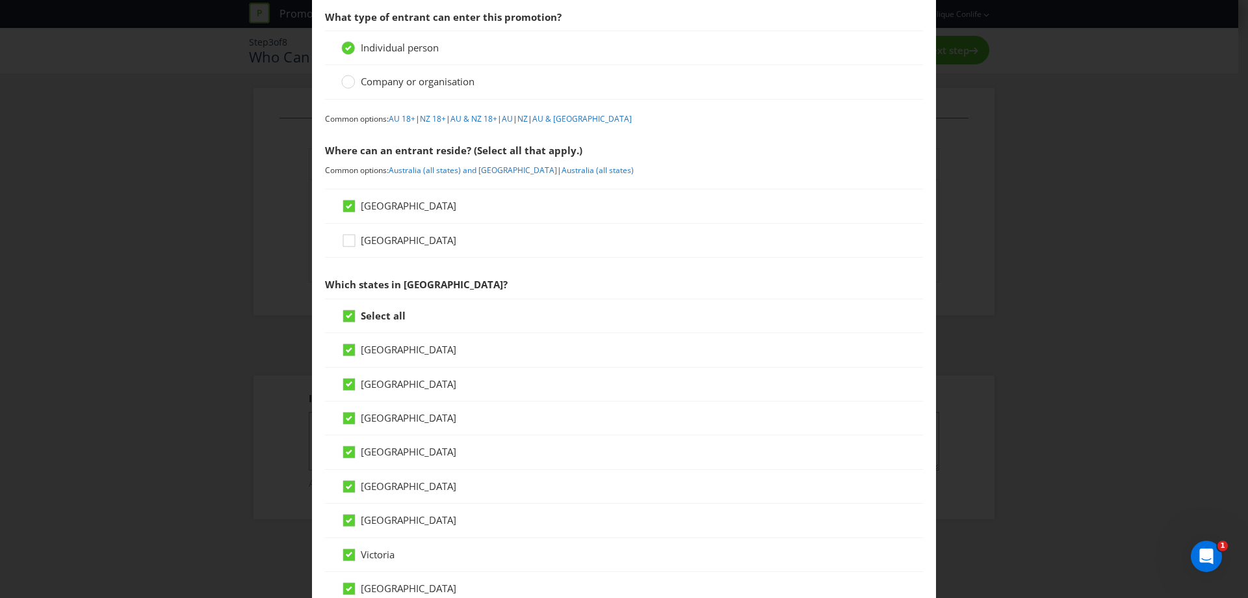
click at [384, 319] on strong "Select all" at bounding box center [383, 315] width 45 height 13
click at [0, 0] on input "Select all" at bounding box center [0, 0] width 0 height 0
click at [404, 383] on span "[GEOGRAPHIC_DATA]" at bounding box center [409, 383] width 96 height 13
click at [0, 0] on input "[GEOGRAPHIC_DATA]" at bounding box center [0, 0] width 0 height 0
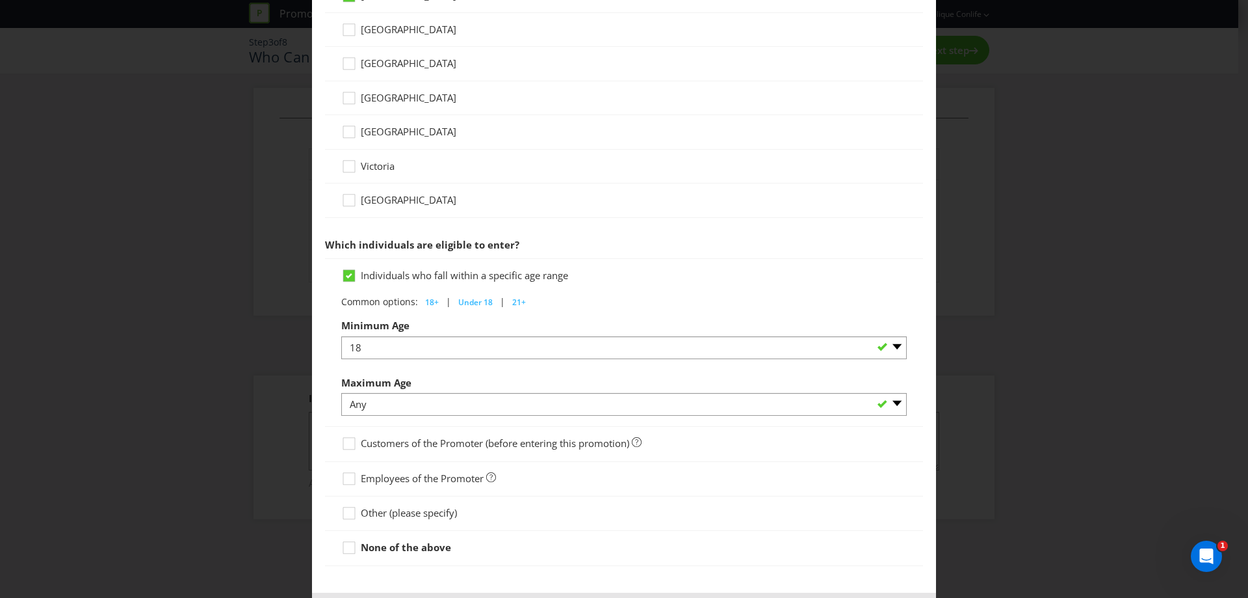
scroll to position [514, 0]
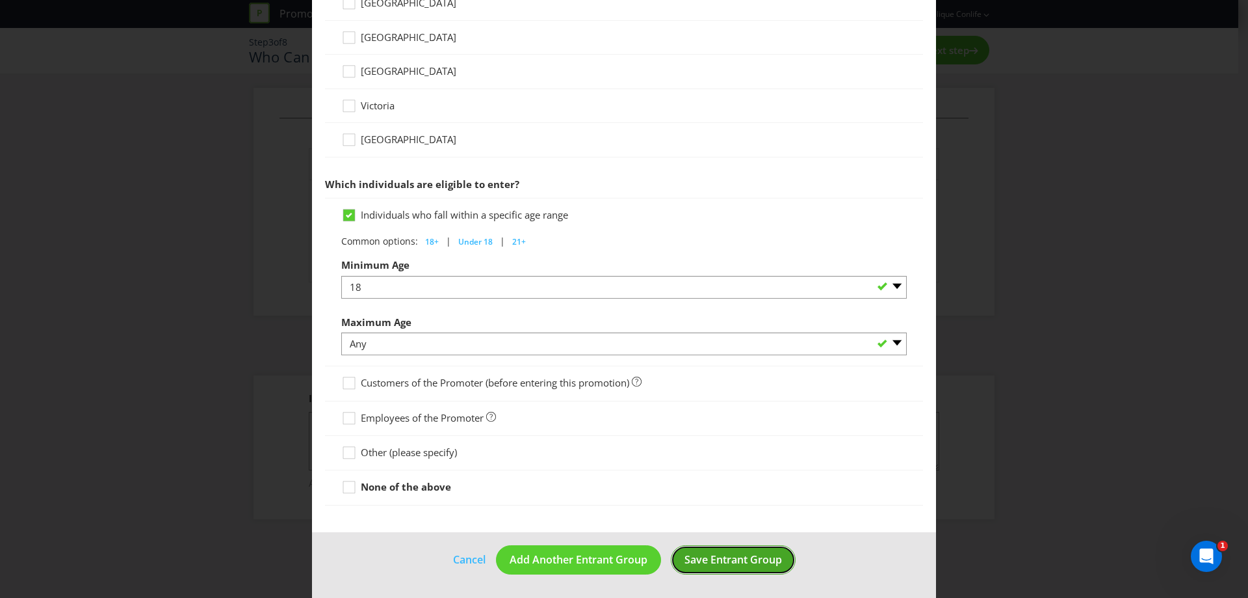
click at [741, 569] on button "Save Entrant Group" at bounding box center [733, 559] width 125 height 29
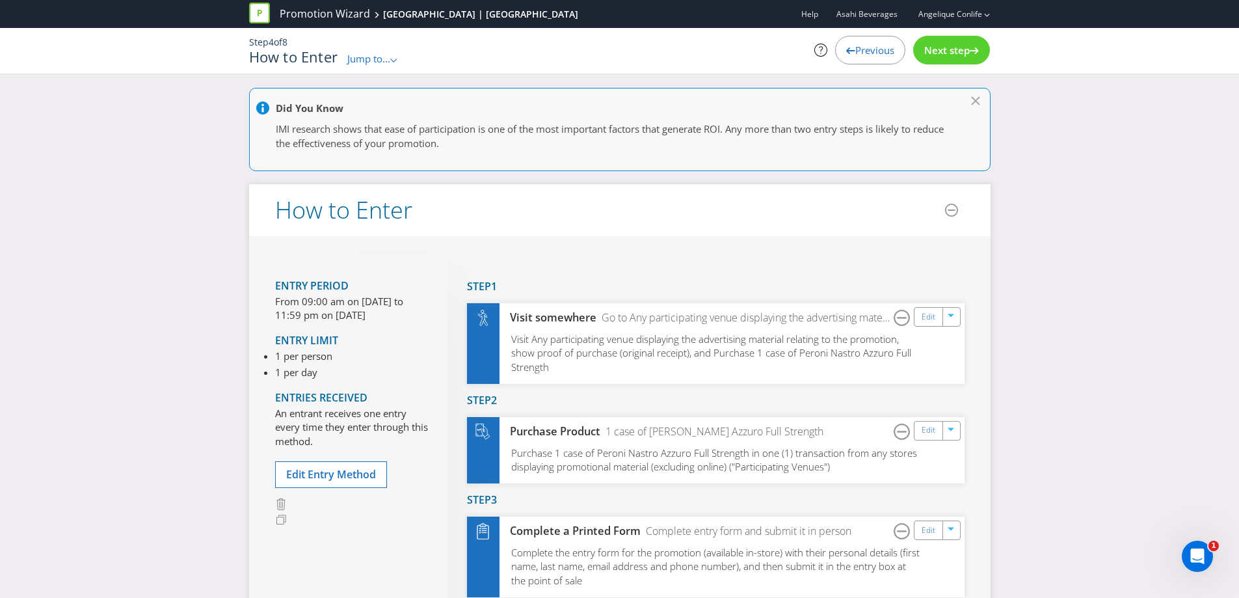
click at [941, 54] on span "Next step" at bounding box center [947, 50] width 46 height 13
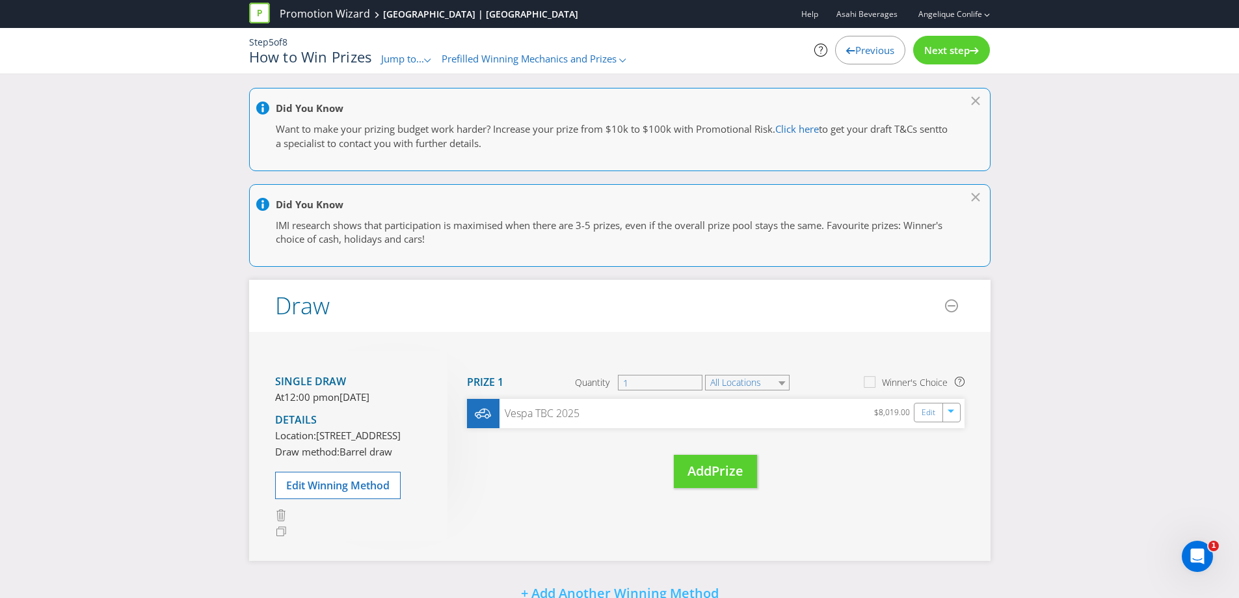
click at [941, 54] on span "Next step" at bounding box center [947, 50] width 46 height 13
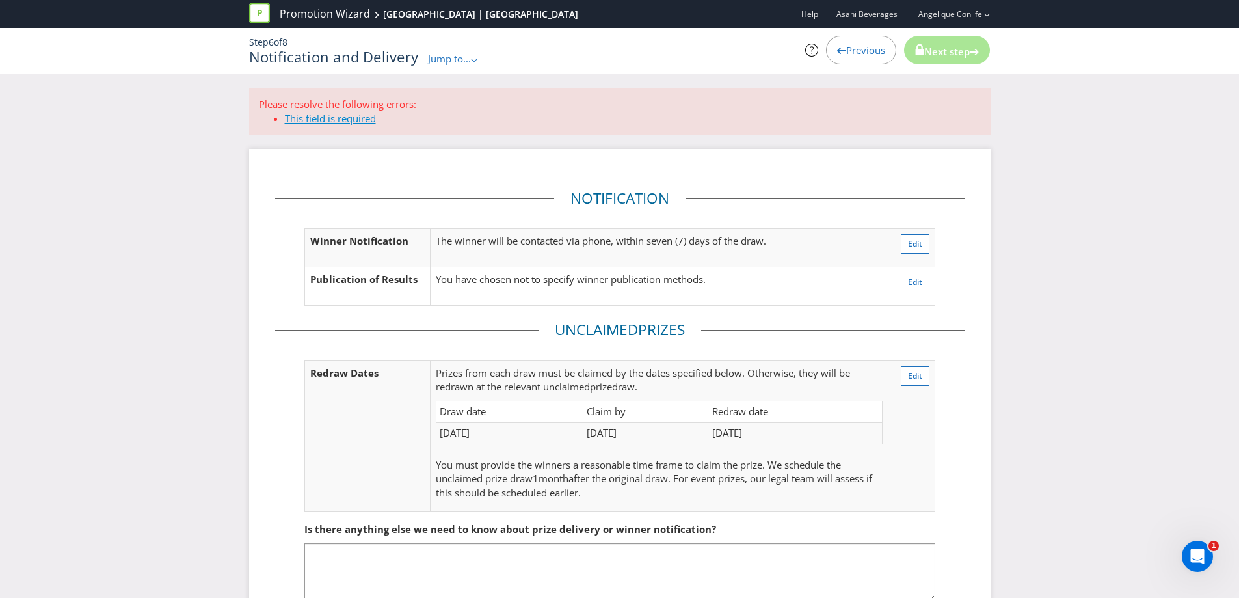
click at [322, 112] on link "This field is required" at bounding box center [330, 118] width 91 height 13
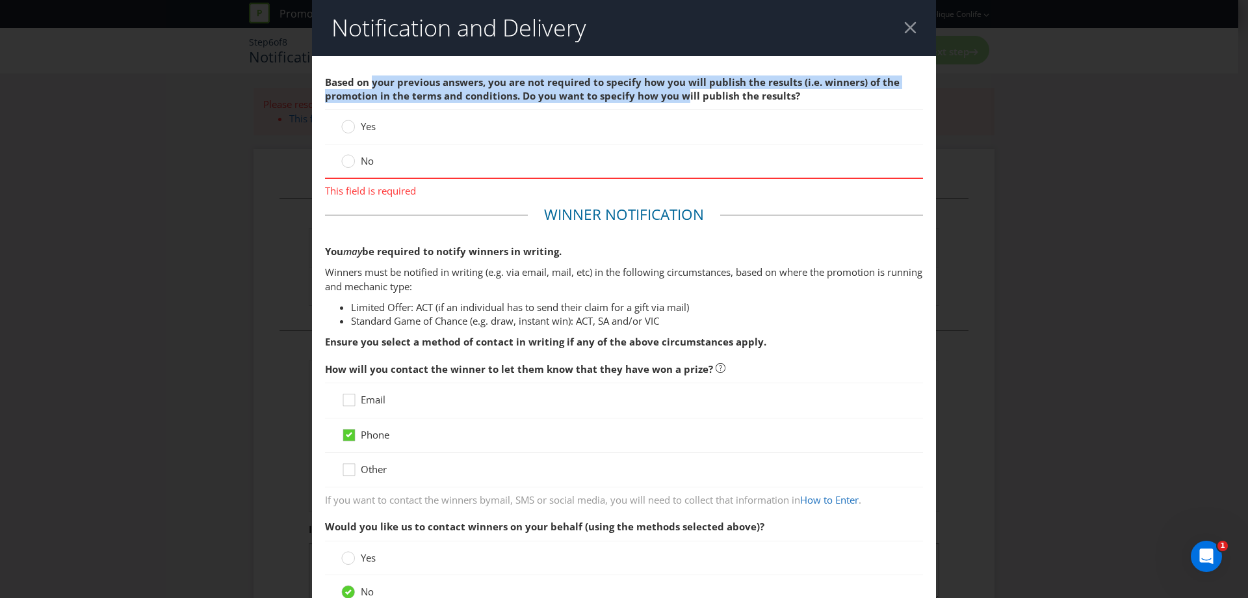
drag, startPoint x: 372, startPoint y: 86, endPoint x: 680, endPoint y: 91, distance: 308.2
click at [680, 91] on span "Based on your previous answers, you are not required to specify how you will pu…" at bounding box center [612, 88] width 575 height 27
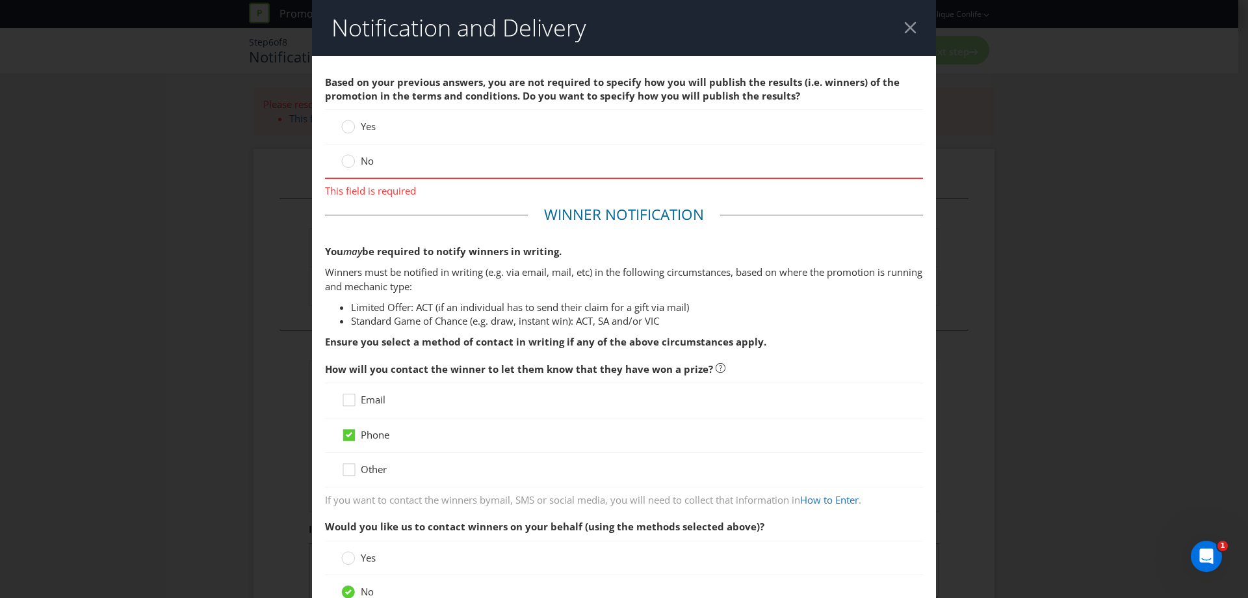
click at [364, 164] on span "No" at bounding box center [367, 160] width 13 height 13
click at [0, 0] on input "No" at bounding box center [0, 0] width 0 height 0
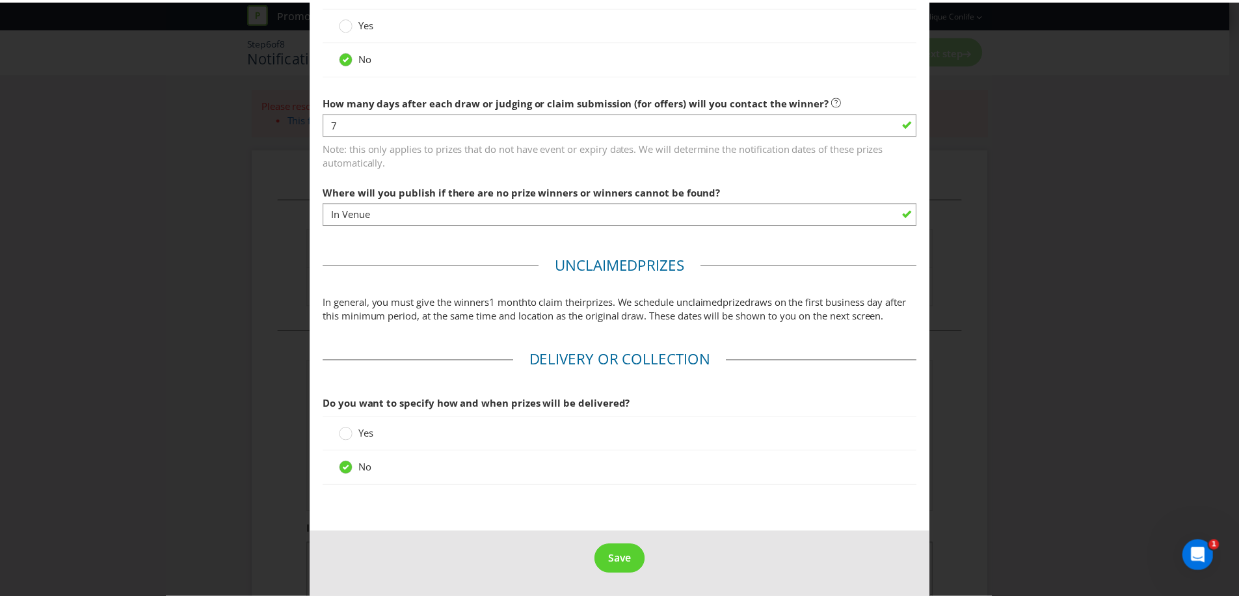
scroll to position [535, 0]
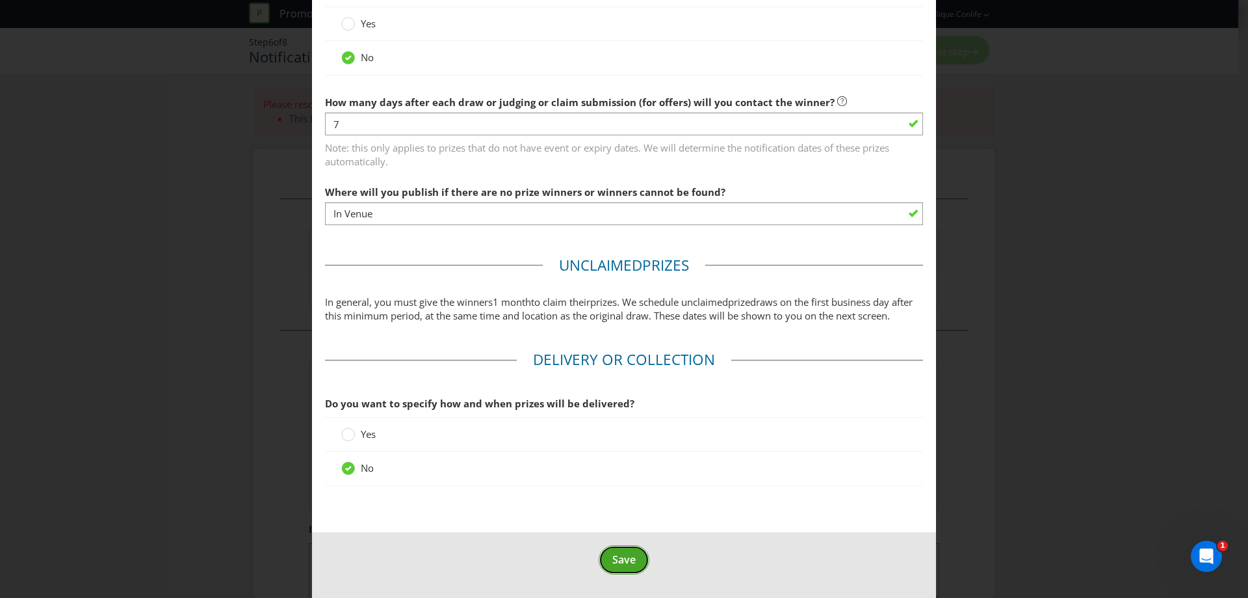
click at [630, 553] on span "Save" at bounding box center [623, 559] width 23 height 14
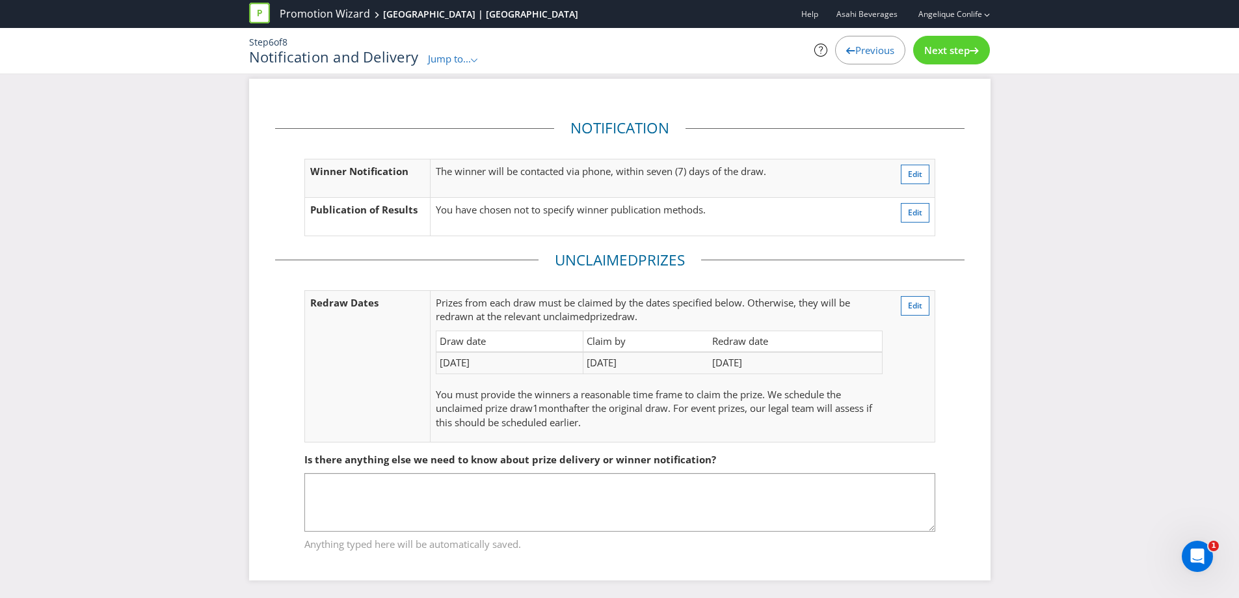
scroll to position [11, 0]
click at [948, 57] on div "Next step" at bounding box center [951, 50] width 77 height 29
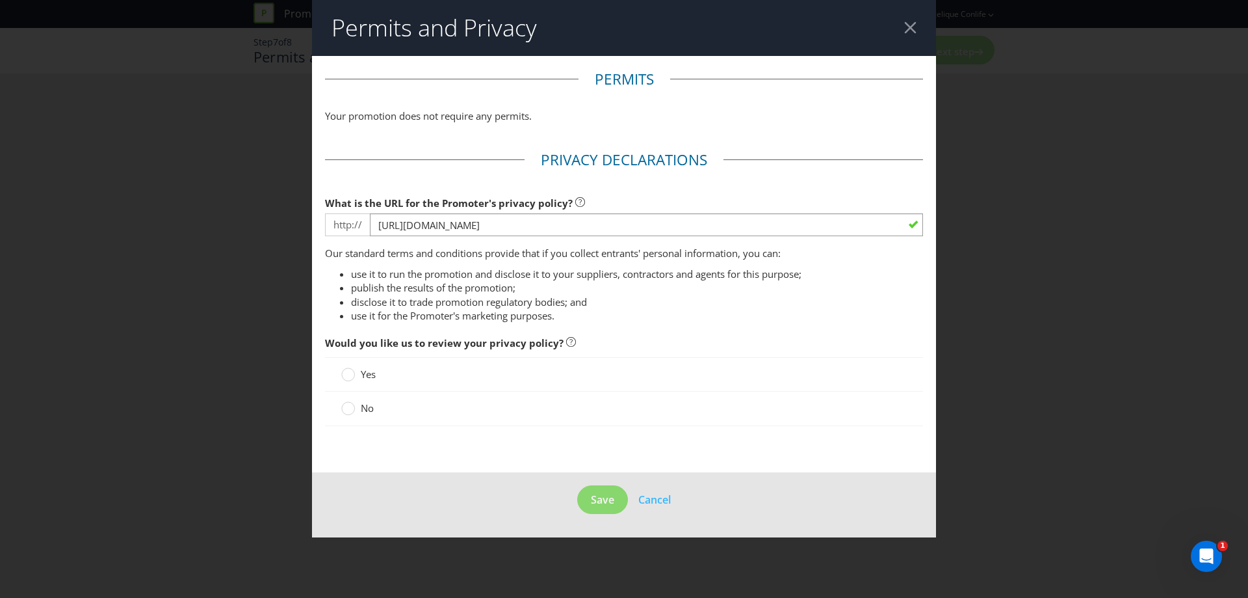
click at [361, 407] on span "No" at bounding box center [367, 407] width 13 height 13
click at [0, 0] on input "No" at bounding box center [0, 0] width 0 height 0
click at [606, 493] on span "Save" at bounding box center [602, 499] width 23 height 14
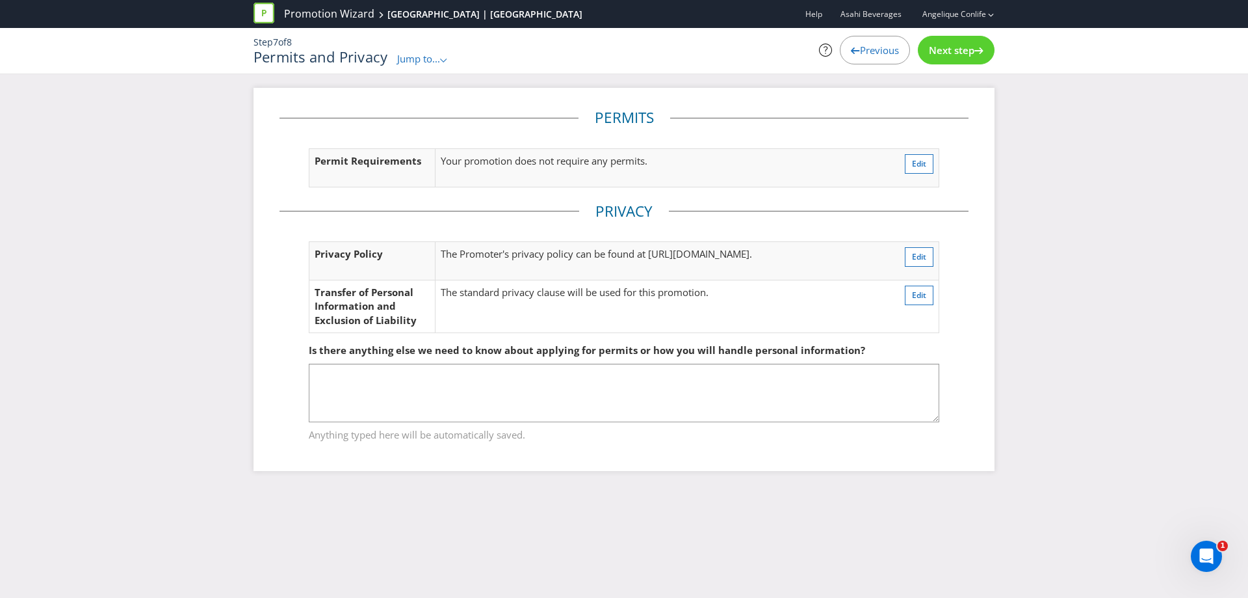
click at [934, 57] on div "Next step" at bounding box center [956, 50] width 77 height 29
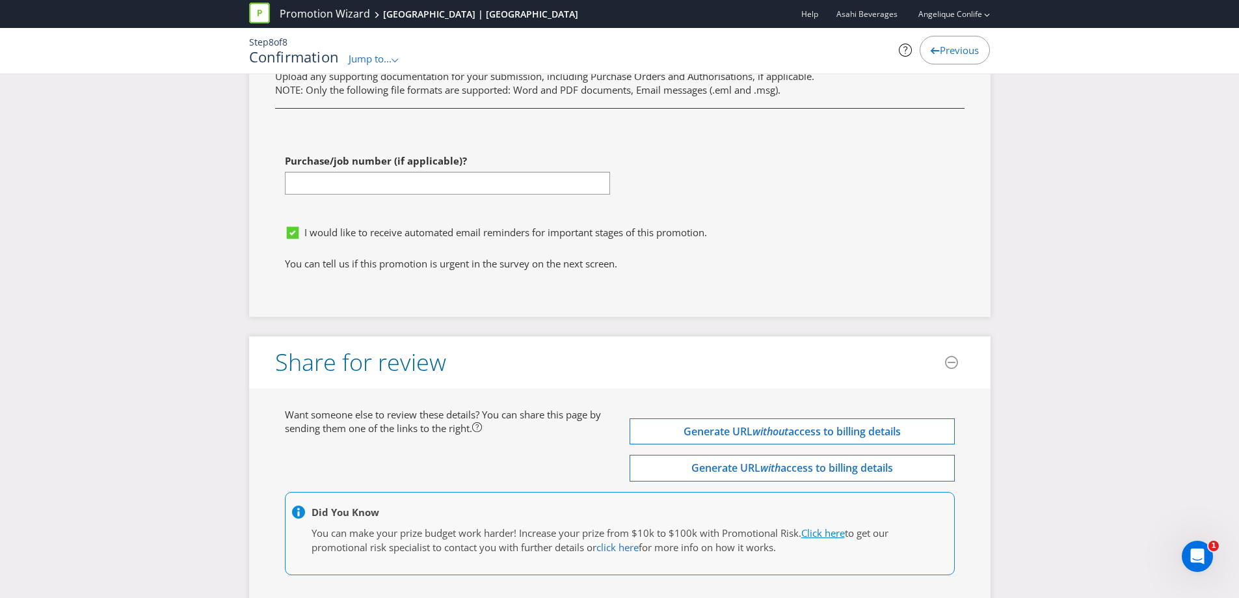
scroll to position [3993, 0]
